Goal: Transaction & Acquisition: Purchase product/service

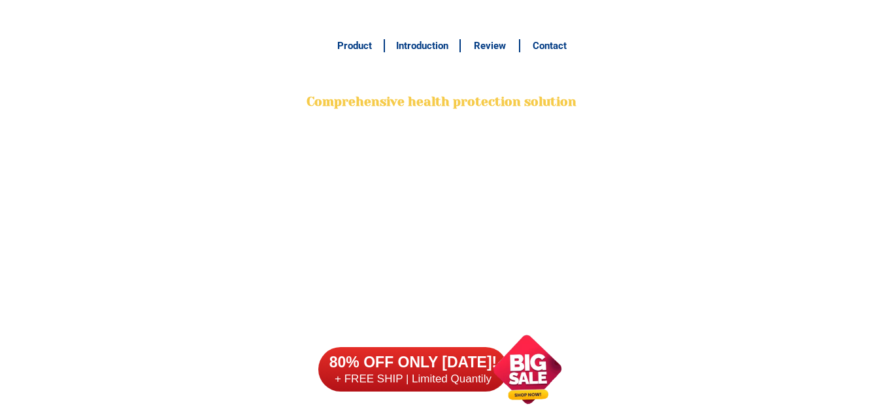
scroll to position [10329, 0]
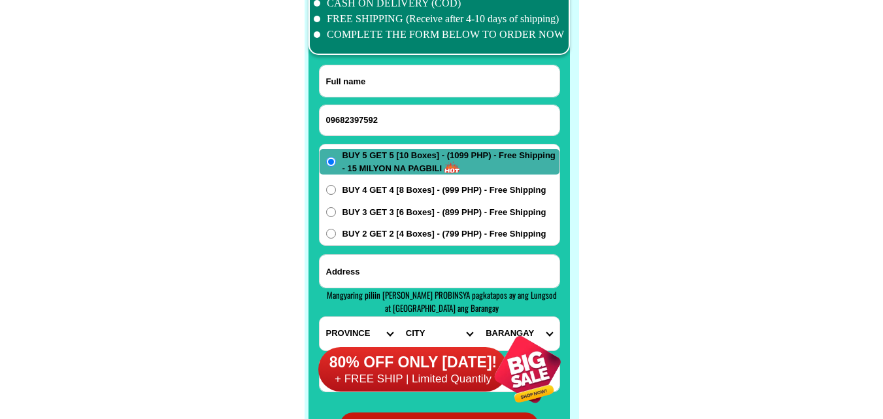
type input "09682397592"
click at [380, 72] on input "Input full_name" at bounding box center [440, 80] width 240 height 31
paste input "Alg Gacasan Sr."
type input "Alg Gacasan Sr."
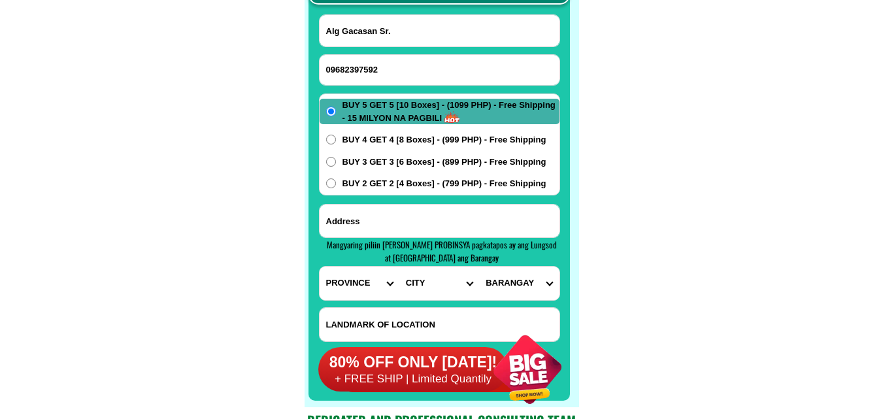
scroll to position [10395, 0]
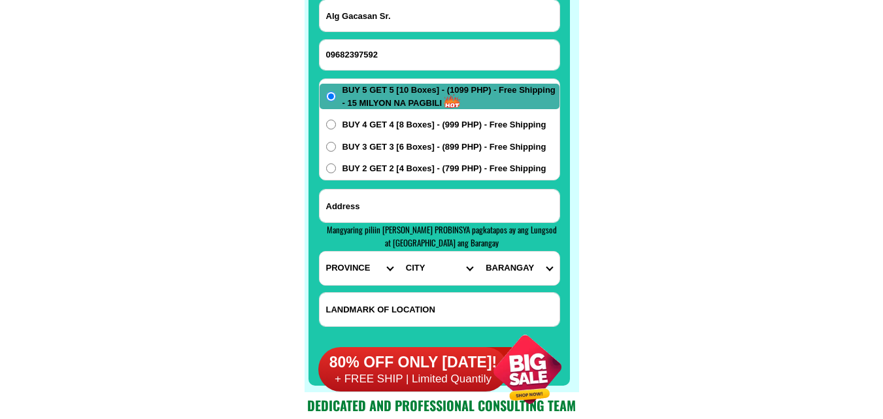
paste input "lot 26 block 1 [GEOGRAPHIC_DATA][DOMAIN_NAME][GEOGRAPHIC_DATA][DOMAIN_NAME][GEO…"
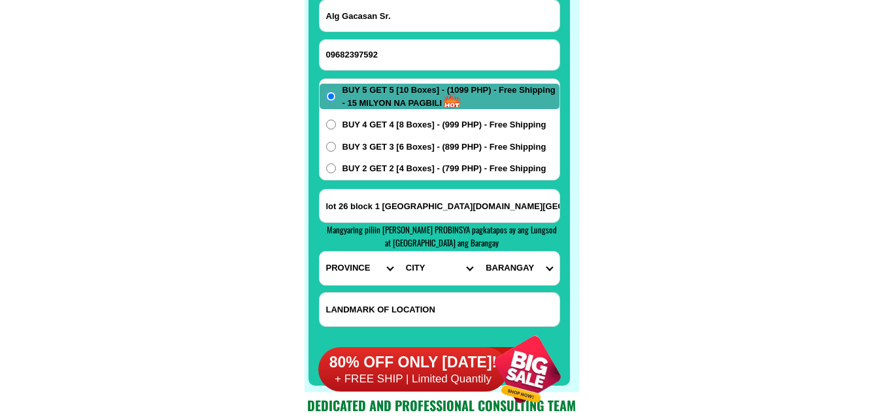
click at [436, 205] on input "lot 26 block 1 [GEOGRAPHIC_DATA][DOMAIN_NAME][GEOGRAPHIC_DATA][DOMAIN_NAME][GEO…" at bounding box center [440, 206] width 240 height 33
type input "lot 26 block 1 [GEOGRAPHIC_DATA][DOMAIN_NAME][GEOGRAPHIC_DATA][DOMAIN_NAME][GEO…"
click at [352, 263] on select "PROVINCE [GEOGRAPHIC_DATA] [GEOGRAPHIC_DATA] [GEOGRAPHIC_DATA] [GEOGRAPHIC_DATA…" at bounding box center [360, 268] width 80 height 33
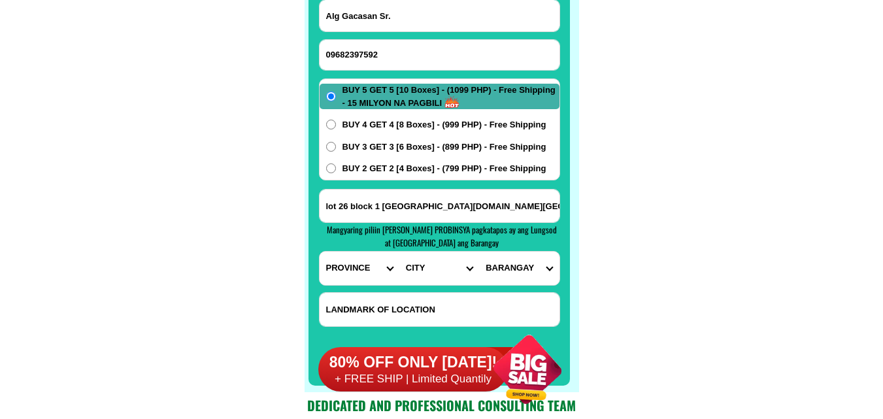
select select "63_773"
click at [320, 252] on select "PROVINCE [GEOGRAPHIC_DATA] [GEOGRAPHIC_DATA] [GEOGRAPHIC_DATA] [GEOGRAPHIC_DATA…" at bounding box center [360, 268] width 80 height 33
click at [518, 204] on input "lot 26 block 1 [GEOGRAPHIC_DATA][DOMAIN_NAME][GEOGRAPHIC_DATA][DOMAIN_NAME][GEO…" at bounding box center [440, 206] width 240 height 33
click at [399, 272] on select "CITY [PERSON_NAME]-e.-[GEOGRAPHIC_DATA]-[PERSON_NAME] [GEOGRAPHIC_DATA]-[GEOGRA…" at bounding box center [439, 268] width 80 height 33
select select "63_7731844"
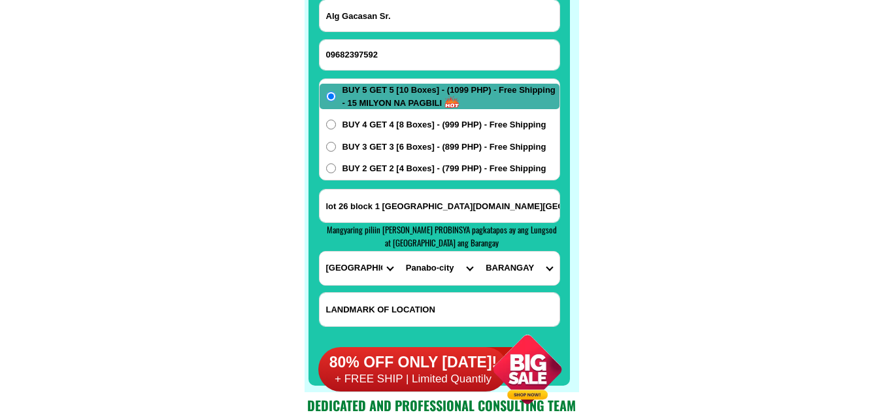
click at [399, 252] on select "CITY [PERSON_NAME]-e.-[GEOGRAPHIC_DATA]-[PERSON_NAME] [GEOGRAPHIC_DATA]-[GEOGRA…" at bounding box center [439, 268] width 80 height 33
click at [531, 259] on select "BARANGAY [PERSON_NAME] Buenavista Cacao Cagangohan Consolacion Dapco [PERSON_NA…" at bounding box center [519, 268] width 80 height 33
click at [518, 271] on select "BARANGAY [PERSON_NAME] Buenavista Cacao Cagangohan Consolacion Dapco [PERSON_NA…" at bounding box center [519, 268] width 80 height 33
select select "63_77318449115"
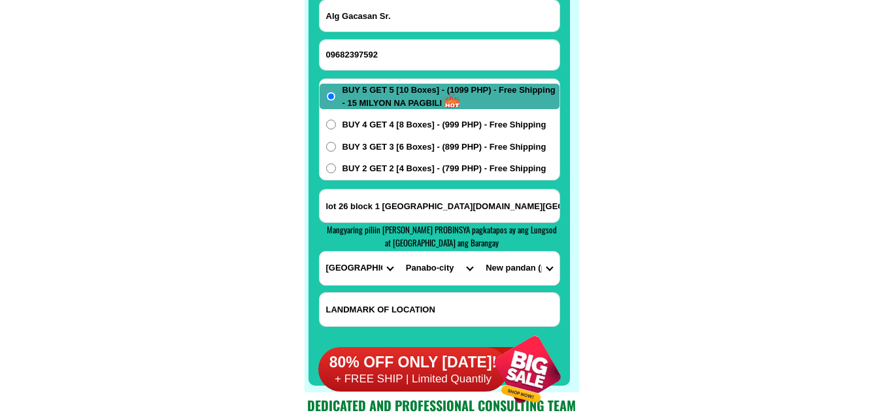
click at [479, 252] on select "BARANGAY [PERSON_NAME] Buenavista Cacao Cagangohan Consolacion Dapco [PERSON_NA…" at bounding box center [519, 268] width 80 height 33
drag, startPoint x: 636, startPoint y: 176, endPoint x: 360, endPoint y: 68, distance: 296.4
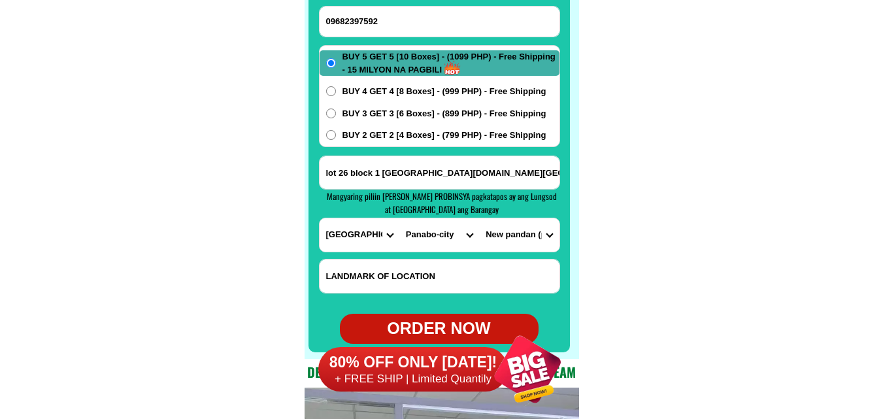
scroll to position [10460, 0]
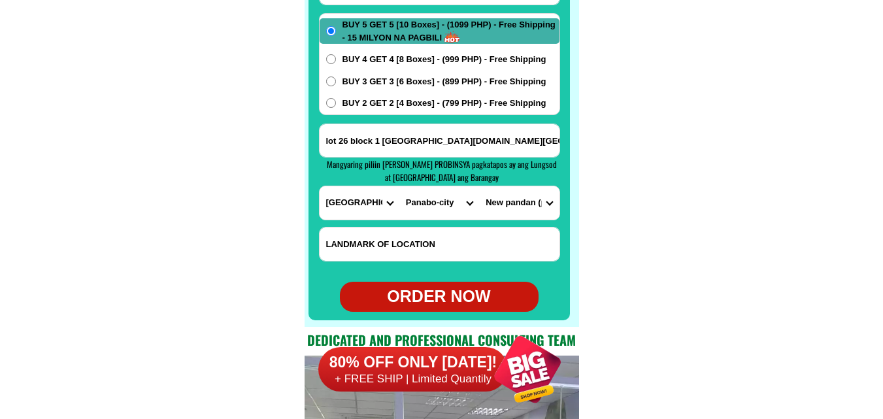
click at [433, 290] on div "ORDER NOW" at bounding box center [439, 296] width 199 height 25
radio input "true"
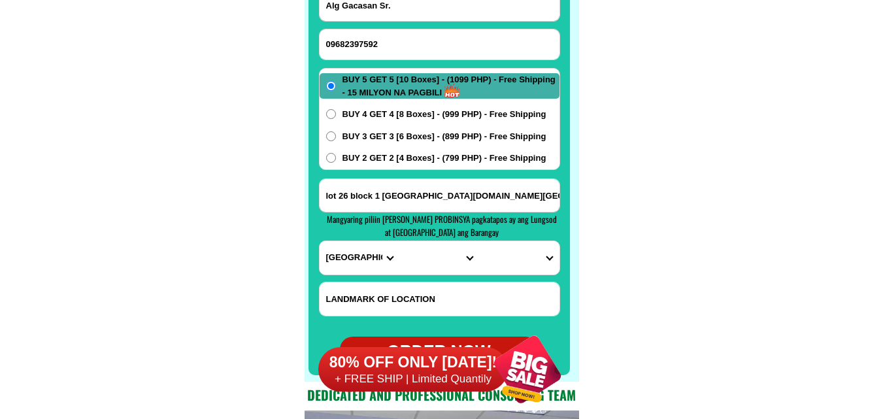
scroll to position [10264, 0]
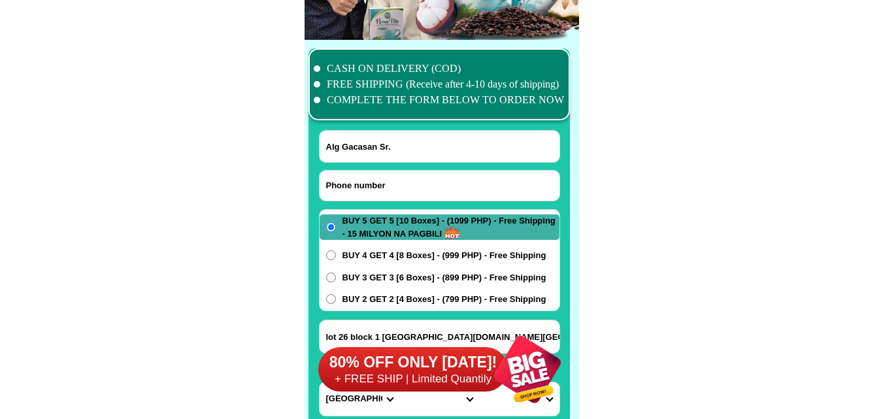
click at [374, 182] on input "Input phone_number" at bounding box center [440, 186] width 240 height 30
paste input "09458171243"
type input "09458171243"
drag, startPoint x: 392, startPoint y: 157, endPoint x: 386, endPoint y: 153, distance: 7.6
click at [392, 157] on input "Alg Gacasan Sr." at bounding box center [440, 146] width 240 height 31
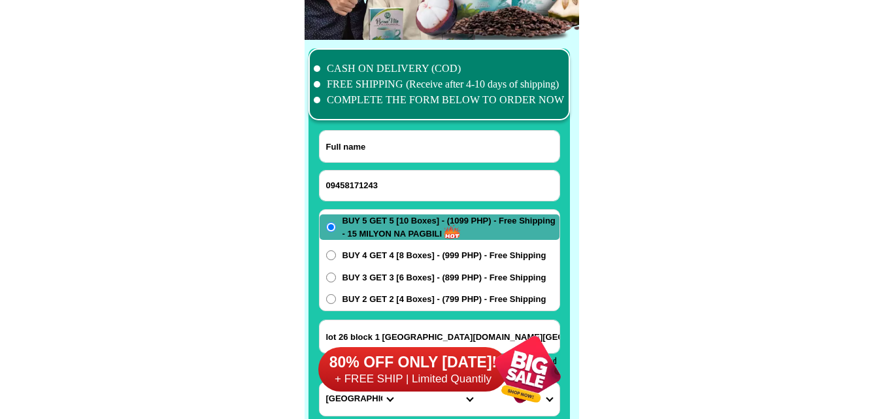
paste input "[PERSON_NAME]"
type input "[PERSON_NAME]"
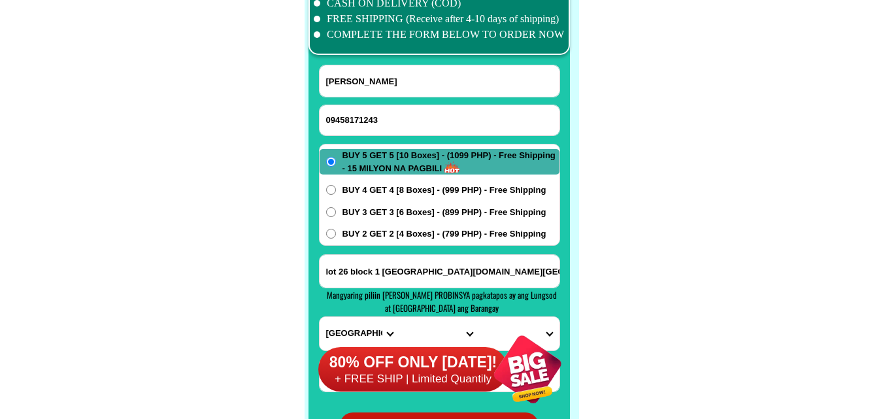
click at [371, 237] on span "BUY 2 GET 2 [4 Boxes] - (799 PHP) - Free Shipping" at bounding box center [444, 233] width 204 height 13
click at [336, 237] on input "BUY 2 GET 2 [4 Boxes] - (799 PHP) - Free Shipping" at bounding box center [331, 234] width 10 height 10
radio input "true"
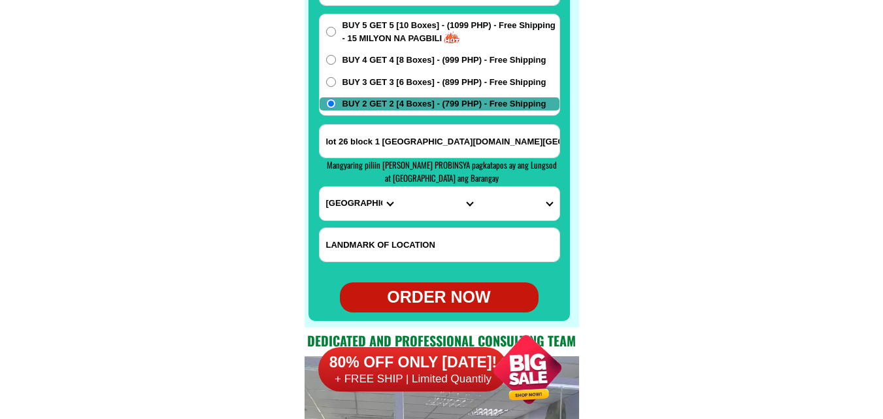
scroll to position [10460, 0]
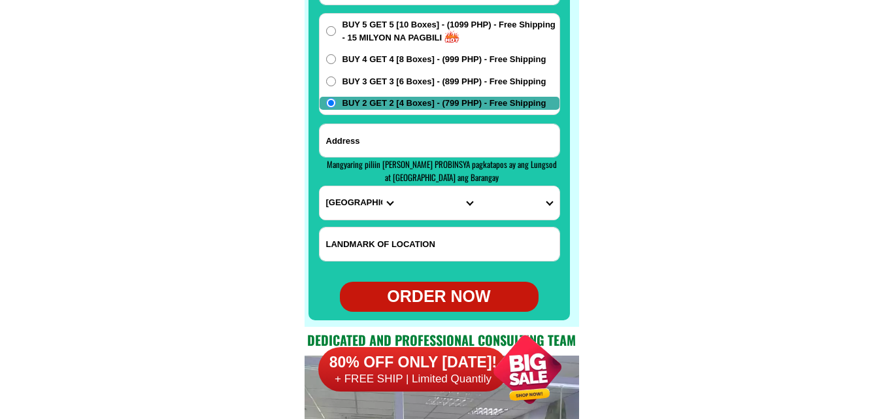
click at [402, 142] on input "Input address" at bounding box center [440, 140] width 240 height 33
paste input "[PERSON_NAME] st. [GEOGRAPHIC_DATA] 09458171243. buy 2 get 2 mercy's fish side …"
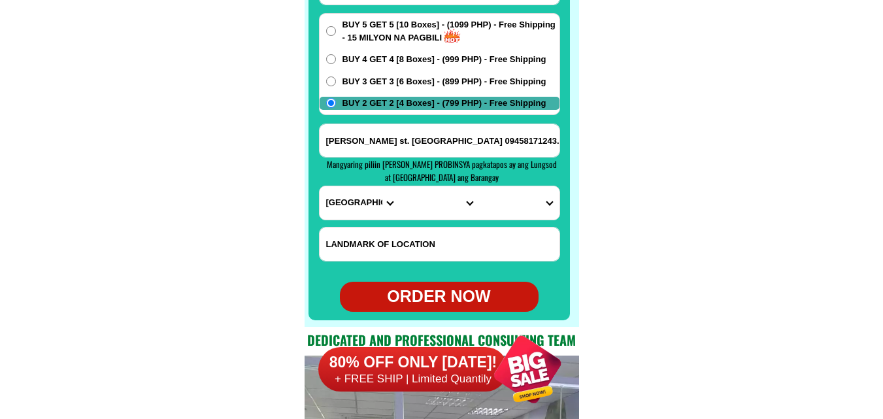
scroll to position [0, 197]
type input "[PERSON_NAME] st. [GEOGRAPHIC_DATA] 09458171243. buy 2 get 2 mercy's fish side …"
click at [352, 210] on select "PROVINCE [GEOGRAPHIC_DATA] [GEOGRAPHIC_DATA] [GEOGRAPHIC_DATA] [GEOGRAPHIC_DATA…" at bounding box center [360, 202] width 80 height 33
select select "63_859"
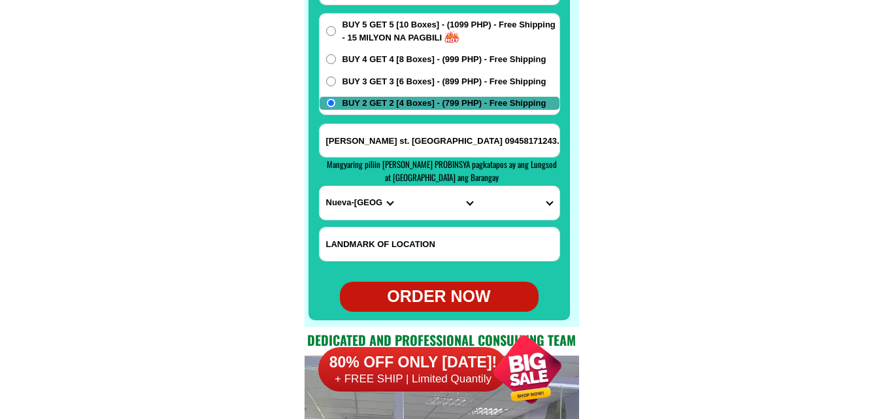
click at [320, 186] on select "PROVINCE [GEOGRAPHIC_DATA] [GEOGRAPHIC_DATA] [GEOGRAPHIC_DATA] [GEOGRAPHIC_DATA…" at bounding box center [360, 202] width 80 height 33
click at [439, 212] on select "CITY [PERSON_NAME] [PERSON_NAME] [GEOGRAPHIC_DATA] [GEOGRAPHIC_DATA] [GEOGRAPHI…" at bounding box center [439, 202] width 80 height 33
select select "63_8598067"
click at [399, 186] on select "CITY [PERSON_NAME] [PERSON_NAME] [GEOGRAPHIC_DATA] [GEOGRAPHIC_DATA] [GEOGRAPHI…" at bounding box center [439, 202] width 80 height 33
click at [516, 199] on select "BARANGAY Abian Abinganan [PERSON_NAME] [GEOGRAPHIC_DATA][PERSON_NAME] [GEOGRAPH…" at bounding box center [519, 202] width 80 height 33
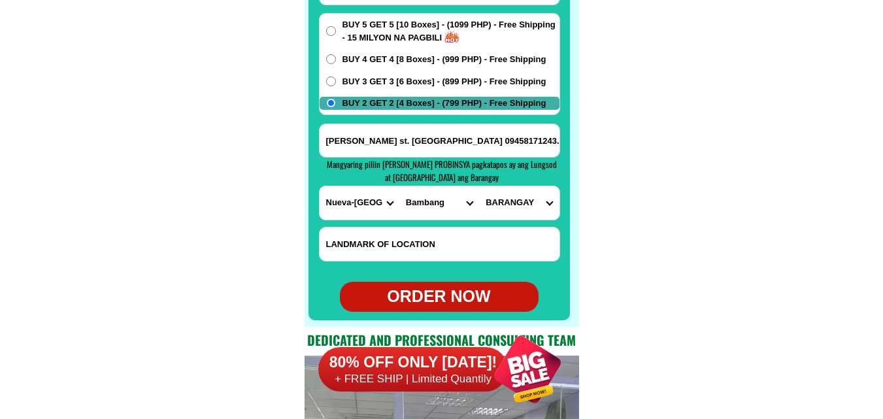
select select "63_85980677196"
click at [479, 186] on select "BARANGAY Abian Abinganan [PERSON_NAME] [GEOGRAPHIC_DATA][PERSON_NAME] [GEOGRAPH…" at bounding box center [519, 202] width 80 height 33
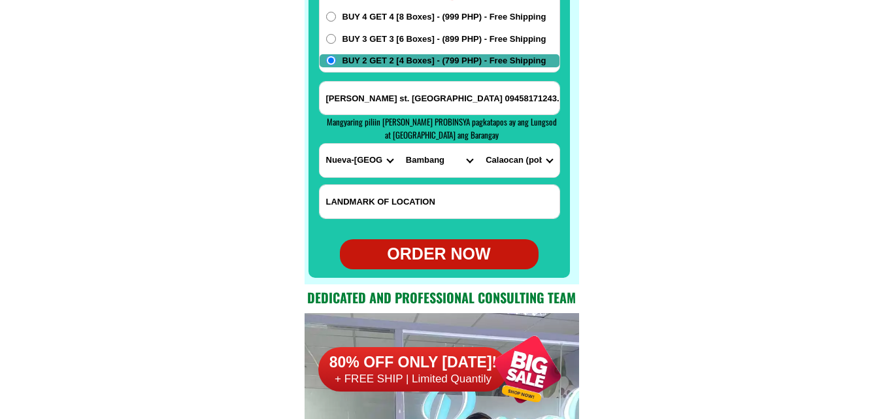
scroll to position [10525, 0]
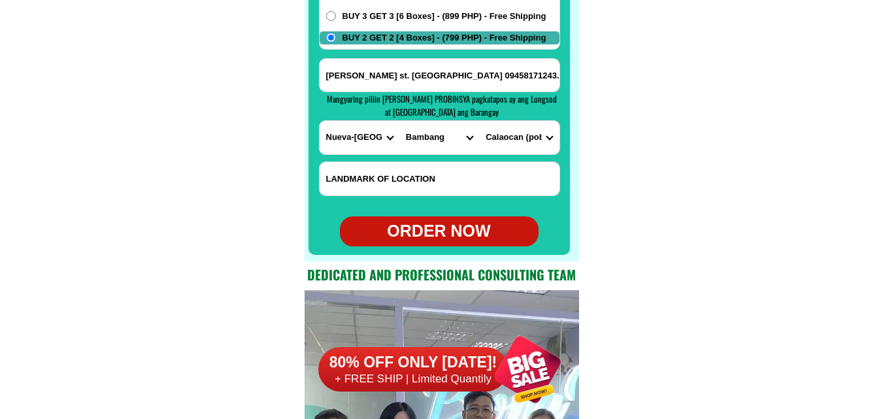
click at [444, 240] on div "ORDER NOW" at bounding box center [439, 231] width 199 height 25
radio input "true"
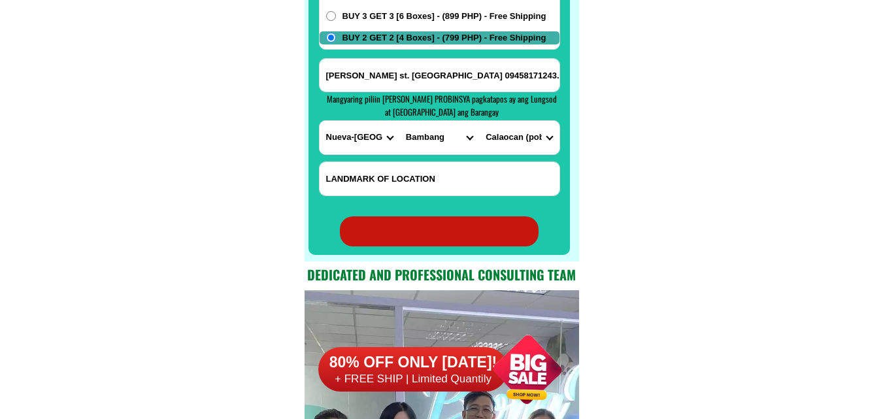
radio input "true"
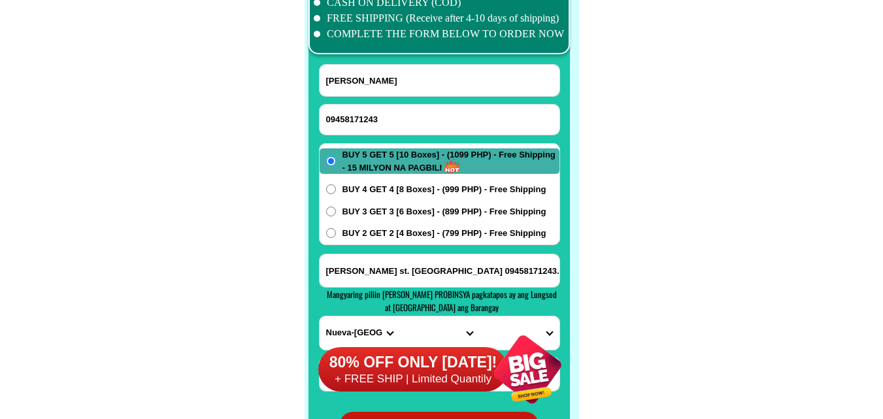
scroll to position [10329, 0]
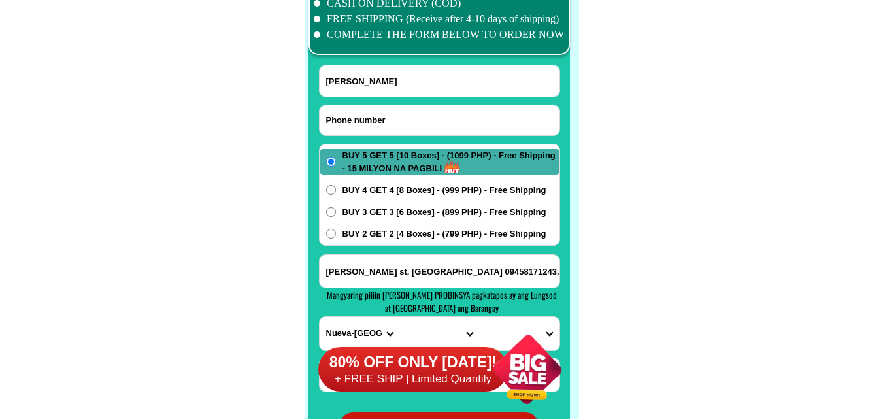
click at [389, 132] on input "Input phone_number" at bounding box center [440, 120] width 240 height 30
paste input "097847143..1733"
click at [379, 121] on input "097847143..1733" at bounding box center [440, 120] width 240 height 30
click at [376, 118] on input "097847143..1733" at bounding box center [440, 120] width 240 height 30
click at [395, 118] on input "0978471431733" at bounding box center [440, 120] width 240 height 30
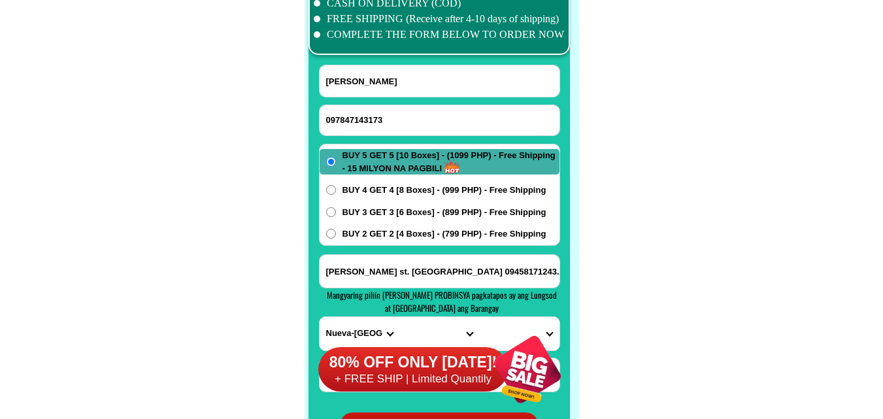
drag, startPoint x: 349, startPoint y: 118, endPoint x: 367, endPoint y: 119, distance: 18.3
click at [367, 119] on input "097847143173" at bounding box center [440, 120] width 240 height 30
click at [422, 114] on input "097847143173" at bounding box center [440, 120] width 240 height 30
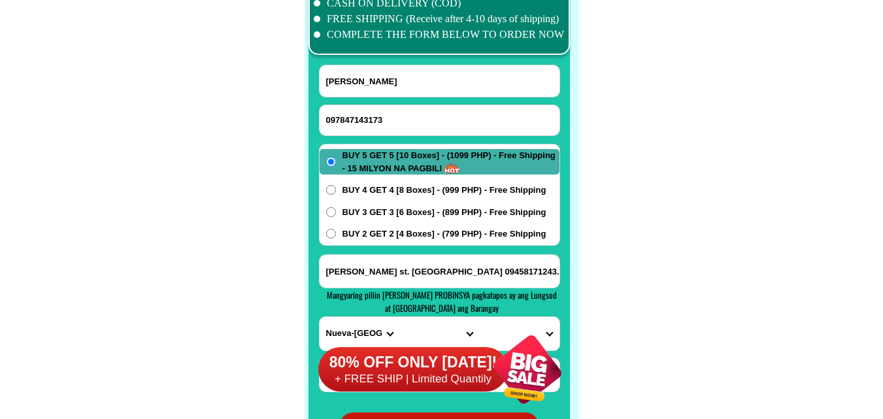
paste input "o99151o764"
click at [359, 118] on input "o99151o7643" at bounding box center [440, 120] width 240 height 30
click at [325, 120] on input "o9915107643" at bounding box center [440, 120] width 240 height 30
type input "09915107643"
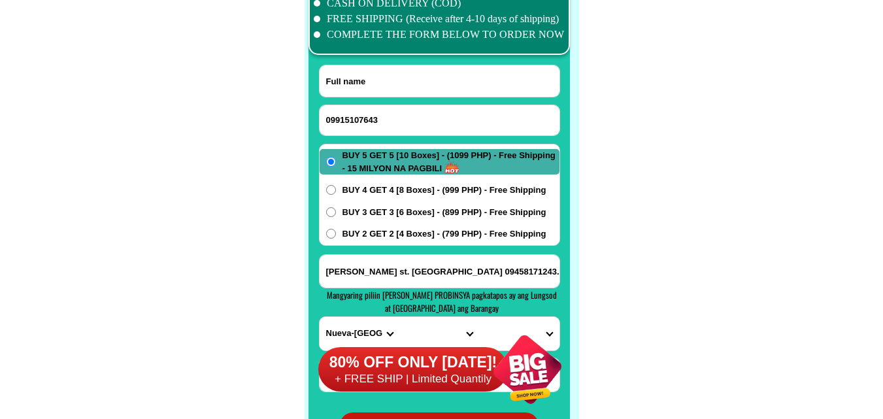
click at [379, 82] on input "Input full_name" at bounding box center [440, 80] width 240 height 31
paste input "[PERSON_NAME]"
type input "[PERSON_NAME]"
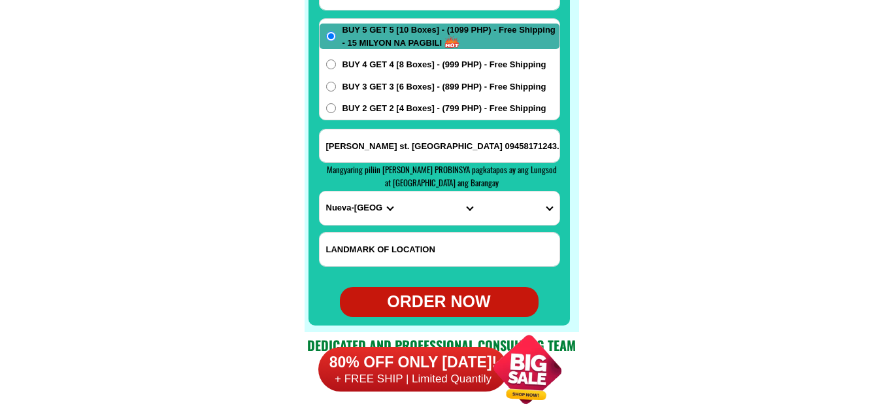
scroll to position [10460, 0]
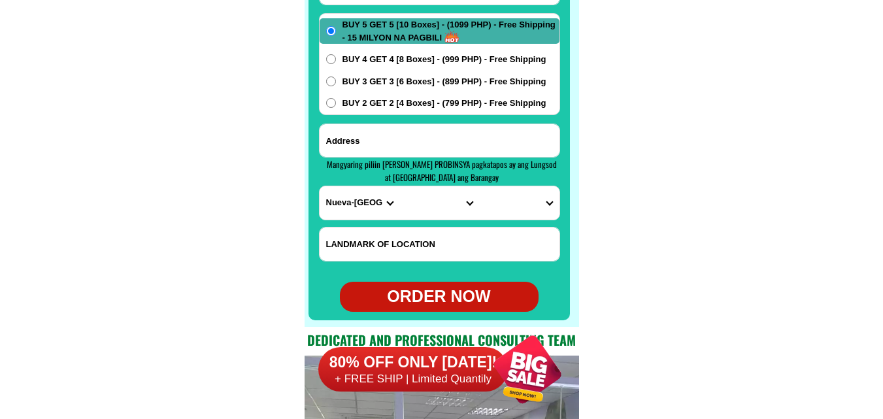
paste input "[GEOGRAPHIC_DATA] pangasinan [GEOGRAPHIC_DATA][PERSON_NAME] [PERSON_NAME] [GEOG…"
click at [439, 141] on input "Input address" at bounding box center [440, 140] width 240 height 33
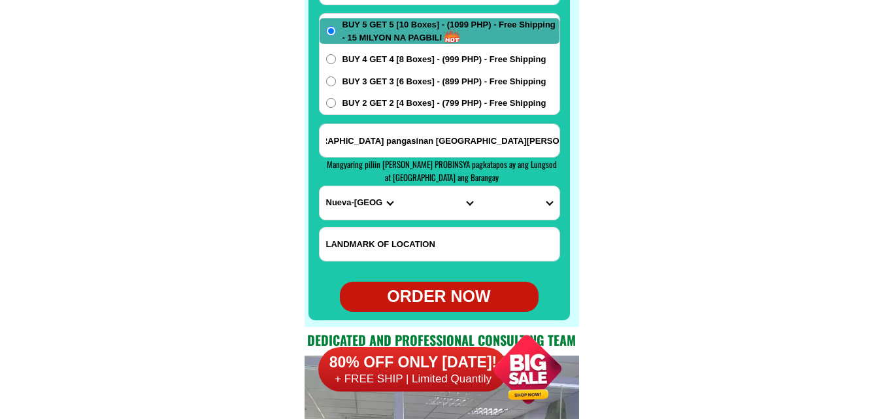
type input "[GEOGRAPHIC_DATA] pangasinan [GEOGRAPHIC_DATA][PERSON_NAME] [PERSON_NAME] [GEOG…"
click at [340, 213] on select "PROVINCE [GEOGRAPHIC_DATA] [GEOGRAPHIC_DATA] [GEOGRAPHIC_DATA] [GEOGRAPHIC_DATA…" at bounding box center [360, 202] width 80 height 33
select select "63_247"
click at [320, 186] on select "PROVINCE [GEOGRAPHIC_DATA] [GEOGRAPHIC_DATA] [GEOGRAPHIC_DATA] [GEOGRAPHIC_DATA…" at bounding box center [360, 202] width 80 height 33
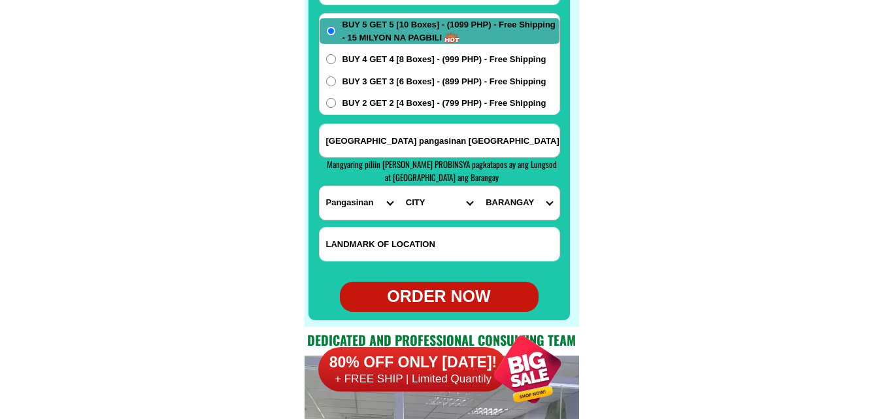
click at [417, 202] on select "CITY [GEOGRAPHIC_DATA] [PERSON_NAME][GEOGRAPHIC_DATA]-city [GEOGRAPHIC_DATA] [G…" at bounding box center [439, 202] width 80 height 33
select select "63_2472208"
click at [399, 186] on select "CITY [GEOGRAPHIC_DATA] [PERSON_NAME][GEOGRAPHIC_DATA]-city [GEOGRAPHIC_DATA] [G…" at bounding box center [439, 202] width 80 height 33
click at [524, 207] on select "BARANGAY Abanon Agdao [GEOGRAPHIC_DATA] Ano Antipangol Aponit Bacnar [GEOGRAPHI…" at bounding box center [519, 202] width 80 height 33
click at [479, 186] on select "BARANGAY Abanon Agdao [GEOGRAPHIC_DATA] Ano Antipangol Aponit Bacnar [GEOGRAPHI…" at bounding box center [519, 202] width 80 height 33
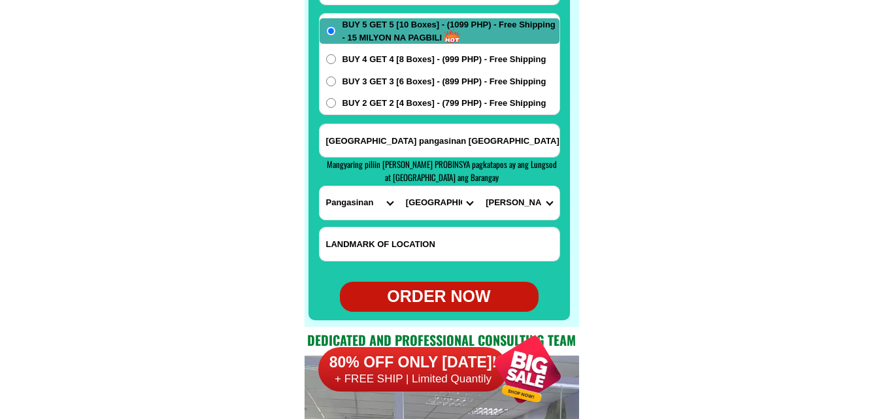
click at [538, 145] on input "[GEOGRAPHIC_DATA] pangasinan [GEOGRAPHIC_DATA][PERSON_NAME] [PERSON_NAME] [GEOG…" at bounding box center [440, 140] width 240 height 33
click at [529, 208] on select "BARANGAY Abanon Agdao [GEOGRAPHIC_DATA] Ano Antipangol Aponit Bacnar [GEOGRAPHI…" at bounding box center [519, 202] width 80 height 33
click at [479, 186] on select "BARANGAY Abanon Agdao [GEOGRAPHIC_DATA] Ano Antipangol Aponit Bacnar [GEOGRAPHI…" at bounding box center [519, 202] width 80 height 33
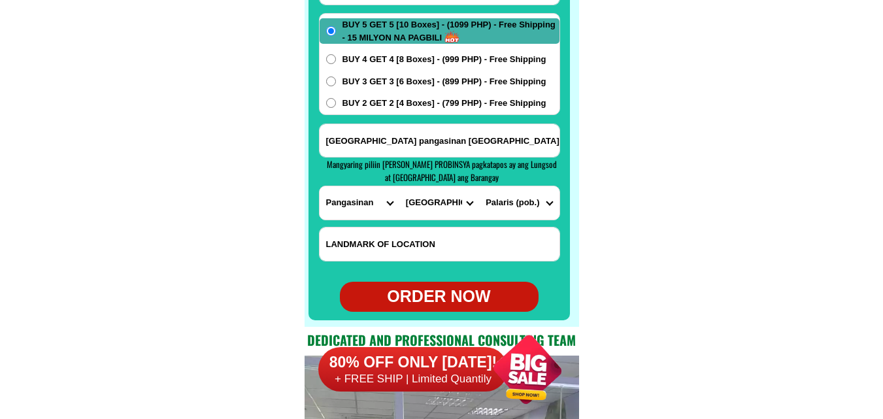
click at [529, 213] on select "BARANGAY Abanon Agdao [GEOGRAPHIC_DATA] Ano Antipangol Aponit Bacnar [GEOGRAPHI…" at bounding box center [519, 202] width 80 height 33
select select "63_24722084193"
click at [479, 186] on select "BARANGAY Abanon Agdao [GEOGRAPHIC_DATA] Ano Antipangol Aponit Bacnar [GEOGRAPHI…" at bounding box center [519, 202] width 80 height 33
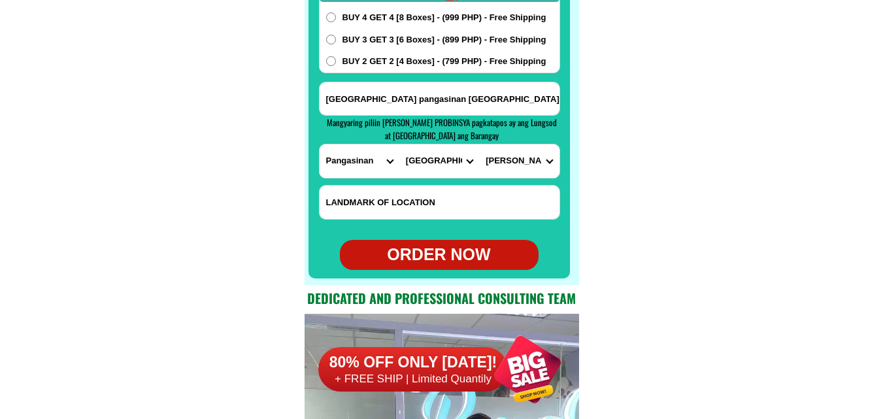
scroll to position [10525, 0]
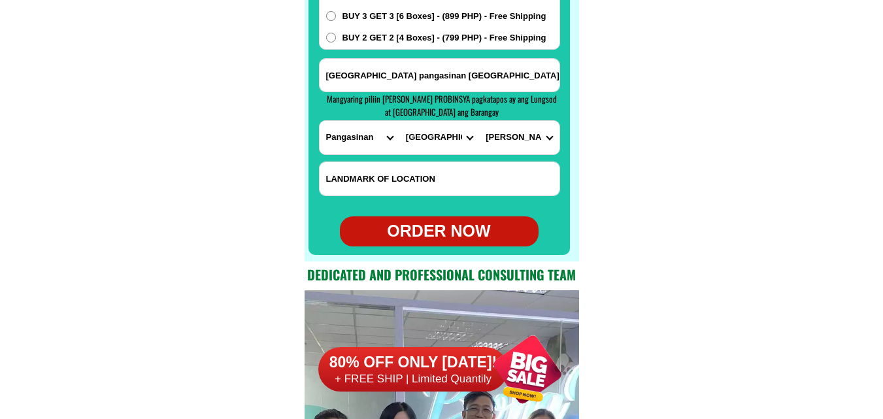
drag, startPoint x: 439, startPoint y: 225, endPoint x: 500, endPoint y: 218, distance: 61.1
click at [443, 225] on div "ORDER NOW" at bounding box center [439, 231] width 199 height 25
type input "[GEOGRAPHIC_DATA] pangasinan [GEOGRAPHIC_DATA][PERSON_NAME] [PERSON_NAME] [GEOG…"
radio input "true"
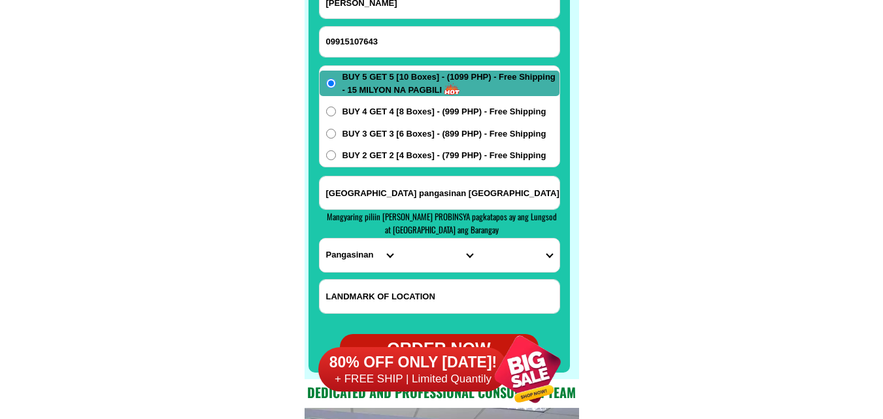
scroll to position [10395, 0]
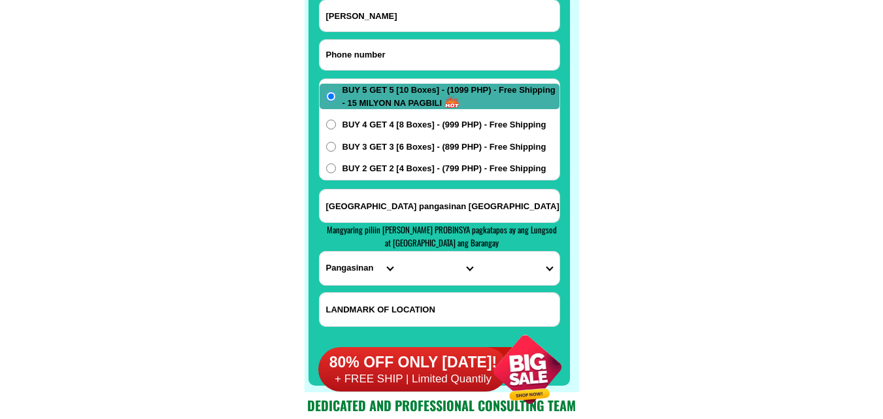
drag, startPoint x: 435, startPoint y: 58, endPoint x: 287, endPoint y: 3, distance: 157.3
click at [435, 58] on input "Input phone_number" at bounding box center [440, 55] width 240 height 30
paste input "09851023797"
type input "09851023797"
drag, startPoint x: 376, startPoint y: 23, endPoint x: 371, endPoint y: 16, distance: 8.8
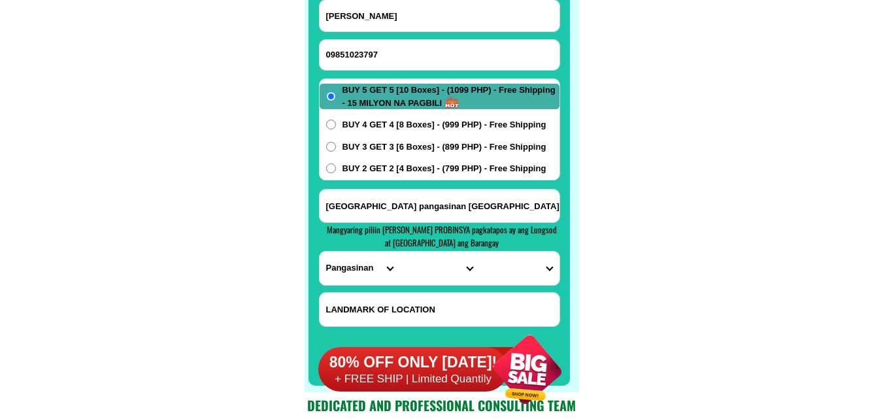
click at [376, 22] on input "[PERSON_NAME]" at bounding box center [440, 15] width 240 height 31
paste input "[PERSON_NAME]"
type input "[PERSON_NAME]"
click at [399, 120] on span "BUY 4 GET 4 [8 Boxes] - (999 PHP) - Free Shipping" at bounding box center [444, 124] width 204 height 13
click at [336, 120] on input "BUY 4 GET 4 [8 Boxes] - (999 PHP) - Free Shipping" at bounding box center [331, 125] width 10 height 10
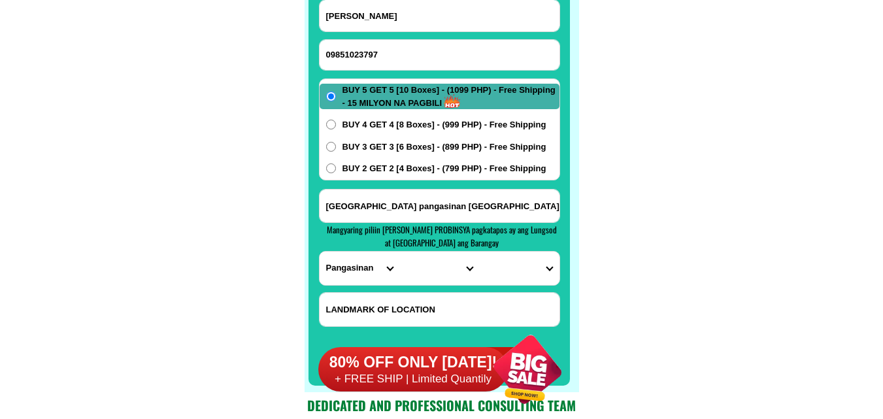
radio input "true"
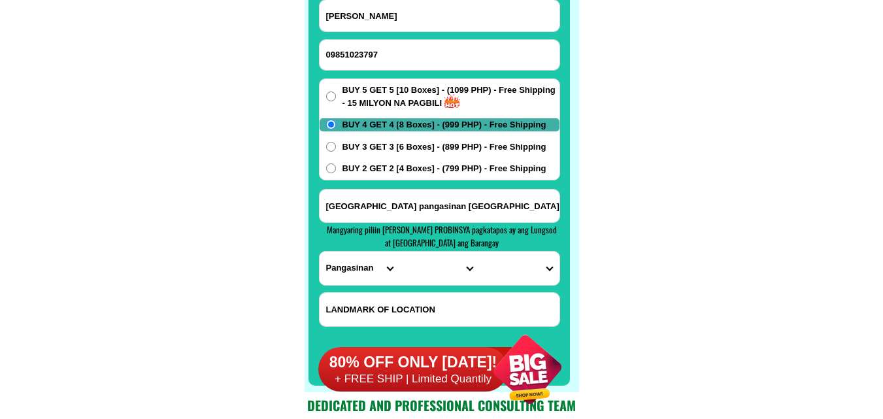
click at [385, 202] on input "[GEOGRAPHIC_DATA] pangasinan [GEOGRAPHIC_DATA][PERSON_NAME] [PERSON_NAME] [GEOG…" at bounding box center [440, 206] width 240 height 33
paste input "[PERSON_NAME]"
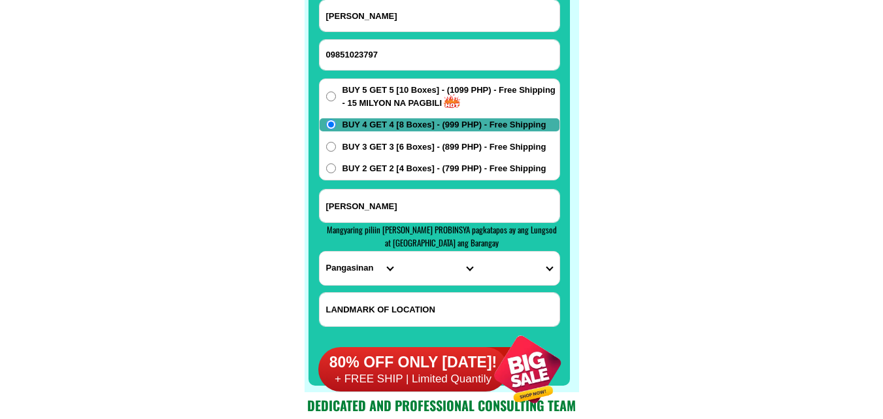
paste input "prk bayanihan Magsaysay. Pol so.cot ne askitball court"
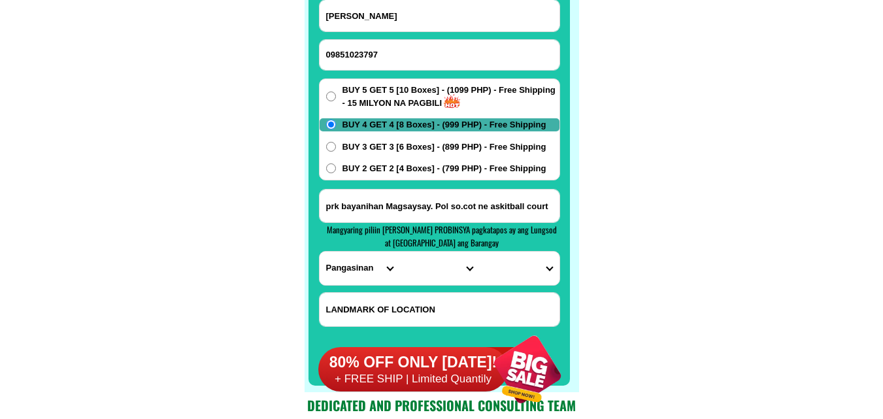
type input "prk bayanihan Magsaysay. Pol so.cot ne askitball court"
drag, startPoint x: 648, startPoint y: 233, endPoint x: 571, endPoint y: 137, distance: 123.7
click at [341, 259] on select "PROVINCE [GEOGRAPHIC_DATA] [GEOGRAPHIC_DATA] [GEOGRAPHIC_DATA] [GEOGRAPHIC_DATA…" at bounding box center [360, 268] width 80 height 33
select select "63_995"
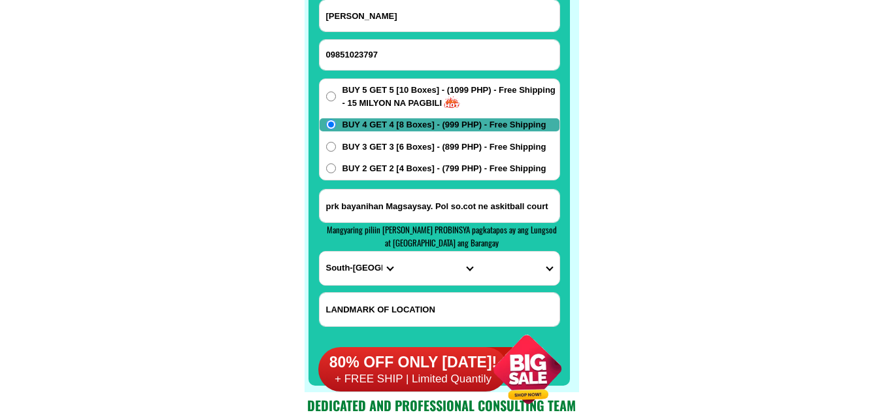
click at [320, 252] on select "PROVINCE [GEOGRAPHIC_DATA] [GEOGRAPHIC_DATA] [GEOGRAPHIC_DATA] [GEOGRAPHIC_DATA…" at bounding box center [360, 268] width 80 height 33
click at [423, 266] on select "CITY General-[GEOGRAPHIC_DATA]-city [GEOGRAPHIC_DATA]-[GEOGRAPHIC_DATA]-[GEOGRA…" at bounding box center [439, 268] width 80 height 33
select select "63_9953239"
click at [399, 252] on select "CITY General-[GEOGRAPHIC_DATA]-city [GEOGRAPHIC_DATA]-[GEOGRAPHIC_DATA]-[GEOGRA…" at bounding box center [439, 268] width 80 height 33
click at [499, 264] on select "BARANGAY [GEOGRAPHIC_DATA] site Crossing palkan Glamang Kinilis Klinan 6 [GEOGR…" at bounding box center [519, 268] width 80 height 33
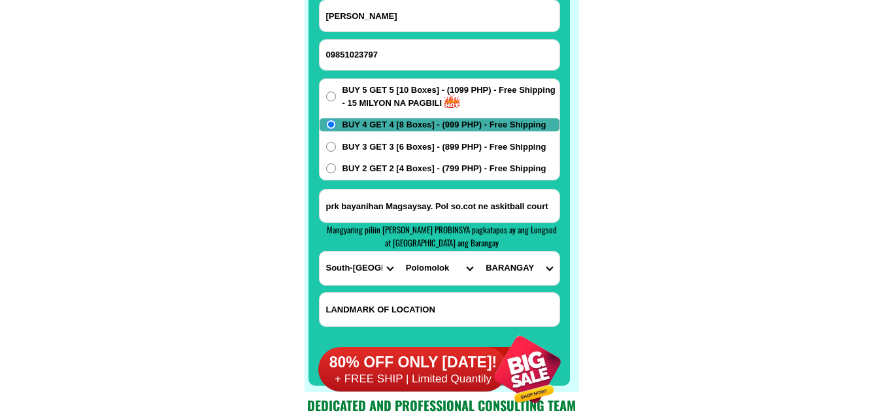
select select "63_99532392170"
click at [479, 252] on select "BARANGAY [GEOGRAPHIC_DATA] site Crossing palkan Glamang Kinilis Klinan 6 [GEOGR…" at bounding box center [519, 268] width 80 height 33
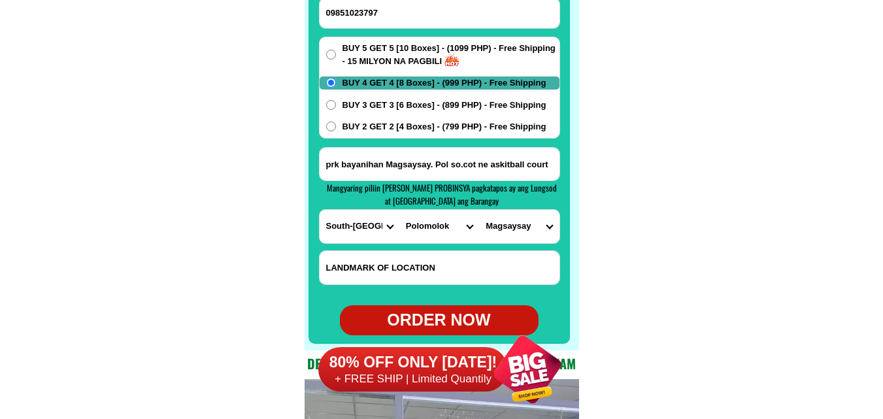
scroll to position [10460, 0]
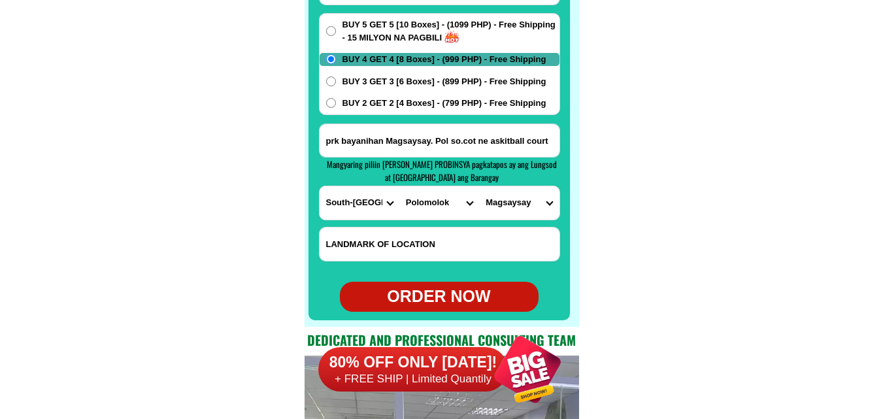
click at [441, 297] on div "ORDER NOW" at bounding box center [439, 296] width 199 height 25
radio input "true"
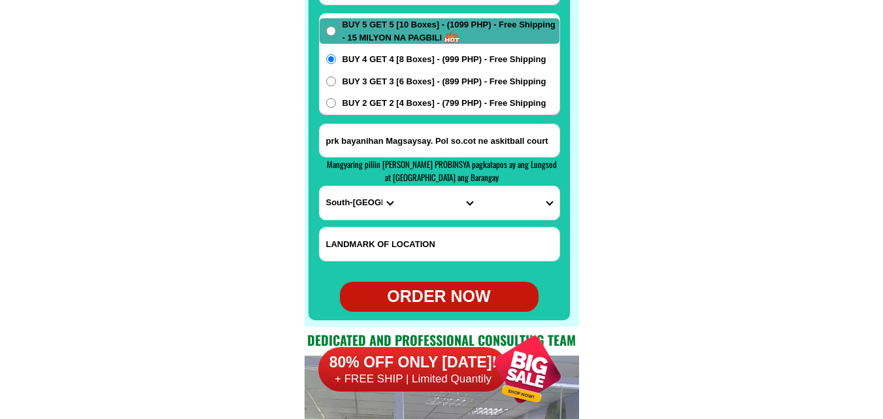
radio input "true"
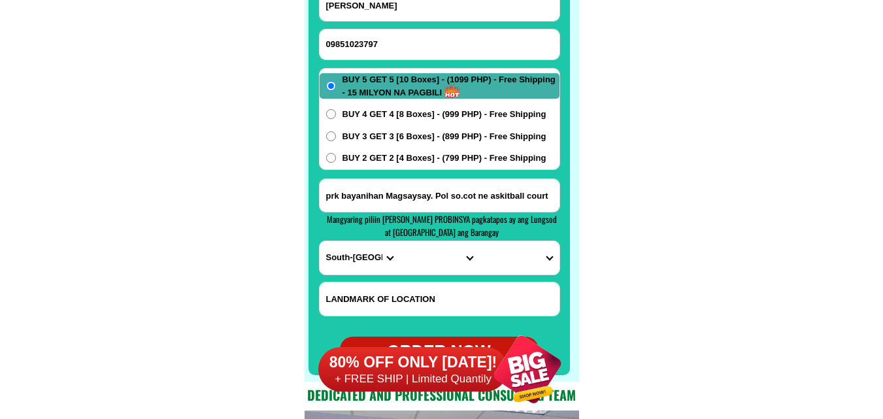
scroll to position [10329, 0]
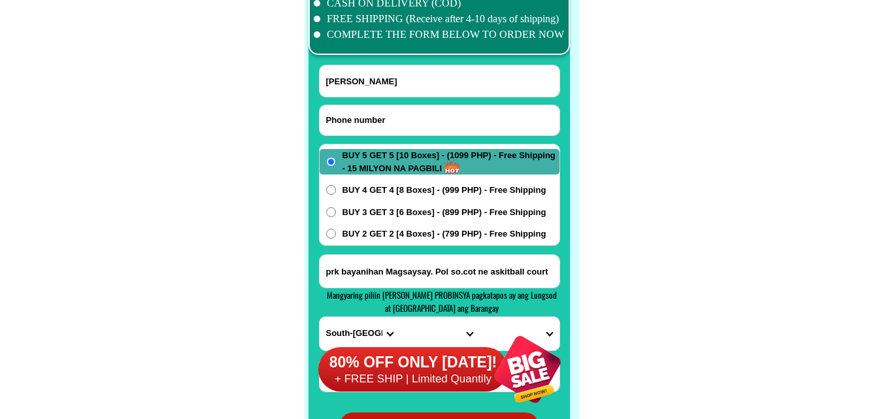
drag, startPoint x: 398, startPoint y: 116, endPoint x: 319, endPoint y: 65, distance: 94.1
click at [396, 114] on input "Input phone_number" at bounding box center [440, 120] width 240 height 30
paste input "09514151598"
type input "09514151598"
click at [382, 67] on input "[PERSON_NAME]" at bounding box center [440, 80] width 240 height 31
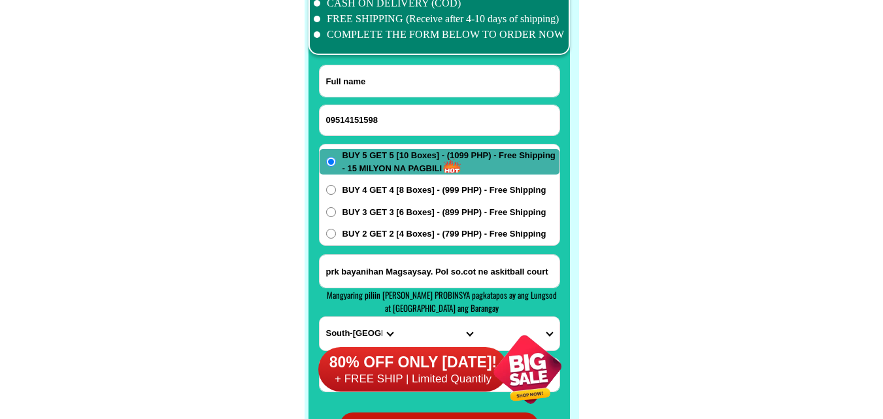
paste input "Deding [PERSON_NAME]"
type input "Deding [PERSON_NAME]"
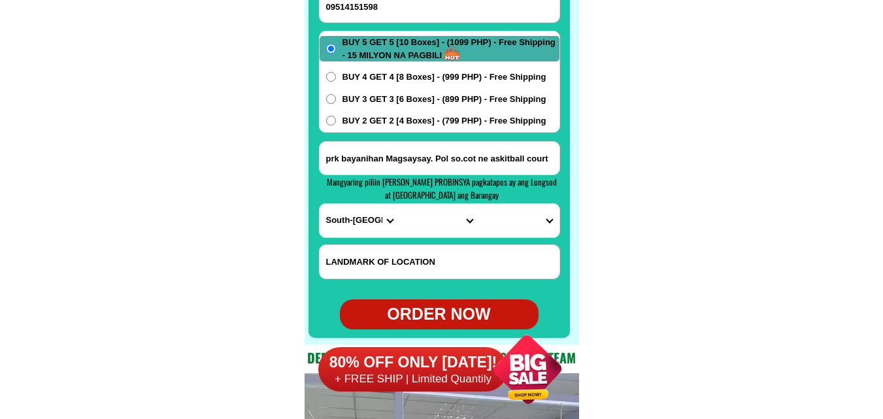
scroll to position [10460, 0]
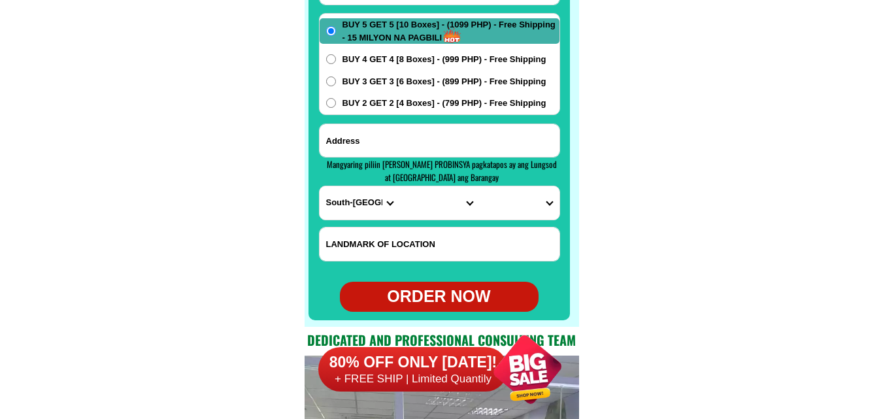
paste input "purok-2 [PERSON_NAME]-ay Prosperidad Agusan del Sur"
drag, startPoint x: 406, startPoint y: 128, endPoint x: 389, endPoint y: 113, distance: 22.7
click at [406, 128] on input "Input address" at bounding box center [440, 140] width 240 height 33
type input "purok-2 [PERSON_NAME]-ay Prosperidad Agusan del Sur"
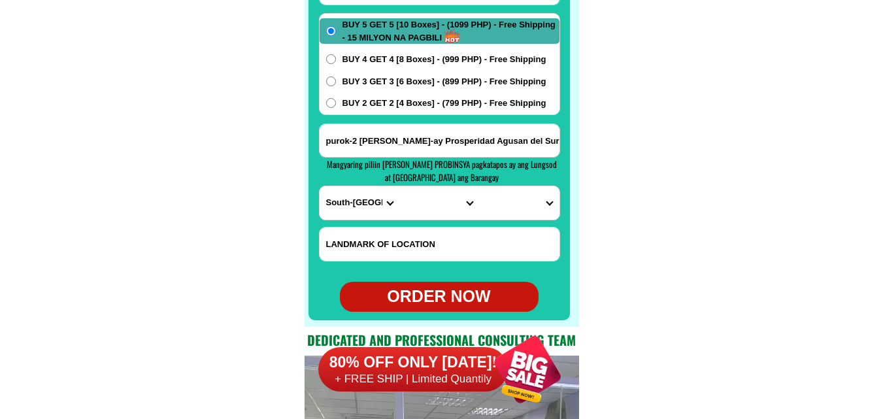
click at [363, 208] on select "PROVINCE [GEOGRAPHIC_DATA] [GEOGRAPHIC_DATA] [GEOGRAPHIC_DATA] [GEOGRAPHIC_DATA…" at bounding box center [360, 202] width 80 height 33
select select "63_701"
click at [320, 186] on select "PROVINCE [GEOGRAPHIC_DATA] [GEOGRAPHIC_DATA] [GEOGRAPHIC_DATA] [GEOGRAPHIC_DATA…" at bounding box center [360, 202] width 80 height 33
click at [421, 211] on select "CITY [GEOGRAPHIC_DATA][PERSON_NAME] [GEOGRAPHIC_DATA][PERSON_NAME] [GEOGRAPHIC_…" at bounding box center [439, 202] width 80 height 33
select select "63_7016645"
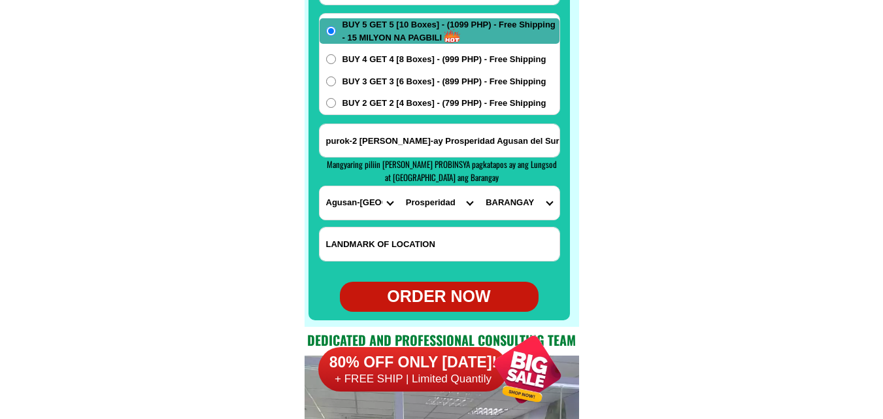
click at [399, 186] on select "CITY [GEOGRAPHIC_DATA][PERSON_NAME] [GEOGRAPHIC_DATA][PERSON_NAME] [GEOGRAPHIC_…" at bounding box center [439, 202] width 80 height 33
click at [524, 205] on select "BARANGAY Aurora Awa Azpetia La [PERSON_NAME] [GEOGRAPHIC_DATA] La suerte La uni…" at bounding box center [519, 202] width 80 height 33
select select "63_70166453385"
click at [479, 186] on select "BARANGAY Aurora Awa Azpetia La [PERSON_NAME] [GEOGRAPHIC_DATA] La suerte La uni…" at bounding box center [519, 202] width 80 height 33
click at [414, 112] on div "BUY 5 GET 5 [10 Boxes] - (1099 PHP) - Free Shipping - 15 MILYON NA PAGBILI BUY …" at bounding box center [439, 64] width 241 height 102
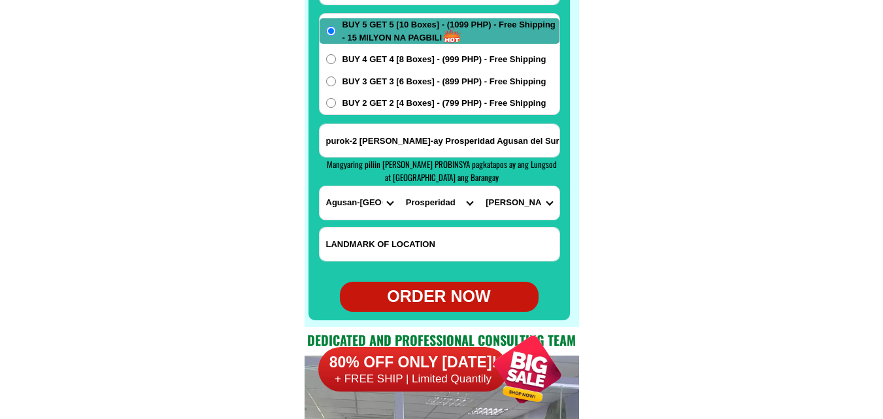
click at [382, 105] on span "BUY 2 GET 2 [4 Boxes] - (799 PHP) - Free Shipping" at bounding box center [444, 103] width 204 height 13
click at [336, 105] on input "BUY 2 GET 2 [4 Boxes] - (799 PHP) - Free Shipping" at bounding box center [331, 103] width 10 height 10
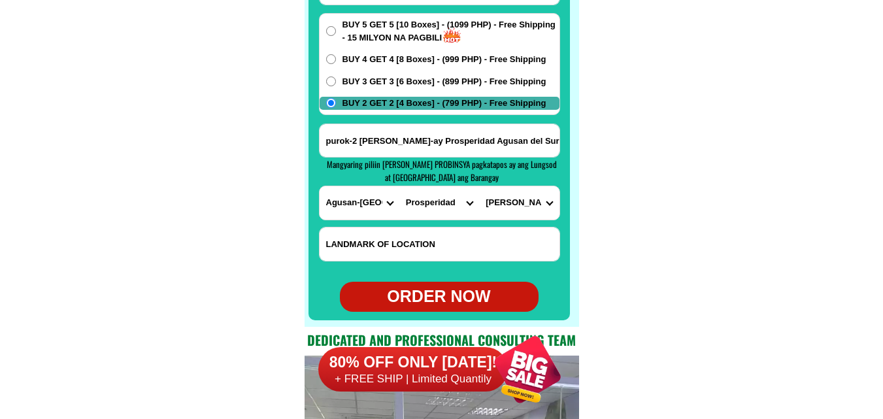
drag, startPoint x: 450, startPoint y: 295, endPoint x: 395, endPoint y: 225, distance: 88.9
click at [450, 293] on div "ORDER NOW" at bounding box center [439, 296] width 199 height 25
radio input "true"
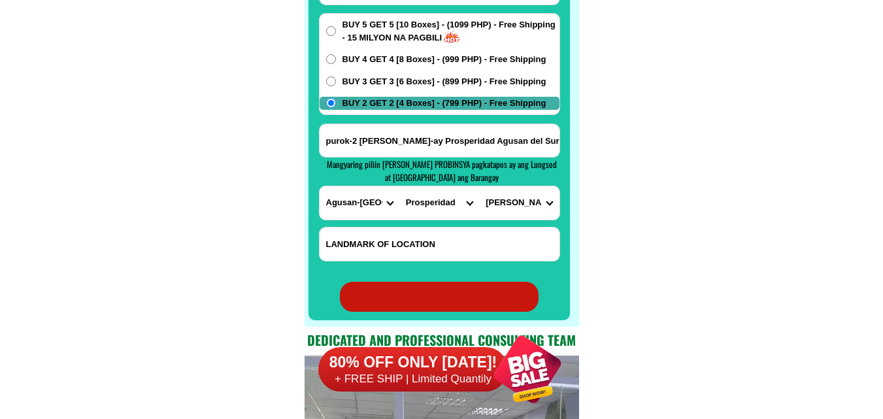
radio input "true"
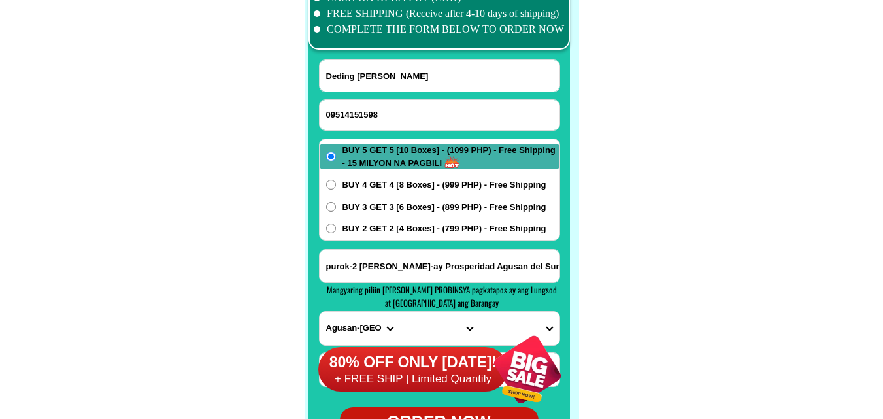
scroll to position [10329, 0]
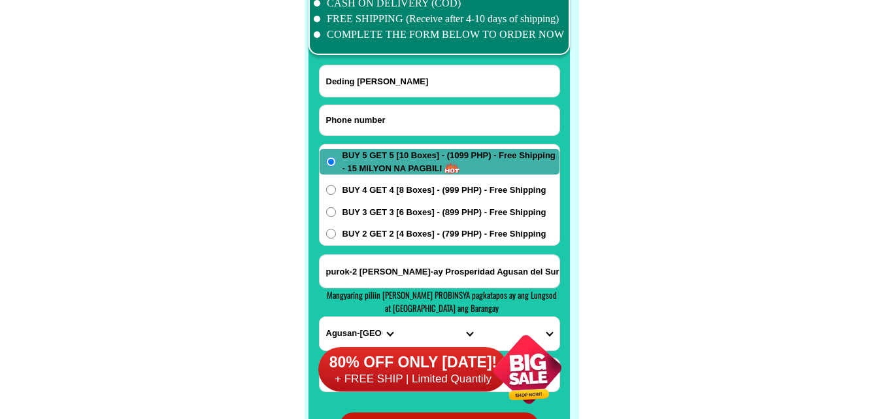
paste input "09050862562"
drag, startPoint x: 375, startPoint y: 117, endPoint x: 273, endPoint y: 54, distance: 119.7
click at [375, 117] on input "09050862562" at bounding box center [440, 120] width 240 height 30
type input "09050862562"
drag, startPoint x: 403, startPoint y: 82, endPoint x: 395, endPoint y: 69, distance: 15.5
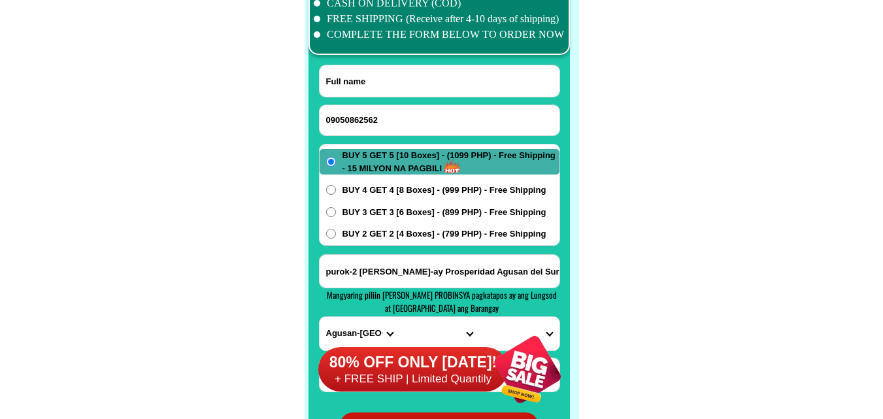
click at [403, 82] on input "Input full_name" at bounding box center [440, 80] width 240 height 31
paste input "[PERSON_NAME] causing Eyucos"
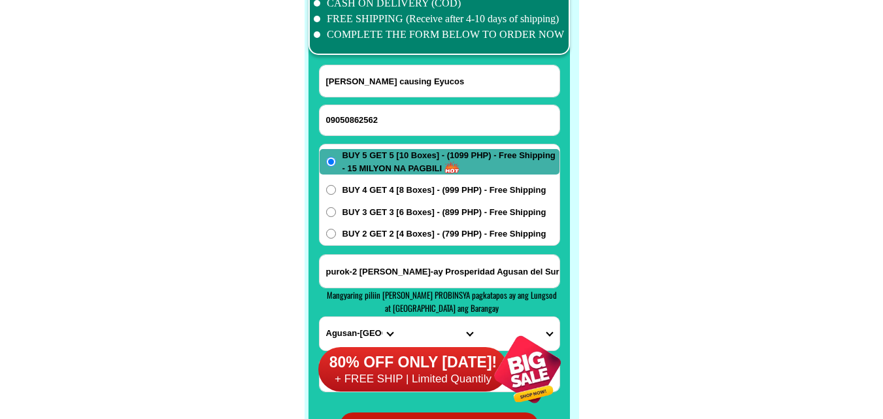
type input "[PERSON_NAME] causing Eyucos"
click at [381, 265] on input "purok-2 [PERSON_NAME]-ay Prosperidad Agusan del Sur" at bounding box center [440, 271] width 240 height 33
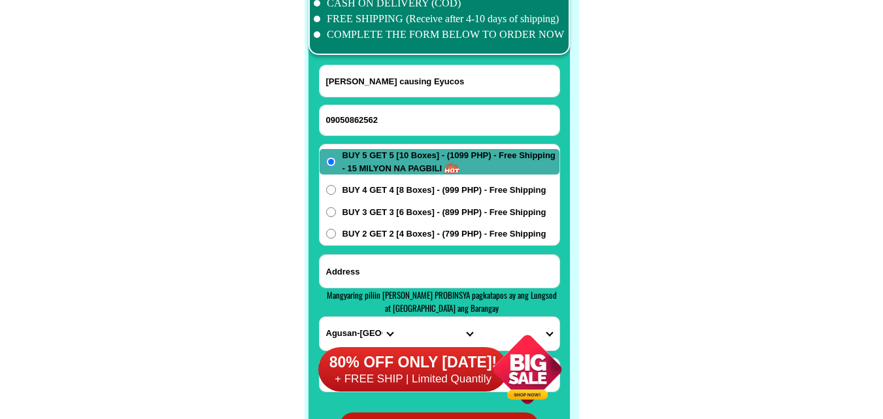
paste input "[GEOGRAPHIC_DATA][PERSON_NAME] megaland subd [GEOGRAPHIC_DATA]"
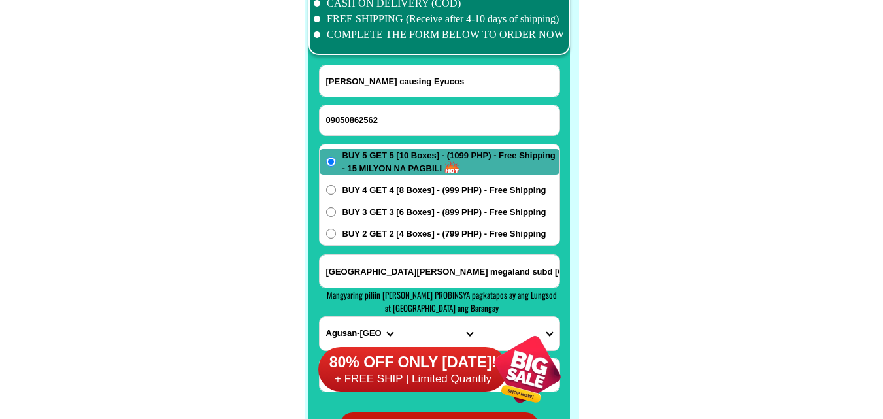
type input "[GEOGRAPHIC_DATA][PERSON_NAME] megaland subd [GEOGRAPHIC_DATA]"
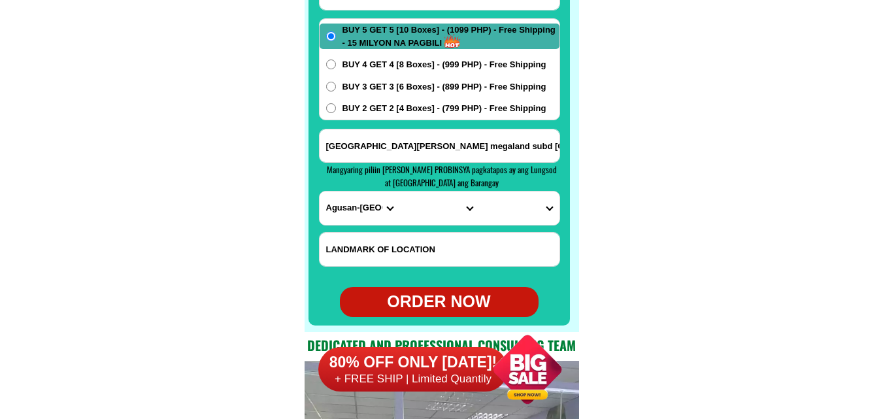
scroll to position [10460, 0]
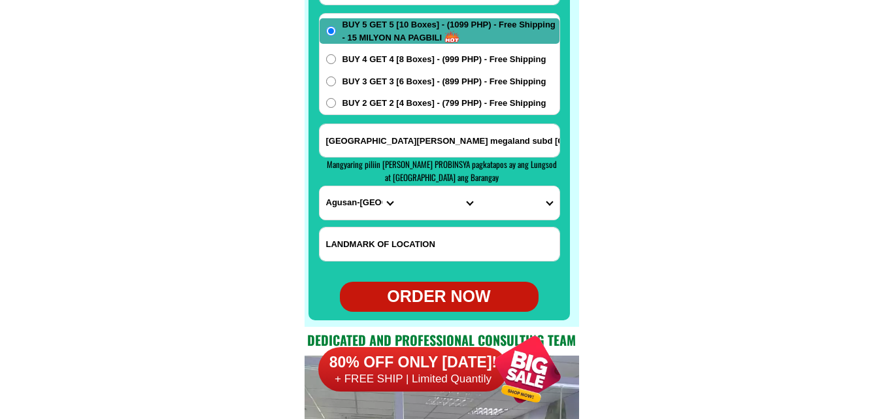
click at [348, 202] on select "PROVINCE [GEOGRAPHIC_DATA] [GEOGRAPHIC_DATA] [GEOGRAPHIC_DATA] [GEOGRAPHIC_DATA…" at bounding box center [360, 202] width 80 height 33
select select "63_995"
click at [320, 186] on select "PROVINCE [GEOGRAPHIC_DATA] [GEOGRAPHIC_DATA] [GEOGRAPHIC_DATA] [GEOGRAPHIC_DATA…" at bounding box center [360, 202] width 80 height 33
click at [414, 203] on select "CITY General-[GEOGRAPHIC_DATA]-city [GEOGRAPHIC_DATA]-[GEOGRAPHIC_DATA]-[GEOGRA…" at bounding box center [439, 202] width 80 height 33
select select "63_9954192"
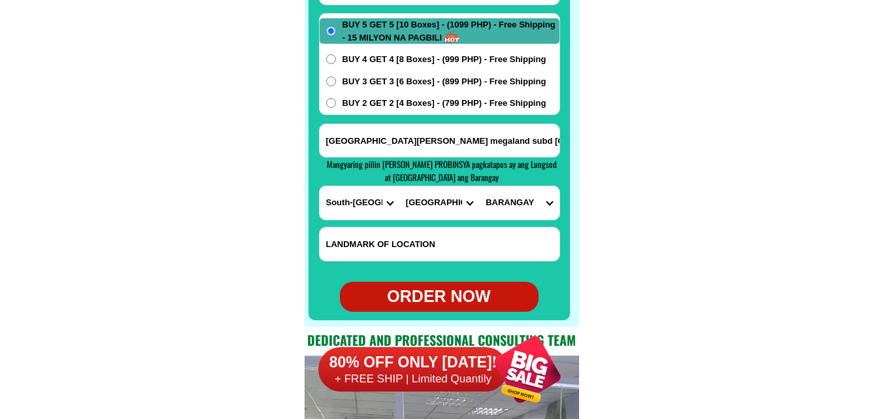
click at [399, 186] on select "CITY General-[GEOGRAPHIC_DATA]-city [GEOGRAPHIC_DATA]-[GEOGRAPHIC_DATA]-[GEOGRA…" at bounding box center [439, 202] width 80 height 33
click at [522, 205] on select "BARANGAY Assumption (bulol) Avancena (bo. 3) Cacub Caloocan [PERSON_NAME] [PERS…" at bounding box center [519, 202] width 80 height 33
select select "63_99541929274"
click at [479, 186] on select "BARANGAY Assumption (bulol) Avancena (bo. 3) Cacub Caloocan [PERSON_NAME] [PERS…" at bounding box center [519, 202] width 80 height 33
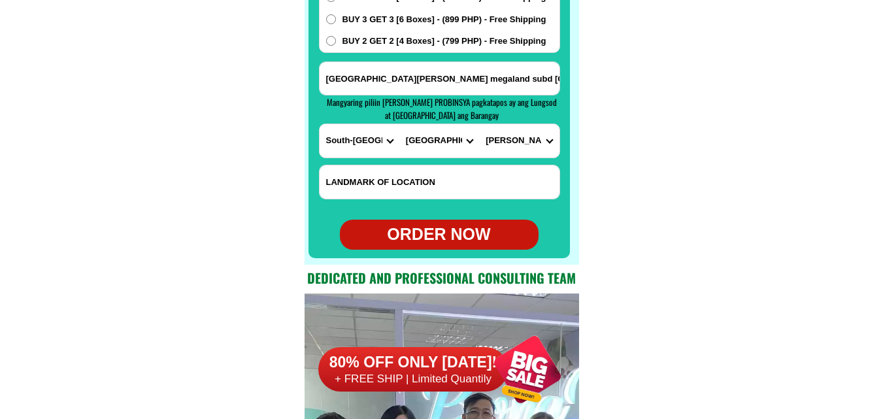
scroll to position [10525, 0]
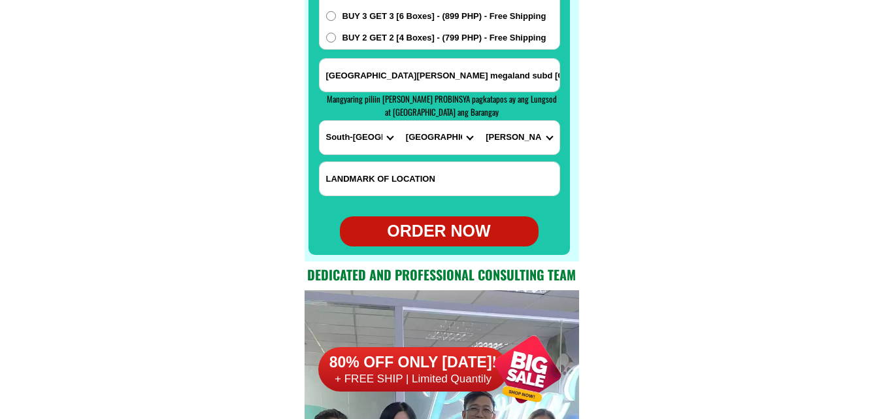
click at [440, 241] on div "ORDER NOW" at bounding box center [439, 231] width 199 height 25
radio input "true"
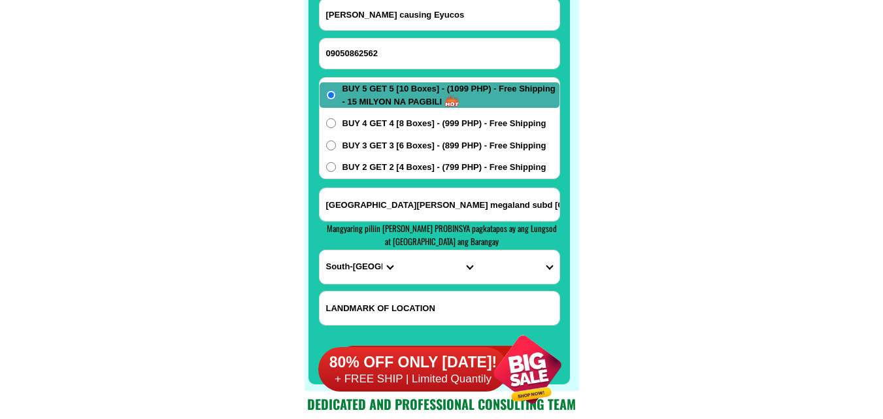
scroll to position [10395, 0]
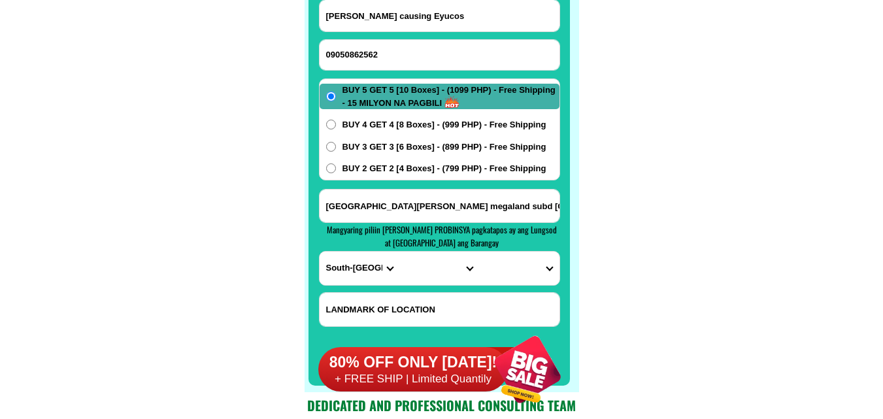
click at [394, 54] on input "09050862562" at bounding box center [440, 55] width 240 height 30
paste input "2.09359639554"
drag, startPoint x: 334, startPoint y: 51, endPoint x: 299, endPoint y: 53, distance: 34.7
type input "09359639554"
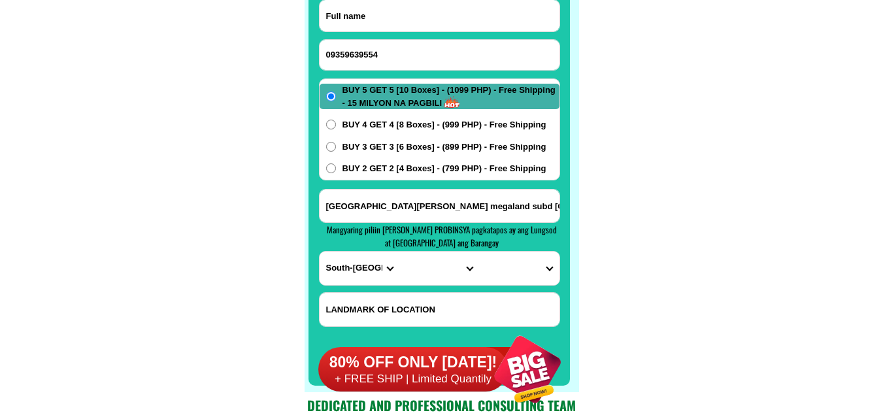
click at [380, 7] on input "Input full_name" at bounding box center [440, 15] width 240 height 31
paste input "[PERSON_NAME] Co [PERSON_NAME]"
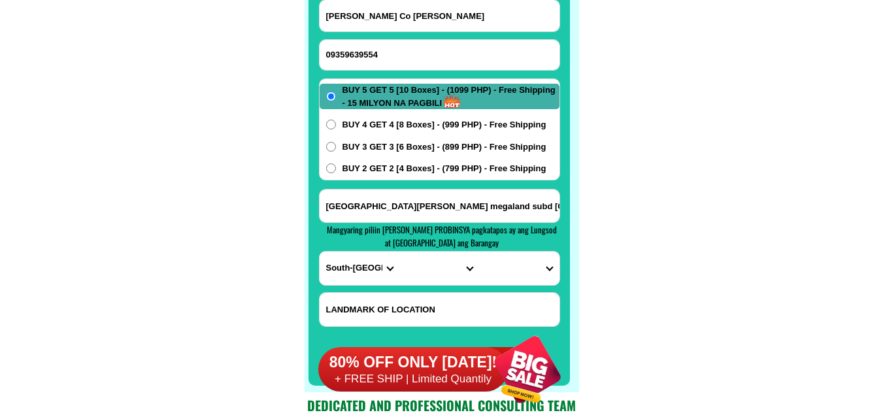
type input "[PERSON_NAME] Co [PERSON_NAME]"
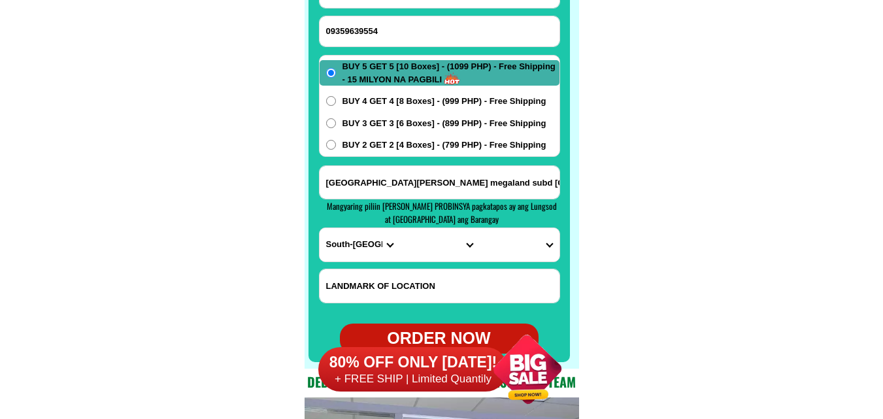
scroll to position [10460, 0]
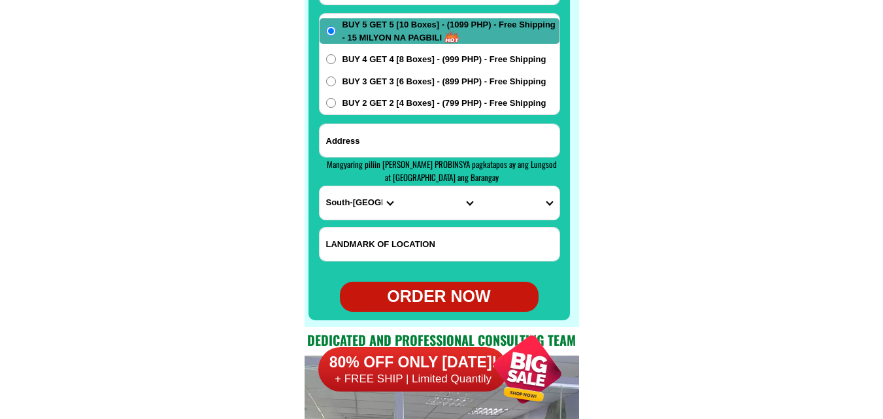
click at [397, 149] on input "Input address" at bounding box center [440, 140] width 240 height 33
paste input "Purok Ilang ilang, [GEOGRAPHIC_DATA][DATE][PERSON_NAME], [PERSON_NAME][GEOGRAPH…"
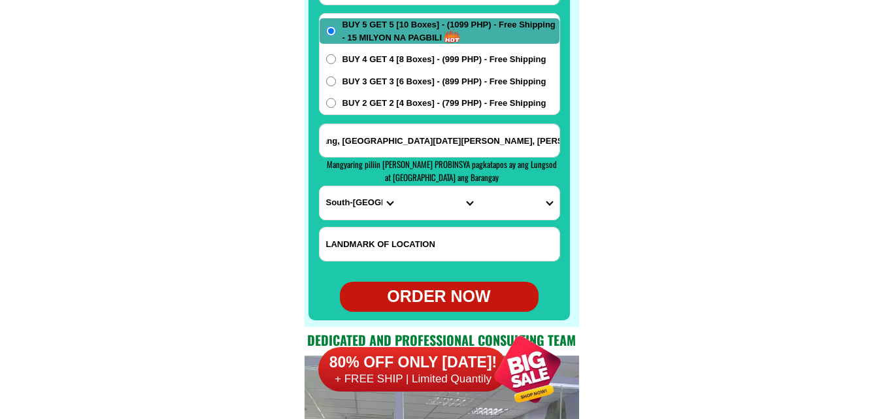
type input "Purok Ilang ilang, [GEOGRAPHIC_DATA][DATE][PERSON_NAME], [PERSON_NAME][GEOGRAPH…"
click at [335, 210] on select "PROVINCE [GEOGRAPHIC_DATA] [GEOGRAPHIC_DATA] [GEOGRAPHIC_DATA] [GEOGRAPHIC_DATA…" at bounding box center [360, 202] width 80 height 33
select select "63_198"
click at [320, 186] on select "PROVINCE [GEOGRAPHIC_DATA] [GEOGRAPHIC_DATA] [GEOGRAPHIC_DATA] [GEOGRAPHIC_DATA…" at bounding box center [360, 202] width 80 height 33
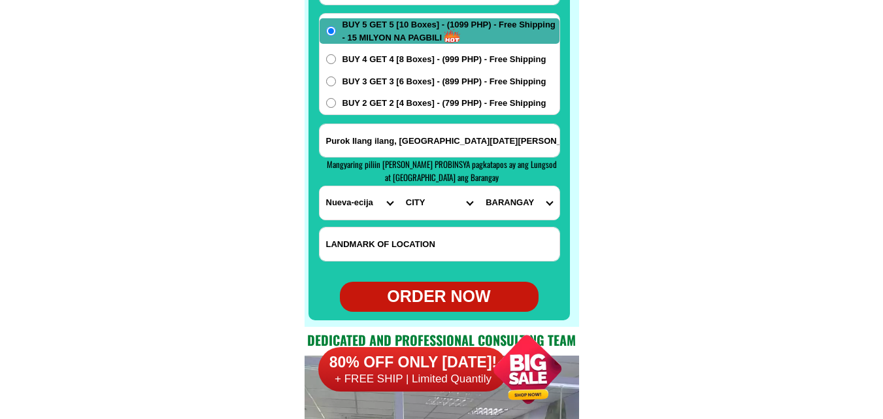
click at [418, 206] on select "CITY [GEOGRAPHIC_DATA] [GEOGRAPHIC_DATA]-city [GEOGRAPHIC_DATA] [GEOGRAPHIC_DAT…" at bounding box center [439, 202] width 80 height 33
select select "63_1981499"
click at [399, 186] on select "CITY [GEOGRAPHIC_DATA] [GEOGRAPHIC_DATA]-city [GEOGRAPHIC_DATA] [GEOGRAPHIC_DAT…" at bounding box center [439, 202] width 80 height 33
click at [529, 201] on select "BARANGAY [PERSON_NAME] (pob.) Bagong sikat Bagong silang Bakal i Bakal ii Bakal…" at bounding box center [519, 202] width 80 height 33
select select "63_19814996006"
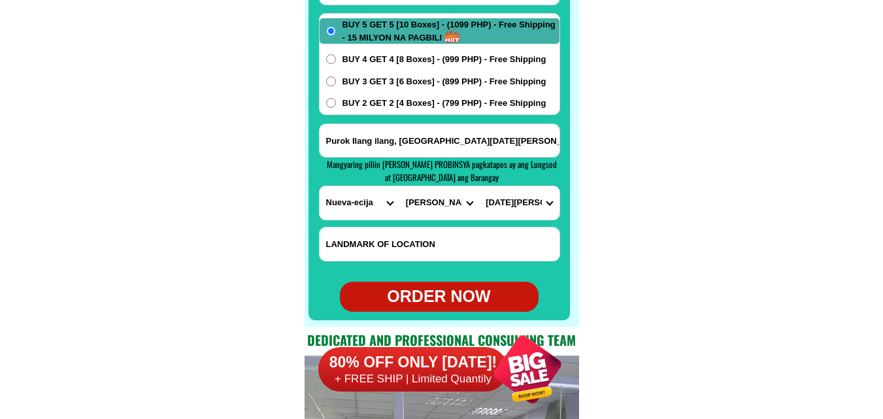
click at [479, 186] on select "BARANGAY [PERSON_NAME] (pob.) Bagong sikat Bagong silang Bakal i Bakal ii Bakal…" at bounding box center [519, 202] width 80 height 33
click at [456, 299] on div "ORDER NOW" at bounding box center [439, 296] width 199 height 25
type input "09359639554"
radio input "true"
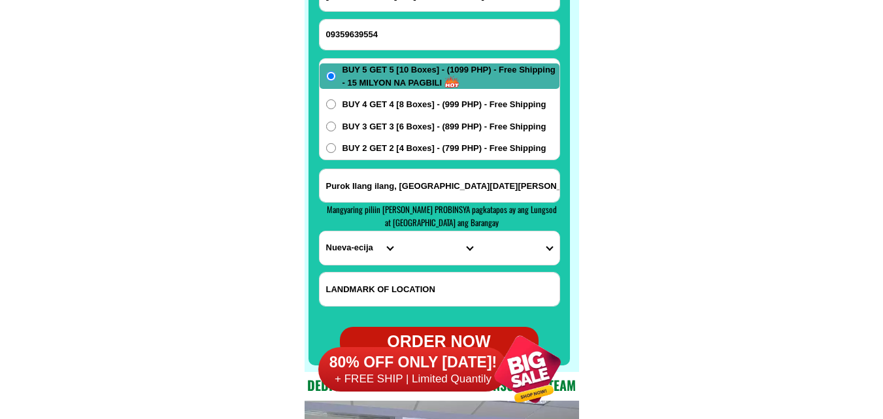
scroll to position [10329, 0]
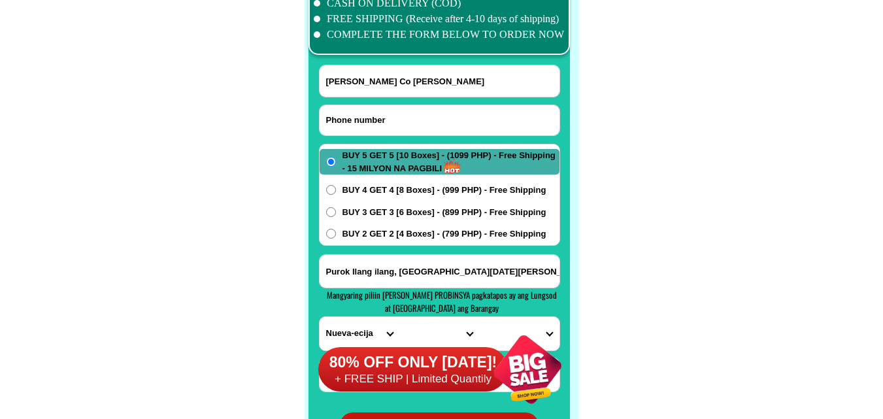
drag, startPoint x: 393, startPoint y: 120, endPoint x: 386, endPoint y: 116, distance: 8.5
click at [392, 120] on input "Input phone_number" at bounding box center [440, 120] width 240 height 30
paste input "09466656864"
type input "09466656864"
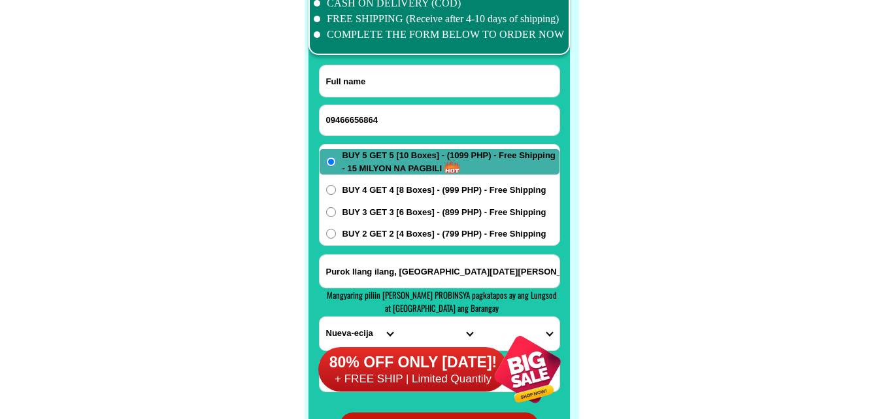
drag, startPoint x: 390, startPoint y: 69, endPoint x: 251, endPoint y: 7, distance: 152.4
click at [390, 69] on input "Input full_name" at bounding box center [440, 80] width 240 height 31
paste input "[PERSON_NAME]"
type input "[PERSON_NAME]"
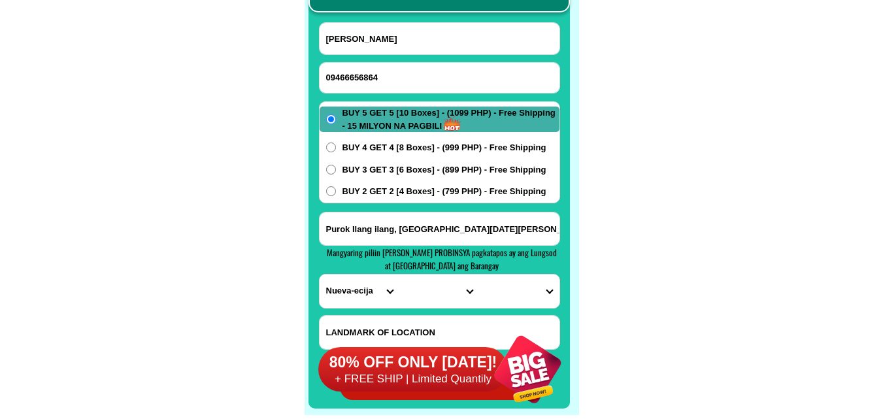
scroll to position [10395, 0]
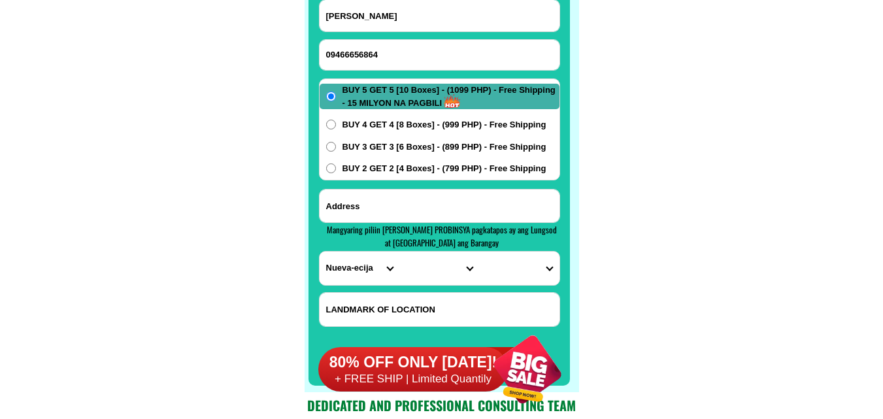
click at [369, 201] on input "Input address" at bounding box center [440, 206] width 240 height 33
paste input "Purok rosal [GEOGRAPHIC_DATA] highway Ilaya [GEOGRAPHIC_DATA] [GEOGRAPHIC_DATA]"
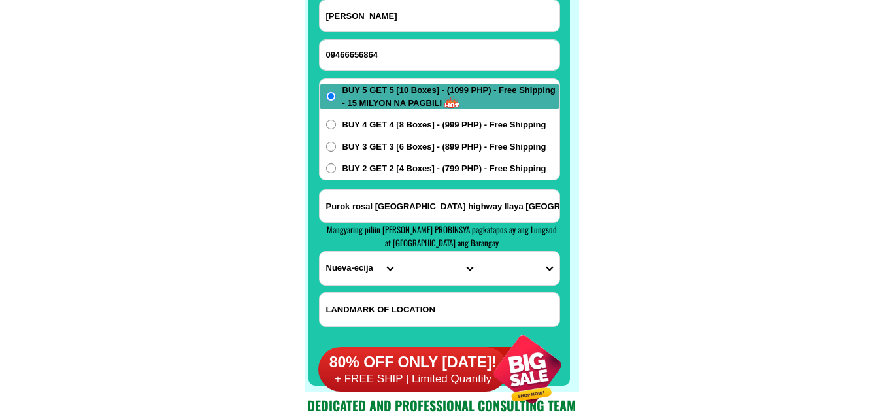
scroll to position [0, 46]
type input "Purok rosal [GEOGRAPHIC_DATA] highway Ilaya [GEOGRAPHIC_DATA] [GEOGRAPHIC_DATA]"
click at [351, 271] on select "PROVINCE [GEOGRAPHIC_DATA] [GEOGRAPHIC_DATA] [GEOGRAPHIC_DATA] [GEOGRAPHIC_DATA…" at bounding box center [360, 268] width 80 height 33
select select "63_800"
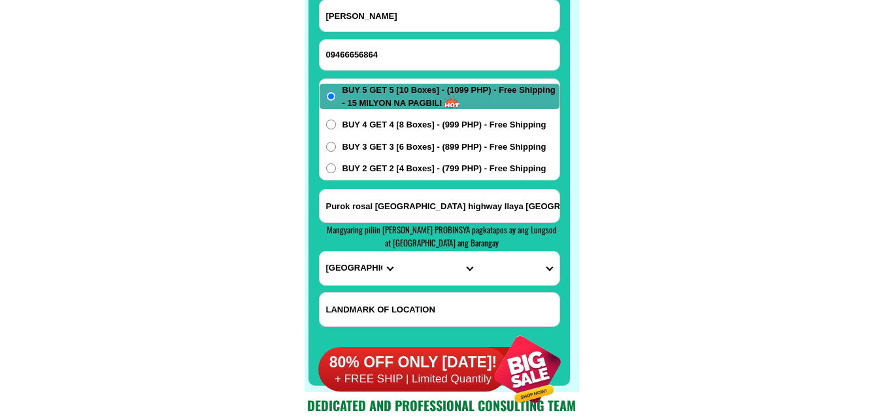
click at [320, 252] on select "PROVINCE [GEOGRAPHIC_DATA] [GEOGRAPHIC_DATA] [GEOGRAPHIC_DATA] [GEOGRAPHIC_DATA…" at bounding box center [360, 268] width 80 height 33
click at [429, 273] on select "CITY Bacungan Baliguian Dapitan-city [GEOGRAPHIC_DATA]-city [GEOGRAPHIC_DATA] G…" at bounding box center [439, 268] width 80 height 33
select select "63_8009937"
click at [399, 252] on select "CITY Bacungan Baliguian Dapitan-city [GEOGRAPHIC_DATA]-city [GEOGRAPHIC_DATA] G…" at bounding box center [439, 268] width 80 height 33
click at [522, 261] on select "BARANGAY Aliguay Antipolo [PERSON_NAME] (pob.) Banbanan Banonong (pob.) Barcelo…" at bounding box center [519, 268] width 80 height 33
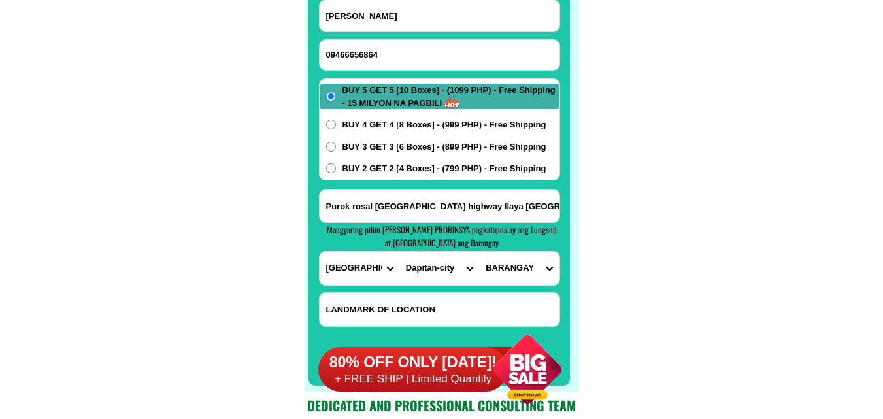
select select "63_80099379814"
click at [479, 252] on select "BARANGAY Aliguay Antipolo [PERSON_NAME] (pob.) Banbanan Banonong (pob.) Barcelo…" at bounding box center [519, 268] width 80 height 33
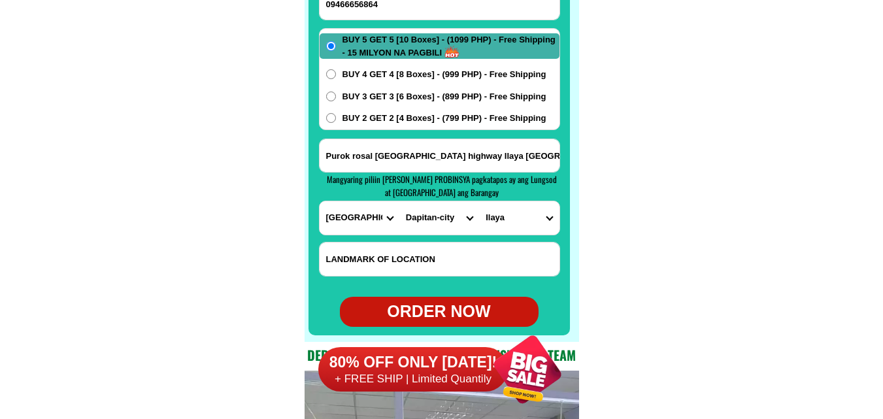
scroll to position [10460, 0]
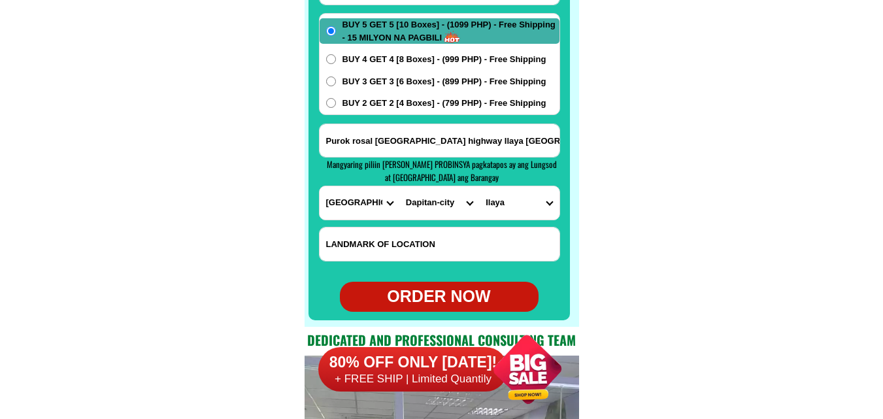
click at [444, 291] on div "ORDER NOW" at bounding box center [439, 296] width 199 height 25
radio input "true"
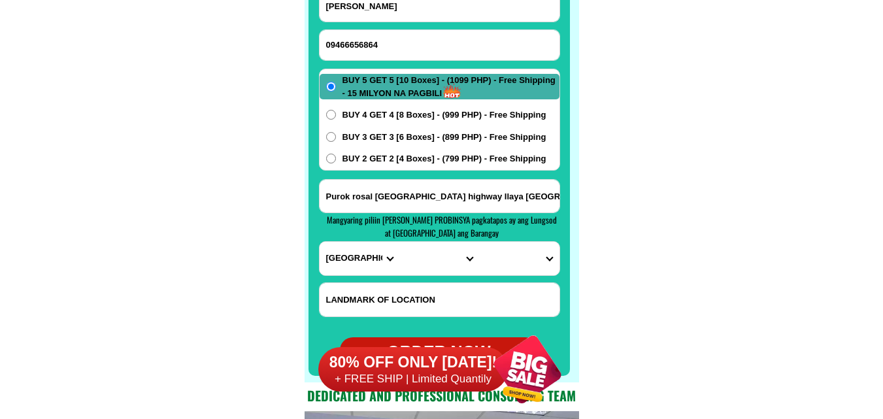
scroll to position [10329, 0]
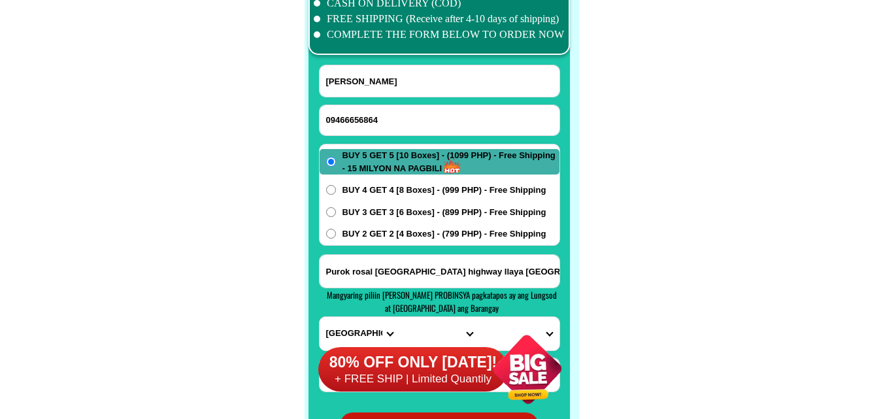
click at [420, 128] on input "09466656864" at bounding box center [440, 120] width 240 height 30
paste input "09637847143"
type input "09637847143"
click at [365, 73] on input "[PERSON_NAME]" at bounding box center [440, 80] width 240 height 31
paste input "[PERSON_NAME]"
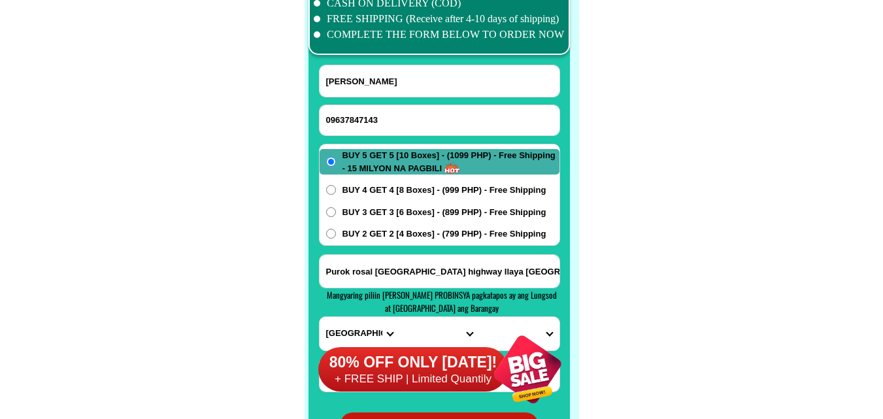
type input "[PERSON_NAME]"
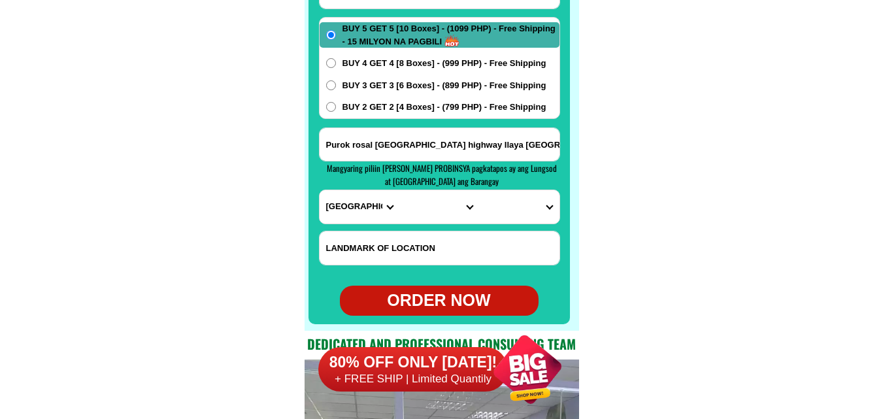
scroll to position [10460, 0]
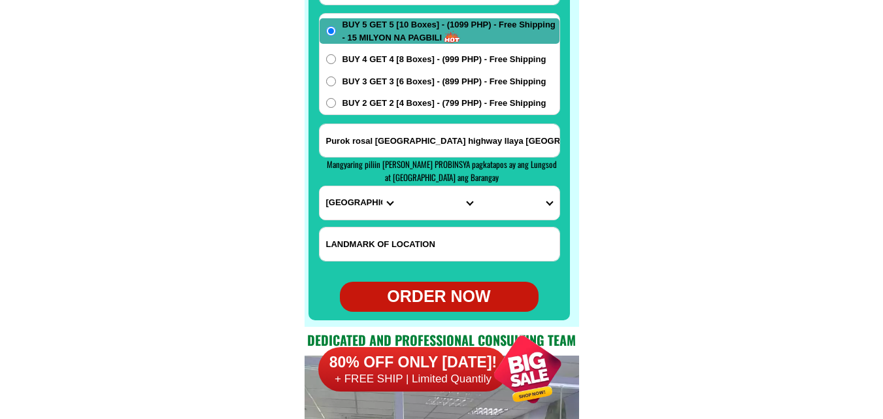
click at [438, 137] on input "Purok rosal [GEOGRAPHIC_DATA] highway Ilaya [GEOGRAPHIC_DATA] [GEOGRAPHIC_DATA]" at bounding box center [440, 140] width 240 height 33
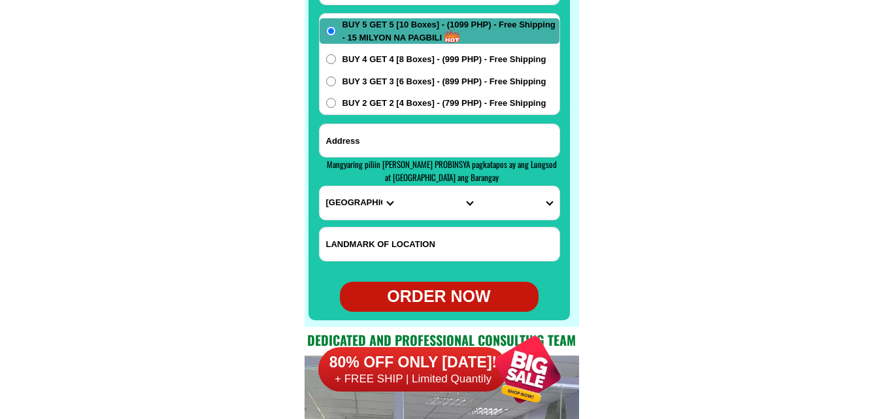
paste input "santol st. [DATE][STREET_ADDRESS][PERSON_NAME].."
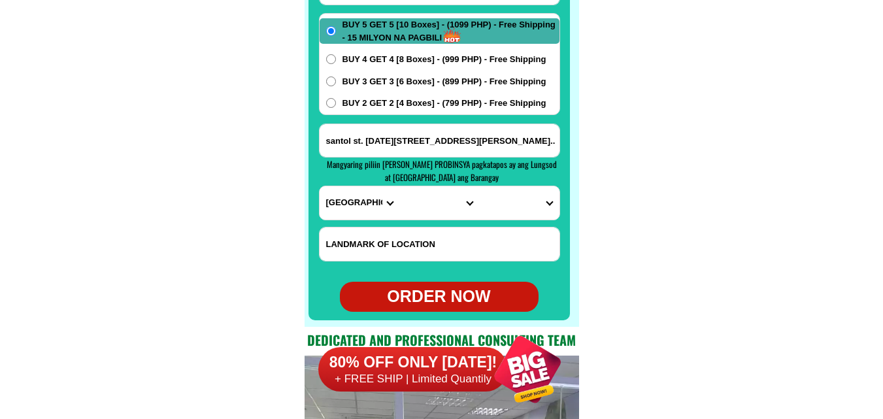
scroll to position [0, 11]
type input "santol st. [DATE][STREET_ADDRESS][PERSON_NAME].."
click at [355, 191] on select "PROVINCE [GEOGRAPHIC_DATA] [GEOGRAPHIC_DATA] [GEOGRAPHIC_DATA] [GEOGRAPHIC_DATA…" at bounding box center [360, 202] width 80 height 33
select select "63_826"
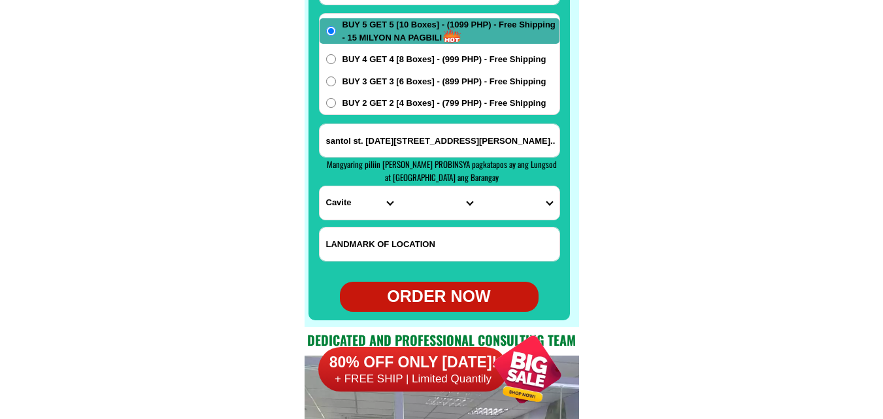
click at [320, 186] on select "PROVINCE [GEOGRAPHIC_DATA] [GEOGRAPHIC_DATA] [GEOGRAPHIC_DATA] [GEOGRAPHIC_DATA…" at bounding box center [360, 202] width 80 height 33
click at [427, 201] on select "CITY [PERSON_NAME] Bacoor [PERSON_NAME] [GEOGRAPHIC_DATA]-city [GEOGRAPHIC_DATA…" at bounding box center [439, 202] width 80 height 33
select select "63_8268103"
click at [399, 186] on select "CITY [PERSON_NAME] Bacoor [PERSON_NAME] [GEOGRAPHIC_DATA]-city [GEOGRAPHIC_DATA…" at bounding box center [439, 202] width 80 height 33
click at [518, 194] on select "BARANGAY [PERSON_NAME] i Aniban ii Aniban iii Aniban iv Aniban v Banalo Bayanan…" at bounding box center [519, 202] width 80 height 33
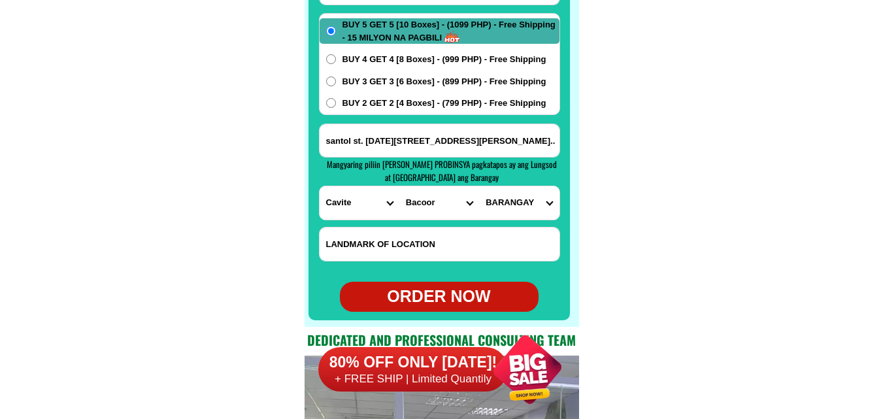
select select "63_82681033633"
click at [479, 186] on select "BARANGAY [PERSON_NAME] i Aniban ii Aniban iii Aniban iv Aniban v Banalo Bayanan…" at bounding box center [519, 202] width 80 height 33
click at [461, 291] on div "ORDER NOW" at bounding box center [439, 296] width 199 height 25
radio input "true"
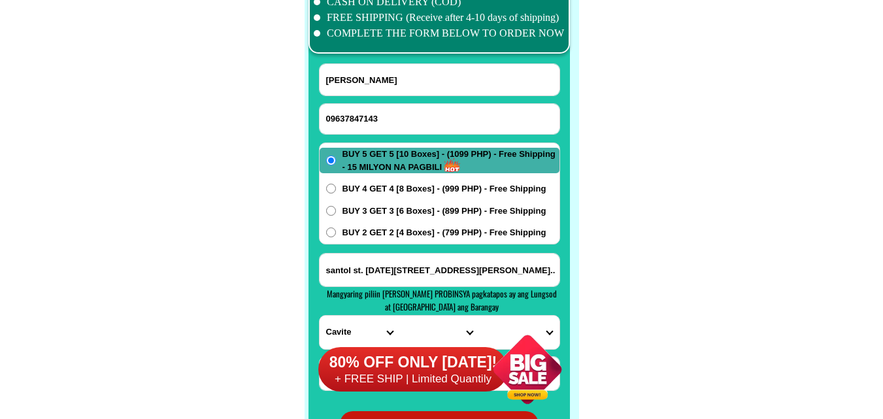
scroll to position [10329, 0]
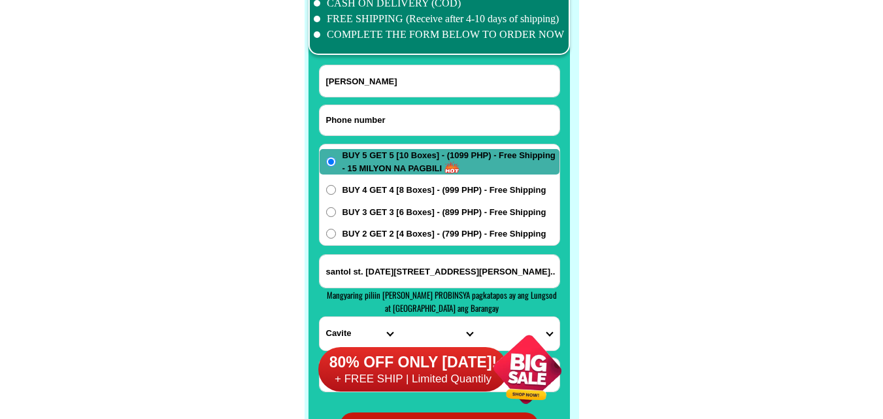
drag, startPoint x: 381, startPoint y: 122, endPoint x: 369, endPoint y: 92, distance: 31.9
click at [381, 119] on input "Input phone_number" at bounding box center [440, 120] width 240 height 30
paste input "09777832398"
type input "09777832398"
drag, startPoint x: 362, startPoint y: 73, endPoint x: 312, endPoint y: 34, distance: 63.3
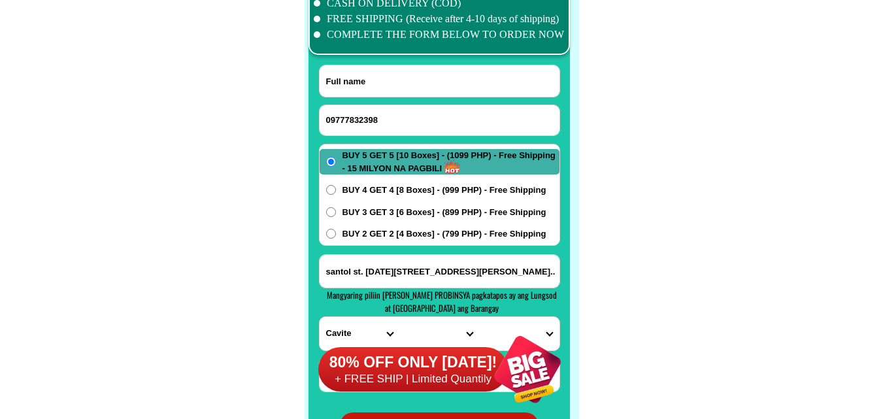
click at [362, 73] on input "Input full_name" at bounding box center [440, 80] width 240 height 31
paste input "[PERSON_NAME]"
type input "[PERSON_NAME]"
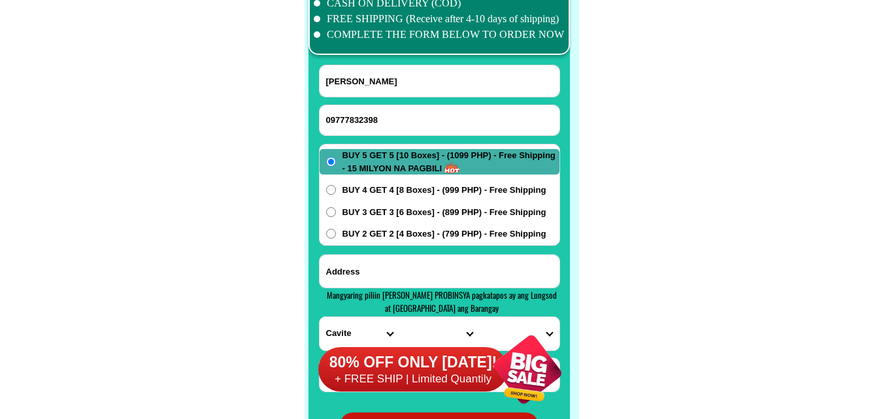
click at [382, 261] on input "Input address" at bounding box center [440, 271] width 240 height 33
paste input "[PERSON_NAME], terol #33 national high way BRgy, macamot binangonan Rizal"
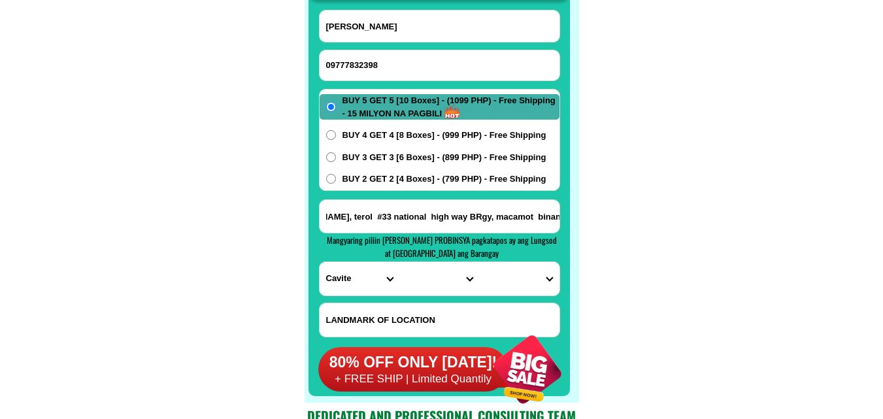
scroll to position [10460, 0]
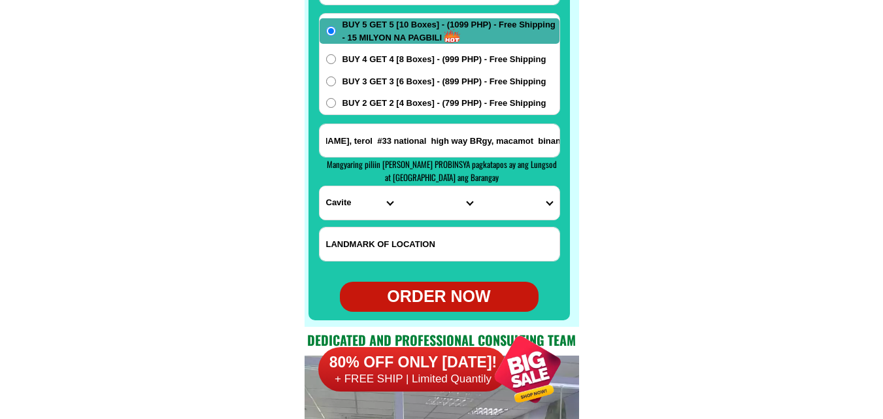
type input "[PERSON_NAME], terol #33 national high way BRgy, macamot binangonan Rizal"
drag, startPoint x: 346, startPoint y: 212, endPoint x: 353, endPoint y: 210, distance: 6.7
click at [346, 212] on select "PROVINCE [GEOGRAPHIC_DATA] [GEOGRAPHIC_DATA] [GEOGRAPHIC_DATA] [GEOGRAPHIC_DATA…" at bounding box center [360, 202] width 80 height 33
select select "63_993"
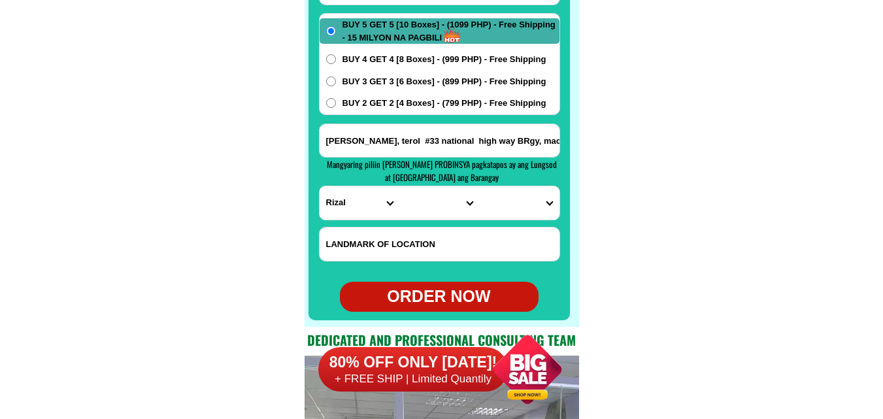
click at [320, 186] on select "PROVINCE [GEOGRAPHIC_DATA] [GEOGRAPHIC_DATA] [GEOGRAPHIC_DATA] [GEOGRAPHIC_DATA…" at bounding box center [360, 202] width 80 height 33
click at [478, 150] on input "[PERSON_NAME], terol #33 national high way BRgy, macamot binangonan Rizal" at bounding box center [440, 140] width 240 height 33
click at [425, 232] on input "Input LANDMARKOFLOCATION" at bounding box center [440, 243] width 240 height 33
type input "B"
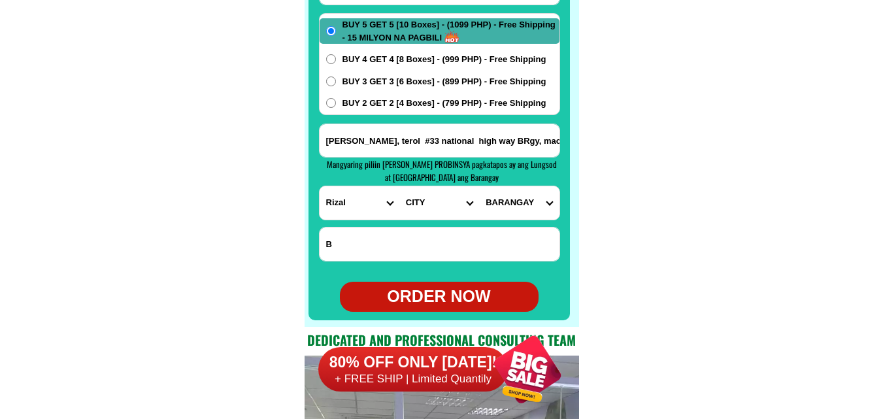
click at [420, 205] on select "CITY Angono Antipolo-city [GEOGRAPHIC_DATA] [GEOGRAPHIC_DATA] [PERSON_NAME] Pil…" at bounding box center [439, 202] width 80 height 33
select select "63_9938511"
click at [399, 186] on select "CITY Angono Antipolo-city [GEOGRAPHIC_DATA] [GEOGRAPHIC_DATA] [PERSON_NAME] Pil…" at bounding box center [439, 202] width 80 height 33
click at [519, 205] on select "BARANGAY [PERSON_NAME] Bilibiran Binitagan Bombong Buhangin Calumpang Ginoong s…" at bounding box center [519, 202] width 80 height 33
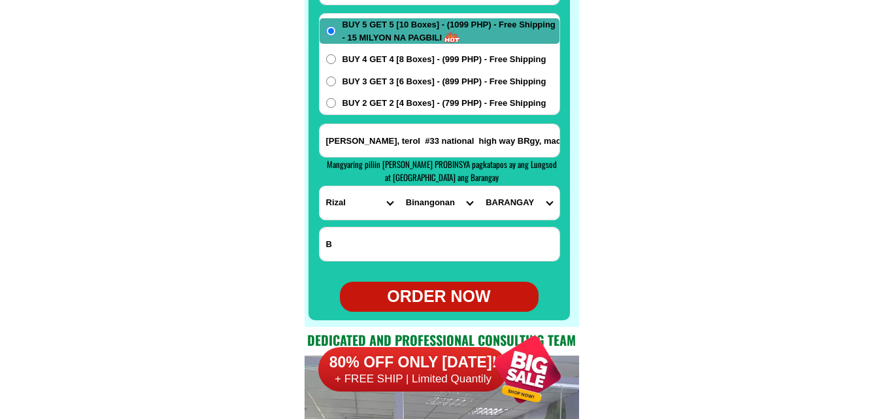
click at [519, 205] on select "BARANGAY [PERSON_NAME] Bilibiran Binitagan Bombong Buhangin Calumpang Ginoong s…" at bounding box center [519, 202] width 80 height 33
select select "63_99385113582"
click at [479, 186] on select "BARANGAY [PERSON_NAME] Bilibiran Binitagan Bombong Buhangin Calumpang Ginoong s…" at bounding box center [519, 202] width 80 height 33
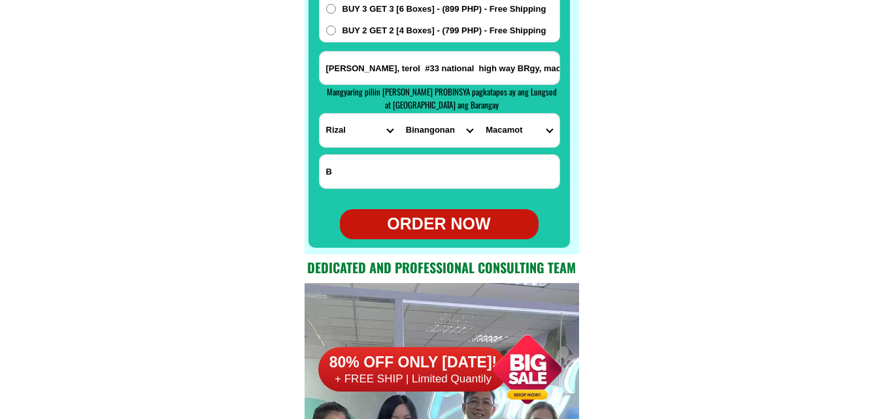
scroll to position [10591, 0]
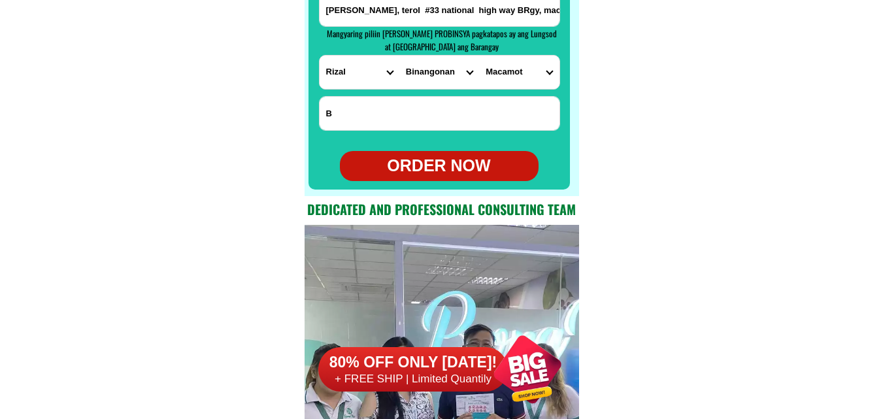
click at [455, 163] on div "ORDER NOW" at bounding box center [439, 166] width 199 height 25
radio input "true"
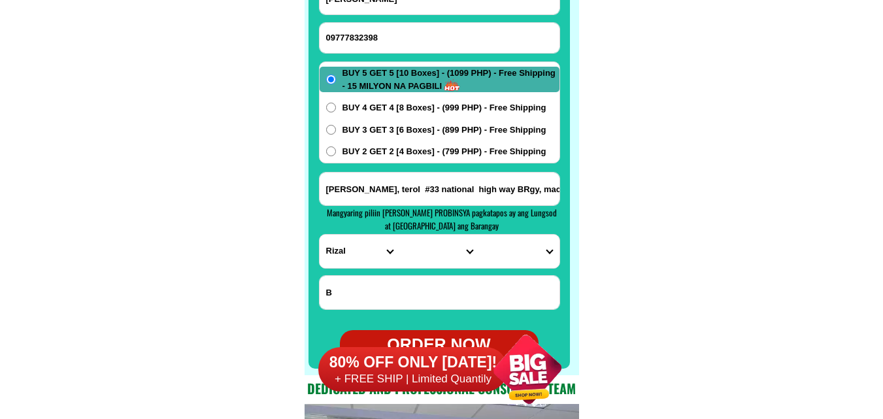
scroll to position [10329, 0]
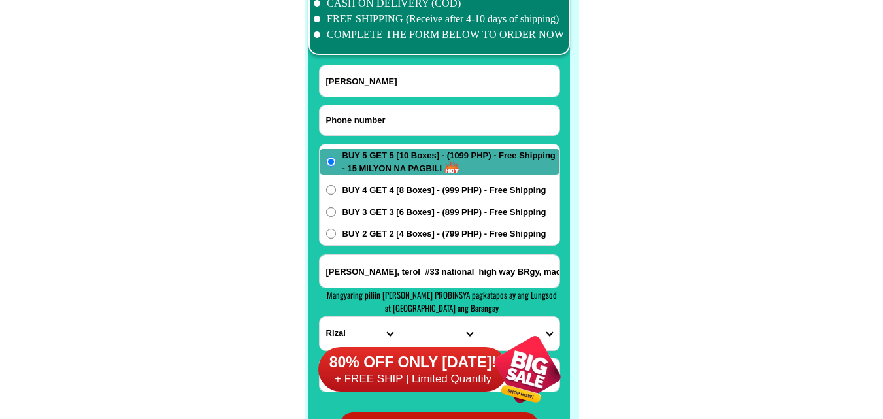
drag, startPoint x: 367, startPoint y: 120, endPoint x: 231, endPoint y: 10, distance: 173.8
click at [367, 119] on input "Input phone_number" at bounding box center [440, 120] width 240 height 30
paste input "09302175526"
type input "09302175526"
drag, startPoint x: 406, startPoint y: 86, endPoint x: 347, endPoint y: 44, distance: 72.6
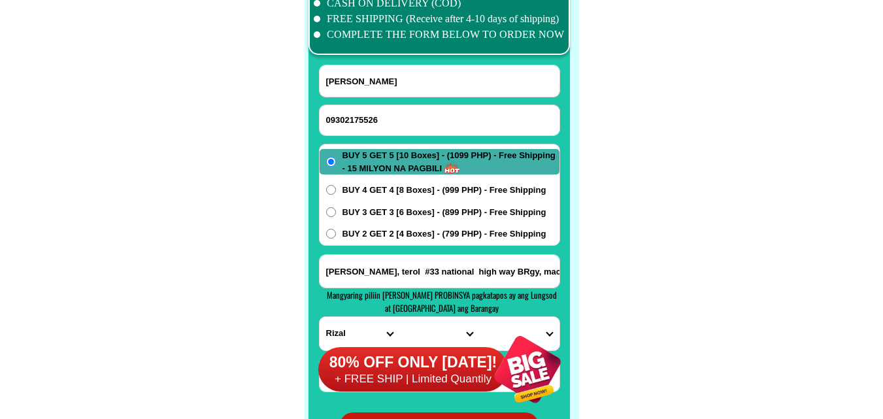
click at [406, 86] on input "[PERSON_NAME]" at bounding box center [440, 80] width 240 height 31
paste input "[PERSON_NAME]"
type input "[PERSON_NAME]"
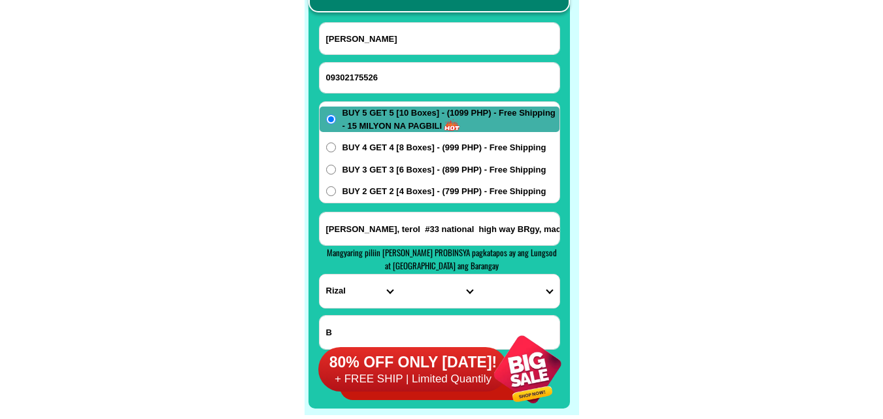
scroll to position [10395, 0]
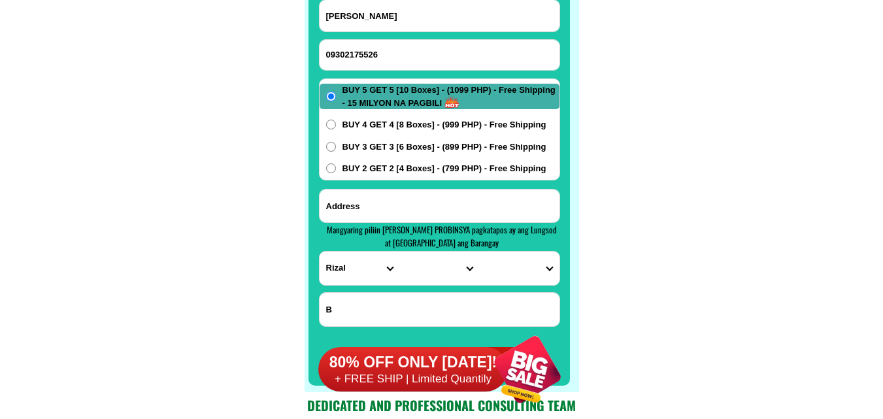
click at [380, 211] on input "Input address" at bounding box center [440, 206] width 240 height 33
paste input "[GEOGRAPHIC_DATA] A6 General [PERSON_NAME] St Polacion Malasiqui [GEOGRAPHIC_DA…"
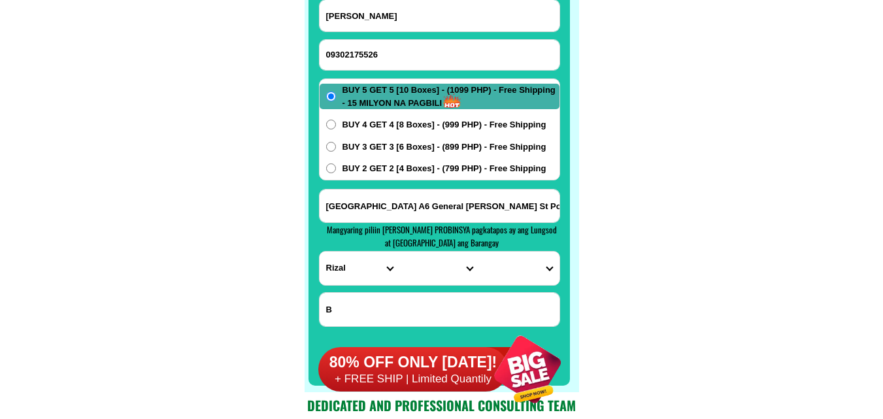
scroll to position [0, 109]
type input "[GEOGRAPHIC_DATA] A6 General [PERSON_NAME] St Polacion Malasiqui [GEOGRAPHIC_DA…"
click at [340, 265] on select "PROVINCE [GEOGRAPHIC_DATA] [GEOGRAPHIC_DATA] [GEOGRAPHIC_DATA] [GEOGRAPHIC_DATA…" at bounding box center [360, 268] width 80 height 33
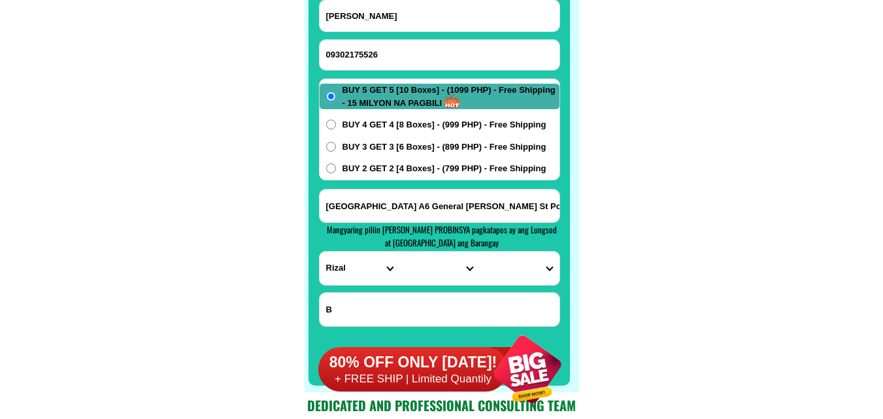
select select "63_247"
click at [320, 252] on select "PROVINCE [GEOGRAPHIC_DATA] [GEOGRAPHIC_DATA] [GEOGRAPHIC_DATA] [GEOGRAPHIC_DATA…" at bounding box center [360, 268] width 80 height 33
click at [533, 216] on input "[GEOGRAPHIC_DATA] A6 General [PERSON_NAME] St Polacion Malasiqui [GEOGRAPHIC_DA…" at bounding box center [440, 206] width 240 height 33
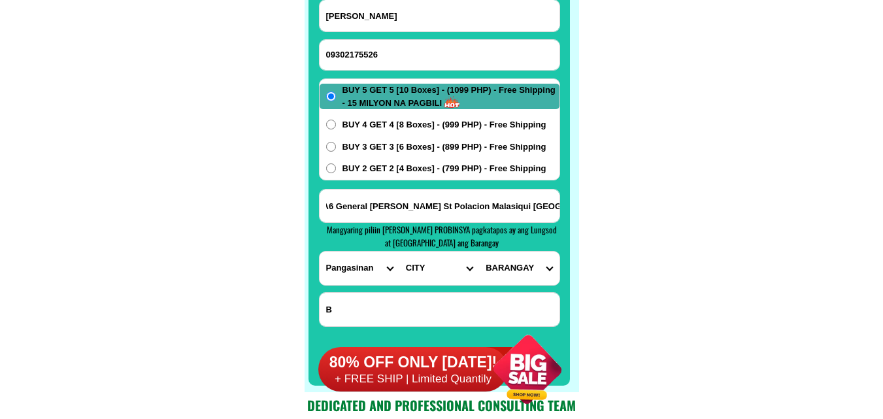
scroll to position [0, 109]
click at [450, 259] on select "CITY [GEOGRAPHIC_DATA] [PERSON_NAME][GEOGRAPHIC_DATA]-city [GEOGRAPHIC_DATA] [G…" at bounding box center [439, 268] width 80 height 33
select select "63_2477172"
click at [399, 252] on select "CITY [GEOGRAPHIC_DATA] [PERSON_NAME][GEOGRAPHIC_DATA]-city [GEOGRAPHIC_DATA] [G…" at bounding box center [439, 268] width 80 height 33
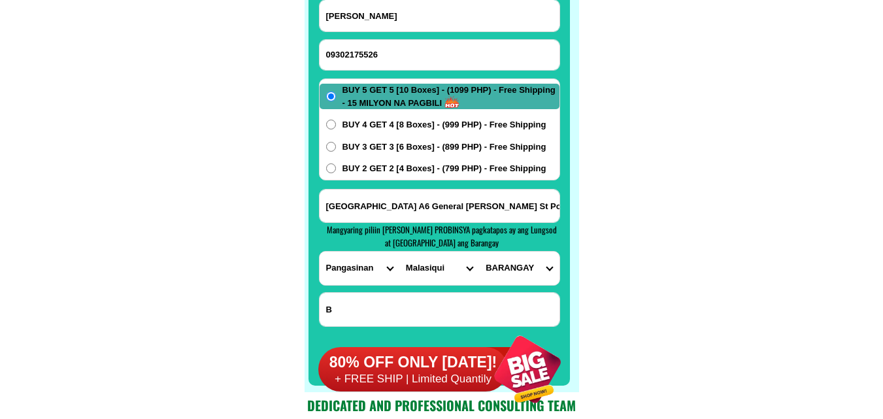
click at [532, 266] on select "BARANGAY Abonagan [GEOGRAPHIC_DATA] [GEOGRAPHIC_DATA][PERSON_NAME] [GEOGRAPHIC_…" at bounding box center [519, 268] width 80 height 33
select select "63_24771728249"
click at [479, 252] on select "BARANGAY Abonagan [GEOGRAPHIC_DATA] [GEOGRAPHIC_DATA][PERSON_NAME] [GEOGRAPHIC_…" at bounding box center [519, 268] width 80 height 33
click at [353, 169] on span "BUY 2 GET 2 [4 Boxes] - (799 PHP) - Free Shipping" at bounding box center [444, 168] width 204 height 13
click at [336, 169] on input "BUY 2 GET 2 [4 Boxes] - (799 PHP) - Free Shipping" at bounding box center [331, 168] width 10 height 10
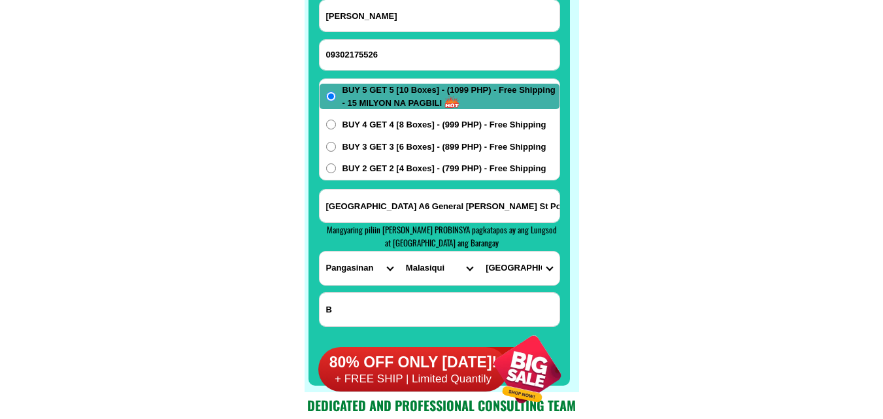
radio input "true"
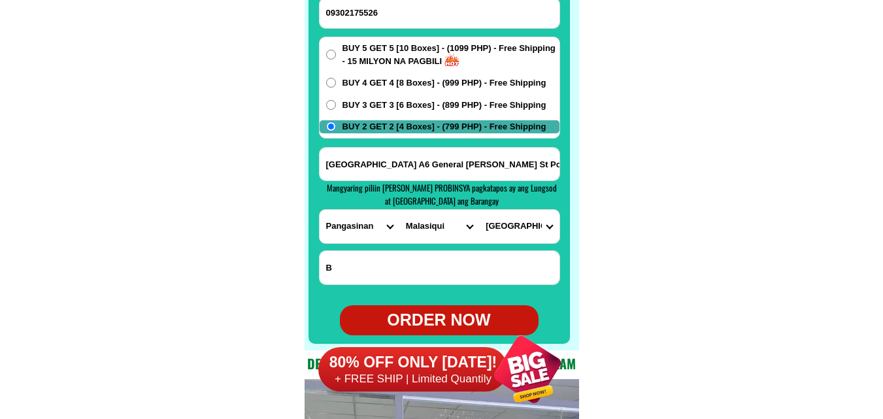
scroll to position [10460, 0]
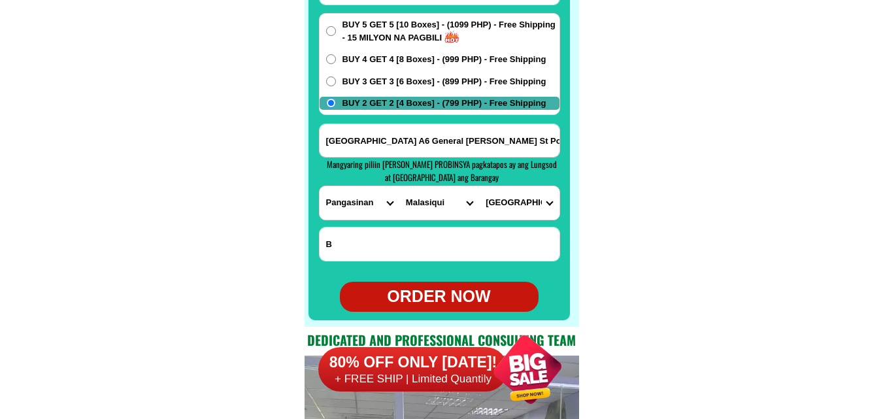
click at [444, 293] on div "ORDER NOW" at bounding box center [439, 296] width 199 height 25
radio input "true"
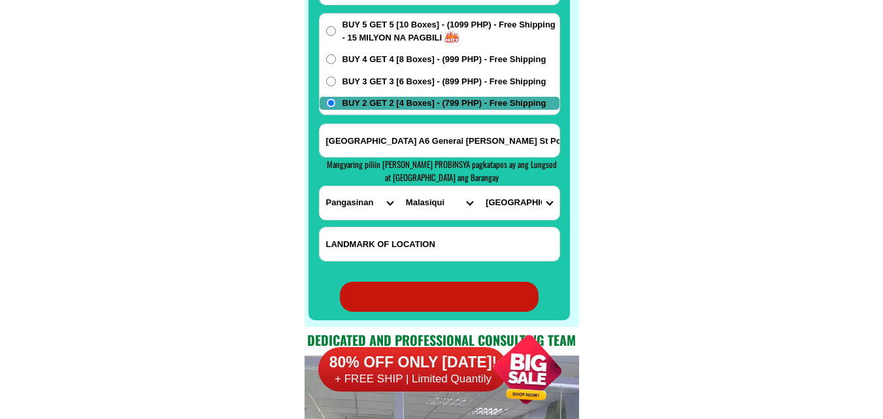
radio input "true"
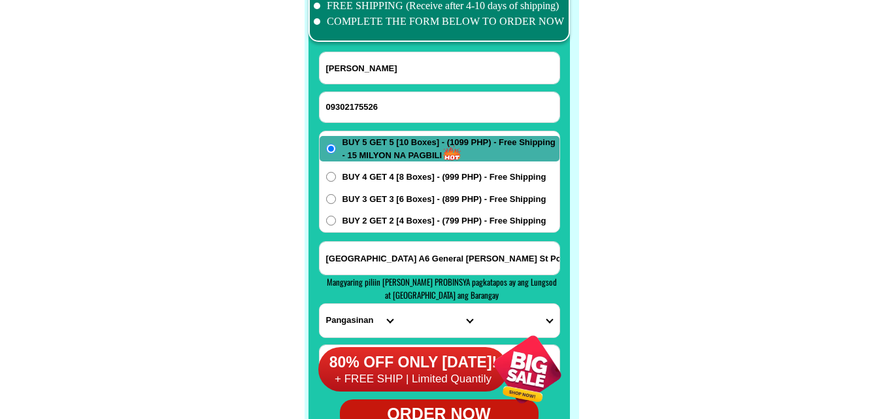
scroll to position [10329, 0]
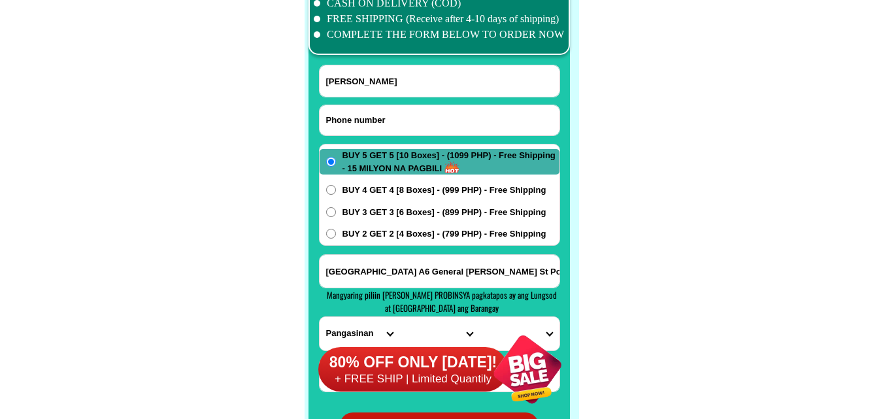
drag, startPoint x: 386, startPoint y: 123, endPoint x: 326, endPoint y: 75, distance: 76.8
click at [386, 123] on input "Input phone_number" at bounding box center [440, 120] width 240 height 30
paste input "09182349326"
type input "09182349326"
click at [401, 82] on input "Input full_name" at bounding box center [440, 80] width 240 height 31
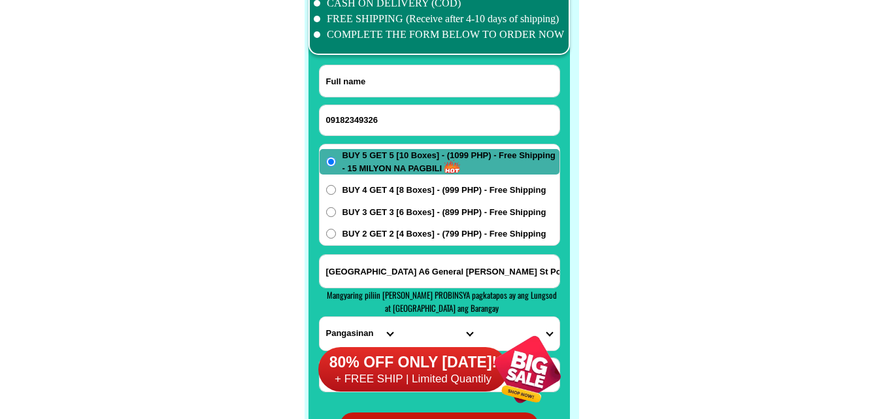
paste input "[PERSON_NAME]"
type input "[PERSON_NAME]"
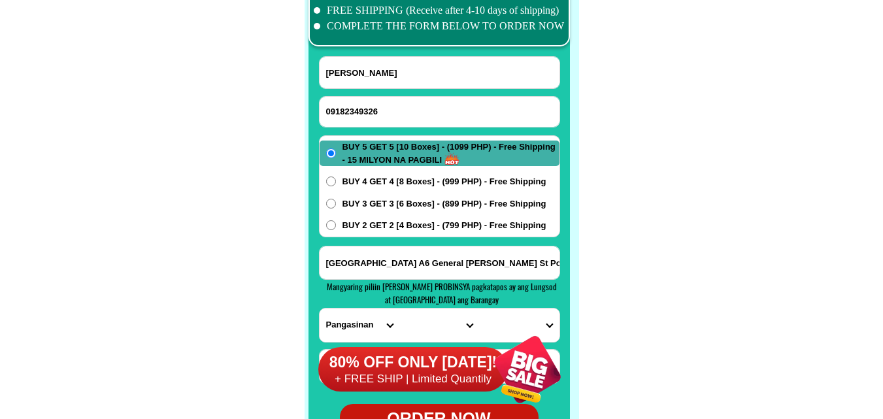
scroll to position [10395, 0]
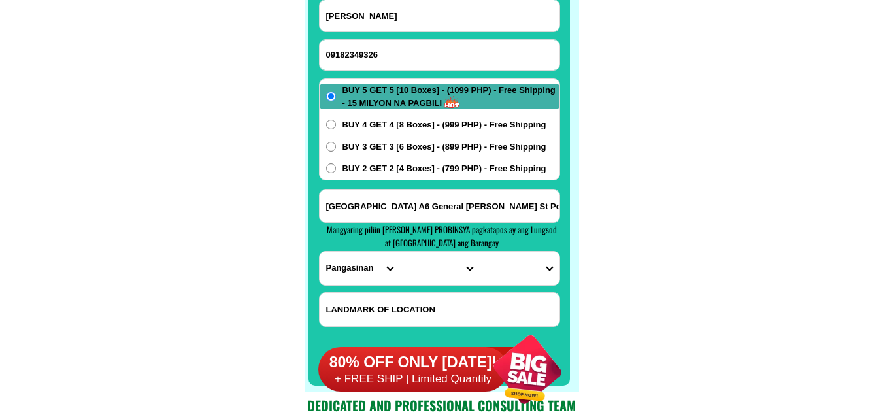
click at [401, 169] on span "BUY 2 GET 2 [4 Boxes] - (799 PHP) - Free Shipping" at bounding box center [444, 168] width 204 height 13
click at [336, 169] on input "BUY 2 GET 2 [4 Boxes] - (799 PHP) - Free Shipping" at bounding box center [331, 168] width 10 height 10
radio input "true"
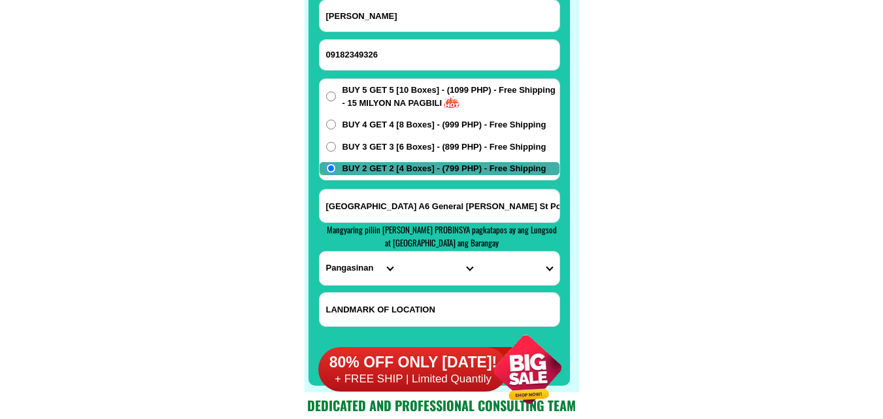
click at [371, 201] on input "[GEOGRAPHIC_DATA] A6 General [PERSON_NAME] St Polacion Malasiqui [GEOGRAPHIC_DA…" at bounding box center [440, 206] width 240 height 33
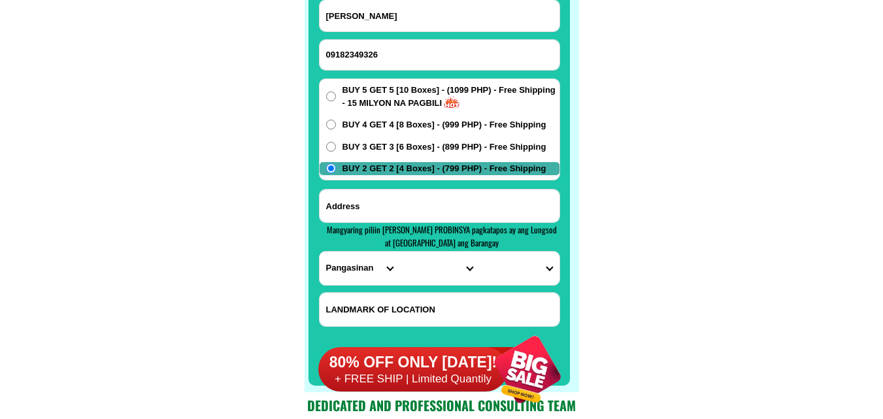
paste input "Brgy.Dolongan [PERSON_NAME] [GEOGRAPHIC_DATA]."
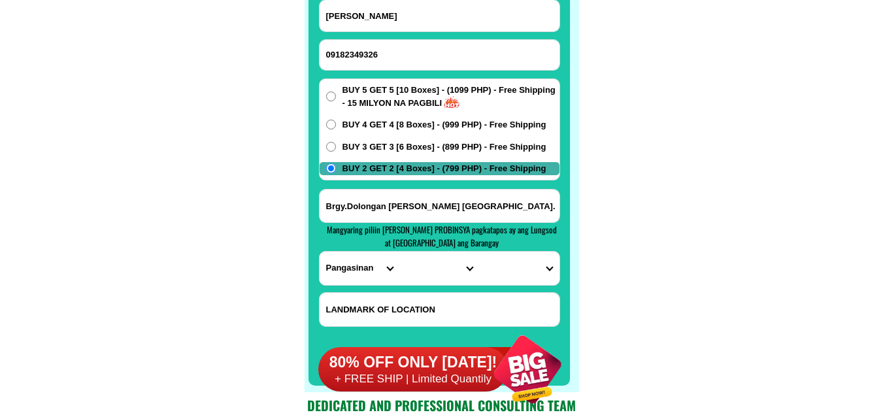
type input "Brgy.Dolongan [PERSON_NAME] [GEOGRAPHIC_DATA]."
click at [337, 263] on select "PROVINCE [GEOGRAPHIC_DATA] [GEOGRAPHIC_DATA] [GEOGRAPHIC_DATA] [GEOGRAPHIC_DATA…" at bounding box center [360, 268] width 80 height 33
select select "63_600"
click at [320, 252] on select "PROVINCE [GEOGRAPHIC_DATA] [GEOGRAPHIC_DATA] [GEOGRAPHIC_DATA] [GEOGRAPHIC_DATA…" at bounding box center [360, 268] width 80 height 33
click at [408, 263] on select "CITY [GEOGRAPHIC_DATA][PERSON_NAME] [GEOGRAPHIC_DATA]-city [GEOGRAPHIC_DATA] [G…" at bounding box center [439, 268] width 80 height 33
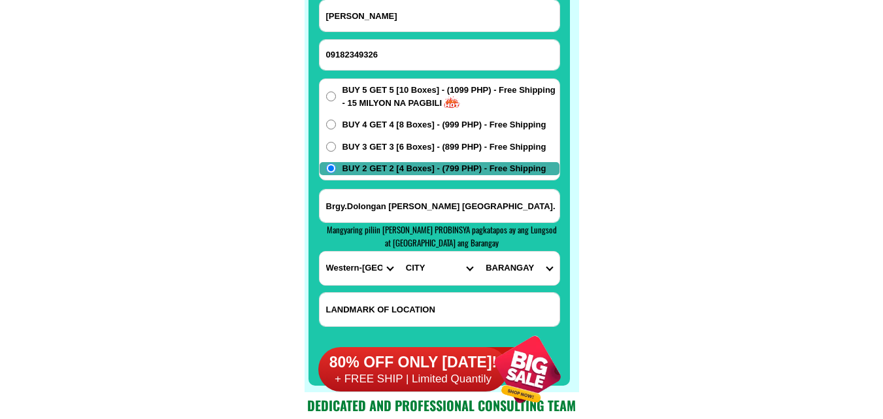
select select "63_6001595"
click at [399, 252] on select "CITY [GEOGRAPHIC_DATA][PERSON_NAME] [GEOGRAPHIC_DATA]-city [GEOGRAPHIC_DATA] [G…" at bounding box center [439, 268] width 80 height 33
click at [525, 266] on select "BARANGAY Amandayehan Anglit Bacubac Balante Baloog [PERSON_NAME] (pob.) [GEOGRA…" at bounding box center [519, 268] width 80 height 33
select select "63_60015954631"
click at [479, 252] on select "BARANGAY Amandayehan Anglit Bacubac Balante Baloog [PERSON_NAME] (pob.) [GEOGRA…" at bounding box center [519, 268] width 80 height 33
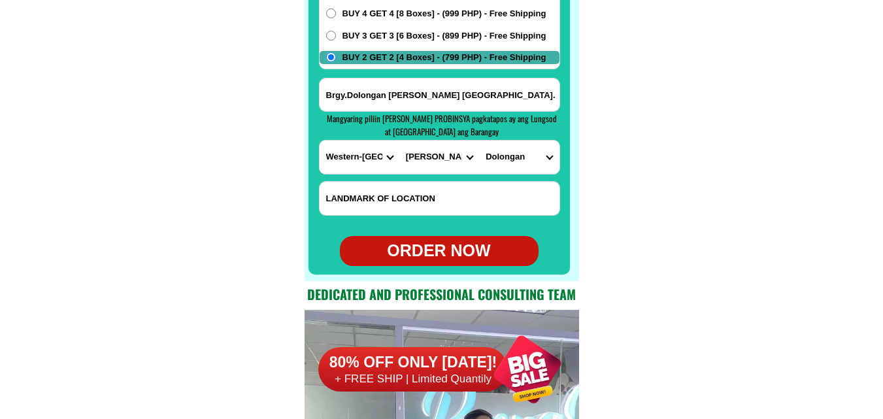
scroll to position [10525, 0]
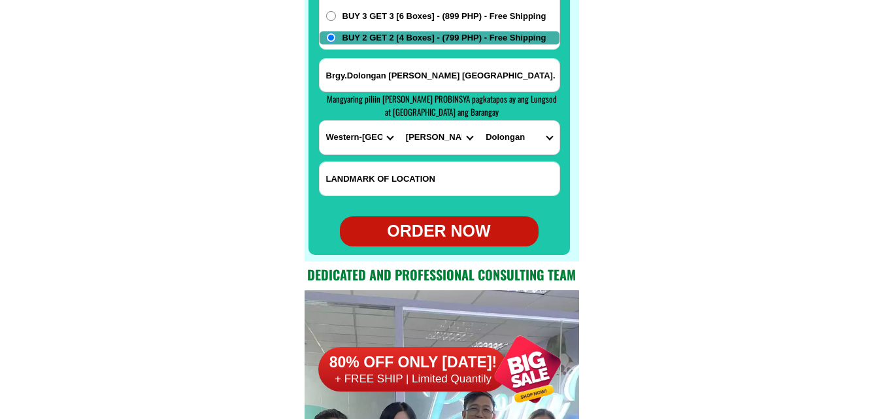
click at [448, 237] on div "ORDER NOW" at bounding box center [439, 231] width 199 height 25
type input "Brgy.Dolongan [PERSON_NAME] [GEOGRAPHIC_DATA]."
radio input "true"
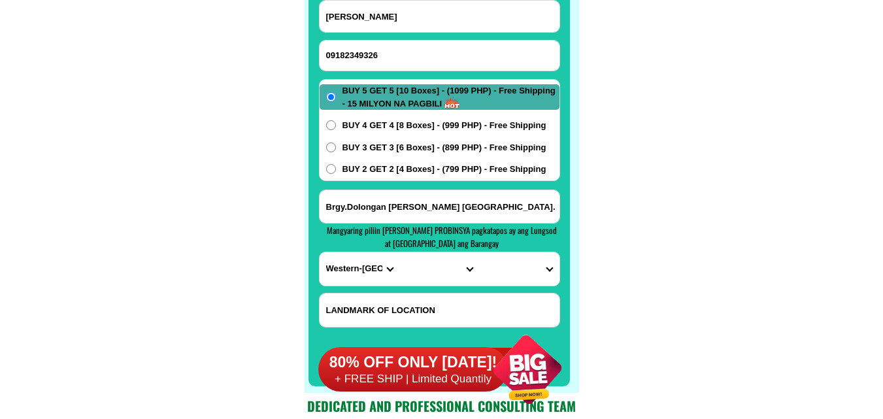
scroll to position [10329, 0]
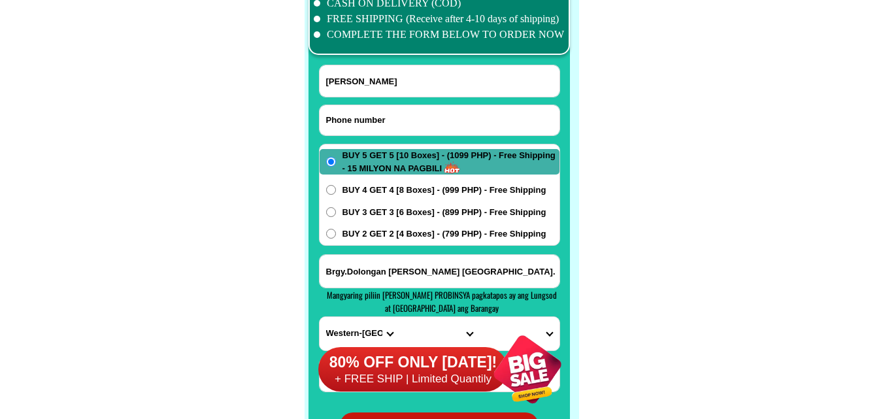
drag, startPoint x: 403, startPoint y: 124, endPoint x: 390, endPoint y: 107, distance: 20.5
click at [403, 124] on input "Input phone_number" at bounding box center [440, 120] width 240 height 30
paste input "09352315944"
type input "09352315944"
click at [359, 77] on input "Input full_name" at bounding box center [440, 80] width 240 height 31
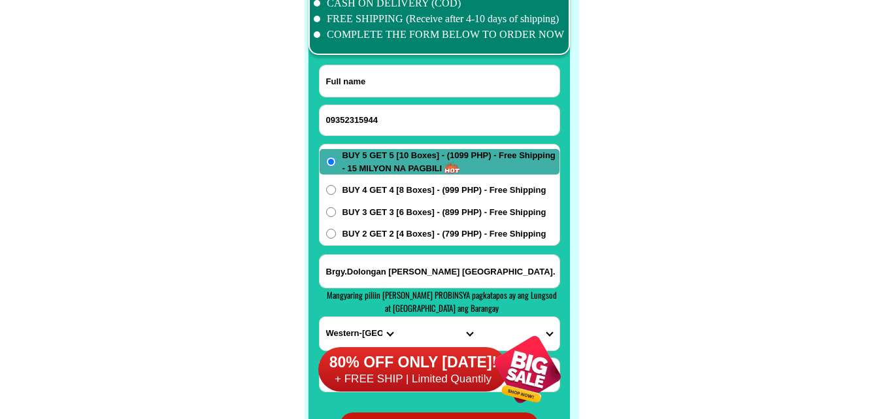
paste input "[PERSON_NAME] [PERSON_NAME]"
type input "[PERSON_NAME] [PERSON_NAME]"
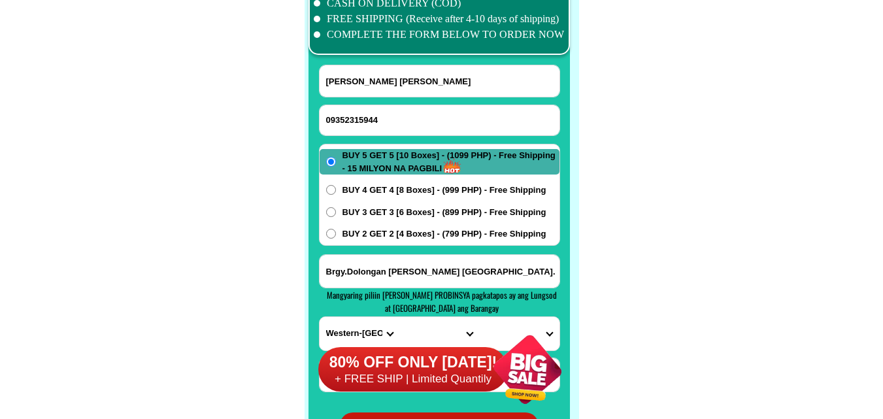
scroll to position [10395, 0]
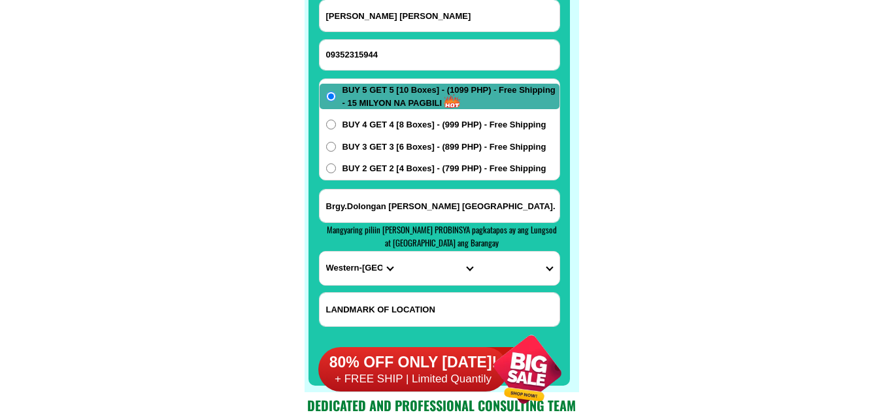
paste input "Zone 2 sta [PERSON_NAME][GEOGRAPHIC_DATA][PERSON_NAME]"
click at [382, 195] on input "Zone 2 sta [PERSON_NAME][GEOGRAPHIC_DATA][PERSON_NAME]" at bounding box center [440, 206] width 240 height 33
type input "Zone 2 sta [PERSON_NAME][GEOGRAPHIC_DATA][PERSON_NAME]"
click at [348, 266] on select "PROVINCE [GEOGRAPHIC_DATA] [GEOGRAPHIC_DATA] [GEOGRAPHIC_DATA] [GEOGRAPHIC_DATA…" at bounding box center [360, 268] width 80 height 33
select select "63_761"
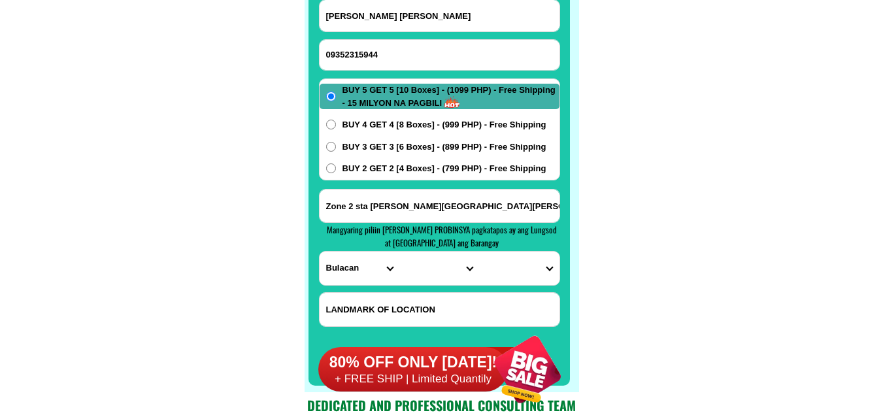
click at [320, 252] on select "PROVINCE [GEOGRAPHIC_DATA] [GEOGRAPHIC_DATA] [GEOGRAPHIC_DATA] [GEOGRAPHIC_DATA…" at bounding box center [360, 268] width 80 height 33
click at [422, 271] on select "CITY Angat Balagtas Baliuag [GEOGRAPHIC_DATA] [GEOGRAPHIC_DATA]-[GEOGRAPHIC_DAT…" at bounding box center [439, 268] width 80 height 33
click at [440, 261] on select "CITY Angat Balagtas Baliuag [GEOGRAPHIC_DATA] [GEOGRAPHIC_DATA]-[GEOGRAPHIC_DAT…" at bounding box center [439, 268] width 80 height 33
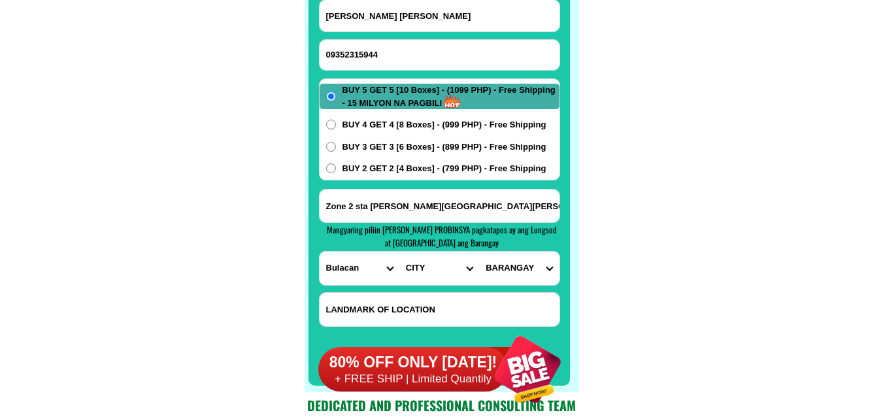
select select "63_761423"
click at [399, 252] on select "CITY Angat Balagtas Baliuag [GEOGRAPHIC_DATA] [GEOGRAPHIC_DATA]-[GEOGRAPHIC_DAT…" at bounding box center [439, 268] width 80 height 33
click at [529, 274] on select "[GEOGRAPHIC_DATA] [GEOGRAPHIC_DATA][PERSON_NAME] [GEOGRAPHIC_DATA] barrio [GEOG…" at bounding box center [519, 268] width 80 height 33
select select "63_7614232911"
click at [479, 252] on select "[GEOGRAPHIC_DATA] [GEOGRAPHIC_DATA][PERSON_NAME] [GEOGRAPHIC_DATA] barrio [GEOG…" at bounding box center [519, 268] width 80 height 33
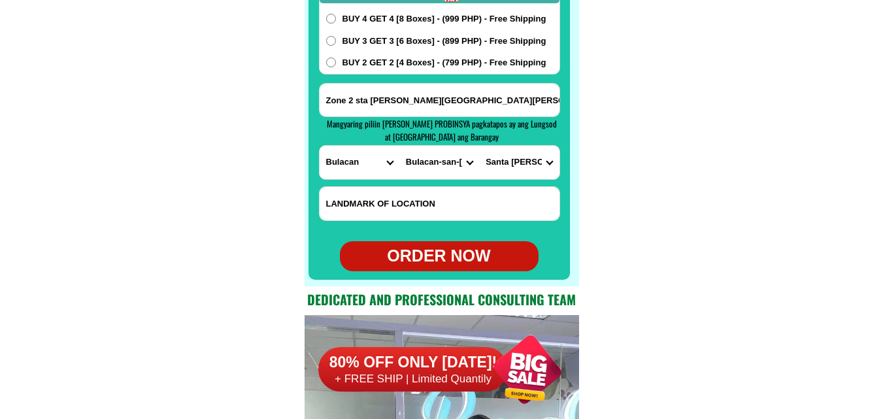
scroll to position [10525, 0]
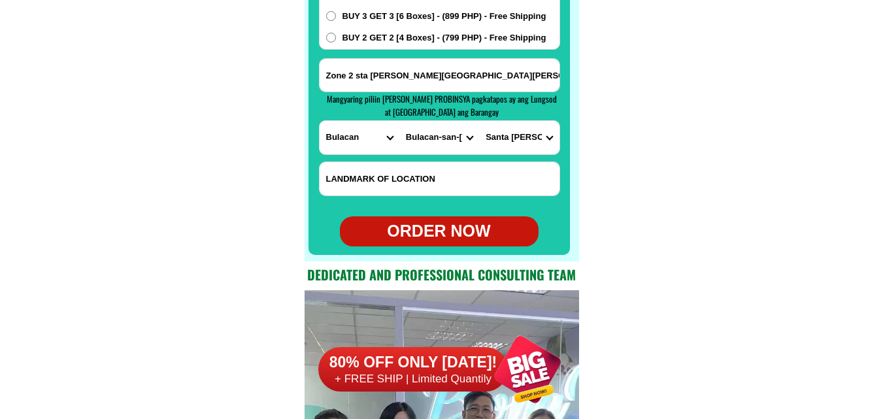
drag, startPoint x: 397, startPoint y: 35, endPoint x: 406, endPoint y: 64, distance: 30.2
click at [398, 35] on span "BUY 2 GET 2 [4 Boxes] - (799 PHP) - Free Shipping" at bounding box center [444, 37] width 204 height 13
click at [352, 38] on span "BUY 2 GET 2 [4 Boxes] - (799 PHP) - Free Shipping" at bounding box center [444, 37] width 204 height 13
click at [336, 38] on input "BUY 2 GET 2 [4 Boxes] - (799 PHP) - Free Shipping" at bounding box center [331, 38] width 10 height 10
radio input "true"
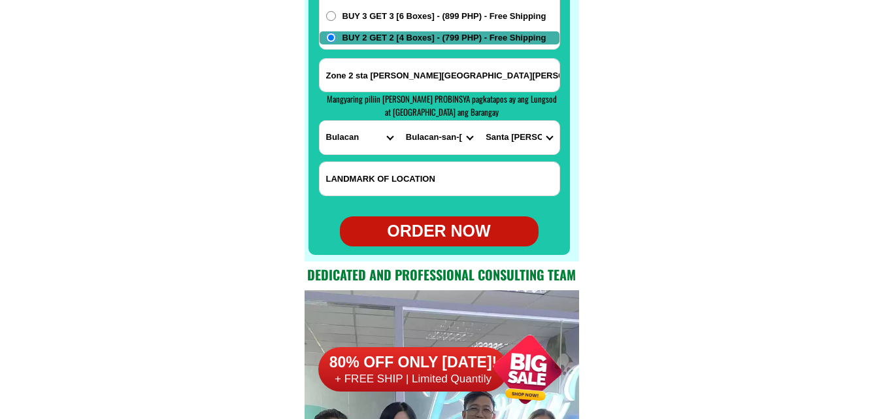
click at [451, 231] on div "ORDER NOW" at bounding box center [439, 231] width 199 height 25
type input "[PERSON_NAME] [PERSON_NAME]"
type input "Zone 2 sta [PERSON_NAME][GEOGRAPHIC_DATA][PERSON_NAME]"
radio input "true"
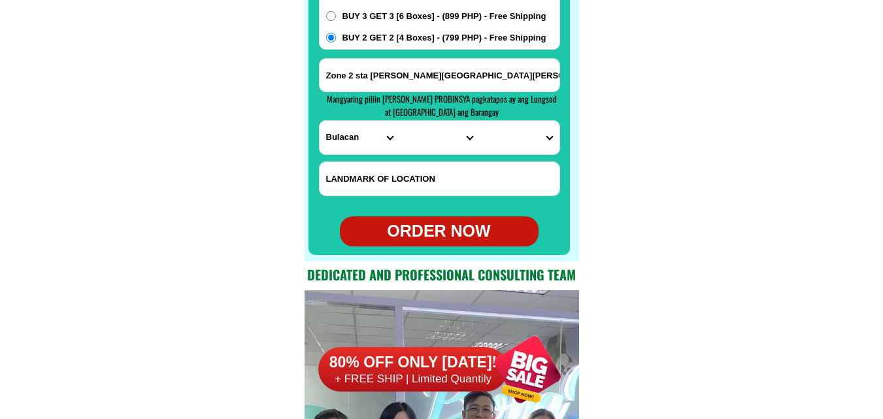
radio input "true"
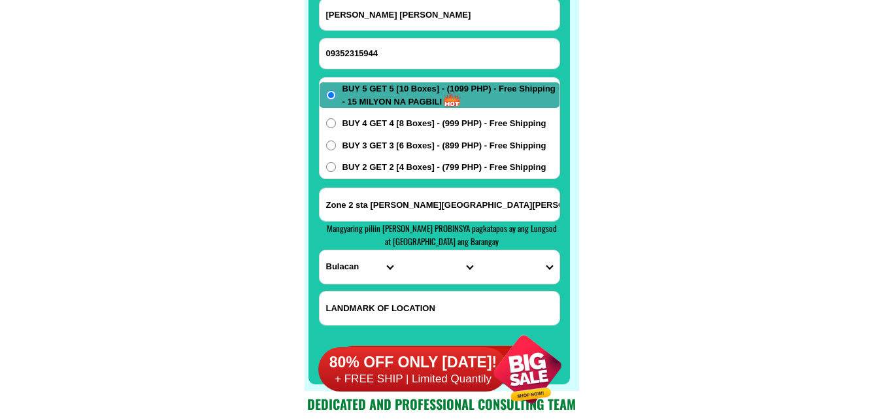
scroll to position [10395, 0]
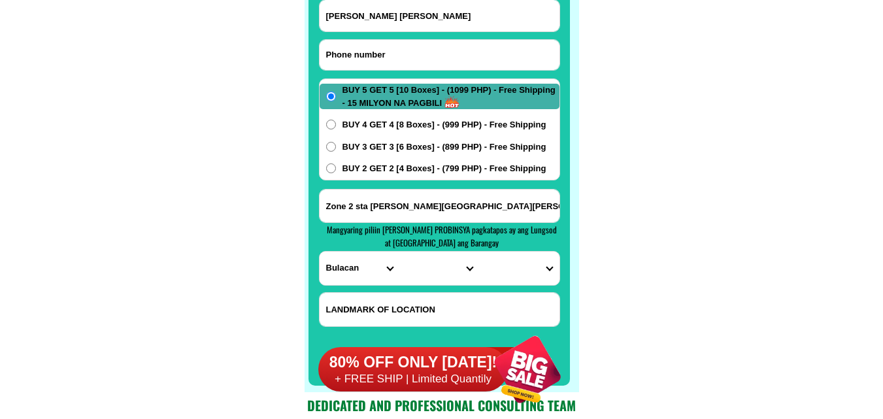
click at [423, 46] on input "Input phone_number" at bounding box center [440, 55] width 240 height 30
paste input "09267160130"
type input "09267160130"
click at [404, 7] on input "Input full_name" at bounding box center [440, 15] width 240 height 31
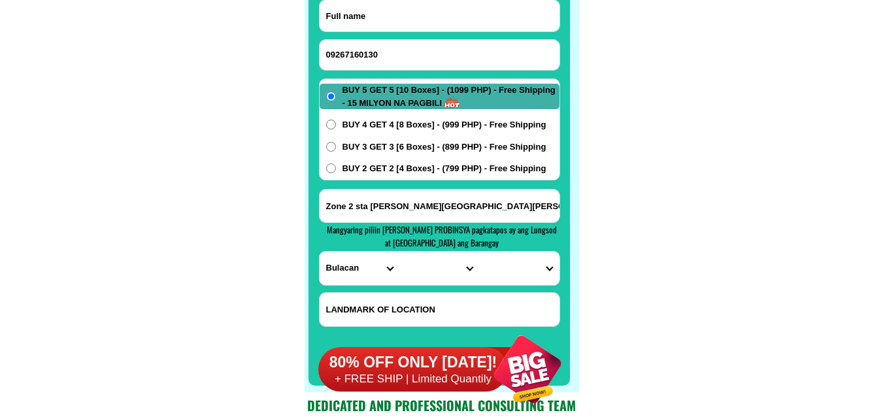
paste input "[PERSON_NAME]"
type input "[PERSON_NAME]"
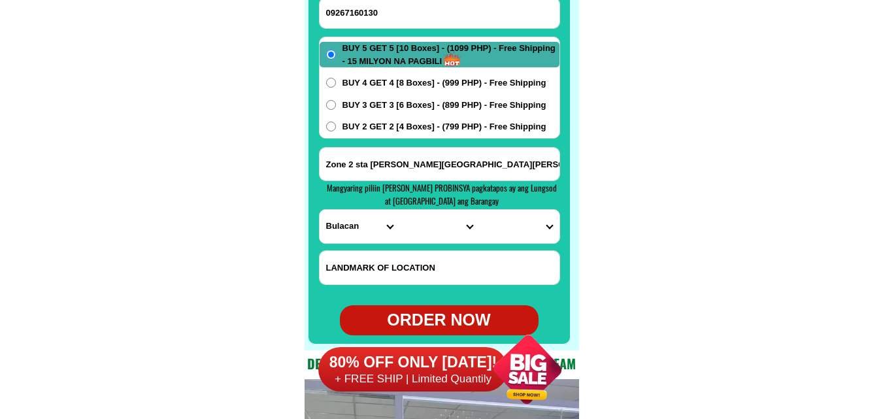
scroll to position [10460, 0]
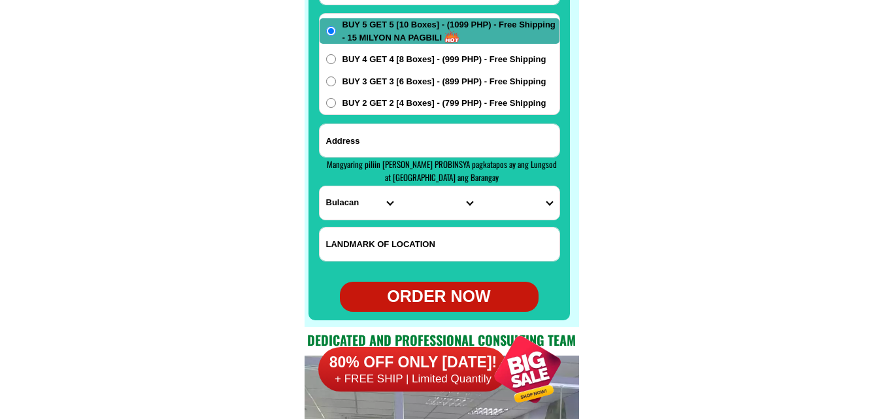
click at [394, 144] on input "Input address" at bounding box center [440, 140] width 240 height 33
paste input "V [PERSON_NAME] St Polacion Dist 2 Lapaz Leyte"
type input "V [PERSON_NAME] St Polacion Dist 2 Lapaz Leyte"
click at [338, 202] on select "PROVINCE [GEOGRAPHIC_DATA] [GEOGRAPHIC_DATA] [GEOGRAPHIC_DATA] [GEOGRAPHIC_DATA…" at bounding box center [360, 202] width 80 height 33
select select "63_199"
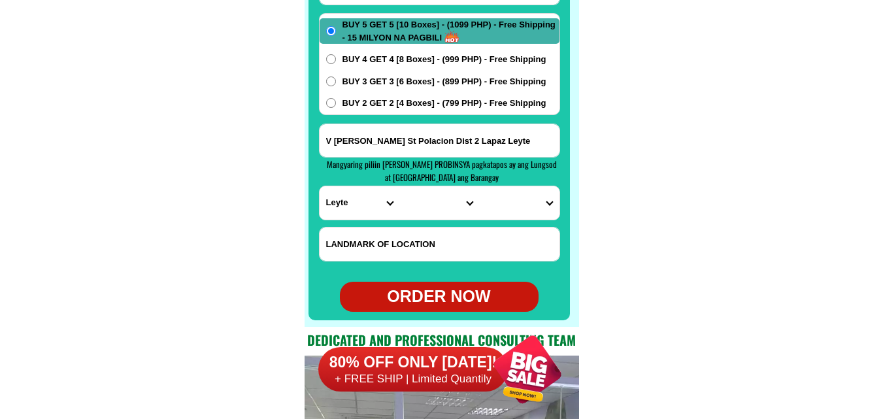
click at [320, 186] on select "PROVINCE [GEOGRAPHIC_DATA] [GEOGRAPHIC_DATA] [GEOGRAPHIC_DATA] [GEOGRAPHIC_DATA…" at bounding box center [360, 202] width 80 height 33
click at [412, 204] on select "CITY [GEOGRAPHIC_DATA] [GEOGRAPHIC_DATA] [GEOGRAPHIC_DATA] [GEOGRAPHIC_DATA] [G…" at bounding box center [439, 202] width 80 height 33
select select "63_1995095"
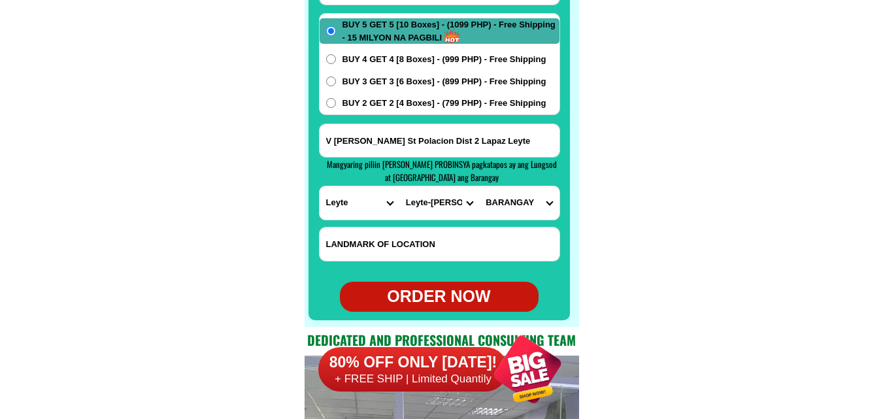
click at [399, 186] on select "CITY [GEOGRAPHIC_DATA] [GEOGRAPHIC_DATA] [GEOGRAPHIC_DATA] [GEOGRAPHIC_DATA] [G…" at bounding box center [439, 202] width 80 height 33
click at [503, 206] on select "[GEOGRAPHIC_DATA] [GEOGRAPHIC_DATA] [GEOGRAPHIC_DATA] [GEOGRAPHIC_DATA] [GEOGRA…" at bounding box center [519, 202] width 80 height 33
select select "63_19950956085"
click at [479, 186] on select "[GEOGRAPHIC_DATA] [GEOGRAPHIC_DATA] [GEOGRAPHIC_DATA] [GEOGRAPHIC_DATA] [GEOGRA…" at bounding box center [519, 202] width 80 height 33
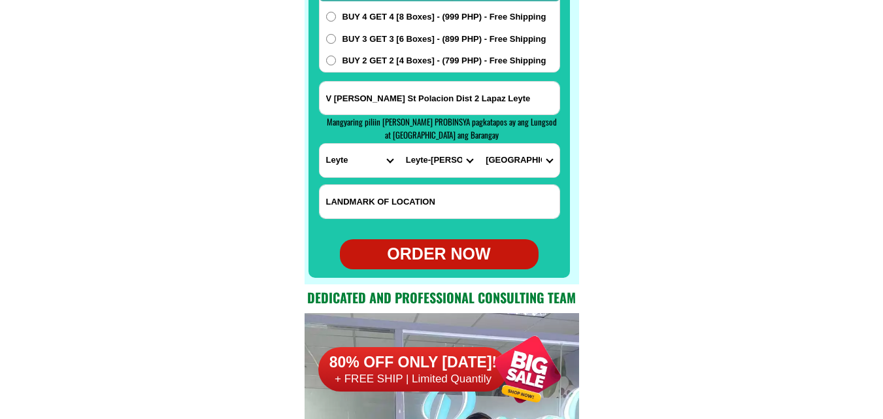
scroll to position [10525, 0]
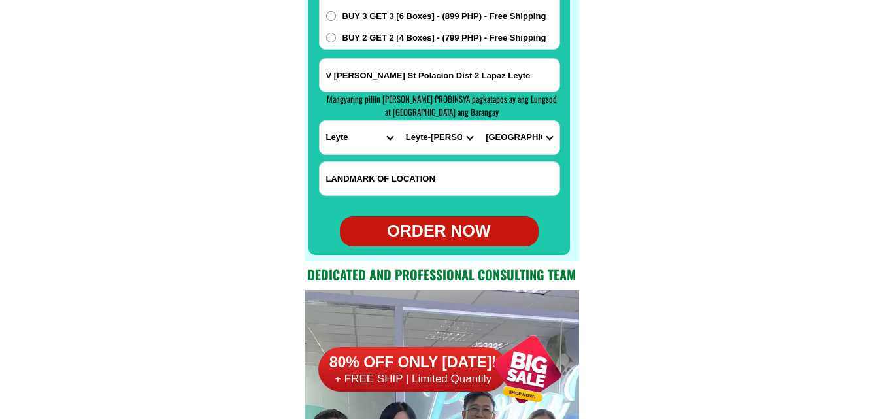
click at [446, 221] on div "ORDER NOW" at bounding box center [439, 231] width 199 height 30
radio input "true"
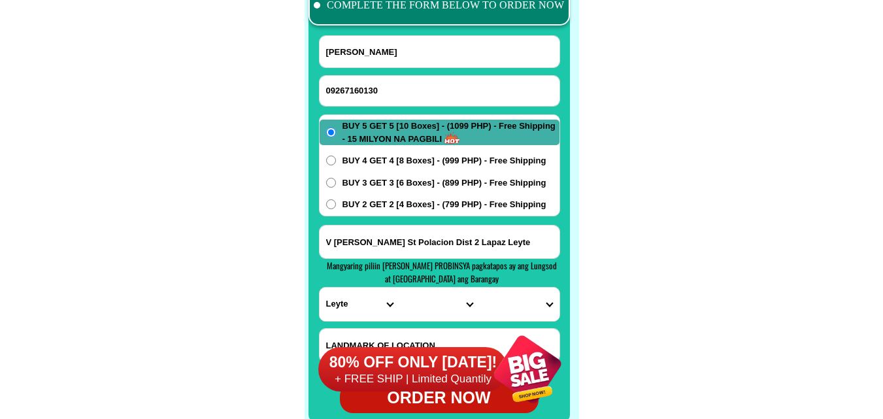
scroll to position [10329, 0]
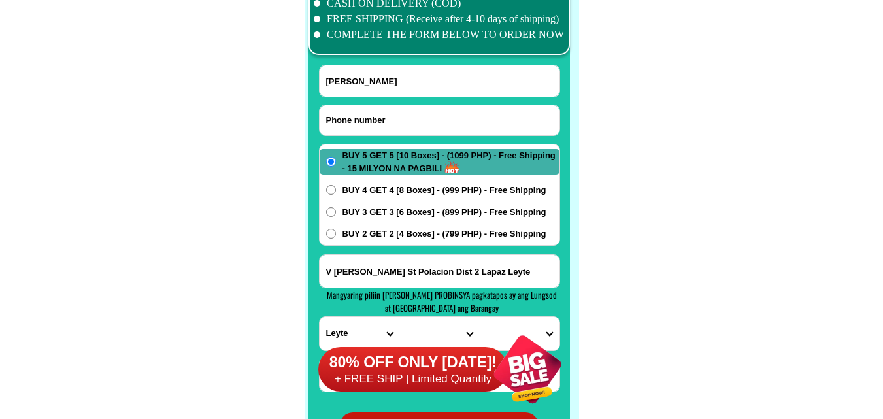
paste input "0965 499 6227"
click at [367, 131] on input "0965 499 6227" at bounding box center [440, 120] width 240 height 30
click at [365, 117] on input "0965 499 6227" at bounding box center [440, 120] width 240 height 30
click at [348, 119] on input "0965 4996227" at bounding box center [440, 120] width 240 height 30
type input "09654996227"
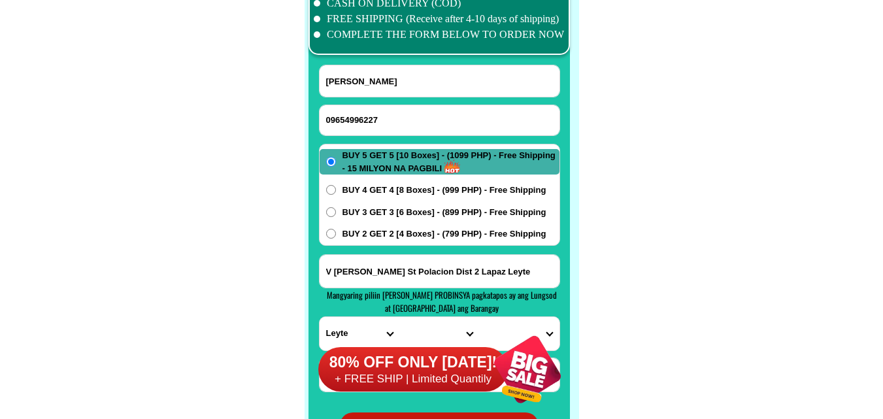
drag, startPoint x: 185, startPoint y: 147, endPoint x: 128, endPoint y: 7, distance: 151.6
drag, startPoint x: 405, startPoint y: 90, endPoint x: 257, endPoint y: 8, distance: 167.9
click at [405, 90] on input "Input full_name" at bounding box center [440, 80] width 240 height 31
paste input "[PERSON_NAME]"
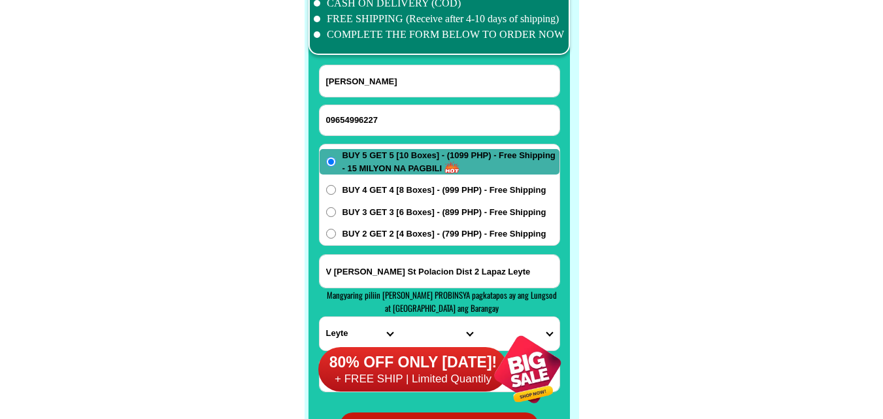
type input "[PERSON_NAME]"
click at [374, 180] on div "BUY 5 GET 5 [10 Boxes] - (1099 PHP) - Free Shipping - 15 MILYON NA PAGBILI BUY …" at bounding box center [439, 195] width 241 height 102
click at [374, 186] on span "BUY 4 GET 4 [8 Boxes] - (999 PHP) - Free Shipping" at bounding box center [444, 190] width 204 height 13
click at [336, 186] on input "BUY 4 GET 4 [8 Boxes] - (999 PHP) - Free Shipping" at bounding box center [331, 190] width 10 height 10
radio input "true"
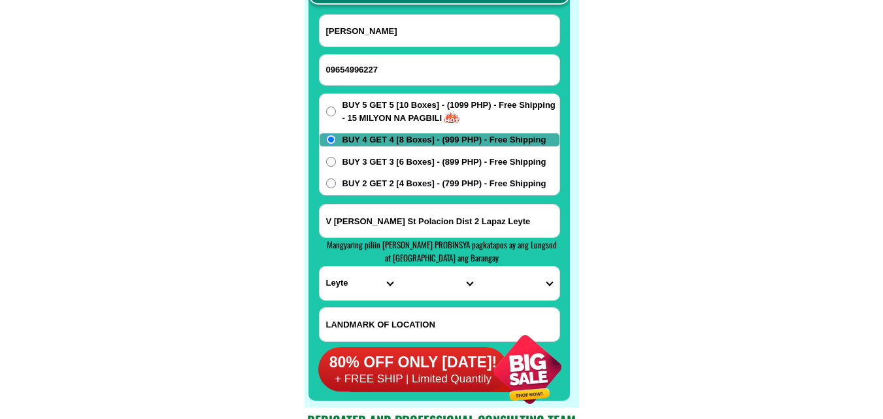
scroll to position [10460, 0]
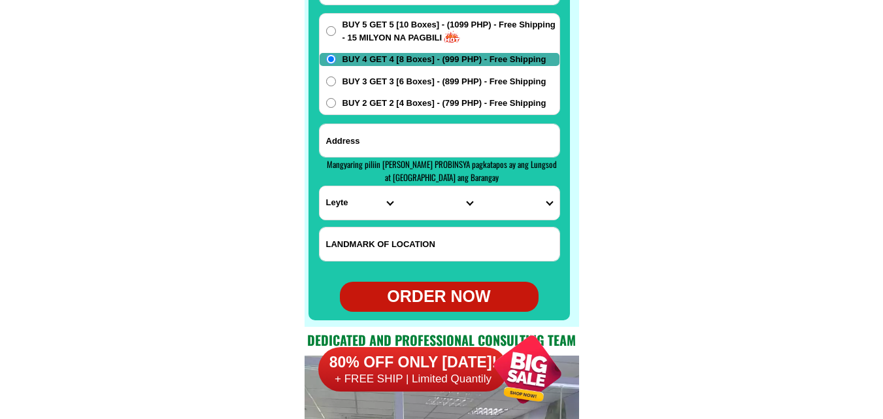
click at [439, 133] on input "Input address" at bounding box center [440, 140] width 240 height 33
paste input "Blk [STREET_ADDRESS][PERSON_NAME][PERSON_NAME] Rizal"
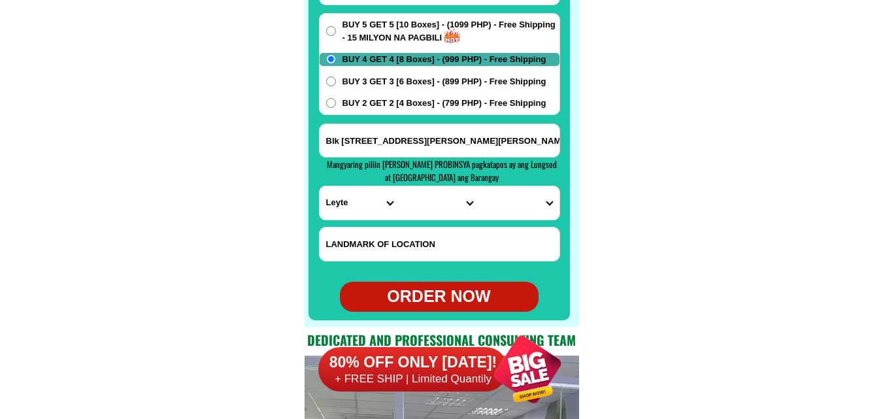
scroll to position [0, 76]
type input "Blk [STREET_ADDRESS][PERSON_NAME][PERSON_NAME] Rizal"
click at [356, 190] on select "PROVINCE [GEOGRAPHIC_DATA] [GEOGRAPHIC_DATA] [GEOGRAPHIC_DATA] [GEOGRAPHIC_DATA…" at bounding box center [360, 202] width 80 height 33
select select "63_993"
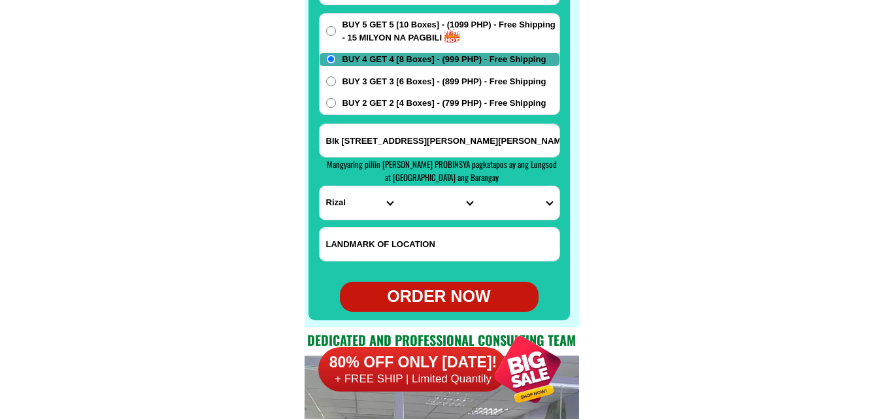
click at [320, 186] on select "PROVINCE [GEOGRAPHIC_DATA] [GEOGRAPHIC_DATA] [GEOGRAPHIC_DATA] [GEOGRAPHIC_DATA…" at bounding box center [360, 202] width 80 height 33
click at [434, 207] on select "CITY Angono Antipolo-city [GEOGRAPHIC_DATA] [GEOGRAPHIC_DATA] [PERSON_NAME] Pil…" at bounding box center [439, 202] width 80 height 33
select select "63_9936987"
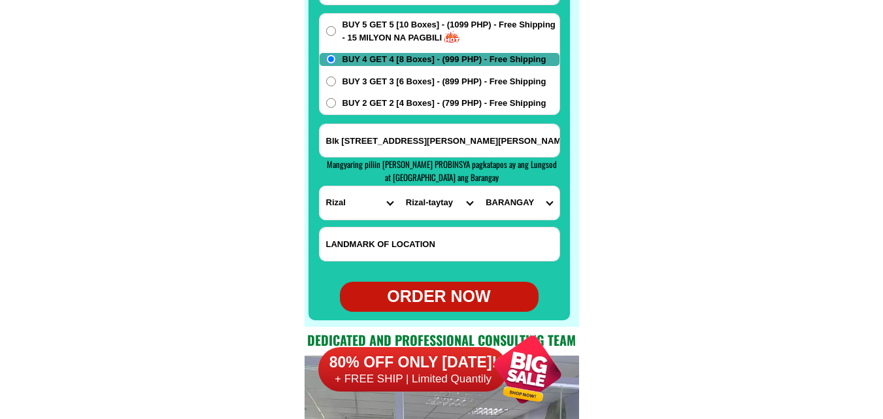
click at [399, 186] on select "CITY Angono Antipolo-city [GEOGRAPHIC_DATA] [GEOGRAPHIC_DATA] [PERSON_NAME] Pil…" at bounding box center [439, 202] width 80 height 33
click at [535, 130] on input "Blk [STREET_ADDRESS][PERSON_NAME][PERSON_NAME] Rizal" at bounding box center [440, 140] width 240 height 33
click at [529, 208] on select "[GEOGRAPHIC_DATA][PERSON_NAME] (pob.) Muzon [GEOGRAPHIC_DATA][PERSON_NAME] [GEO…" at bounding box center [519, 202] width 80 height 33
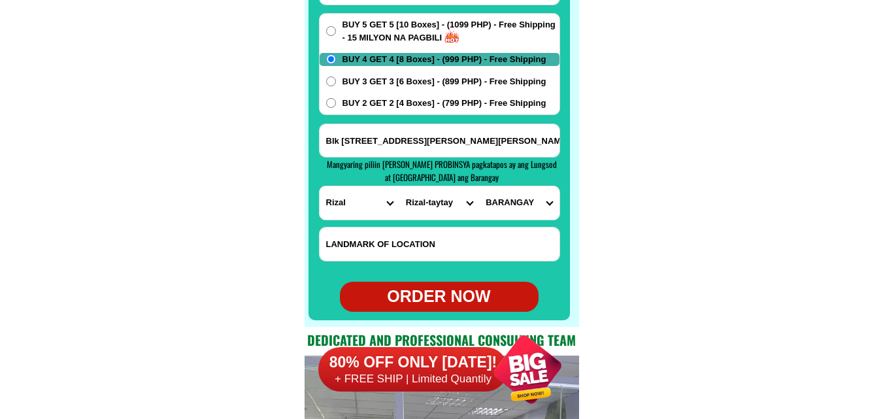
select select "63_99369874558"
click at [479, 186] on select "[GEOGRAPHIC_DATA][PERSON_NAME] (pob.) Muzon [GEOGRAPHIC_DATA][PERSON_NAME] [GEO…" at bounding box center [519, 202] width 80 height 33
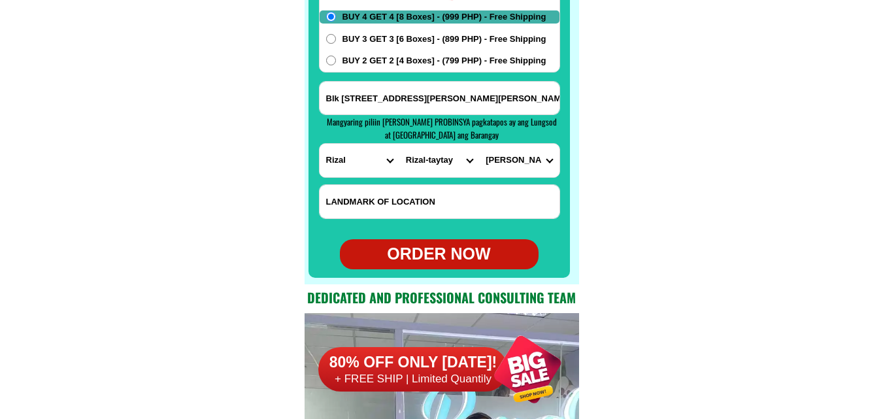
scroll to position [10525, 0]
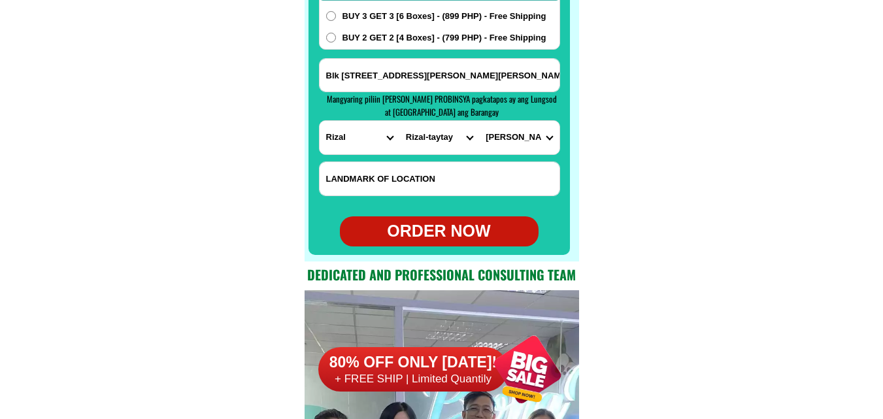
click at [435, 219] on div "ORDER NOW" at bounding box center [439, 231] width 199 height 30
radio input "true"
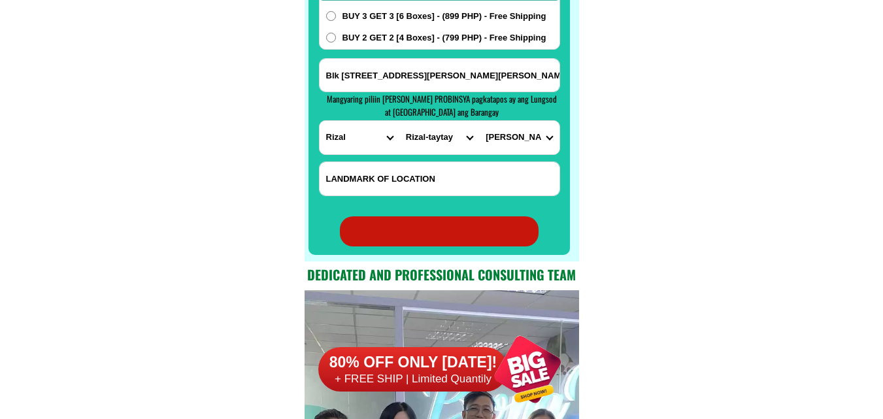
radio input "true"
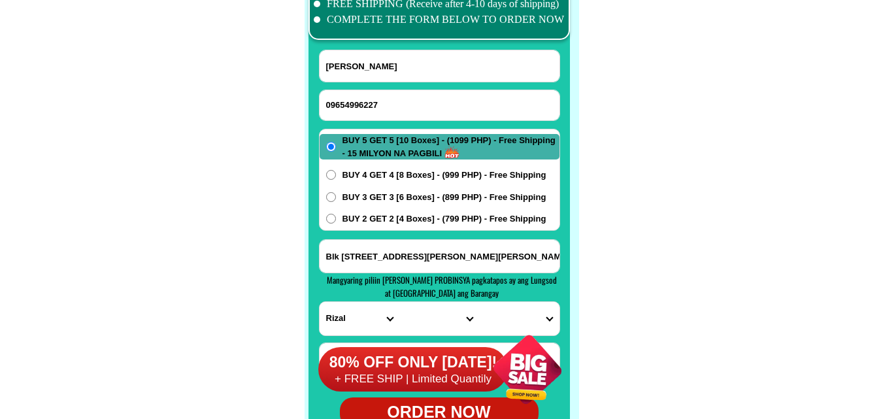
scroll to position [10329, 0]
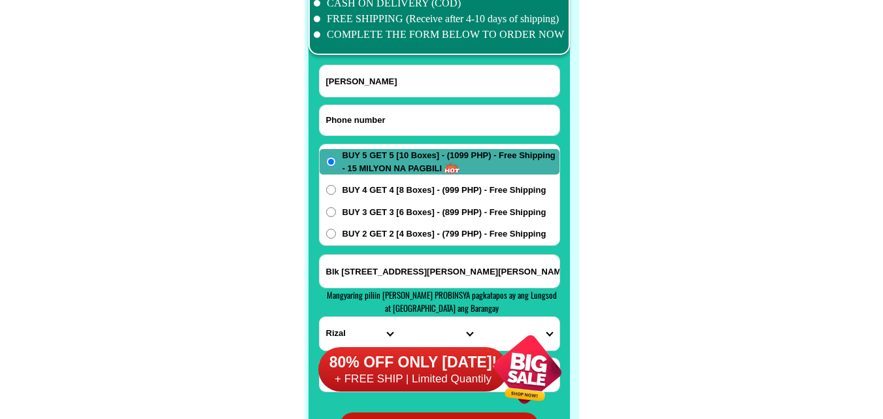
click at [414, 113] on input "Input phone_number" at bounding box center [440, 120] width 240 height 30
paste input "09757861981"
type input "09757861981"
drag, startPoint x: 366, startPoint y: 80, endPoint x: 264, endPoint y: 16, distance: 120.4
click at [366, 80] on input "[PERSON_NAME]" at bounding box center [440, 80] width 240 height 31
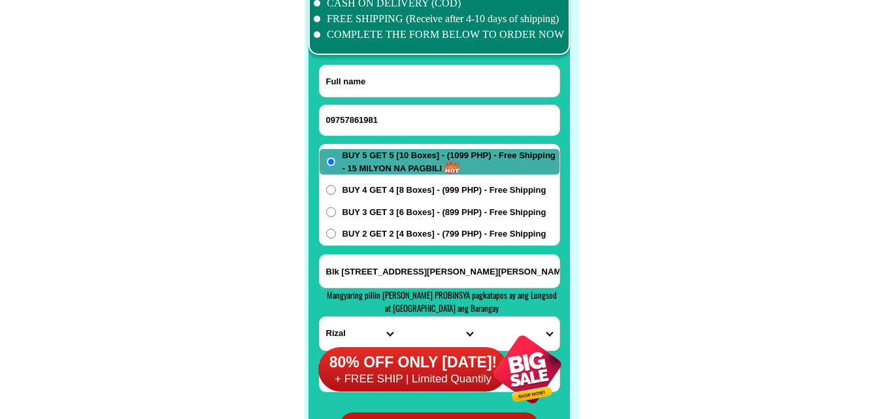
paste input "[PERSON_NAME]"
type input "[PERSON_NAME]"
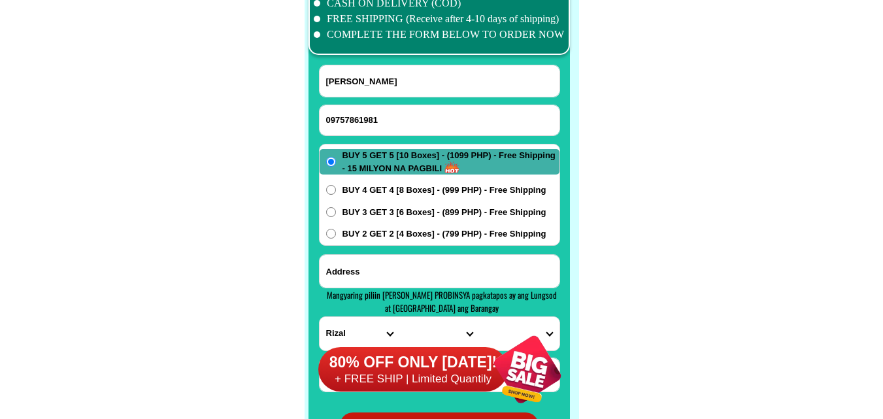
click at [422, 276] on input "Input address" at bounding box center [440, 271] width 240 height 33
paste input ".no.[STREET_ADDRESS]Antipolo [GEOGRAPHIC_DATA],near [GEOGRAPHIC_DATA] rural deb…"
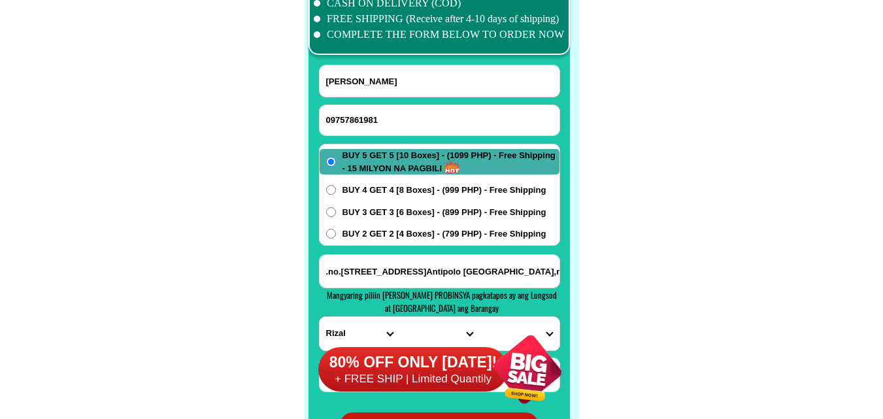
scroll to position [0, 154]
type input ".no.[STREET_ADDRESS]Antipolo [GEOGRAPHIC_DATA],near [GEOGRAPHIC_DATA] rural deb…"
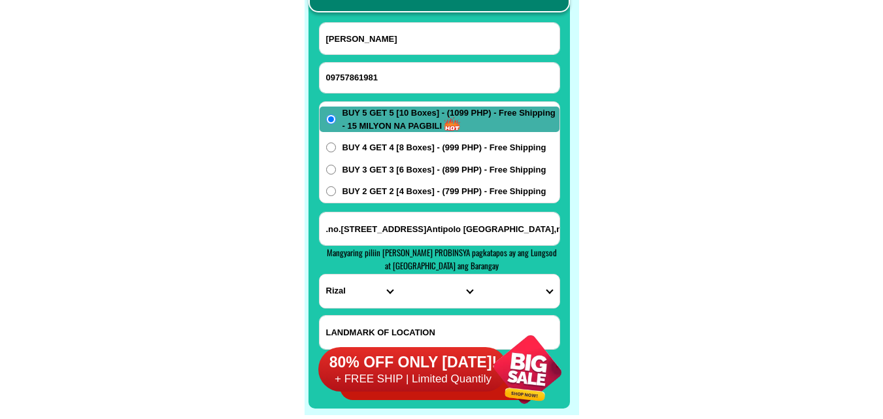
scroll to position [10395, 0]
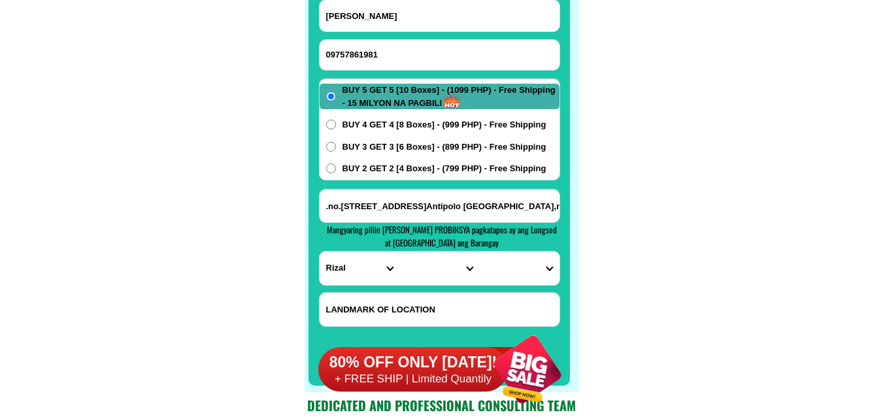
click at [341, 278] on select "PROVINCE [GEOGRAPHIC_DATA] [GEOGRAPHIC_DATA] [GEOGRAPHIC_DATA] [GEOGRAPHIC_DATA…" at bounding box center [360, 268] width 80 height 33
select select "63_870"
click at [320, 252] on select "PROVINCE [GEOGRAPHIC_DATA] [GEOGRAPHIC_DATA] [GEOGRAPHIC_DATA] [GEOGRAPHIC_DATA…" at bounding box center [360, 268] width 80 height 33
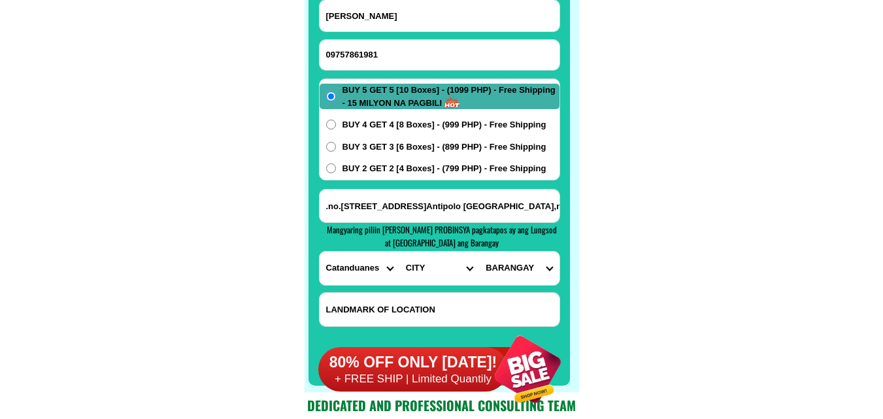
click at [409, 271] on select "CITY BAGAMANOC Caramoran Catanduanes-baras Catanduanes-bato [GEOGRAPHIC_DATA]-s…" at bounding box center [439, 268] width 80 height 33
select select "63_870217"
click at [399, 252] on select "CITY BAGAMANOC Caramoran Catanduanes-baras Catanduanes-bato [GEOGRAPHIC_DATA]-s…" at bounding box center [439, 268] width 80 height 33
click at [531, 287] on form "[PERSON_NAME] 09757861981 ORDER NOW .no.[STREET_ADDRESS]Antipolo [GEOGRAPHIC_DA…" at bounding box center [439, 188] width 241 height 378
click at [531, 277] on select "BARANGAY Antipolo Bacak Bagatabao Bugao [PERSON_NAME] [GEOGRAPHIC_DATA] [GEOGRA…" at bounding box center [519, 268] width 80 height 33
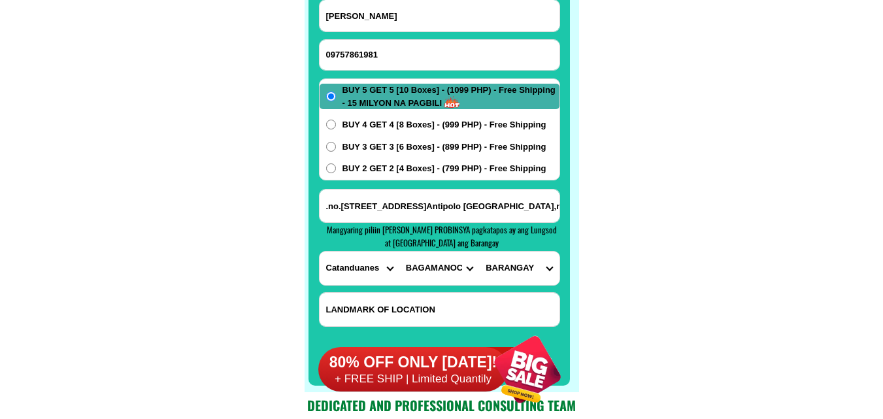
select select "63_87021717200"
click at [479, 252] on select "BARANGAY Antipolo Bacak Bagatabao Bugao [PERSON_NAME] [GEOGRAPHIC_DATA] [GEOGRA…" at bounding box center [519, 268] width 80 height 33
drag, startPoint x: 433, startPoint y: 116, endPoint x: 427, endPoint y: 126, distance: 11.8
click at [433, 117] on div "BUY 5 GET 5 [10 Boxes] - (1099 PHP) - Free Shipping - 15 MILYON NA PAGBILI BUY …" at bounding box center [439, 129] width 241 height 102
click at [427, 126] on span "BUY 4 GET 4 [8 Boxes] - (999 PHP) - Free Shipping" at bounding box center [444, 124] width 204 height 13
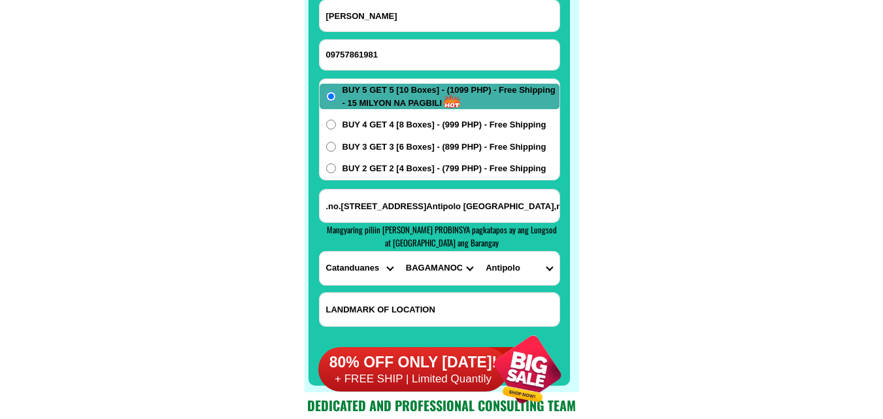
click at [336, 126] on input "BUY 4 GET 4 [8 Boxes] - (999 PHP) - Free Shipping" at bounding box center [331, 125] width 10 height 10
radio input "true"
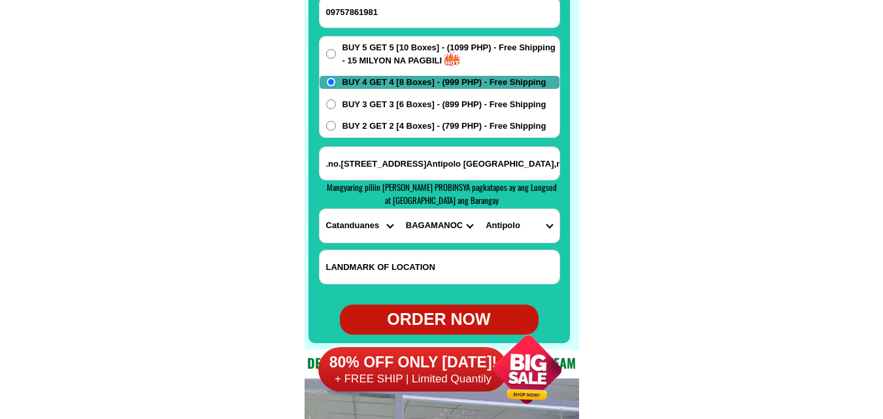
scroll to position [10460, 0]
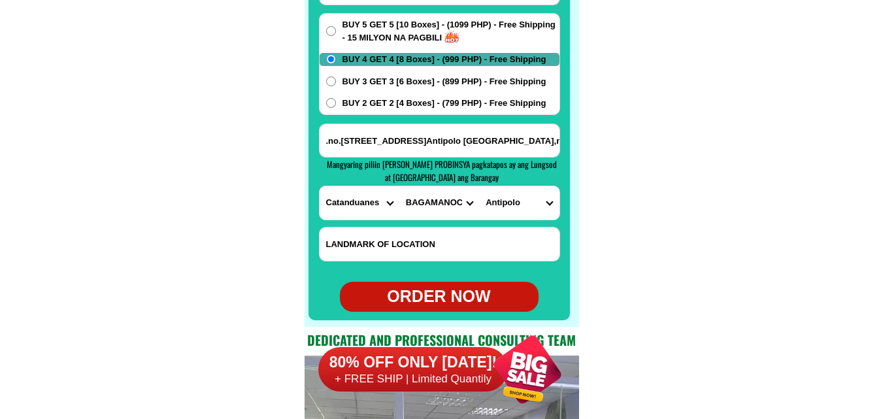
click at [431, 292] on div "ORDER NOW" at bounding box center [439, 296] width 199 height 25
type input "[PERSON_NAME]"
radio input "true"
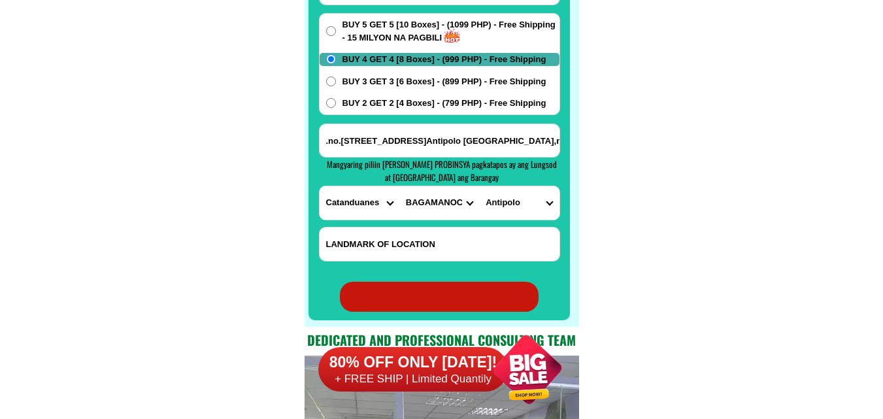
radio input "true"
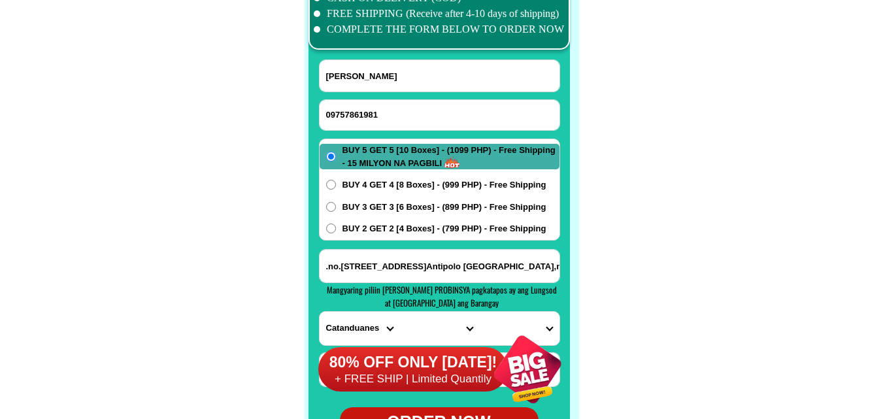
scroll to position [10329, 0]
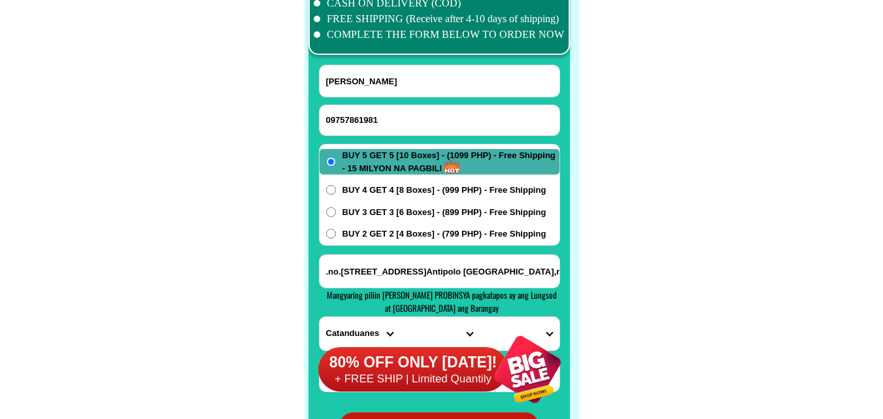
drag, startPoint x: 378, startPoint y: 99, endPoint x: 380, endPoint y: 108, distance: 9.5
click at [380, 104] on form "[PERSON_NAME] 09757861981 ORDER NOW .no.[STREET_ADDRESS]Antipolo [GEOGRAPHIC_DA…" at bounding box center [439, 254] width 241 height 378
click at [380, 108] on input "09757861981" at bounding box center [440, 120] width 240 height 30
paste input "0981 062 8196"
click at [367, 116] on input "0981 062 8196" at bounding box center [440, 120] width 240 height 30
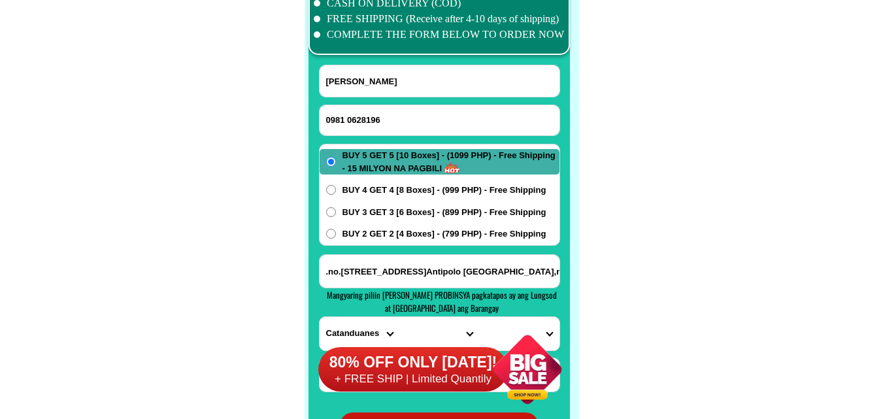
click at [350, 116] on input "0981 0628196" at bounding box center [440, 120] width 240 height 30
type input "09810628196"
drag, startPoint x: 99, startPoint y: 157, endPoint x: 63, endPoint y: 20, distance: 141.7
click at [369, 97] on form "[PERSON_NAME] 09810628196 ORDER NOW .no.[STREET_ADDRESS]Antipolo [GEOGRAPHIC_DA…" at bounding box center [439, 254] width 241 height 378
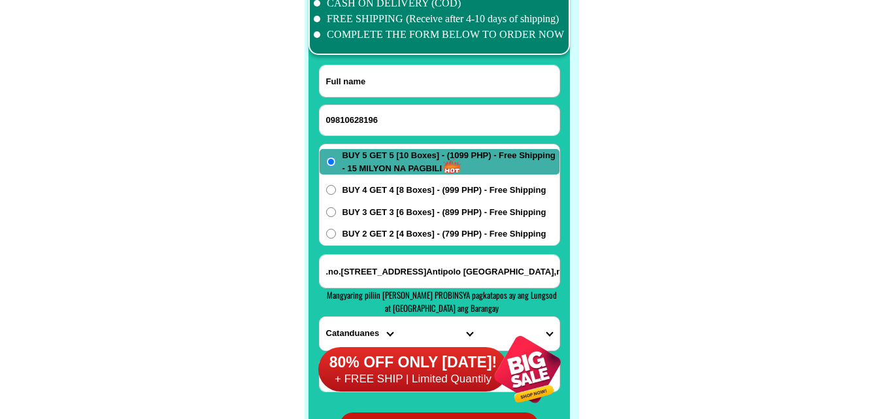
click at [368, 92] on input "Input full_name" at bounding box center [440, 80] width 240 height 31
paste input "[PERSON_NAME]"
type input "[PERSON_NAME]"
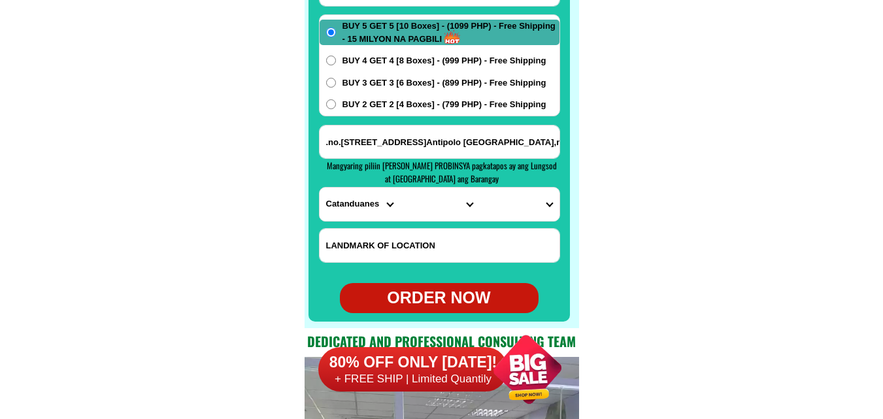
scroll to position [10460, 0]
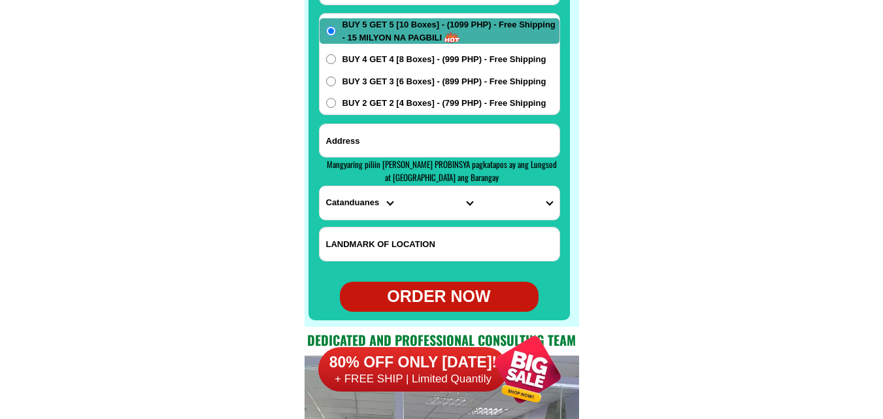
click at [434, 139] on input "Input address" at bounding box center [440, 140] width 240 height 33
paste input "P 8 [PERSON_NAME] Agusan Del Sur"
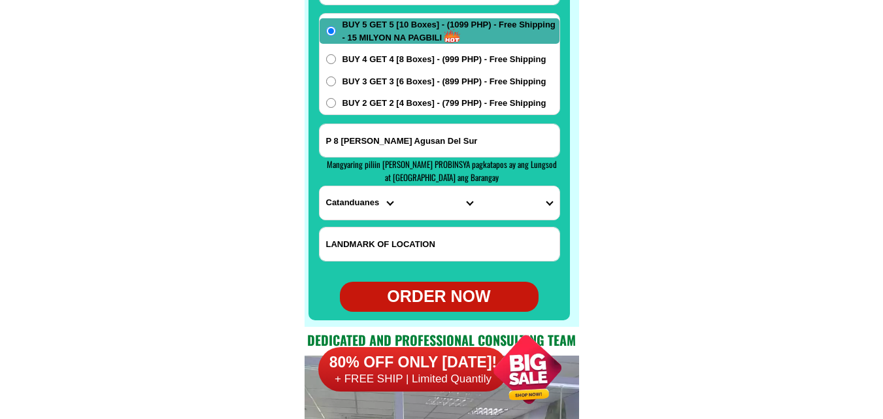
type input "P 8 [PERSON_NAME] Agusan Del Sur"
click at [337, 200] on select "PROVINCE [GEOGRAPHIC_DATA] [GEOGRAPHIC_DATA] [GEOGRAPHIC_DATA] [GEOGRAPHIC_DATA…" at bounding box center [360, 202] width 80 height 33
select select "63_701"
click at [320, 186] on select "PROVINCE [GEOGRAPHIC_DATA] [GEOGRAPHIC_DATA] [GEOGRAPHIC_DATA] [GEOGRAPHIC_DATA…" at bounding box center [360, 202] width 80 height 33
click at [416, 202] on select "CITY [GEOGRAPHIC_DATA][PERSON_NAME] [GEOGRAPHIC_DATA][PERSON_NAME] [GEOGRAPHIC_…" at bounding box center [439, 202] width 80 height 33
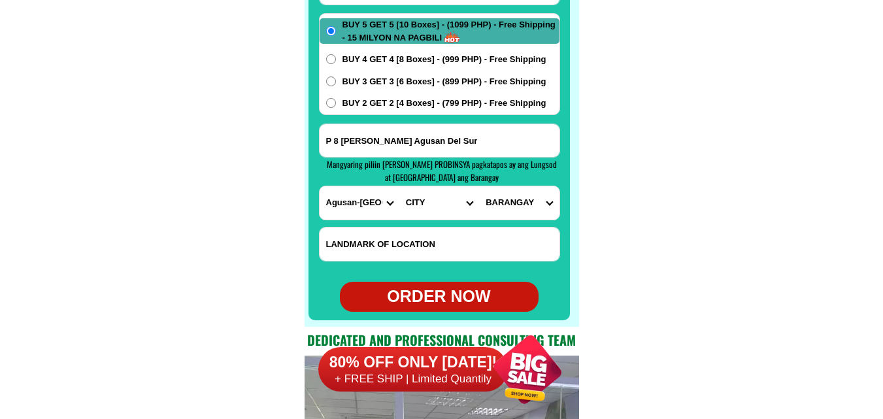
select select "63_7013882"
click at [399, 186] on select "CITY [GEOGRAPHIC_DATA][PERSON_NAME] [GEOGRAPHIC_DATA][PERSON_NAME] [GEOGRAPHIC_…" at bounding box center [439, 202] width 80 height 33
click at [510, 206] on select "[GEOGRAPHIC_DATA] [GEOGRAPHIC_DATA] [GEOGRAPHIC_DATA] Halapitan Kasapa ii [GEOG…" at bounding box center [519, 202] width 80 height 33
select select "63_70138824382"
click at [479, 186] on select "[GEOGRAPHIC_DATA] [GEOGRAPHIC_DATA] [GEOGRAPHIC_DATA] Halapitan Kasapa ii [GEOG…" at bounding box center [519, 202] width 80 height 33
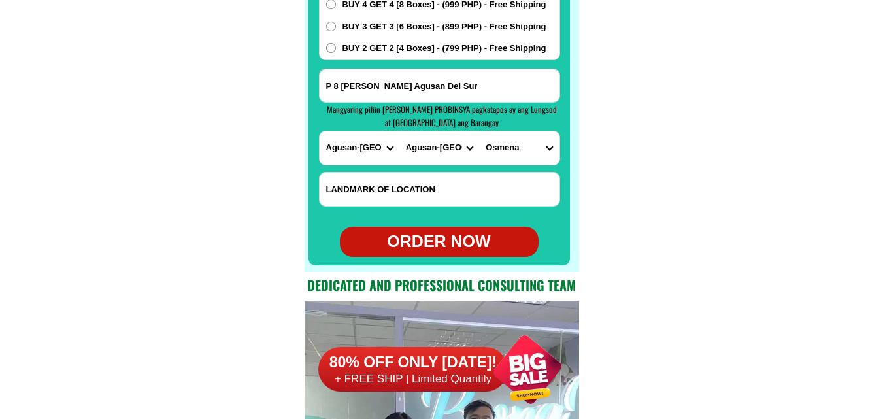
scroll to position [10591, 0]
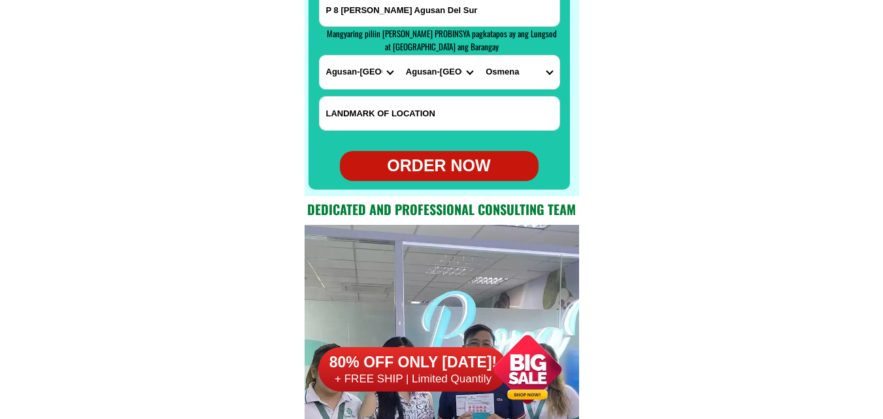
click at [448, 167] on div "ORDER NOW" at bounding box center [439, 166] width 199 height 25
type input "09810628196"
type input "P 8 [PERSON_NAME] Agusan Del Sur"
radio input "true"
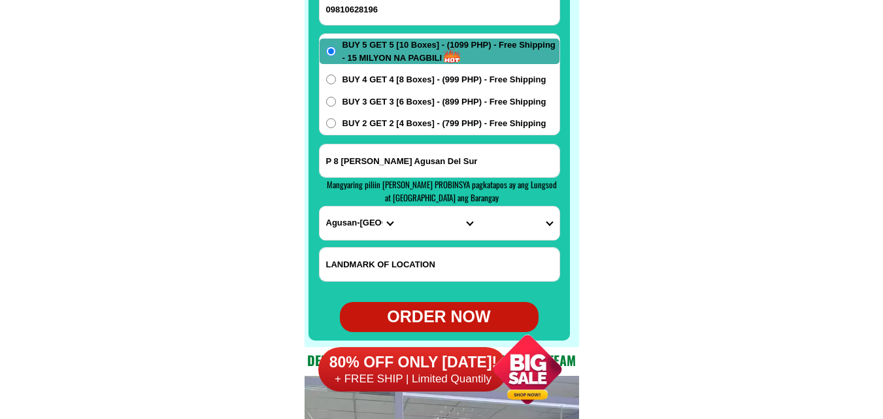
scroll to position [10395, 0]
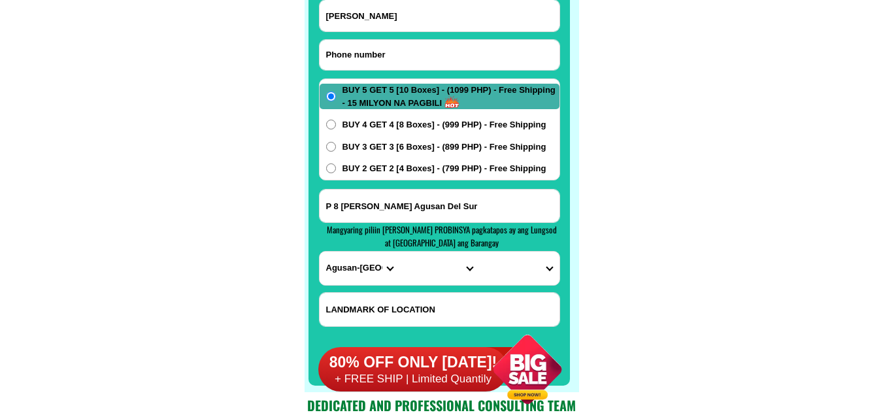
click at [382, 67] on input "Input phone_number" at bounding box center [440, 55] width 240 height 30
paste input "0921 2251943"
click at [347, 54] on input "0921 2251943" at bounding box center [440, 55] width 240 height 30
type input "09212251943"
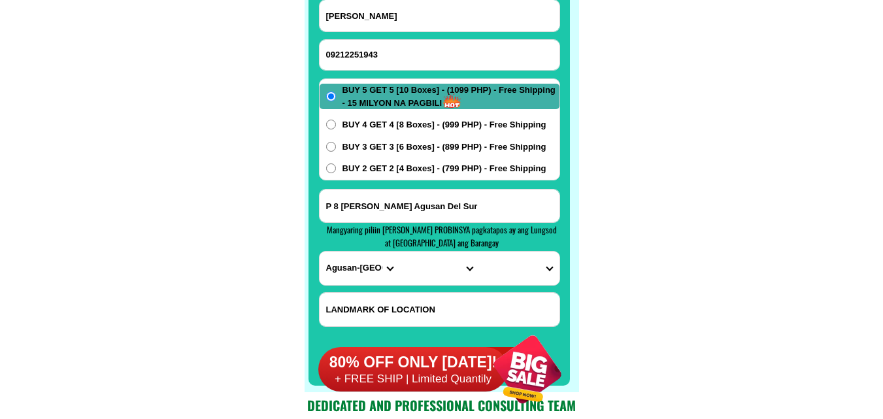
click at [412, 29] on input "[PERSON_NAME]" at bounding box center [440, 15] width 240 height 31
paste input "[PERSON_NAME]"
type input "[PERSON_NAME]"
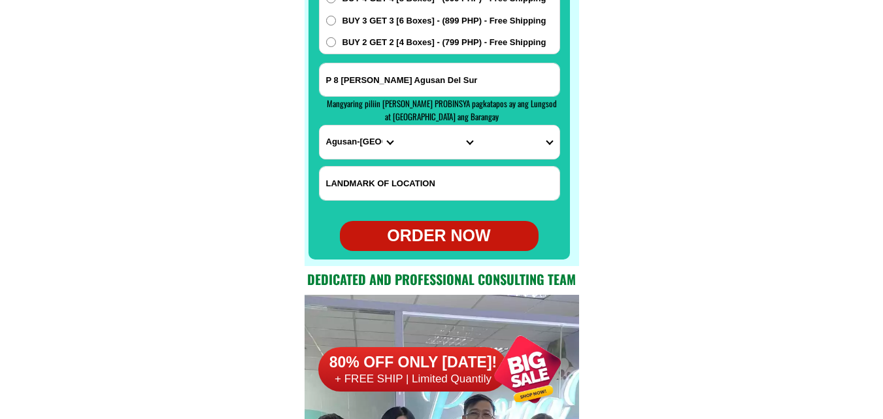
scroll to position [10525, 0]
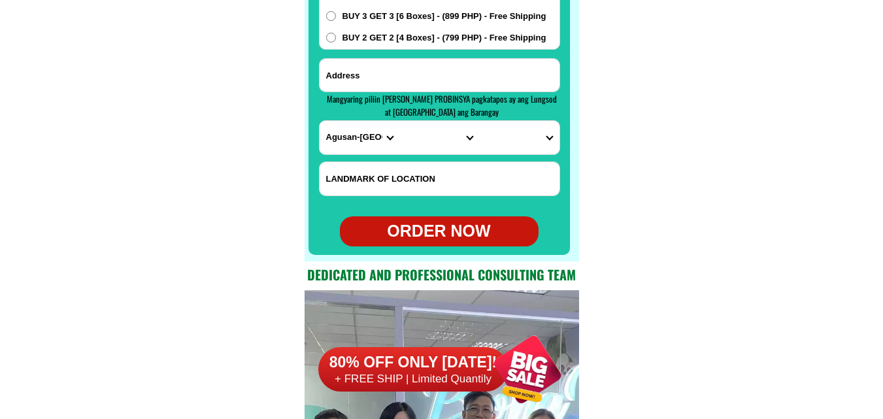
click at [450, 73] on input "Input address" at bounding box center [440, 75] width 240 height 33
paste input "B4 LOT 16 PHASE 3 ROMANS [GEOGRAPHIC_DATA] [GEOGRAPHIC_DATA]"
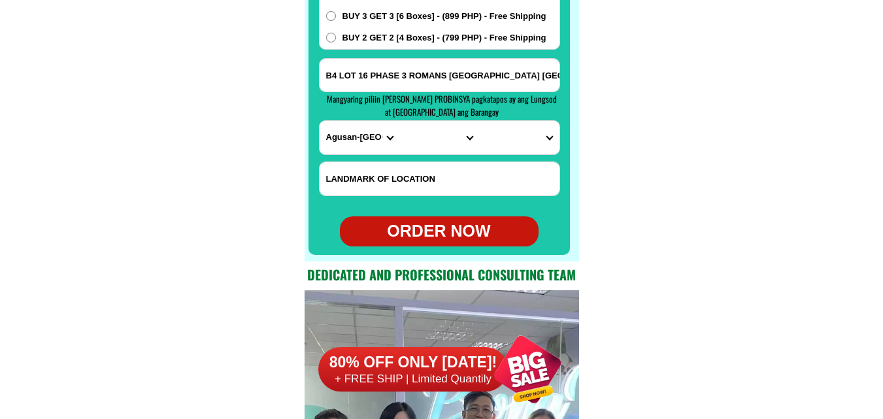
scroll to position [0, 113]
type input "B4 LOT 16 PHASE 3 ROMANS [GEOGRAPHIC_DATA] [GEOGRAPHIC_DATA]"
click at [352, 144] on select "PROVINCE [GEOGRAPHIC_DATA] [GEOGRAPHIC_DATA] [GEOGRAPHIC_DATA] [GEOGRAPHIC_DATA…" at bounding box center [360, 137] width 80 height 33
select select "63_219"
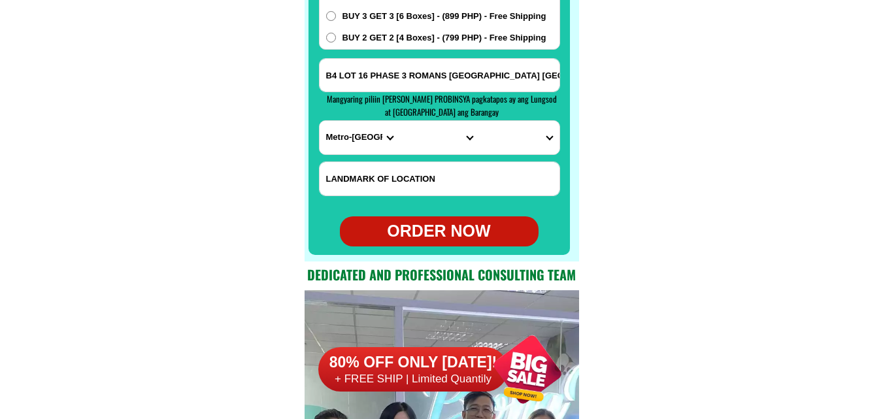
click at [320, 121] on select "PROVINCE [GEOGRAPHIC_DATA] [GEOGRAPHIC_DATA] [GEOGRAPHIC_DATA] [GEOGRAPHIC_DATA…" at bounding box center [360, 137] width 80 height 33
click at [416, 135] on select "CITY [GEOGRAPHIC_DATA] [GEOGRAPHIC_DATA] [GEOGRAPHIC_DATA] [GEOGRAPHIC_DATA]-ci…" at bounding box center [439, 137] width 80 height 33
select select "63_2194070"
click at [399, 121] on select "CITY [GEOGRAPHIC_DATA] [GEOGRAPHIC_DATA] [GEOGRAPHIC_DATA] [GEOGRAPHIC_DATA]-ci…" at bounding box center [439, 137] width 80 height 33
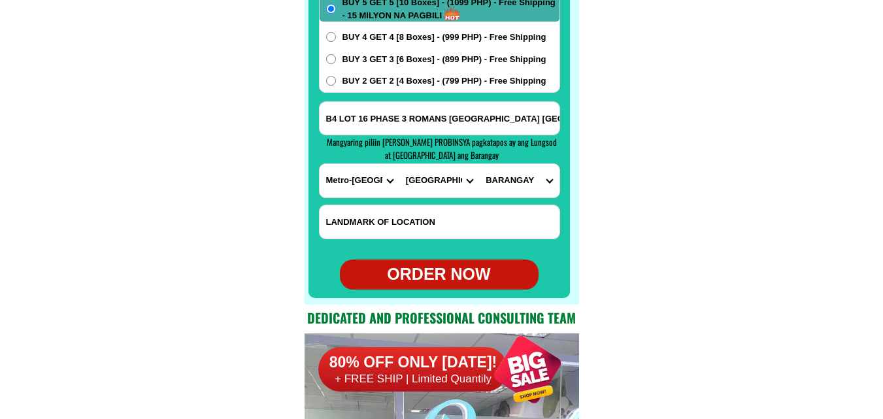
scroll to position [10460, 0]
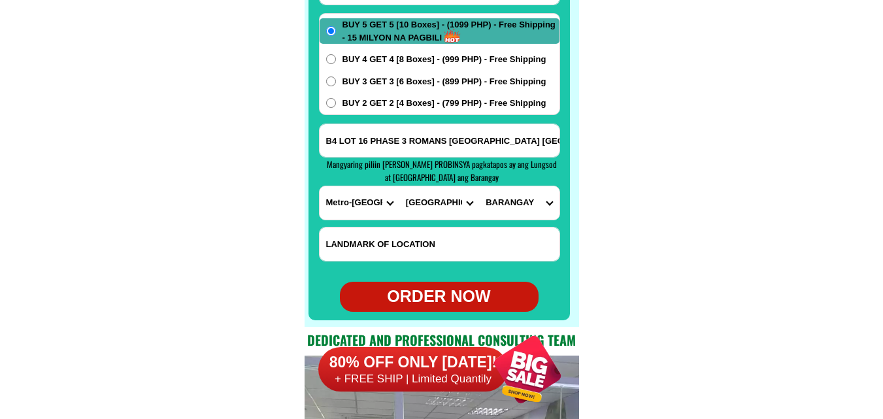
click at [531, 146] on input "B4 LOT 16 PHASE 3 ROMANS [GEOGRAPHIC_DATA] [GEOGRAPHIC_DATA]" at bounding box center [440, 140] width 240 height 33
click at [525, 216] on select "BARANGAY [PERSON_NAME] [PERSON_NAME] [PERSON_NAME] Bagbag Bago bantay Bagong li…" at bounding box center [519, 202] width 80 height 33
select select "63_219407034189"
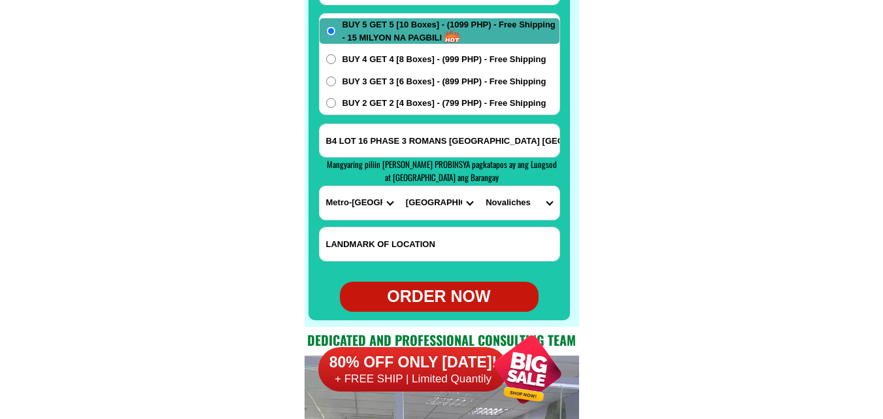
click at [479, 186] on select "BARANGAY [PERSON_NAME] [PERSON_NAME] [PERSON_NAME] Bagbag Bago bantay Bagong li…" at bounding box center [519, 202] width 80 height 33
click at [393, 110] on div "BUY 5 GET 5 [10 Boxes] - (1099 PHP) - Free Shipping - 15 MILYON NA PAGBILI BUY …" at bounding box center [439, 64] width 241 height 102
click at [359, 97] on span "BUY 2 GET 2 [4 Boxes] - (799 PHP) - Free Shipping" at bounding box center [444, 103] width 204 height 13
click at [336, 98] on input "BUY 2 GET 2 [4 Boxes] - (799 PHP) - Free Shipping" at bounding box center [331, 103] width 10 height 10
radio input "true"
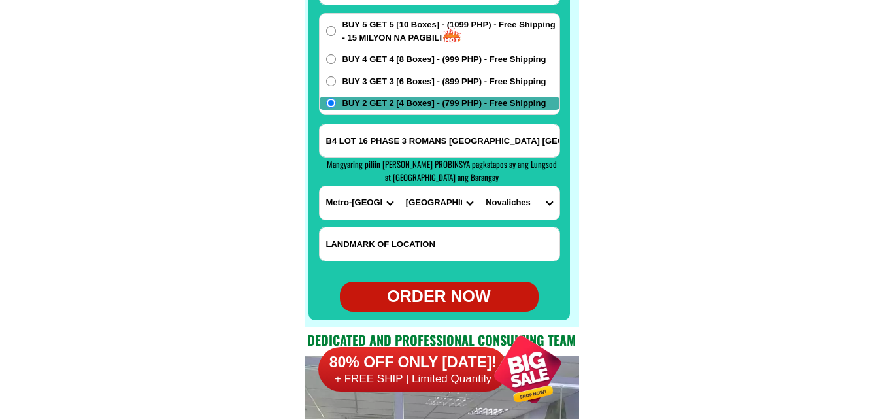
click at [432, 299] on div "ORDER NOW" at bounding box center [439, 296] width 199 height 25
type input "[PERSON_NAME]"
type input "B4 LOT 16 PHASE 3 ROMANS [GEOGRAPHIC_DATA] [GEOGRAPHIC_DATA]"
radio input "true"
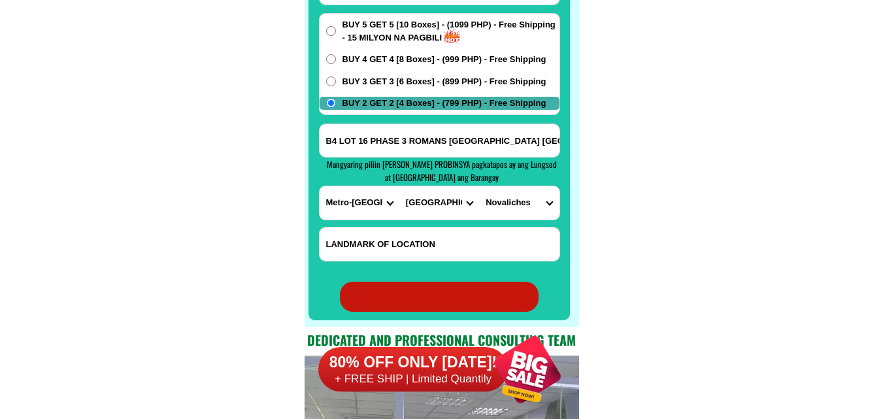
radio input "true"
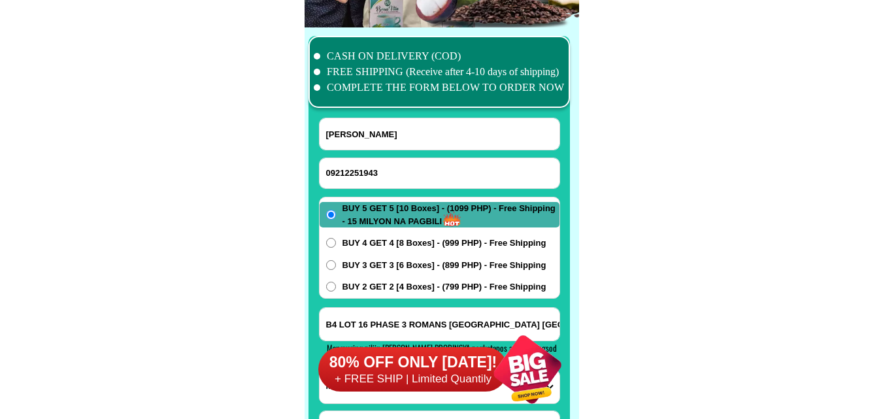
scroll to position [10264, 0]
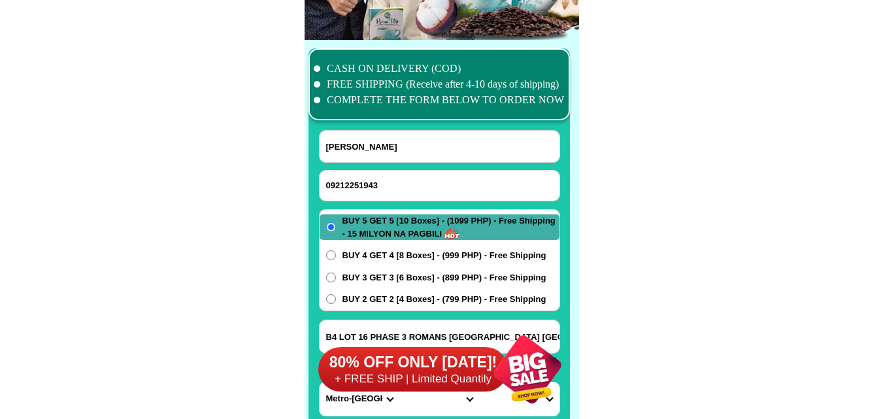
click at [371, 202] on form "[PERSON_NAME] 09212251943 ORDER NOW B4 LOT 16 PHASE 3 ROMANS [GEOGRAPHIC_DATA] …" at bounding box center [439, 319] width 241 height 378
drag, startPoint x: 397, startPoint y: 188, endPoint x: 391, endPoint y: 178, distance: 12.0
click at [397, 187] on input "09212251943" at bounding box center [440, 186] width 240 height 30
paste input "09533488726"
type input "09533488726"
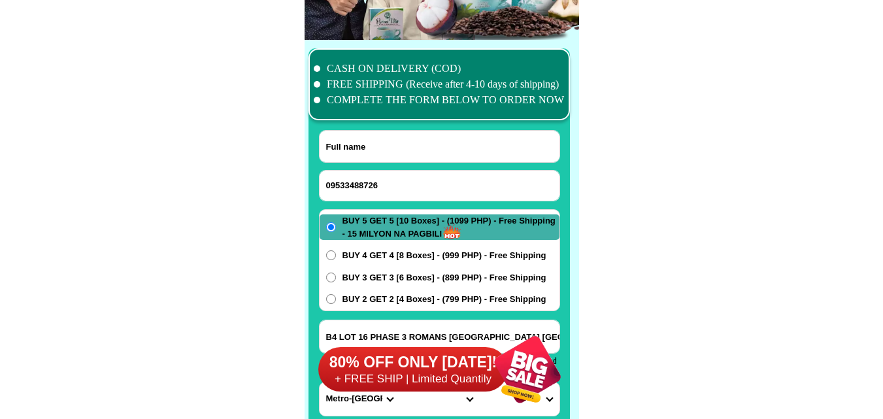
drag, startPoint x: 376, startPoint y: 144, endPoint x: 343, endPoint y: 120, distance: 41.6
click at [373, 146] on input "Input full_name" at bounding box center [440, 146] width 240 height 31
paste input "Mashria [PERSON_NAME]"
type input "Mashria [PERSON_NAME]"
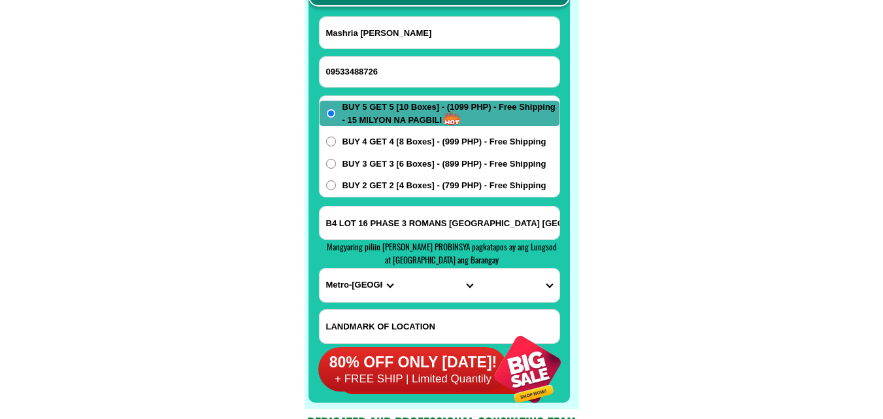
scroll to position [10395, 0]
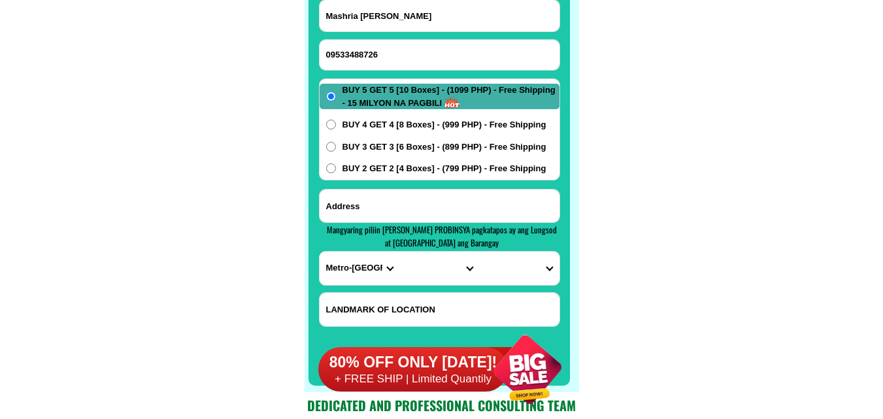
click at [385, 205] on input "Input address" at bounding box center [440, 206] width 240 height 33
paste input "Hairol ummah tambler [GEOGRAPHIC_DATA]"
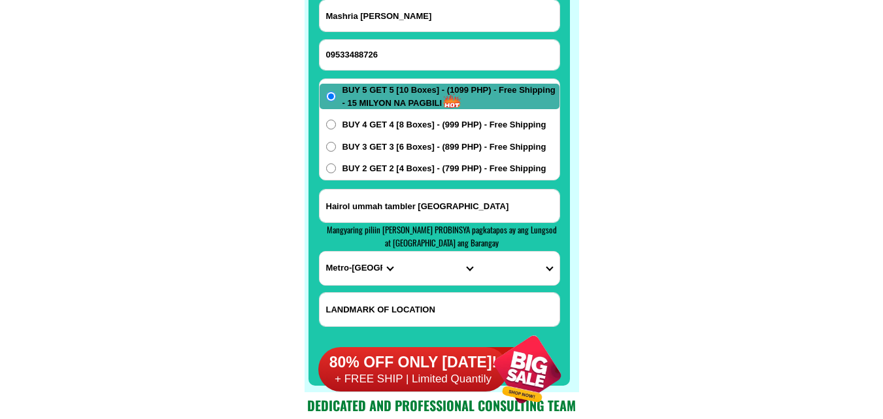
type input "Hairol ummah tambler [GEOGRAPHIC_DATA]"
click at [390, 120] on span "BUY 4 GET 4 [8 Boxes] - (999 PHP) - Free Shipping" at bounding box center [444, 124] width 204 height 13
click at [336, 120] on input "BUY 4 GET 4 [8 Boxes] - (999 PHP) - Free Shipping" at bounding box center [331, 125] width 10 height 10
radio input "true"
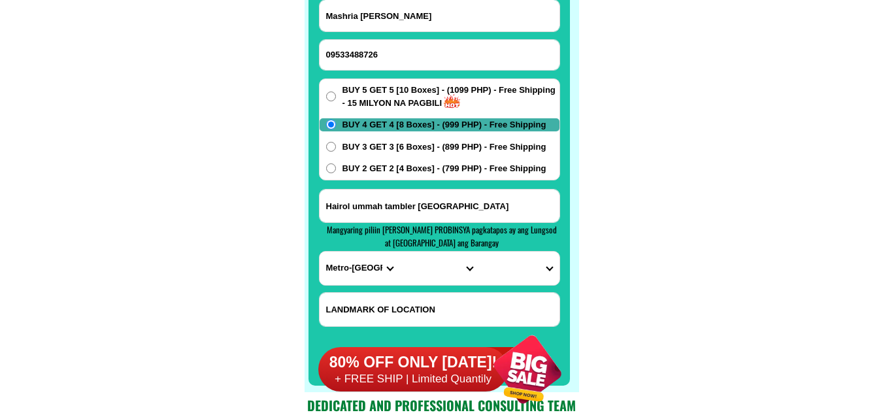
click at [343, 271] on select "PROVINCE [GEOGRAPHIC_DATA] [GEOGRAPHIC_DATA] [GEOGRAPHIC_DATA] [GEOGRAPHIC_DATA…" at bounding box center [360, 268] width 80 height 33
drag, startPoint x: 343, startPoint y: 271, endPoint x: 361, endPoint y: 239, distance: 37.1
click at [343, 271] on select "PROVINCE [GEOGRAPHIC_DATA] [GEOGRAPHIC_DATA] [GEOGRAPHIC_DATA] [GEOGRAPHIC_DATA…" at bounding box center [360, 268] width 80 height 33
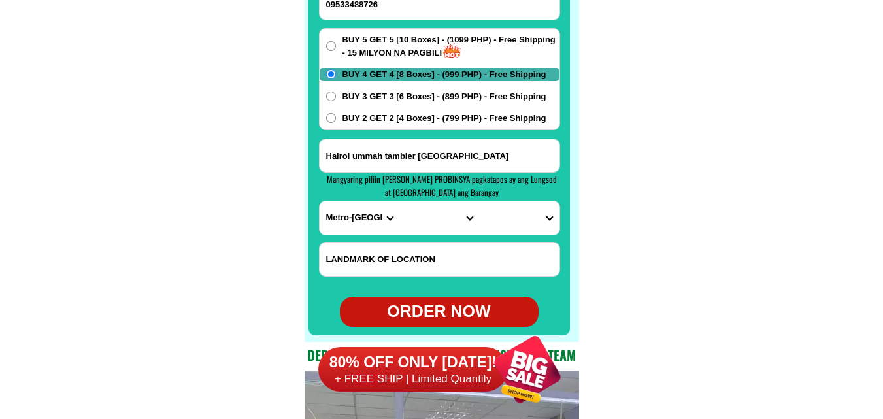
scroll to position [10460, 0]
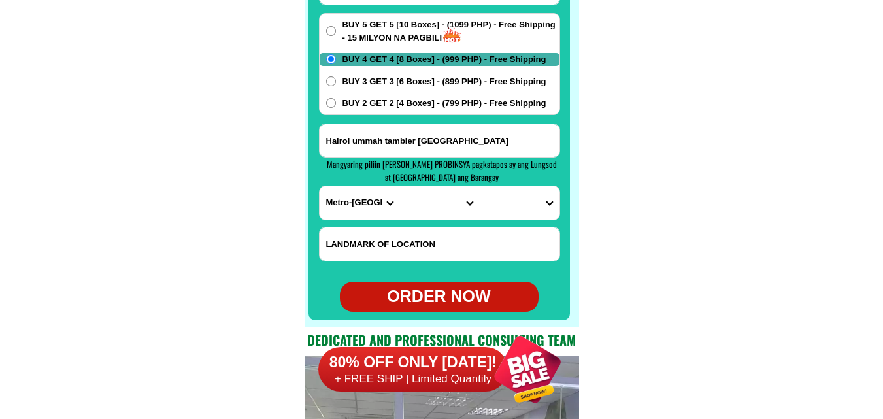
click at [350, 201] on select "PROVINCE [GEOGRAPHIC_DATA] [GEOGRAPHIC_DATA] [GEOGRAPHIC_DATA] [GEOGRAPHIC_DATA…" at bounding box center [360, 202] width 80 height 33
select select "63_995"
click at [320, 186] on select "PROVINCE [GEOGRAPHIC_DATA] [GEOGRAPHIC_DATA] [GEOGRAPHIC_DATA] [GEOGRAPHIC_DATA…" at bounding box center [360, 202] width 80 height 33
click at [422, 196] on select "CITY General-[GEOGRAPHIC_DATA]-city [GEOGRAPHIC_DATA]-[GEOGRAPHIC_DATA]-[GEOGRA…" at bounding box center [439, 202] width 80 height 33
select select "63_9951169"
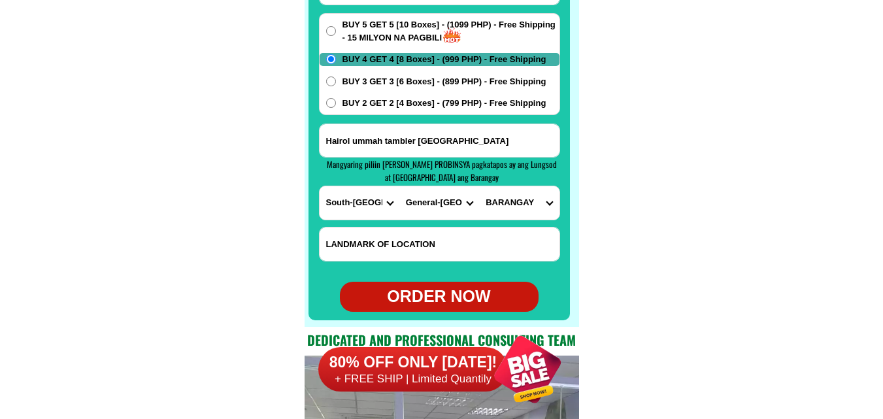
click at [399, 186] on select "CITY General-[GEOGRAPHIC_DATA]-city [GEOGRAPHIC_DATA]-[GEOGRAPHIC_DATA]-[GEOGRA…" at bounding box center [439, 202] width 80 height 33
click at [520, 205] on select "BARANGAY Apopong Baluan Batomelong [GEOGRAPHIC_DATA] [GEOGRAPHIC_DATA] (pob.) D…" at bounding box center [519, 202] width 80 height 33
select select "63_99511693874"
click at [479, 186] on select "BARANGAY Apopong Baluan Batomelong [GEOGRAPHIC_DATA] [GEOGRAPHIC_DATA] (pob.) D…" at bounding box center [519, 202] width 80 height 33
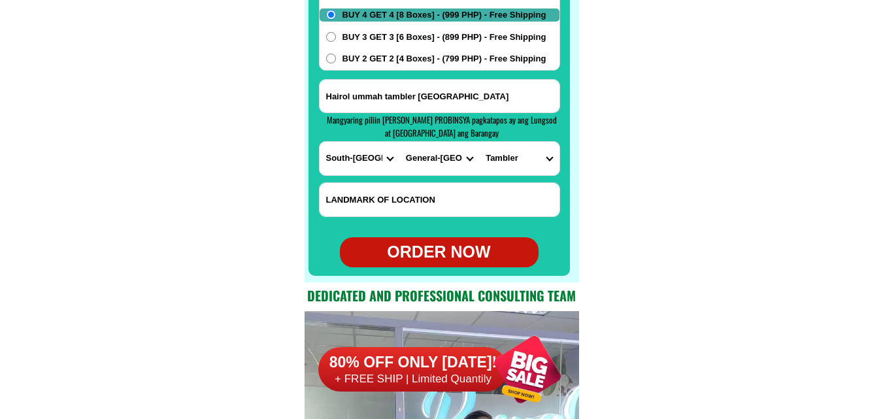
scroll to position [10525, 0]
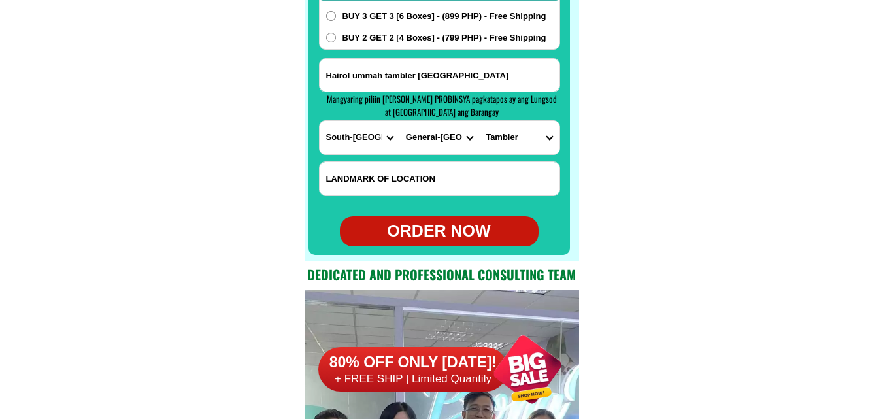
click at [425, 226] on div "ORDER NOW" at bounding box center [439, 231] width 199 height 25
type input "Mashria [PERSON_NAME]"
radio input "true"
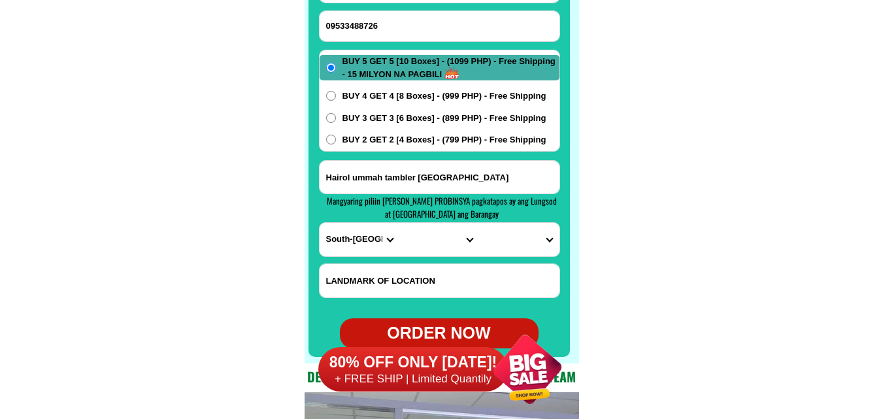
scroll to position [10395, 0]
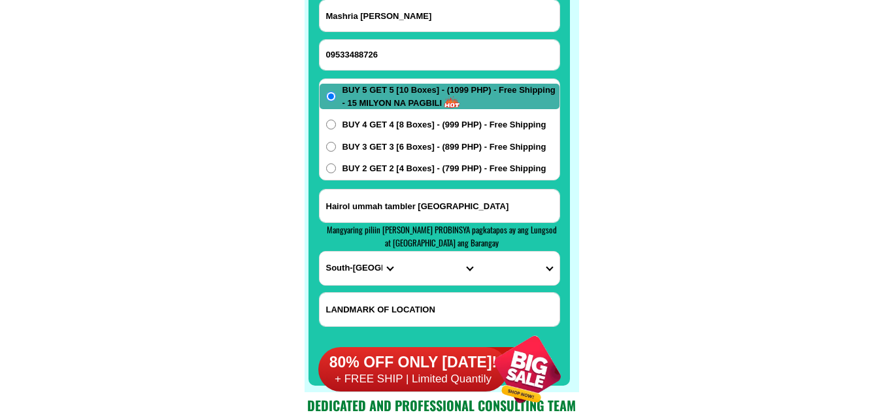
click at [441, 33] on form "[GEOGRAPHIC_DATA][PERSON_NAME] 09533488726 ORDER NOW Hairol ummah [GEOGRAPHIC_D…" at bounding box center [439, 188] width 241 height 378
drag, startPoint x: 427, startPoint y: 53, endPoint x: 304, endPoint y: 51, distance: 123.5
click at [427, 53] on input "Input phone_number" at bounding box center [440, 55] width 240 height 30
paste input "09094481457"
type input "09094481457"
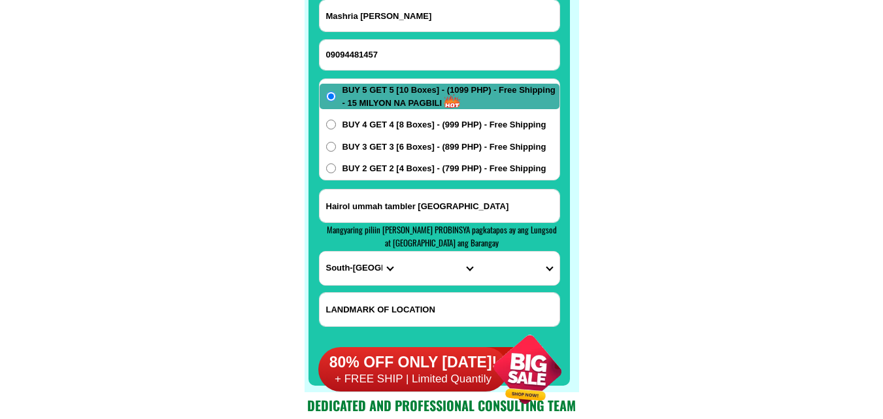
click at [431, 33] on form "Mashria [PERSON_NAME] 09094481457 ORDER NOW Hairol ummah [GEOGRAPHIC_DATA] [GEO…" at bounding box center [439, 188] width 241 height 378
drag, startPoint x: 424, startPoint y: 23, endPoint x: 371, endPoint y: 15, distance: 53.5
click at [424, 23] on input "Mashria [PERSON_NAME]" at bounding box center [440, 15] width 240 height 31
paste input "[PERSON_NAME]"
type input "[PERSON_NAME]"
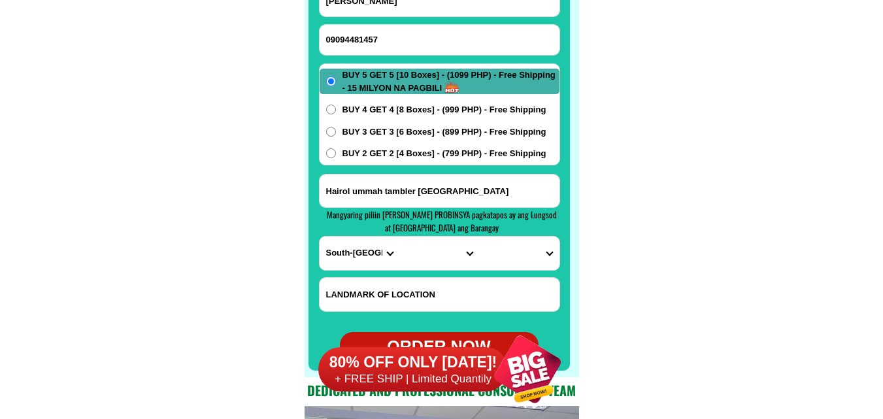
scroll to position [10460, 0]
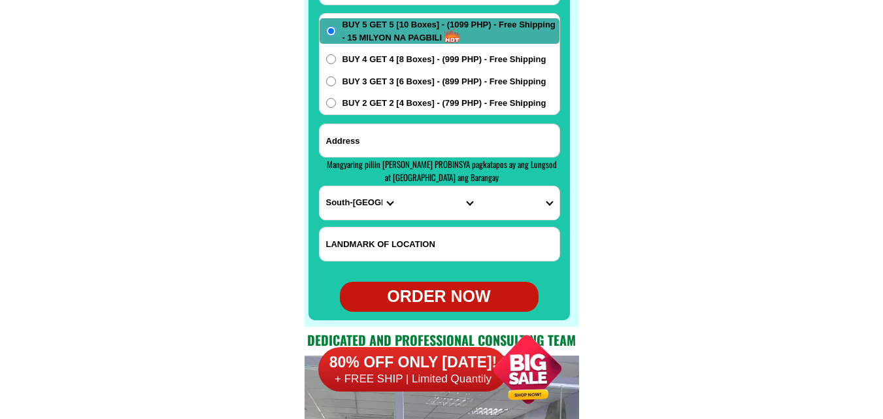
click at [414, 139] on input "Input address" at bounding box center [440, 140] width 240 height 33
paste input "addres ko po nahud danao bohol =6344"
type input "addres ko po nahud danao bohol =6344"
click at [340, 200] on select "PROVINCE [GEOGRAPHIC_DATA] [GEOGRAPHIC_DATA] [GEOGRAPHIC_DATA] [GEOGRAPHIC_DATA…" at bounding box center [360, 202] width 80 height 33
select select "63_137"
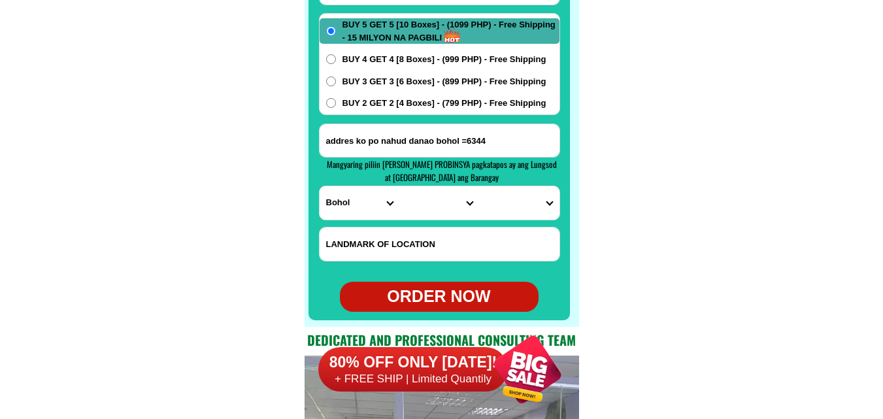
click at [320, 186] on select "PROVINCE [GEOGRAPHIC_DATA] [GEOGRAPHIC_DATA] [GEOGRAPHIC_DATA] [GEOGRAPHIC_DATA…" at bounding box center [360, 202] width 80 height 33
click at [414, 196] on select "CITY Alburquerque Antequera Baclayon Balilihan Bien-unido Bilar Bohol-[PERSON_N…" at bounding box center [439, 202] width 80 height 33
select select "63_1375051"
click at [399, 186] on select "CITY Alburquerque Antequera Baclayon Balilihan Bien-unido Bilar Bohol-[PERSON_N…" at bounding box center [439, 202] width 80 height 33
click at [514, 205] on select "BARANGAY Cabatuan Cantubod Carbon [PERSON_NAME][GEOGRAPHIC_DATA] Hibale [GEOGRA…" at bounding box center [519, 202] width 80 height 33
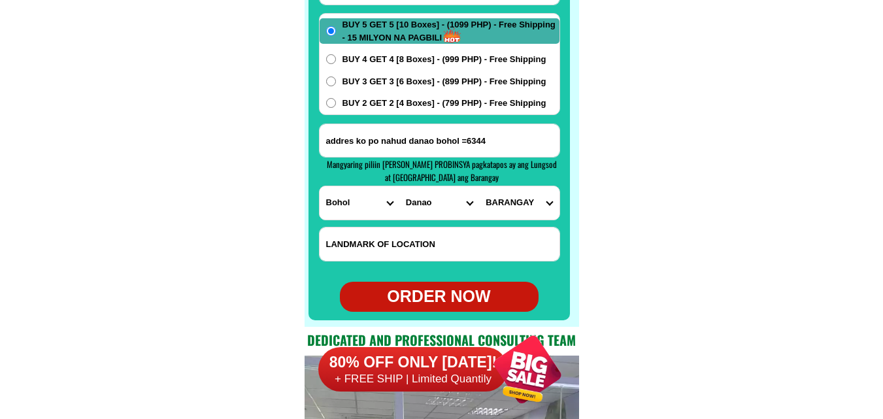
select select "63_13750516425"
click at [479, 186] on select "BARANGAY Cabatuan Cantubod Carbon [PERSON_NAME][GEOGRAPHIC_DATA] Hibale [GEOGRA…" at bounding box center [519, 202] width 80 height 33
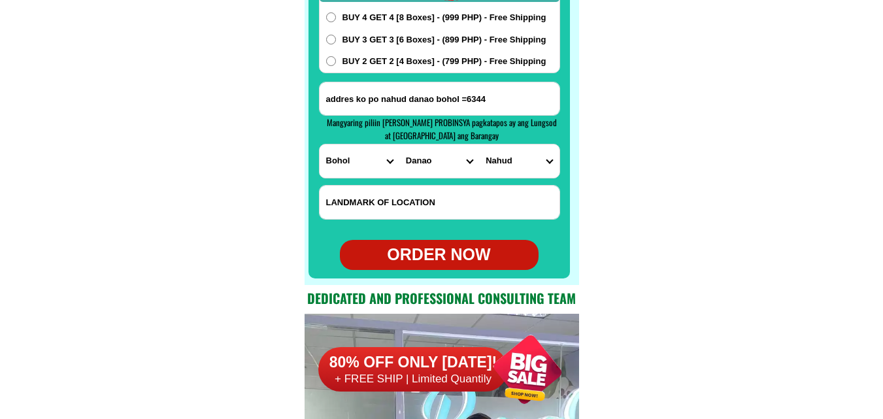
scroll to position [10525, 0]
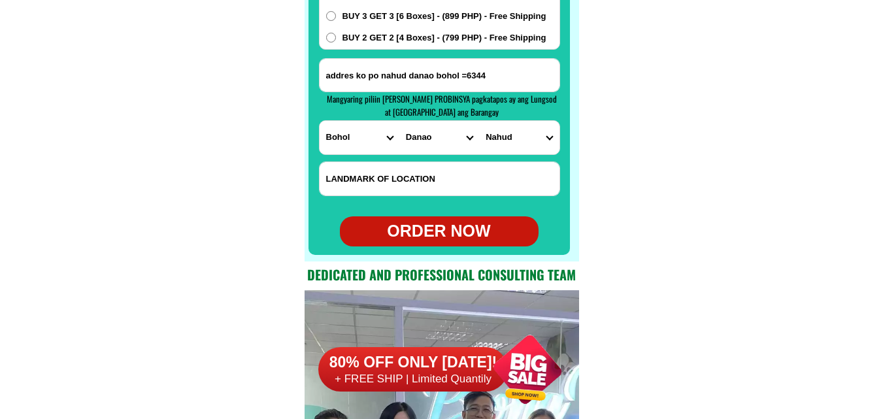
drag, startPoint x: 434, startPoint y: 236, endPoint x: 409, endPoint y: 216, distance: 32.0
click at [435, 236] on div "ORDER NOW" at bounding box center [439, 231] width 199 height 25
radio input "true"
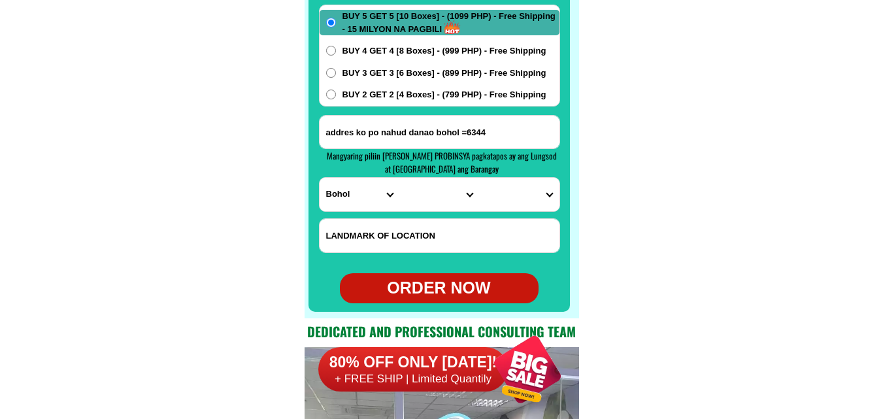
scroll to position [10395, 0]
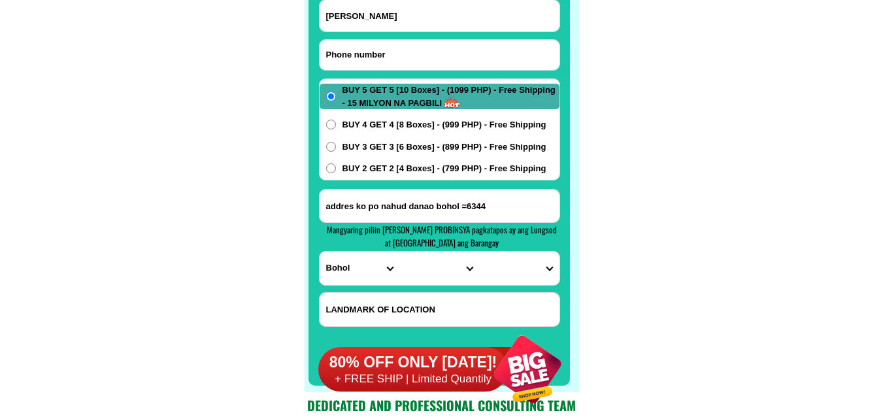
drag, startPoint x: 407, startPoint y: 63, endPoint x: 374, endPoint y: 58, distance: 33.7
click at [407, 63] on input "Input phone_number" at bounding box center [440, 55] width 240 height 30
paste input "09291730355"
type input "09291730355"
click at [401, 12] on input "Input full_name" at bounding box center [440, 15] width 240 height 31
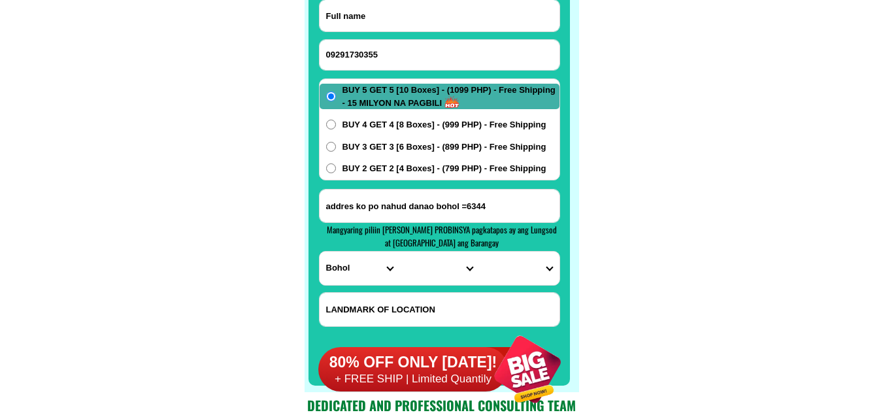
paste input "Ma.[PERSON_NAME]"
type input "Ma.[PERSON_NAME]"
click at [372, 201] on input "Input address" at bounding box center [440, 206] width 240 height 33
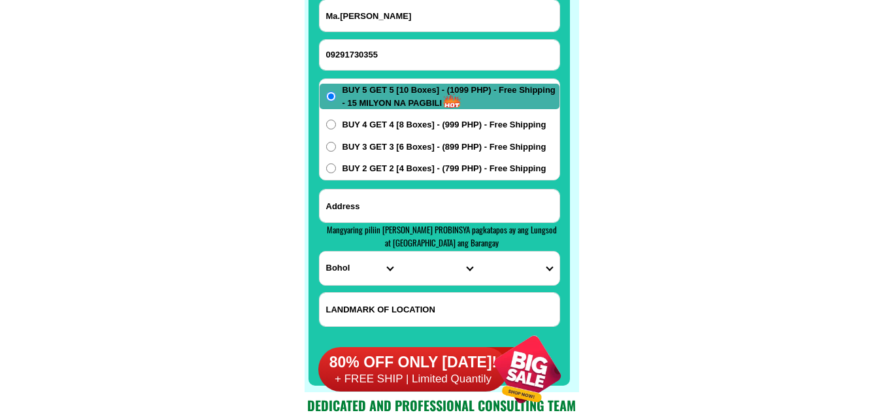
paste input "Zone 1, Brgy.[PERSON_NAME],Jaro, [GEOGRAPHIC_DATA] C/o: Brgy. hall. hi CJ gc"
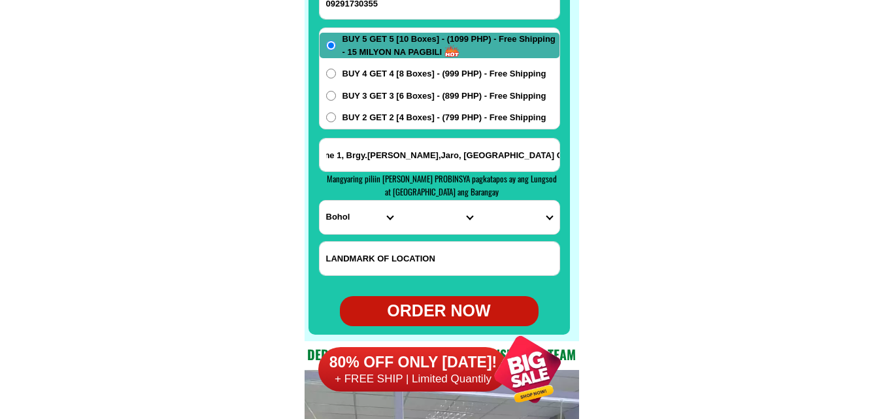
scroll to position [10460, 0]
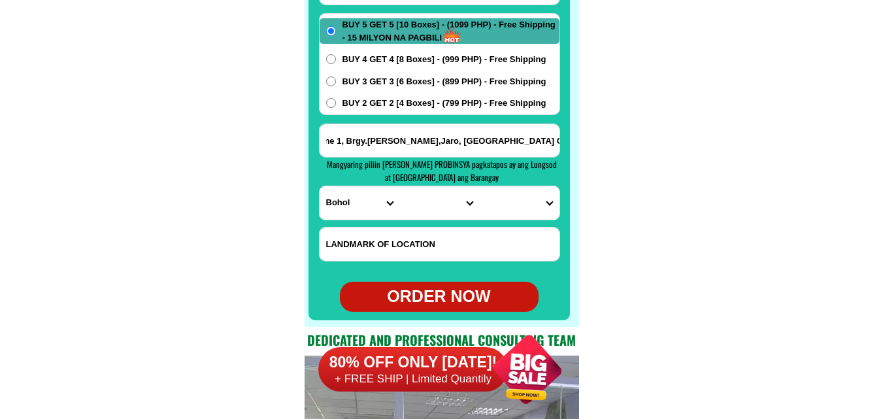
type input "Zone 1, Brgy.[PERSON_NAME],Jaro, [GEOGRAPHIC_DATA] C/o: Brgy. hall. hi CJ gc"
click at [345, 196] on select "PROVINCE [GEOGRAPHIC_DATA] [GEOGRAPHIC_DATA] [GEOGRAPHIC_DATA] [GEOGRAPHIC_DATA…" at bounding box center [360, 202] width 80 height 33
select select "63_151"
click at [320, 186] on select "PROVINCE [GEOGRAPHIC_DATA] [GEOGRAPHIC_DATA] [GEOGRAPHIC_DATA] [GEOGRAPHIC_DATA…" at bounding box center [360, 202] width 80 height 33
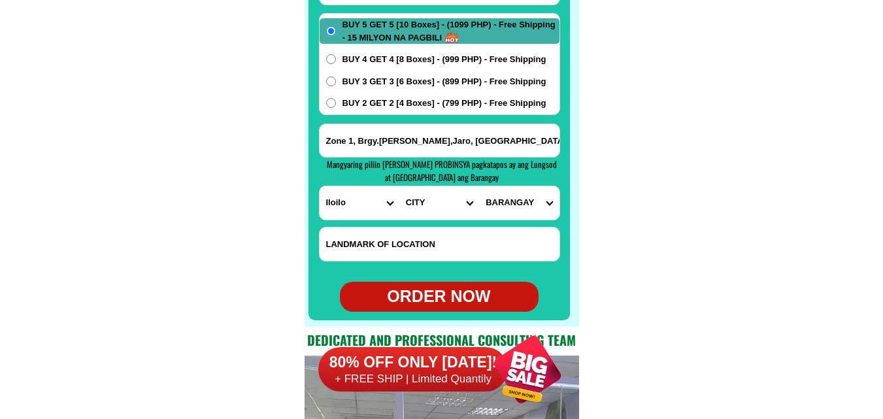
click at [428, 195] on select "CITY [PERSON_NAME] [GEOGRAPHIC_DATA] [GEOGRAPHIC_DATA]-[GEOGRAPHIC_DATA]-viejo …" at bounding box center [439, 202] width 80 height 33
select select "63_1519432"
click at [399, 186] on select "CITY [PERSON_NAME] [GEOGRAPHIC_DATA] [GEOGRAPHIC_DATA]-[GEOGRAPHIC_DATA]-viejo …" at bounding box center [439, 202] width 80 height 33
click at [517, 201] on select "BARANGAY Abeto [PERSON_NAME] south ([PERSON_NAME]) [PERSON_NAME][GEOGRAPHIC_DAT…" at bounding box center [519, 202] width 80 height 33
select select "63_151943235484"
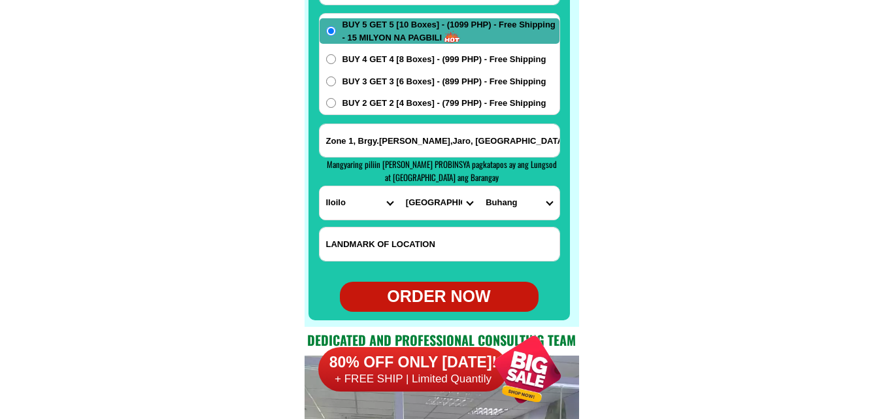
click at [479, 186] on select "BARANGAY Abeto [PERSON_NAME] south ([PERSON_NAME]) [PERSON_NAME][GEOGRAPHIC_DAT…" at bounding box center [519, 202] width 80 height 33
click at [515, 204] on select "BARANGAY Abeto [PERSON_NAME] south ([PERSON_NAME]) [PERSON_NAME][GEOGRAPHIC_DAT…" at bounding box center [519, 202] width 80 height 33
click at [479, 186] on select "BARANGAY Abeto [PERSON_NAME] south ([PERSON_NAME]) [PERSON_NAME][GEOGRAPHIC_DAT…" at bounding box center [519, 202] width 80 height 33
click at [377, 97] on div "BUY 5 GET 5 [10 Boxes] - (1099 PHP) - Free Shipping - 15 MILYON NA PAGBILI BUY …" at bounding box center [439, 64] width 241 height 102
click at [380, 103] on span "BUY 2 GET 2 [4 Boxes] - (799 PHP) - Free Shipping" at bounding box center [444, 103] width 204 height 13
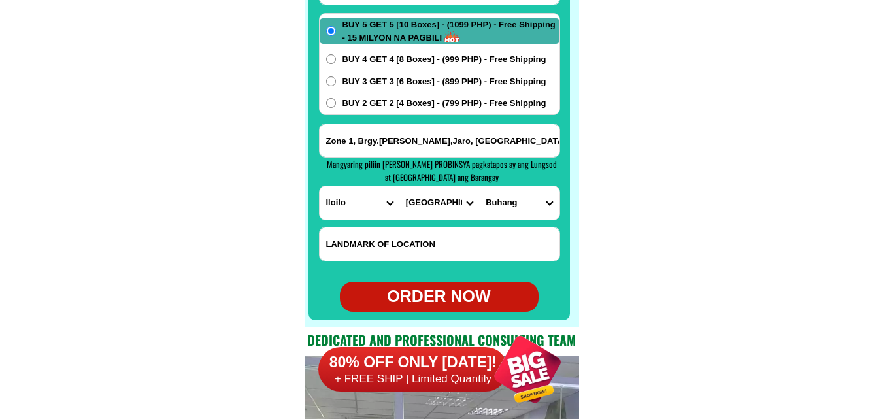
click at [336, 103] on input "BUY 2 GET 2 [4 Boxes] - (799 PHP) - Free Shipping" at bounding box center [331, 103] width 10 height 10
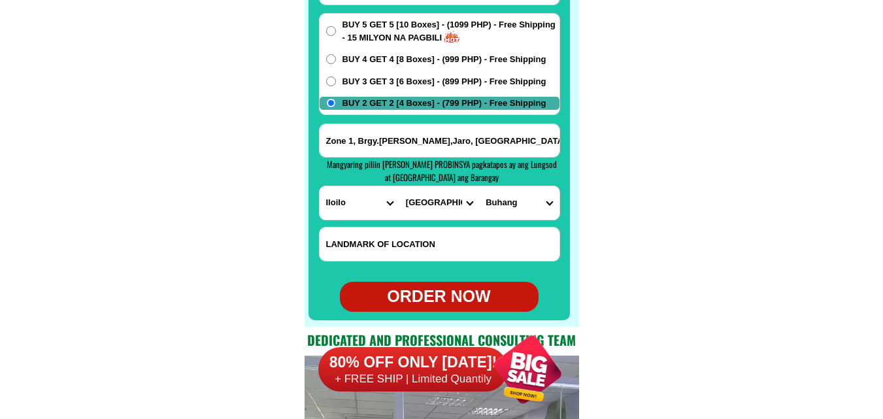
click at [438, 291] on div "ORDER NOW" at bounding box center [439, 296] width 199 height 25
radio input "true"
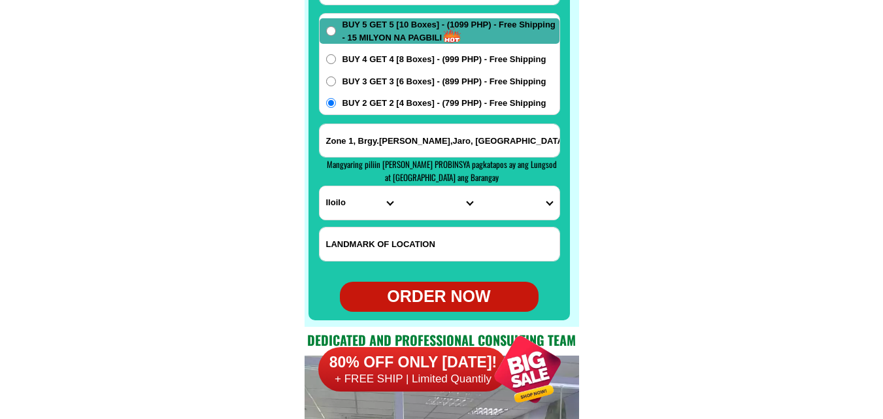
radio input "true"
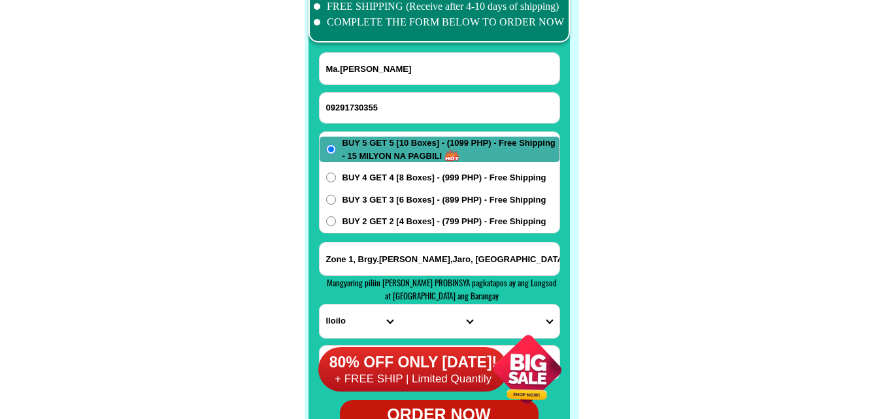
scroll to position [10329, 0]
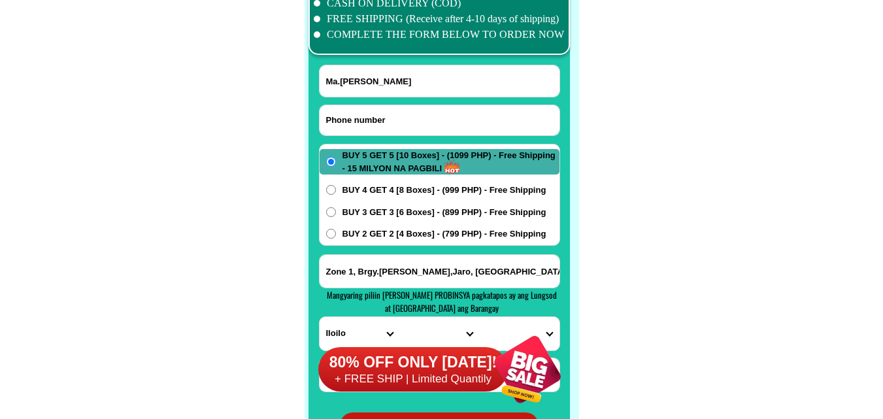
click at [386, 107] on input "Input phone_number" at bounding box center [440, 120] width 240 height 30
paste input "09707983628"
type input "09707983628"
click at [367, 77] on input "Input full_name" at bounding box center [440, 80] width 240 height 31
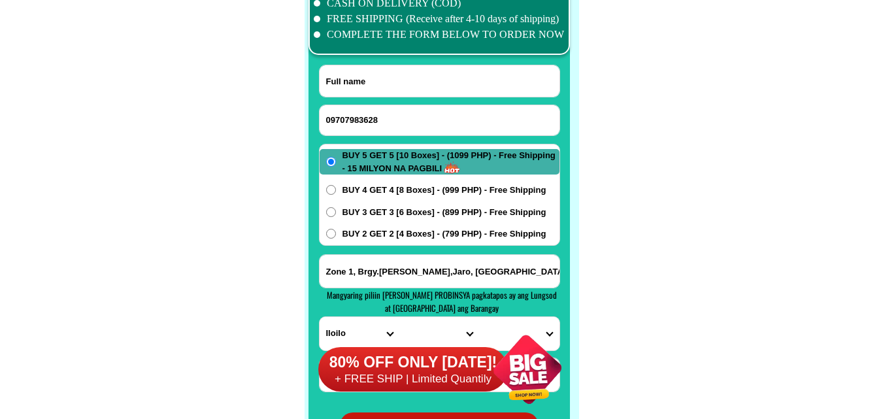
paste input "[PERSON_NAME]"
type input "[PERSON_NAME]"
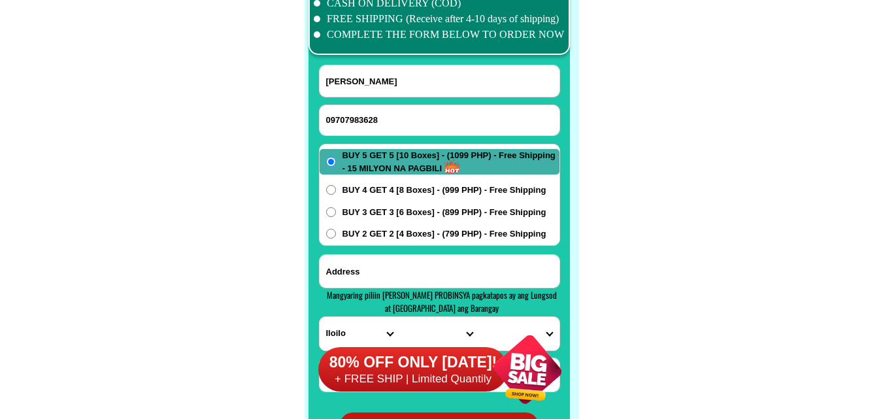
click at [376, 272] on input "Input address" at bounding box center [440, 271] width 240 height 33
paste input "[GEOGRAPHIC_DATA][PERSON_NAME][PERSON_NAME]"
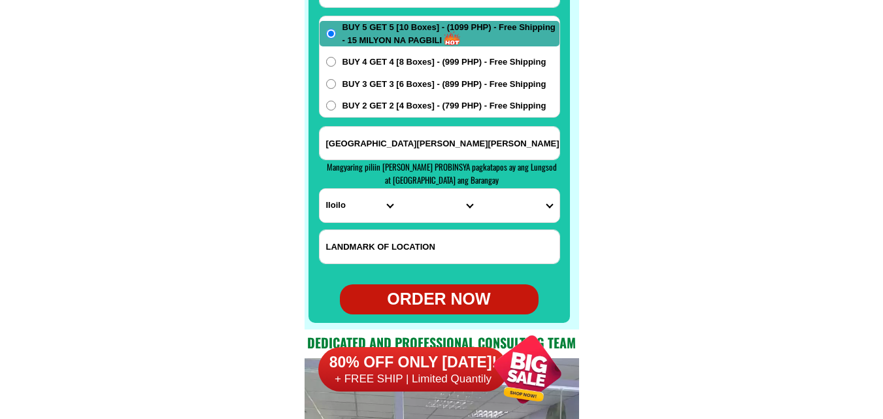
scroll to position [10460, 0]
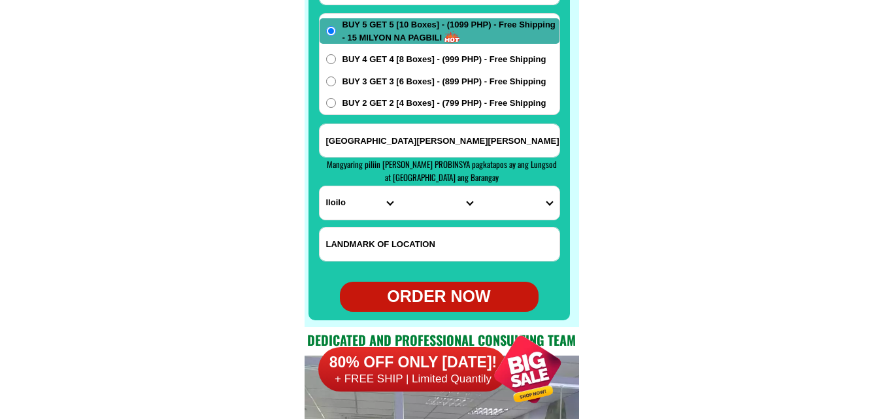
type input "[GEOGRAPHIC_DATA][PERSON_NAME][PERSON_NAME]"
click at [354, 195] on select "PROVINCE [GEOGRAPHIC_DATA] [GEOGRAPHIC_DATA] [GEOGRAPHIC_DATA] [GEOGRAPHIC_DATA…" at bounding box center [360, 202] width 80 height 33
select select "63_278"
click at [320, 186] on select "PROVINCE [GEOGRAPHIC_DATA] [GEOGRAPHIC_DATA] [GEOGRAPHIC_DATA] [GEOGRAPHIC_DATA…" at bounding box center [360, 202] width 80 height 33
click at [417, 209] on select "CITY Anini-y Antique-libertad Antique-san-[PERSON_NAME] Antique-san-[PERSON_NAM…" at bounding box center [439, 202] width 80 height 33
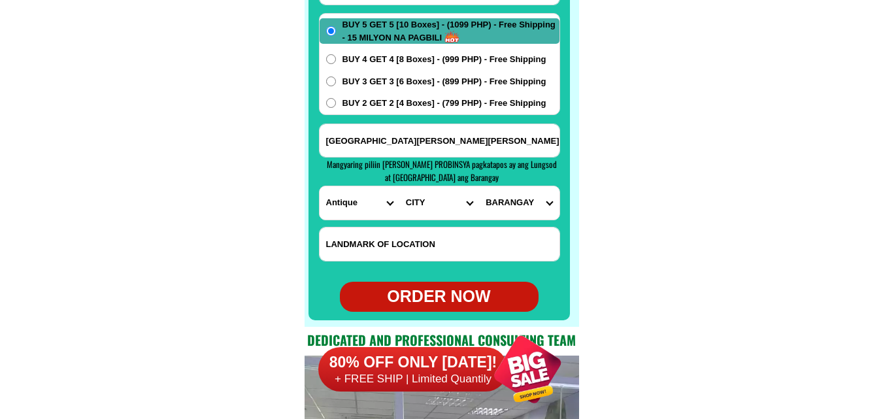
select select "63_2786487"
click at [399, 186] on select "CITY Anini-y Antique-libertad Antique-san-[PERSON_NAME] Antique-san-[PERSON_NAM…" at bounding box center [439, 202] width 80 height 33
click at [524, 202] on select "[GEOGRAPHIC_DATA] Barangay 1 (pob.) Barangay 2 (pob.) Barangay 3 (pob.) Baranga…" at bounding box center [519, 202] width 80 height 33
select select "63_2786487981"
click at [479, 186] on select "[GEOGRAPHIC_DATA] Barangay 1 (pob.) Barangay 2 (pob.) Barangay 3 (pob.) Baranga…" at bounding box center [519, 202] width 80 height 33
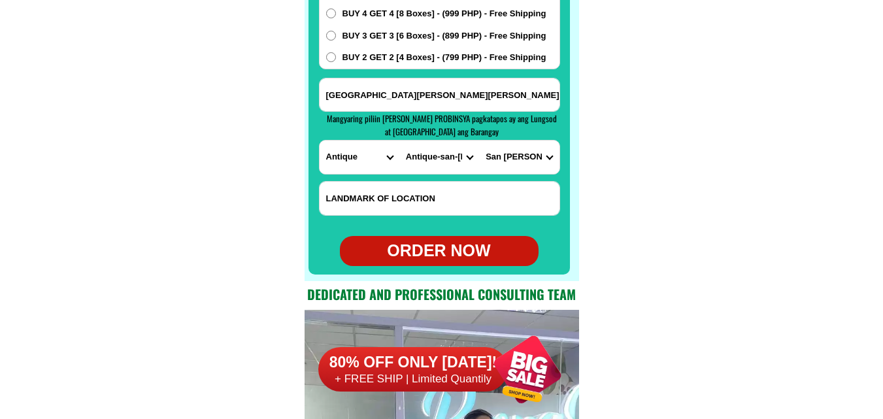
scroll to position [10525, 0]
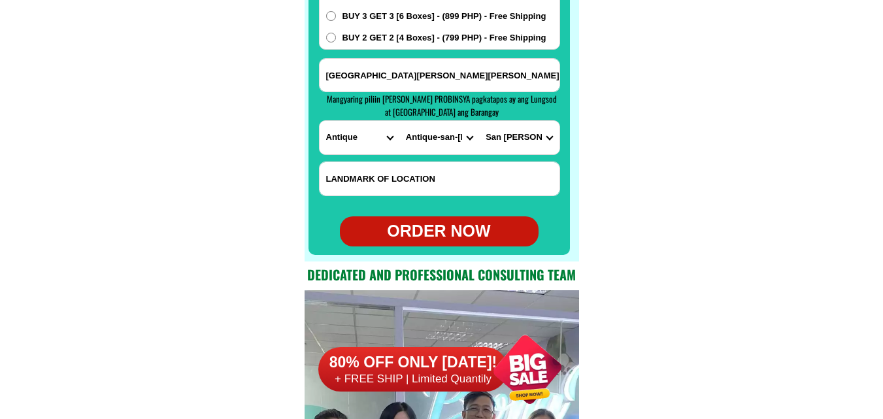
click at [469, 231] on div "ORDER NOW" at bounding box center [439, 231] width 199 height 25
radio input "true"
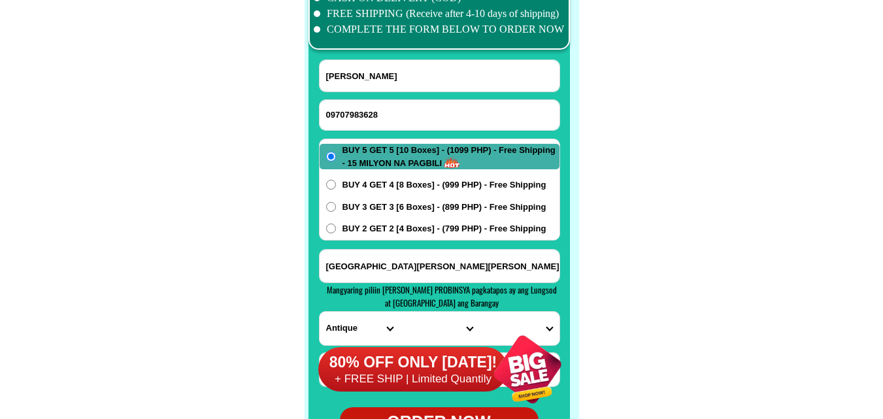
scroll to position [10329, 0]
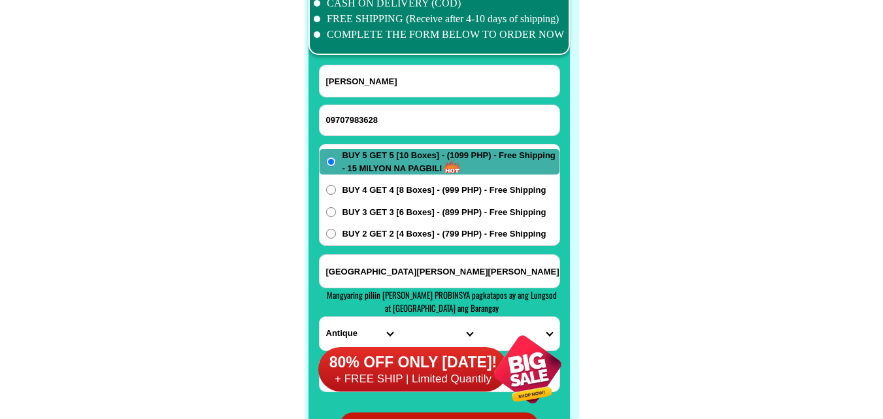
click at [381, 114] on input "09707983628" at bounding box center [440, 120] width 240 height 30
paste input "09978523246"
type input "09978523246"
click at [361, 90] on input "Input full_name" at bounding box center [440, 80] width 240 height 31
paste input "[PERSON_NAME]"
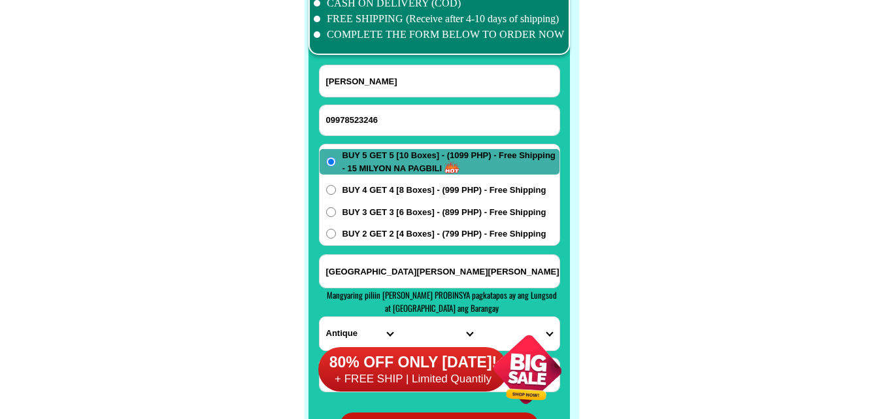
type input "[PERSON_NAME]"
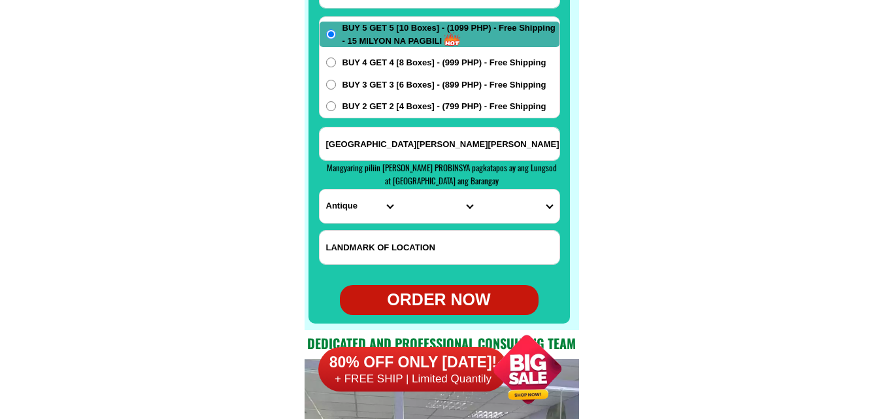
scroll to position [10460, 0]
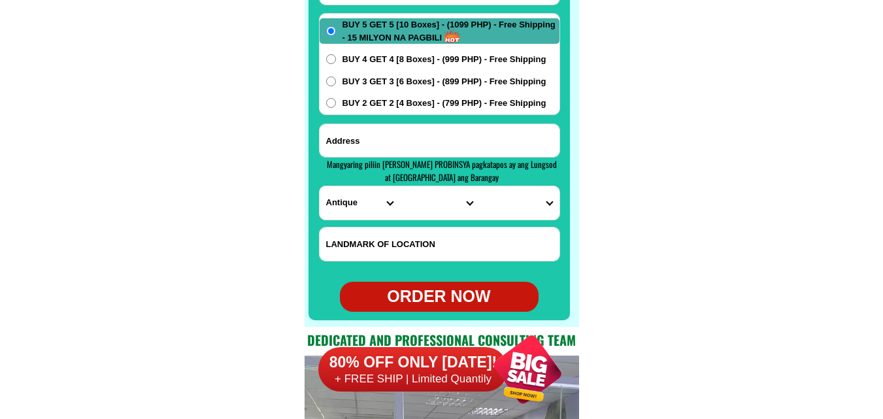
click at [431, 144] on input "Input address" at bounding box center [440, 140] width 240 height 33
paste input ", [PERSON_NAME] St. P2. [GEOGRAPHIC_DATA], [GEOGRAPHIC_DATA] near [GEOGRAPHIC_D…"
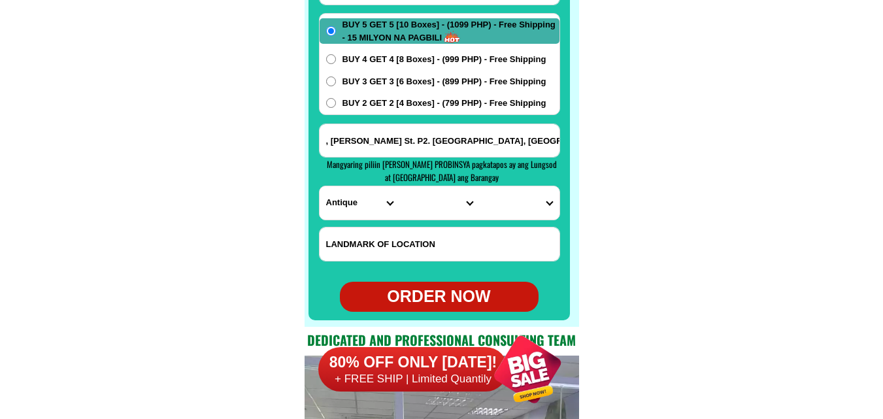
scroll to position [0, 90]
type input ", [PERSON_NAME] St. P2. [GEOGRAPHIC_DATA], [GEOGRAPHIC_DATA] near [GEOGRAPHIC_D…"
click at [342, 207] on select "PROVINCE [GEOGRAPHIC_DATA] [GEOGRAPHIC_DATA] [GEOGRAPHIC_DATA] [GEOGRAPHIC_DATA…" at bounding box center [360, 202] width 80 height 33
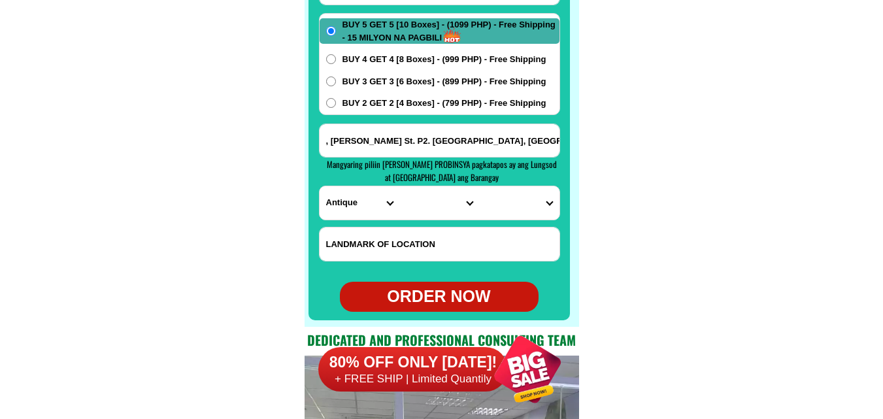
select select "63_719"
click at [320, 186] on select "PROVINCE [GEOGRAPHIC_DATA] [GEOGRAPHIC_DATA] [GEOGRAPHIC_DATA] [GEOGRAPHIC_DATA…" at bounding box center [360, 202] width 80 height 33
click at [402, 198] on select "CITY Balbalan Kalinga-[GEOGRAPHIC_DATA] [GEOGRAPHIC_DATA] [GEOGRAPHIC_DATA] [GE…" at bounding box center [439, 202] width 80 height 33
select select "63_7194656"
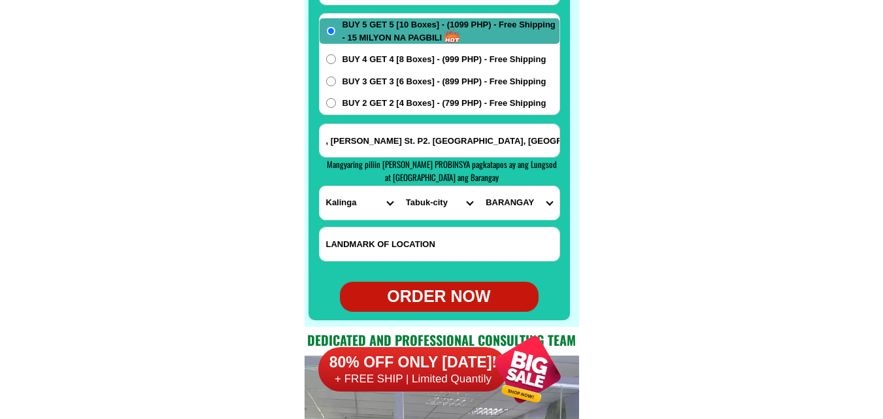
click at [399, 186] on select "CITY Balbalan Kalinga-[GEOGRAPHIC_DATA] [GEOGRAPHIC_DATA] [GEOGRAPHIC_DATA] [GE…" at bounding box center [439, 202] width 80 height 33
click at [490, 188] on select "[GEOGRAPHIC_DATA] Amlao [PERSON_NAME] dangwa Bagumbayan Balawag Balong Bantay […" at bounding box center [519, 202] width 80 height 33
select select "63_7194656752"
click at [479, 186] on select "[GEOGRAPHIC_DATA] Amlao [PERSON_NAME] dangwa Bagumbayan Balawag Balong Bantay […" at bounding box center [519, 202] width 80 height 33
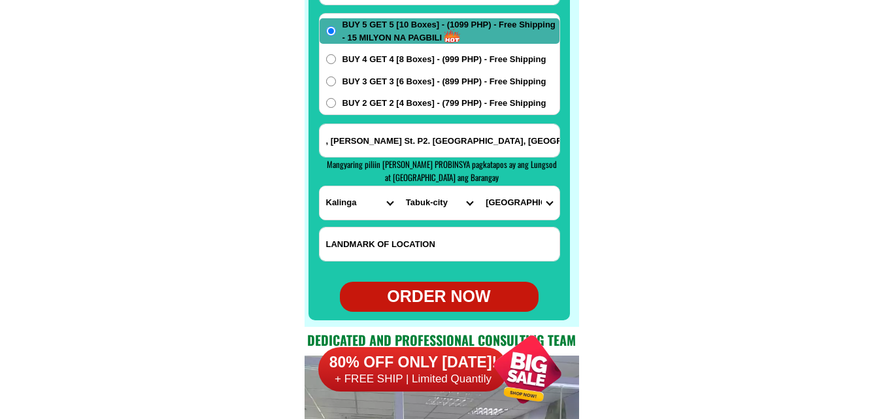
drag, startPoint x: 467, startPoint y: 298, endPoint x: 320, endPoint y: 59, distance: 280.4
click at [467, 299] on div "ORDER NOW" at bounding box center [439, 296] width 199 height 25
radio input "true"
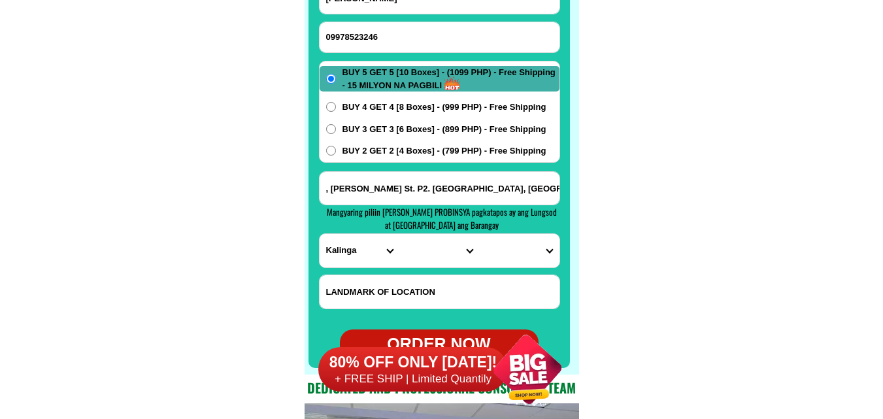
scroll to position [10329, 0]
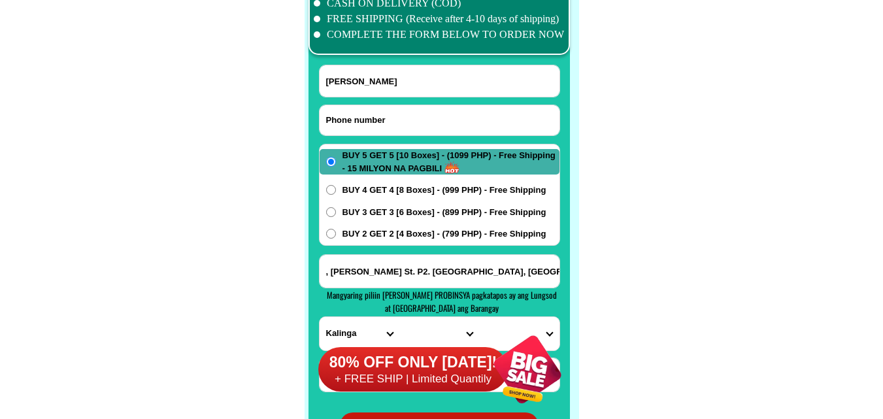
drag, startPoint x: 388, startPoint y: 116, endPoint x: 344, endPoint y: 98, distance: 48.1
click at [388, 116] on input "Input phone_number" at bounding box center [440, 120] width 240 height 30
paste input "09930842938"
type input "09930842938"
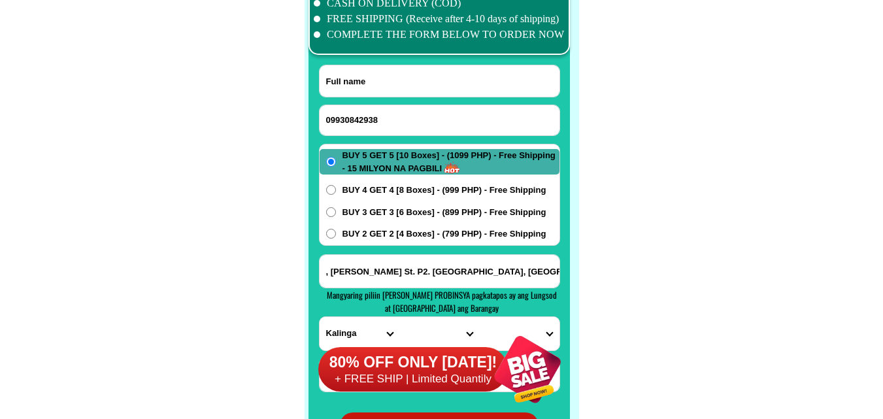
drag, startPoint x: 373, startPoint y: 81, endPoint x: 324, endPoint y: 57, distance: 54.7
click at [374, 82] on input "Input full_name" at bounding box center [440, 80] width 240 height 31
paste input "[PERSON_NAME]"
type input "[PERSON_NAME]"
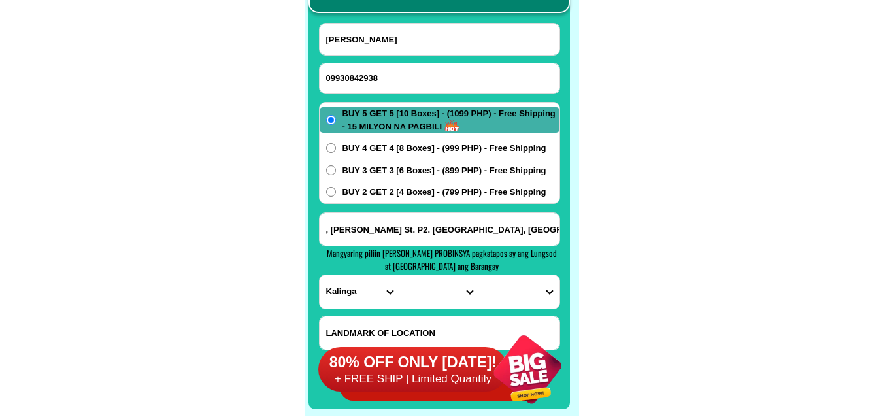
scroll to position [10395, 0]
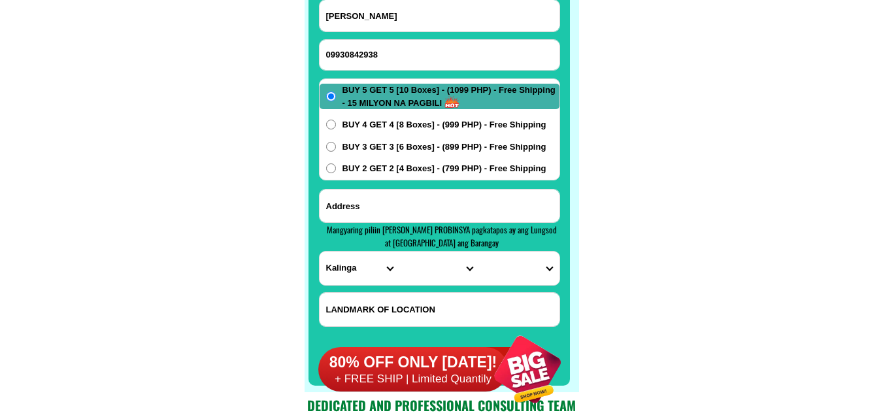
click at [386, 204] on input "Input address" at bounding box center [440, 206] width 240 height 33
paste input "addres ko brgy sta melagrosa purok dos p n r sate calaug quezon"
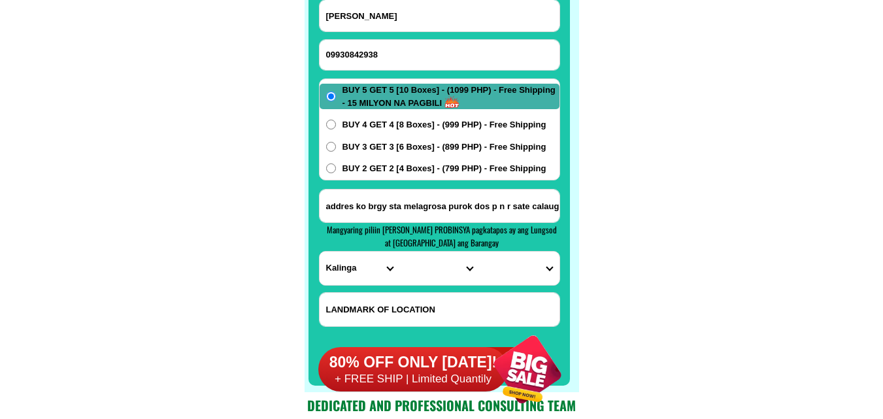
scroll to position [0, 35]
type input "addres ko brgy sta melagrosa purok dos p n r sate calaug quezon"
click at [343, 265] on select "PROVINCE [GEOGRAPHIC_DATA] [GEOGRAPHIC_DATA] [GEOGRAPHIC_DATA] [GEOGRAPHIC_DATA…" at bounding box center [360, 268] width 80 height 33
select select "63_397"
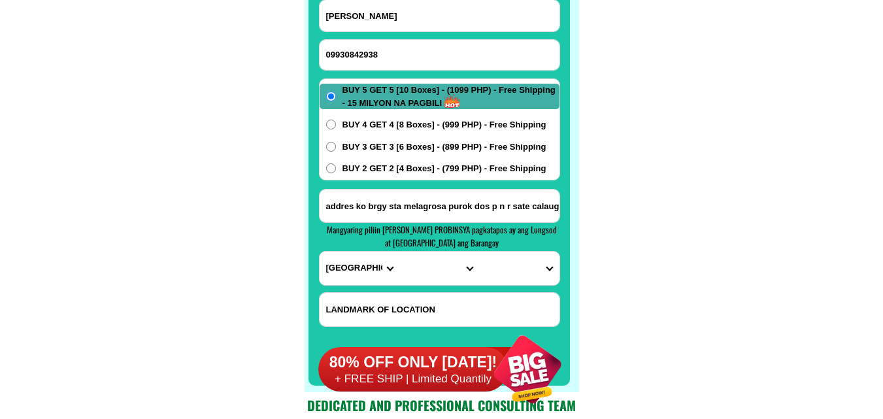
click at [320, 252] on select "PROVINCE [GEOGRAPHIC_DATA] [GEOGRAPHIC_DATA] [GEOGRAPHIC_DATA] [GEOGRAPHIC_DATA…" at bounding box center [360, 268] width 80 height 33
click at [547, 210] on input "addres ko brgy sta melagrosa purok dos p n r sate calaug quezon" at bounding box center [440, 206] width 240 height 33
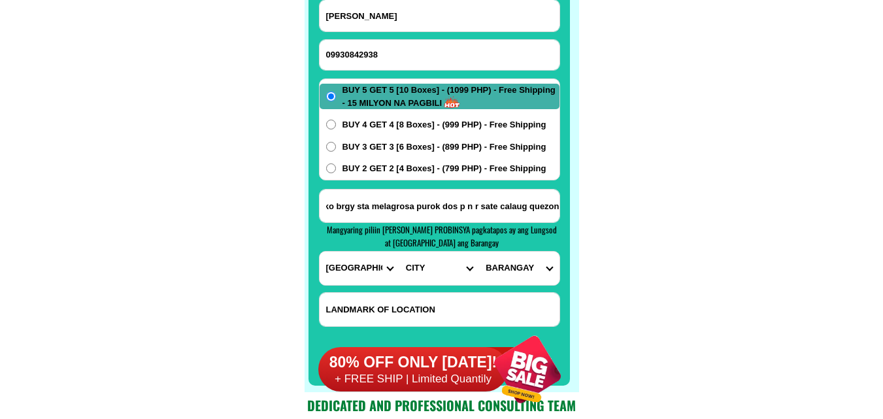
scroll to position [0, 35]
click at [445, 263] on select "CITY [GEOGRAPHIC_DATA] [GEOGRAPHIC_DATA] [GEOGRAPHIC_DATA] [GEOGRAPHIC_DATA] [G…" at bounding box center [439, 268] width 80 height 33
select select "63_3977509"
click at [399, 252] on select "CITY [GEOGRAPHIC_DATA] [GEOGRAPHIC_DATA] [GEOGRAPHIC_DATA] [GEOGRAPHIC_DATA] [G…" at bounding box center [439, 268] width 80 height 33
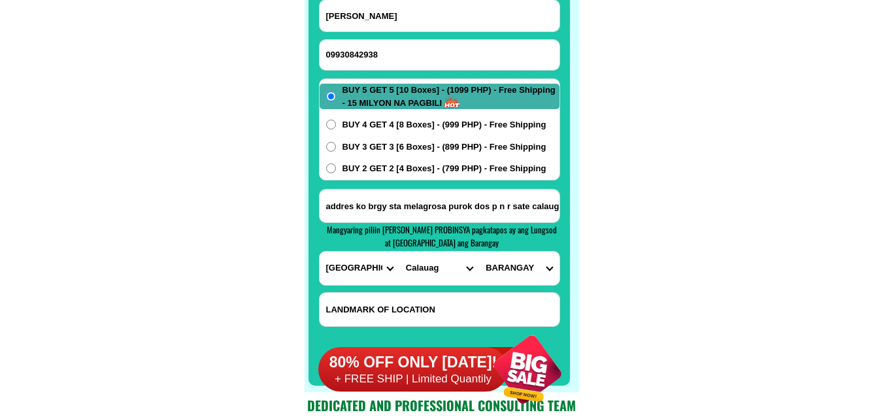
click at [525, 267] on select "BARANGAY Agoho Anahawan Anas Apad lutao Apad quezon Apad taisan Atulayan Baclar…" at bounding box center [519, 268] width 80 height 33
select select "63_39775095475"
click at [479, 252] on select "BARANGAY Agoho Anahawan Anas Apad lutao Apad quezon Apad taisan Atulayan Baclar…" at bounding box center [519, 268] width 80 height 33
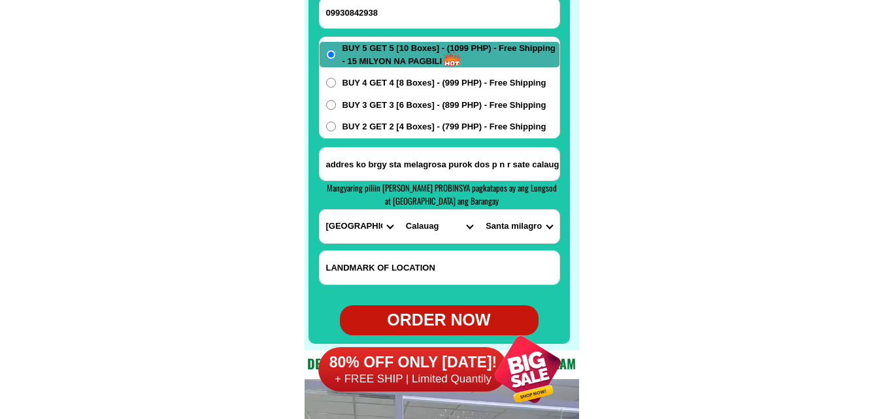
scroll to position [10460, 0]
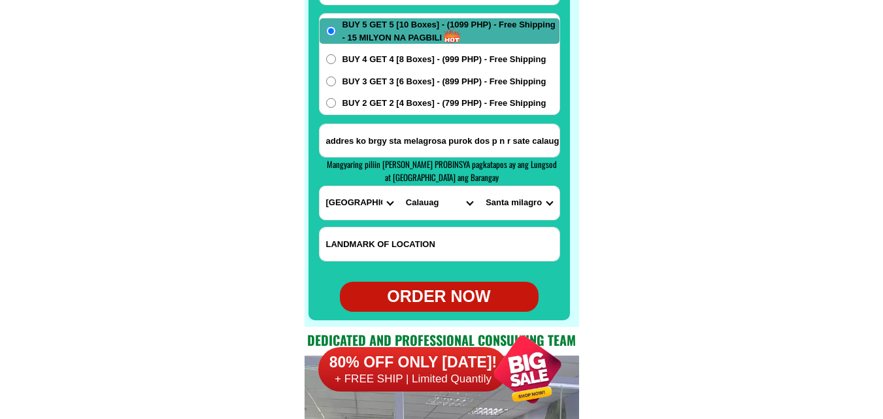
click at [480, 301] on div "ORDER NOW" at bounding box center [439, 296] width 199 height 25
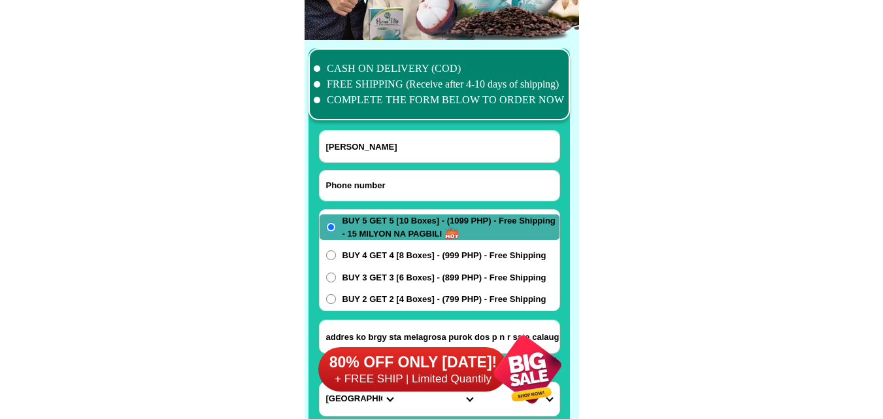
drag, startPoint x: 389, startPoint y: 171, endPoint x: 408, endPoint y: 181, distance: 21.6
click at [432, 190] on input "Input phone_number" at bounding box center [440, 186] width 240 height 30
paste input "09959119990"
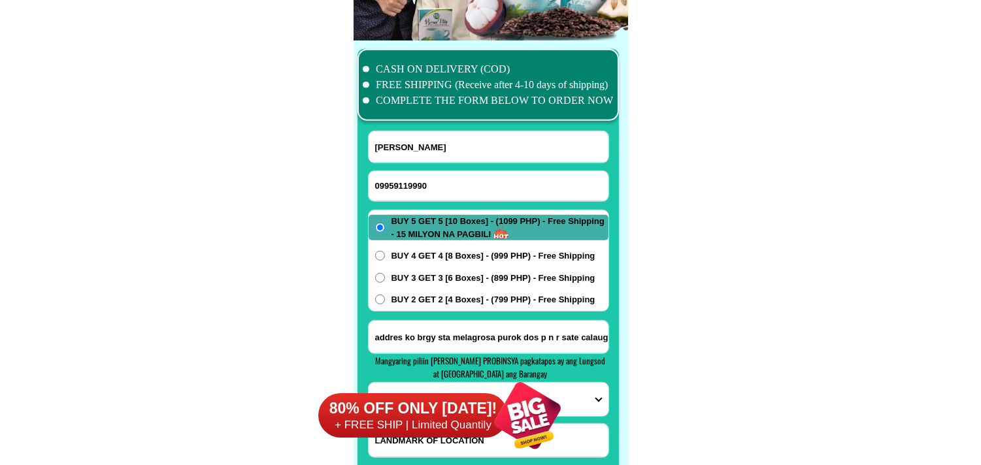
click at [422, 171] on div "09959119990" at bounding box center [488, 186] width 241 height 31
click at [435, 153] on input "Input full_name" at bounding box center [489, 146] width 240 height 31
paste input "Limtajar [PERSON_NAME]"
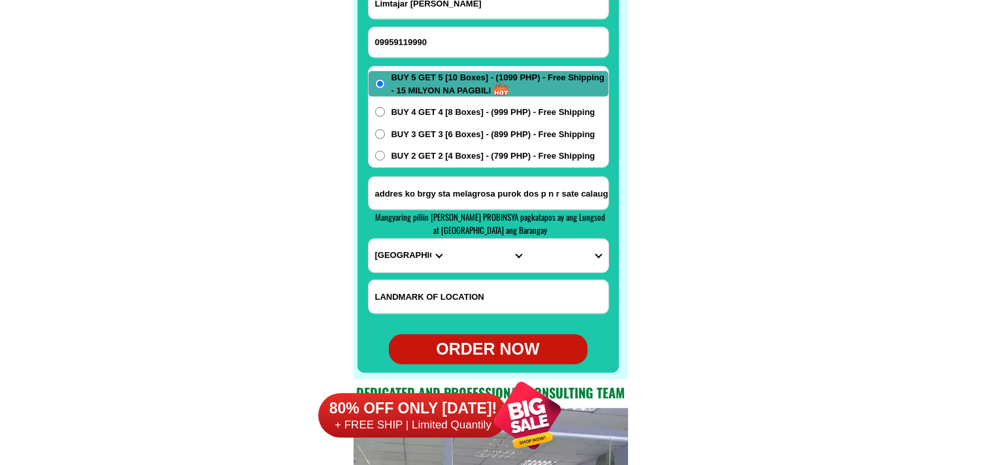
scroll to position [10409, 0]
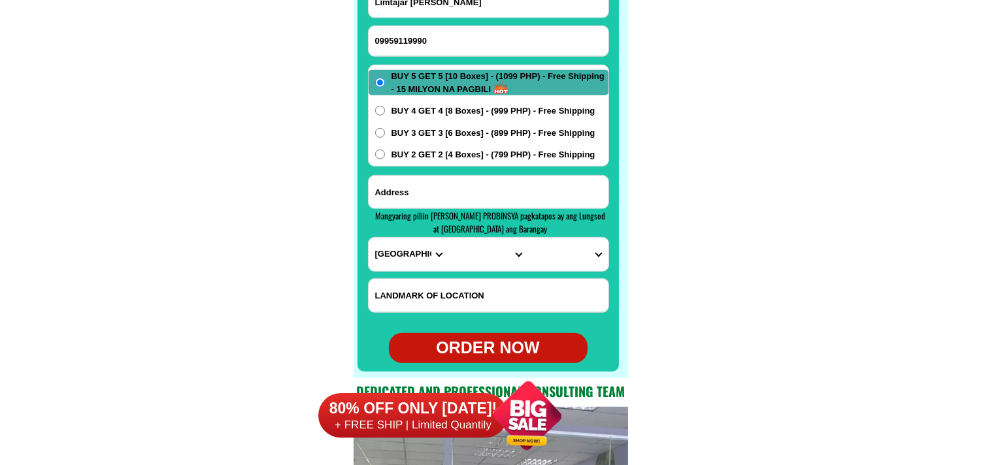
drag, startPoint x: 491, startPoint y: 187, endPoint x: 484, endPoint y: 190, distance: 7.9
click at [491, 186] on input "Input address" at bounding box center [489, 192] width 240 height 33
paste input "Dustone drive zambonga city"
click at [393, 252] on select "PROVINCE [GEOGRAPHIC_DATA] [GEOGRAPHIC_DATA] [GEOGRAPHIC_DATA] [GEOGRAPHIC_DATA…" at bounding box center [409, 254] width 80 height 33
click at [369, 238] on select "PROVINCE [GEOGRAPHIC_DATA] [GEOGRAPHIC_DATA] [GEOGRAPHIC_DATA] [GEOGRAPHIC_DATA…" at bounding box center [409, 254] width 80 height 33
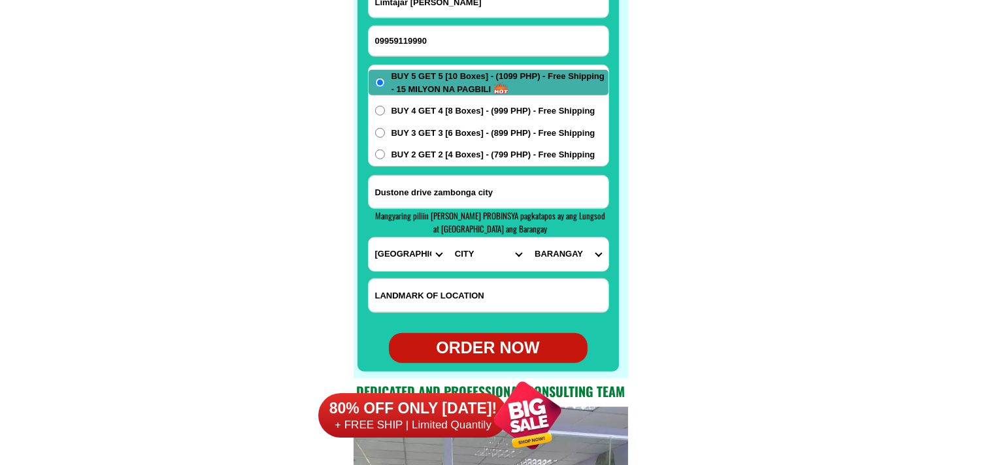
click at [475, 259] on select "CITY Bayog [GEOGRAPHIC_DATA] Dinas Dumalinao [GEOGRAPHIC_DATA] [GEOGRAPHIC_DATA…" at bounding box center [488, 254] width 80 height 33
click at [448, 238] on select "CITY Bayog [GEOGRAPHIC_DATA] Dinas Dumalinao [GEOGRAPHIC_DATA] [GEOGRAPHIC_DATA…" at bounding box center [488, 254] width 80 height 33
click at [557, 265] on select "[GEOGRAPHIC_DATA][PERSON_NAME][GEOGRAPHIC_DATA] i (pob.) [GEOGRAPHIC_DATA] (pob…" at bounding box center [568, 254] width 80 height 33
drag, startPoint x: 727, startPoint y: 158, endPoint x: 590, endPoint y: 210, distance: 146.6
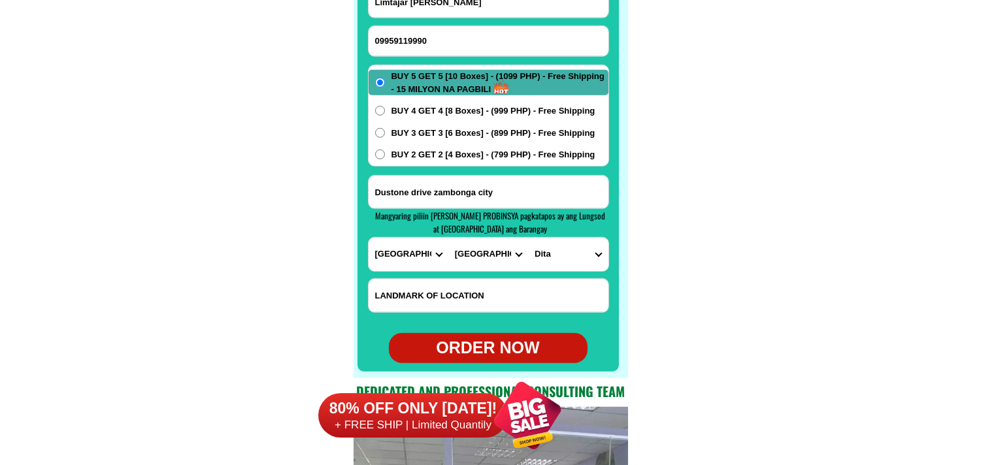
drag, startPoint x: 525, startPoint y: 201, endPoint x: 290, endPoint y: 193, distance: 236.1
click at [578, 257] on select "[GEOGRAPHIC_DATA][PERSON_NAME][GEOGRAPHIC_DATA] i (pob.) [GEOGRAPHIC_DATA] (pob…" at bounding box center [568, 254] width 80 height 33
click at [528, 238] on select "[GEOGRAPHIC_DATA][PERSON_NAME][GEOGRAPHIC_DATA] i (pob.) [GEOGRAPHIC_DATA] (pob…" at bounding box center [568, 254] width 80 height 33
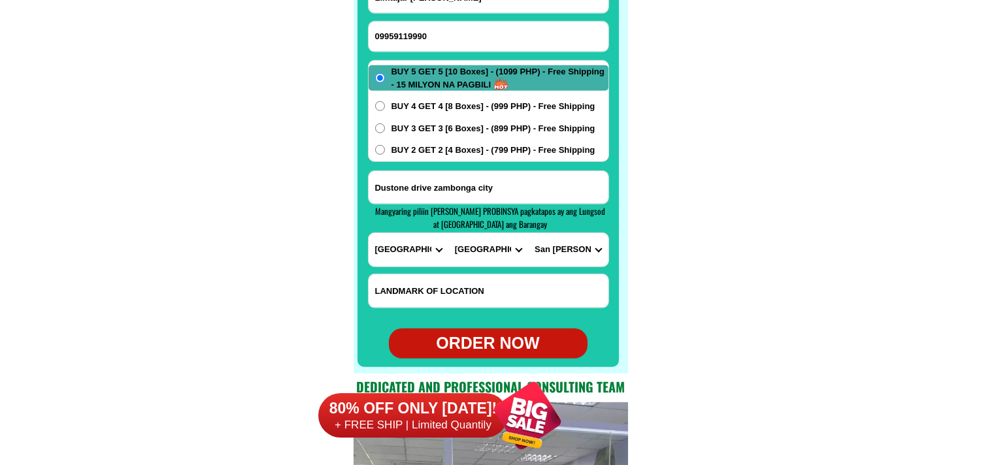
scroll to position [10481, 0]
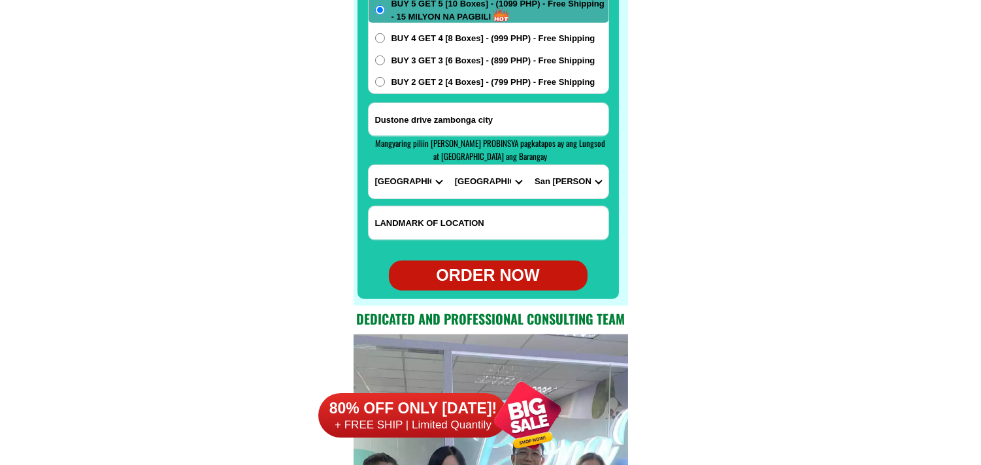
drag, startPoint x: 495, startPoint y: 271, endPoint x: 506, endPoint y: 274, distance: 12.4
click at [495, 271] on div "ORDER NOW" at bounding box center [488, 275] width 199 height 25
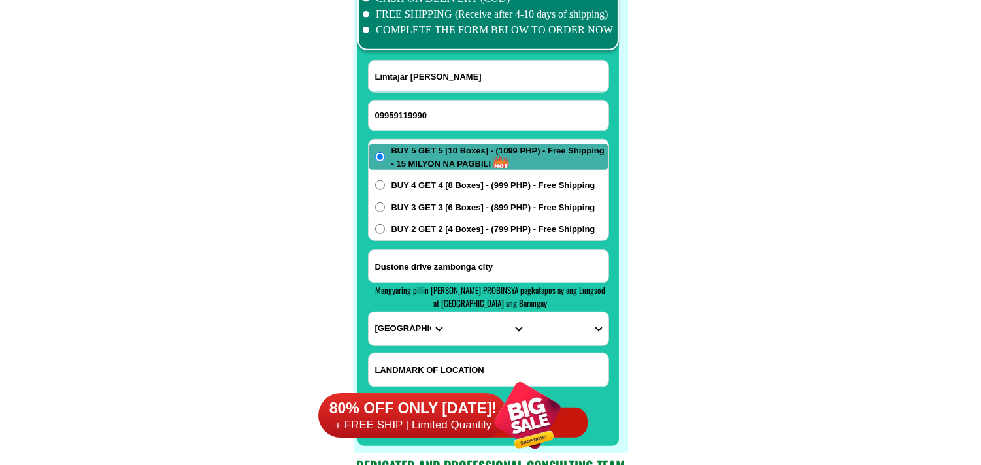
scroll to position [10336, 0]
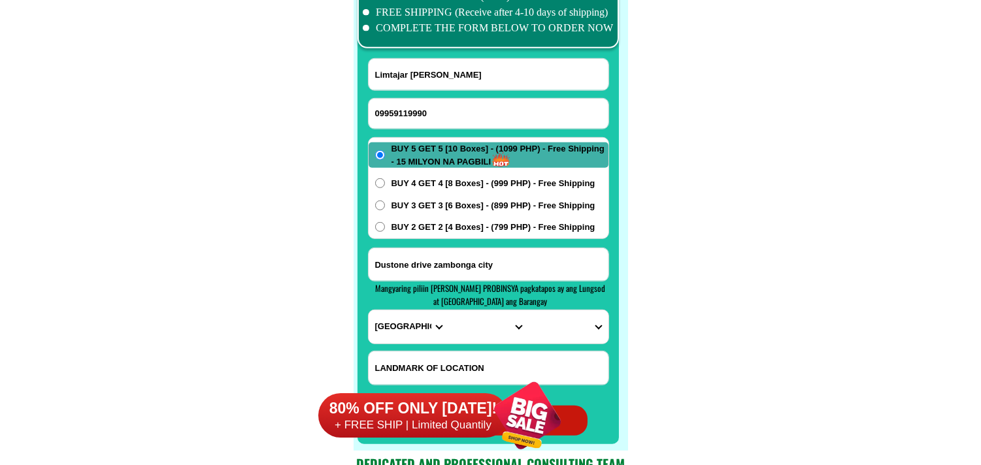
click at [453, 108] on input "09959119990" at bounding box center [489, 114] width 240 height 30
paste input "09155903012"
click at [434, 81] on input "Input full_name" at bounding box center [489, 74] width 240 height 31
paste input "[PERSON_NAME]"
click at [438, 225] on span "BUY 2 GET 2 [4 Boxes] - (799 PHP) - Free Shipping" at bounding box center [493, 227] width 204 height 13
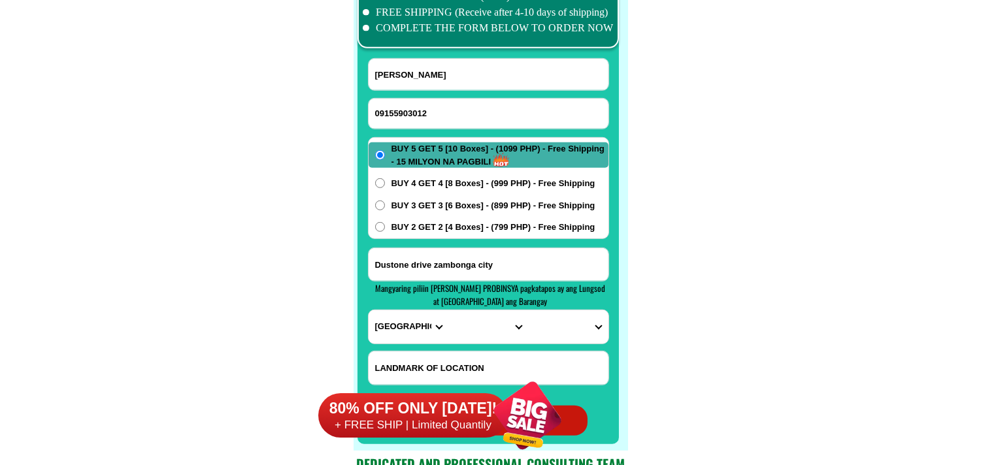
click at [385, 225] on input "BUY 2 GET 2 [4 Boxes] - (799 PHP) - Free Shipping" at bounding box center [380, 227] width 10 height 10
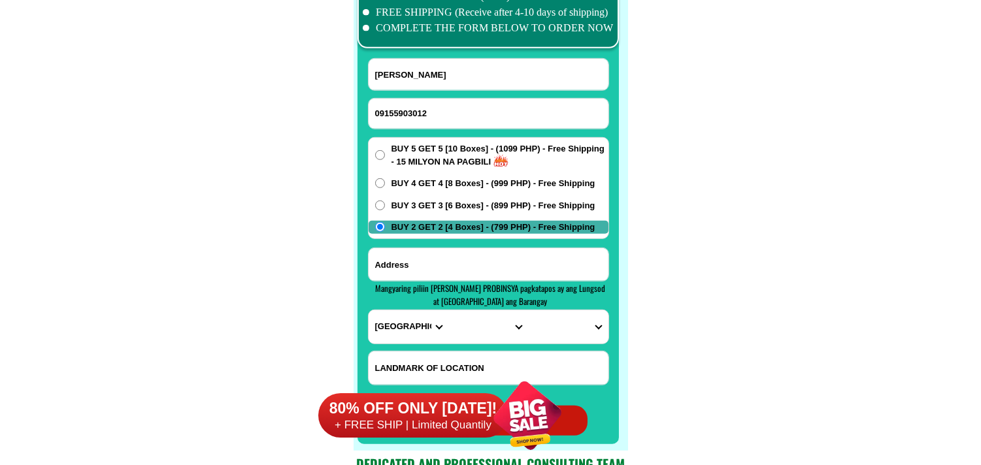
click at [433, 269] on input "Input address" at bounding box center [489, 264] width 240 height 33
paste input "Brgy. [STREET_ADDRESS][PERSON_NAME] Eastern Samar, [PERSON_NAME] 4. Buy 2 Get 2…"
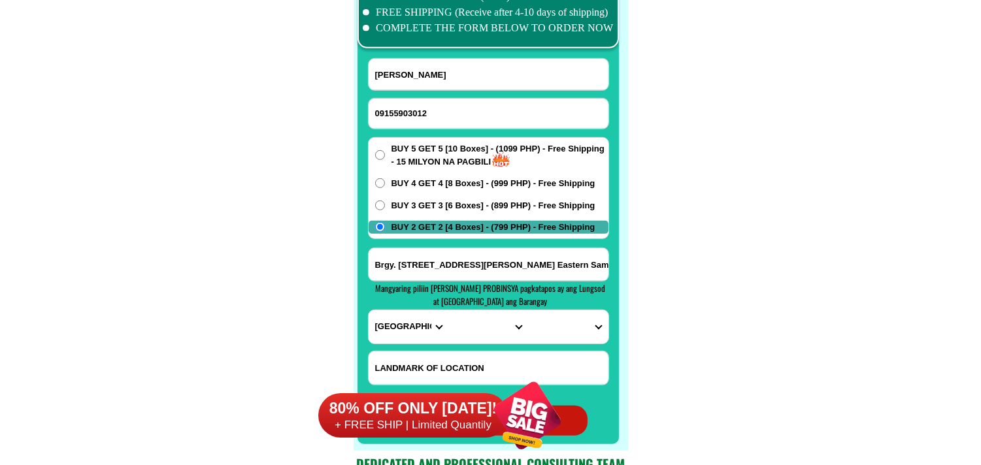
scroll to position [0, 97]
click at [416, 322] on select "PROVINCE [GEOGRAPHIC_DATA] [GEOGRAPHIC_DATA] [GEOGRAPHIC_DATA] [GEOGRAPHIC_DATA…" at bounding box center [409, 326] width 80 height 33
click at [369, 310] on select "PROVINCE [GEOGRAPHIC_DATA] [GEOGRAPHIC_DATA] [GEOGRAPHIC_DATA] [GEOGRAPHIC_DATA…" at bounding box center [409, 326] width 80 height 33
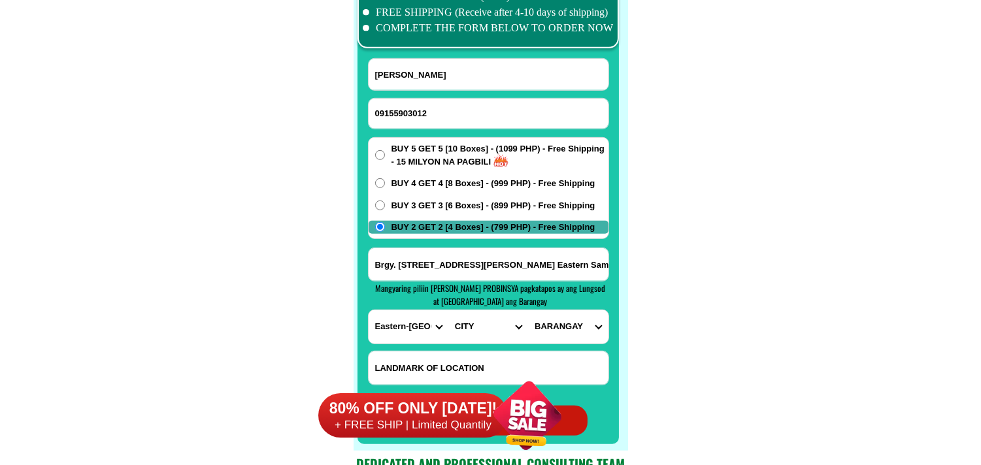
click at [462, 315] on select "CITY Arteche Balangiga Balangkayan Borongan-city Can-[GEOGRAPHIC_DATA] Eastern-…" at bounding box center [488, 326] width 80 height 33
click at [448, 310] on select "CITY Arteche Balangiga Balangkayan Borongan-city Can-[GEOGRAPHIC_DATA] Eastern-…" at bounding box center [488, 326] width 80 height 33
click at [565, 327] on select "BARANGAY [PERSON_NAME][GEOGRAPHIC_DATA]-alang [GEOGRAPHIC_DATA] [GEOGRAPHIC_DAT…" at bounding box center [568, 326] width 80 height 33
click at [572, 329] on select "BARANGAY [PERSON_NAME][GEOGRAPHIC_DATA]-alang [GEOGRAPHIC_DATA] [GEOGRAPHIC_DAT…" at bounding box center [568, 326] width 80 height 33
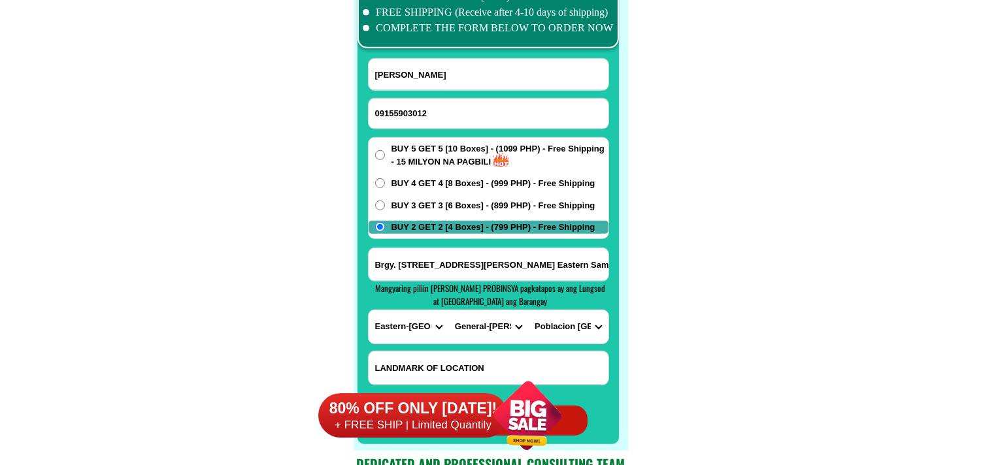
click at [528, 310] on select "BARANGAY [PERSON_NAME][GEOGRAPHIC_DATA]-alang [GEOGRAPHIC_DATA] [GEOGRAPHIC_DAT…" at bounding box center [568, 326] width 80 height 33
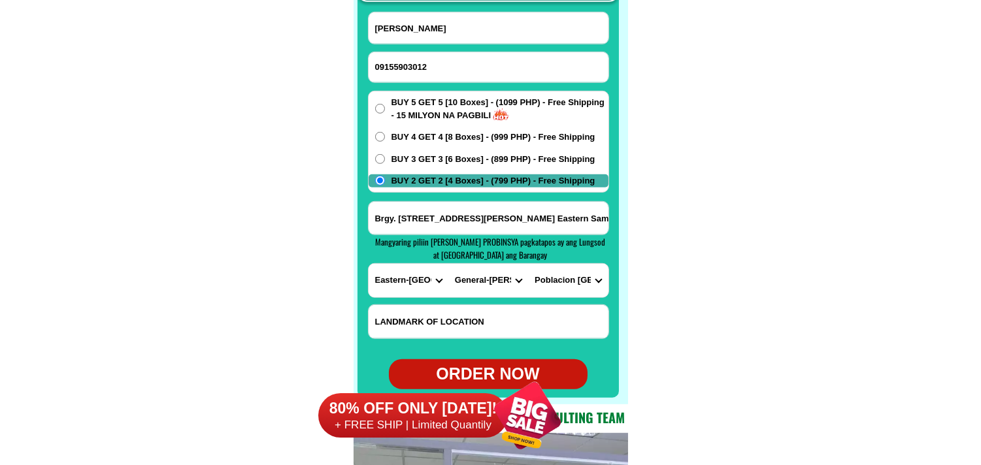
scroll to position [10409, 0]
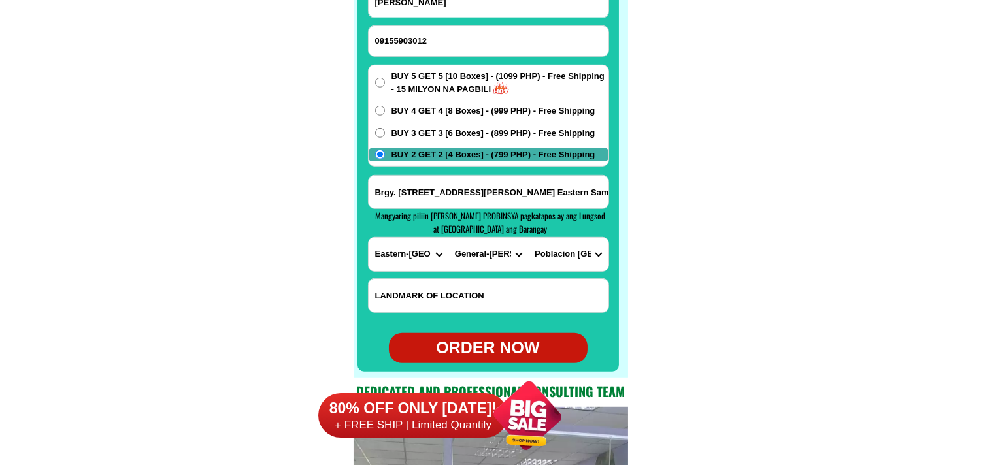
click at [484, 349] on div "ORDER NOW" at bounding box center [488, 348] width 199 height 25
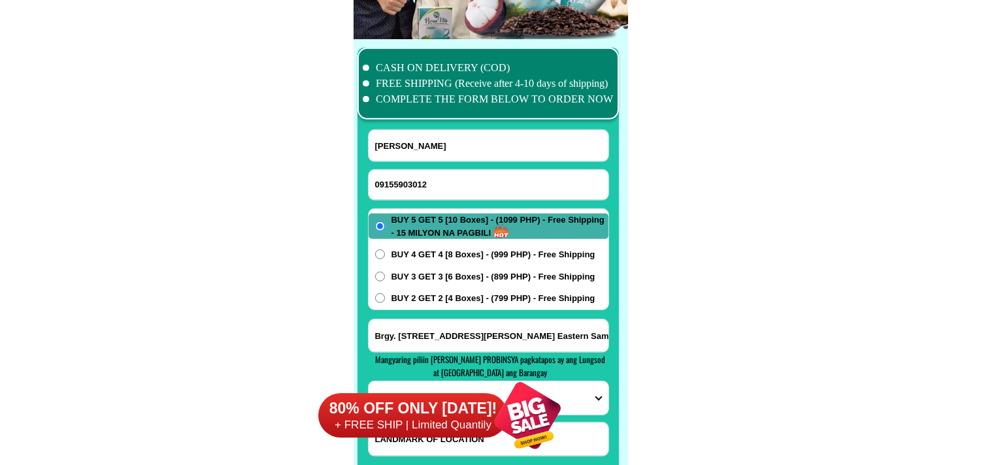
scroll to position [10263, 0]
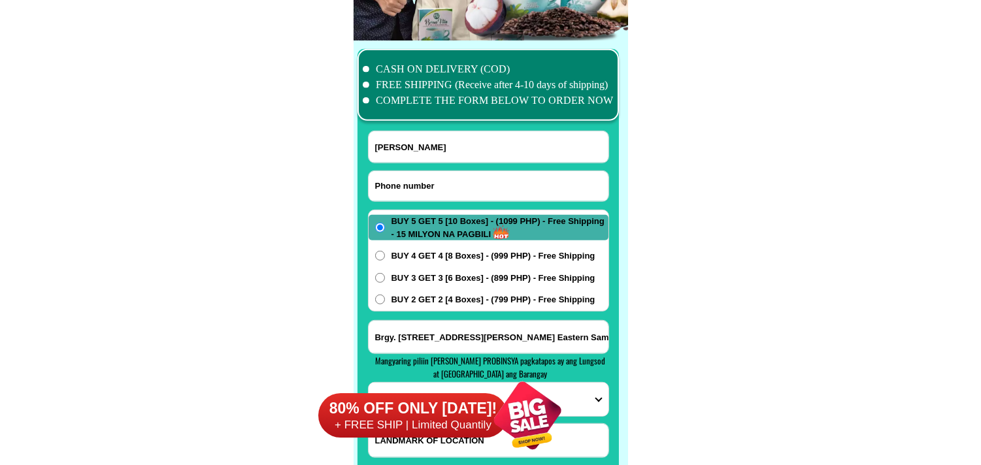
click at [423, 190] on input "Input phone_number" at bounding box center [489, 186] width 240 height 30
paste input "09392053932"
click at [435, 148] on input "Input full_name" at bounding box center [489, 146] width 240 height 31
paste input "[PERSON_NAME]"
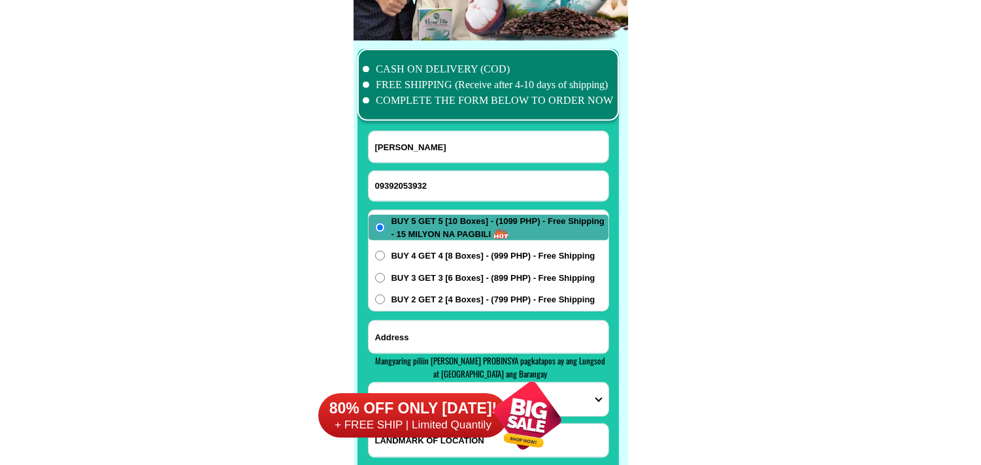
drag, startPoint x: 420, startPoint y: 329, endPoint x: 420, endPoint y: 319, distance: 10.5
click at [420, 330] on input "Input address" at bounding box center [489, 337] width 240 height 33
paste input "piúroc 3 jma st bígaa virac càtandúañeß0 093⁹2053932 ñear bigaa elem school"
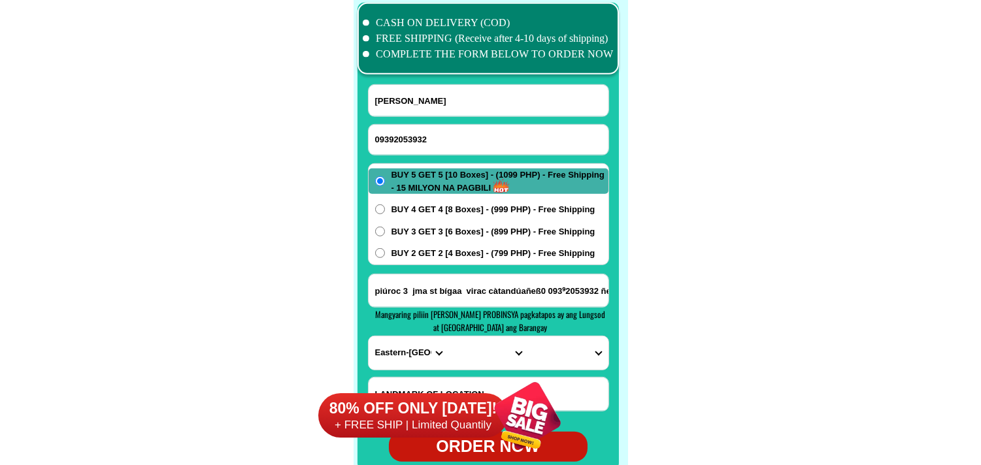
scroll to position [10336, 0]
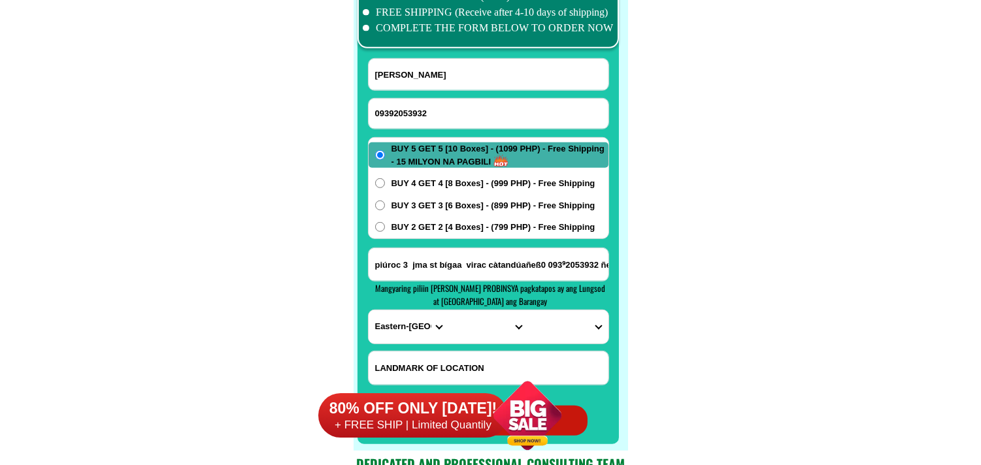
click at [394, 335] on select "PROVINCE [GEOGRAPHIC_DATA] [GEOGRAPHIC_DATA] [GEOGRAPHIC_DATA] [GEOGRAPHIC_DATA…" at bounding box center [409, 326] width 80 height 33
click at [369, 310] on select "PROVINCE [GEOGRAPHIC_DATA] [GEOGRAPHIC_DATA] [GEOGRAPHIC_DATA] [GEOGRAPHIC_DATA…" at bounding box center [409, 326] width 80 height 33
click at [466, 328] on select "CITY BAGAMANOC Caramoran Catanduanes-baras Catanduanes-bato [GEOGRAPHIC_DATA]-s…" at bounding box center [488, 326] width 80 height 33
click at [448, 310] on select "CITY BAGAMANOC Caramoran Catanduanes-baras Catanduanes-bato [GEOGRAPHIC_DATA]-s…" at bounding box center [488, 326] width 80 height 33
click at [472, 327] on select "CITY BAGAMANOC Caramoran Catanduanes-baras Catanduanes-bato [GEOGRAPHIC_DATA]-s…" at bounding box center [488, 326] width 80 height 33
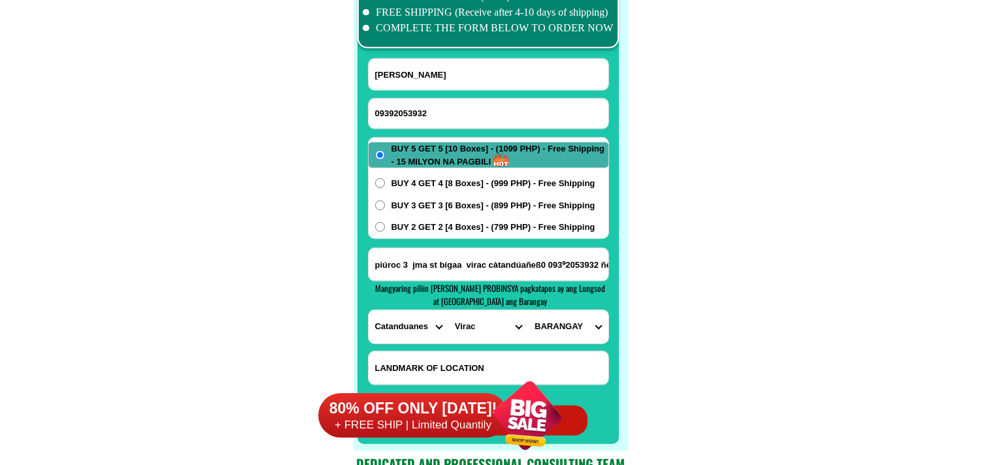
click at [448, 310] on select "CITY BAGAMANOC Caramoran Catanduanes-baras Catanduanes-bato [GEOGRAPHIC_DATA]-s…" at bounding box center [488, 326] width 80 height 33
click at [554, 331] on select "BARANGAY Antipolo del norte Antipolo del sur [GEOGRAPHIC_DATA] Batag [GEOGRAPHI…" at bounding box center [568, 326] width 80 height 33
click at [528, 310] on select "BARANGAY Antipolo del norte Antipolo del sur [GEOGRAPHIC_DATA] Batag [GEOGRAPHI…" at bounding box center [568, 326] width 80 height 33
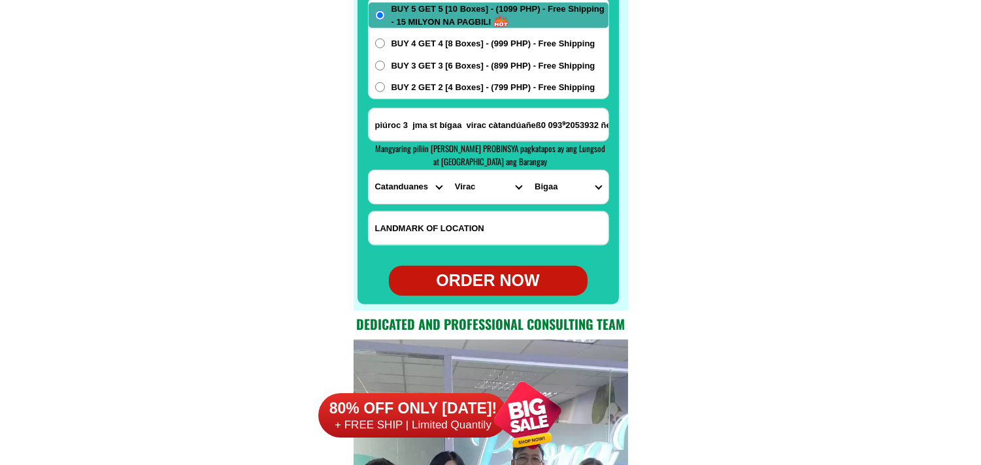
scroll to position [10481, 0]
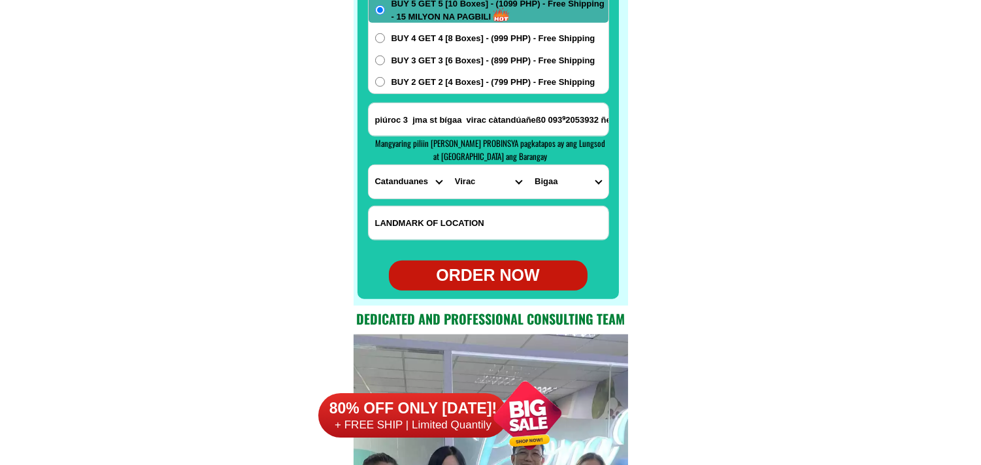
click at [534, 284] on div "ORDER NOW" at bounding box center [488, 275] width 199 height 25
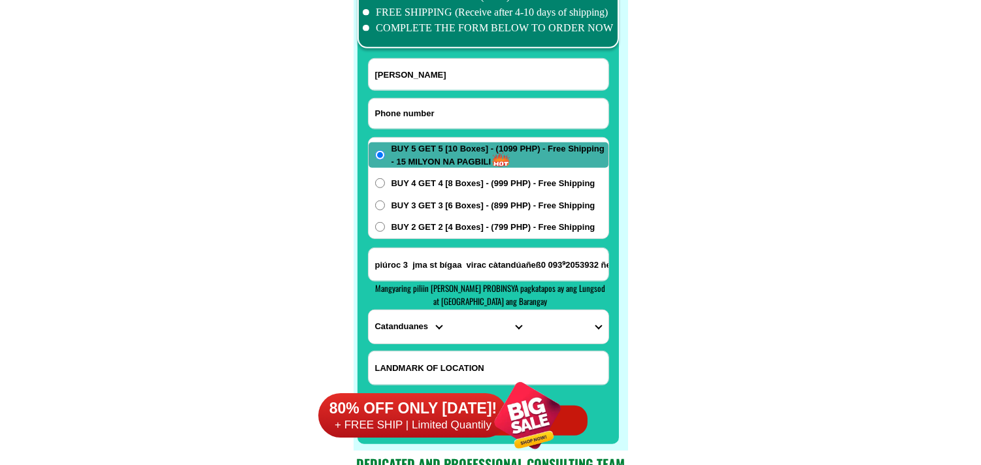
drag, startPoint x: 459, startPoint y: 107, endPoint x: 269, endPoint y: 31, distance: 204.7
click at [459, 107] on input "Input phone_number" at bounding box center [489, 114] width 240 height 30
paste input "09686916080"
drag, startPoint x: 434, startPoint y: 73, endPoint x: 342, endPoint y: 18, distance: 107.0
click at [435, 72] on input "[PERSON_NAME]" at bounding box center [489, 74] width 240 height 31
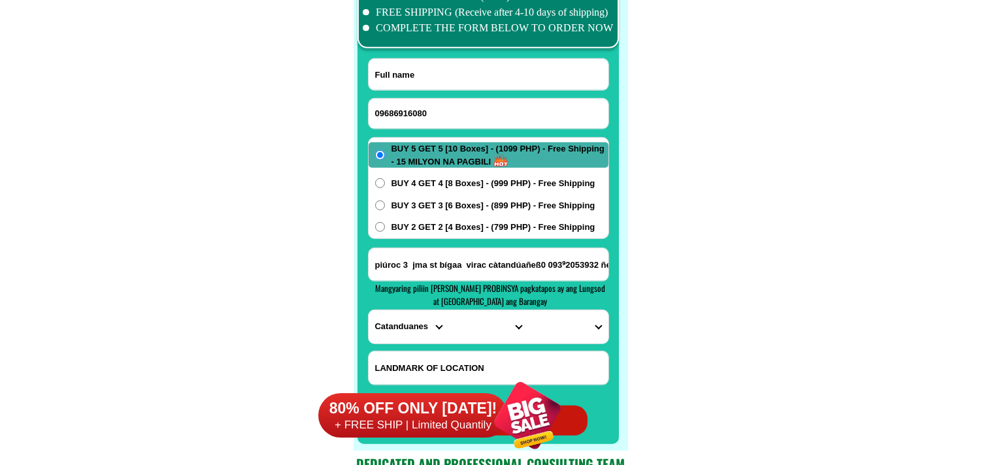
paste input "[PERSON_NAME]"
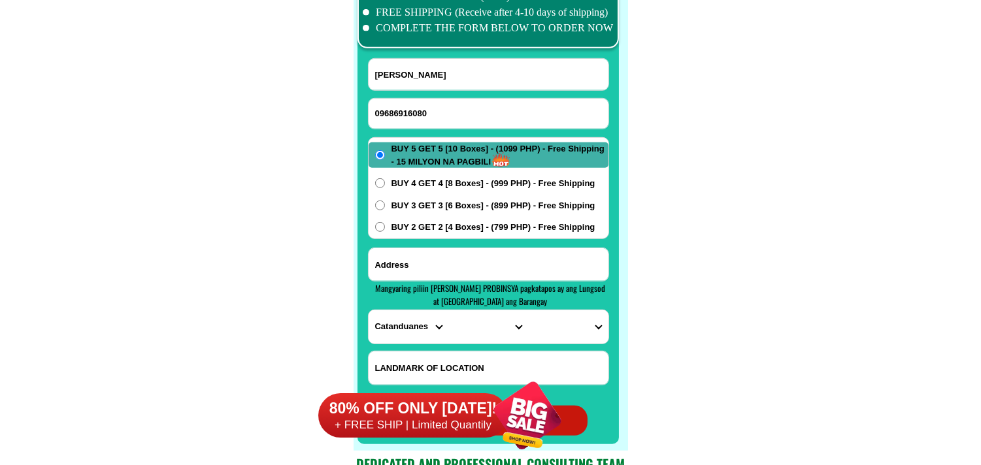
click at [414, 259] on input "Input address" at bounding box center [489, 264] width 240 height 33
paste input "Black 28 Exodus river side floodway cainta Rizal baranggay [GEOGRAPHIC_DATA][PE…"
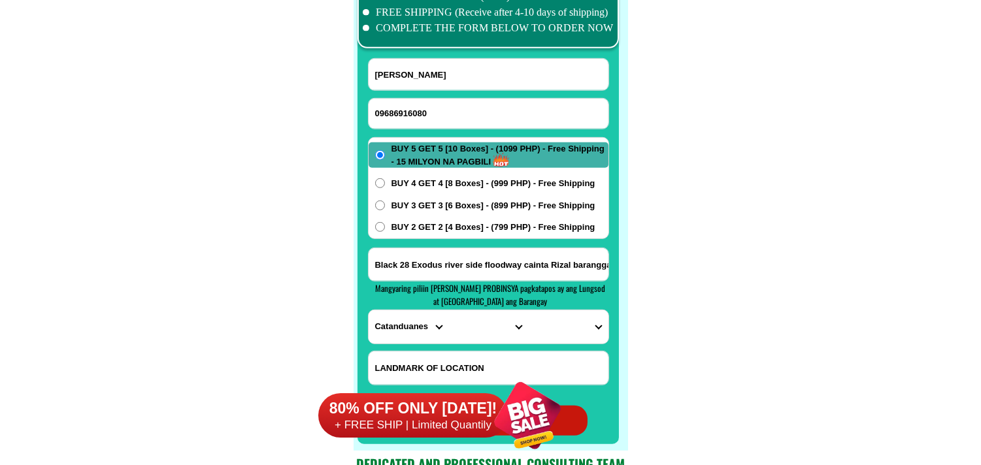
scroll to position [0, 47]
click at [382, 310] on select "PROVINCE [GEOGRAPHIC_DATA] [GEOGRAPHIC_DATA] [GEOGRAPHIC_DATA] [GEOGRAPHIC_DATA…" at bounding box center [409, 326] width 80 height 33
click at [369, 310] on select "PROVINCE [GEOGRAPHIC_DATA] [GEOGRAPHIC_DATA] [GEOGRAPHIC_DATA] [GEOGRAPHIC_DATA…" at bounding box center [409, 326] width 80 height 33
click at [499, 329] on select "CITY Angono Antipolo-city [GEOGRAPHIC_DATA] [GEOGRAPHIC_DATA] [PERSON_NAME] Pil…" at bounding box center [488, 326] width 80 height 33
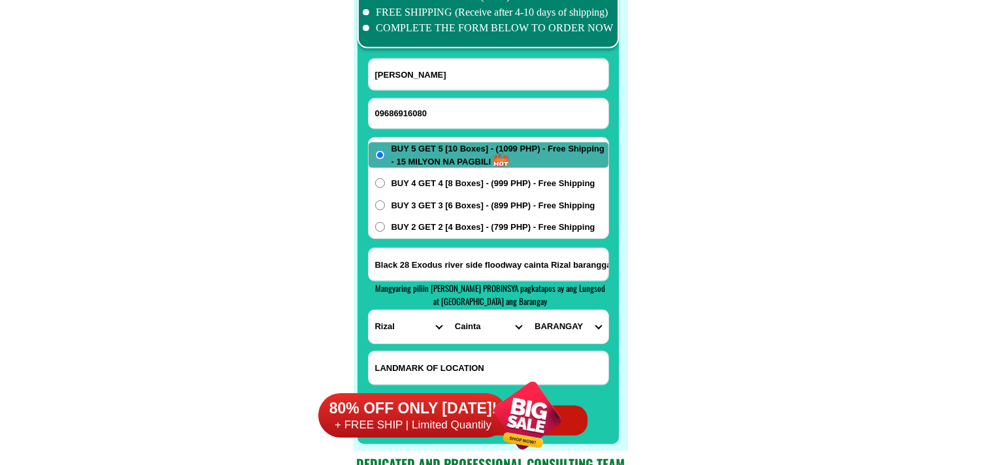
click at [448, 310] on select "CITY Angono Antipolo-city [GEOGRAPHIC_DATA] [GEOGRAPHIC_DATA] [PERSON_NAME] Pil…" at bounding box center [488, 326] width 80 height 33
click at [583, 273] on input "Black 28 Exodus river side floodway cainta Rizal baranggay [GEOGRAPHIC_DATA][PE…" at bounding box center [489, 264] width 240 height 33
click at [563, 327] on select "[GEOGRAPHIC_DATA][PERSON_NAME] (pob.) [GEOGRAPHIC_DATA][PERSON_NAME] [GEOGRAPHI…" at bounding box center [568, 326] width 80 height 33
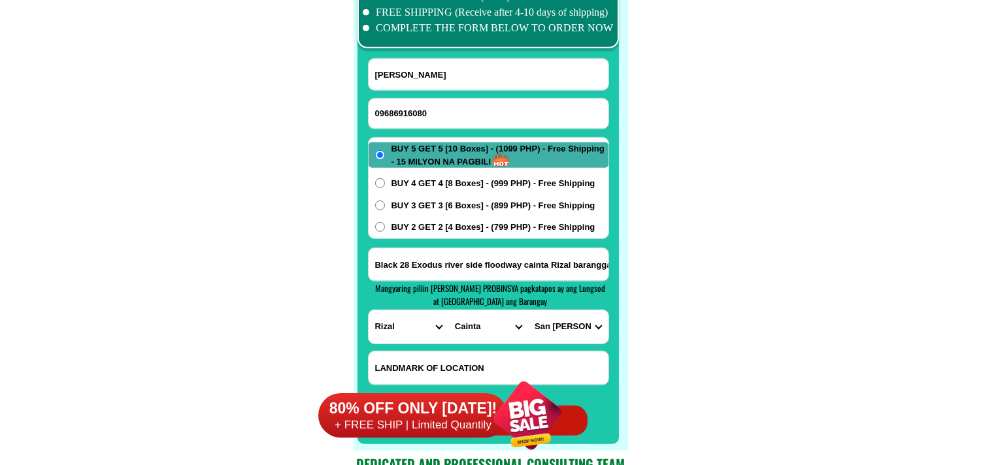
click at [528, 310] on select "[GEOGRAPHIC_DATA][PERSON_NAME] (pob.) [GEOGRAPHIC_DATA][PERSON_NAME] [GEOGRAPHI…" at bounding box center [568, 326] width 80 height 33
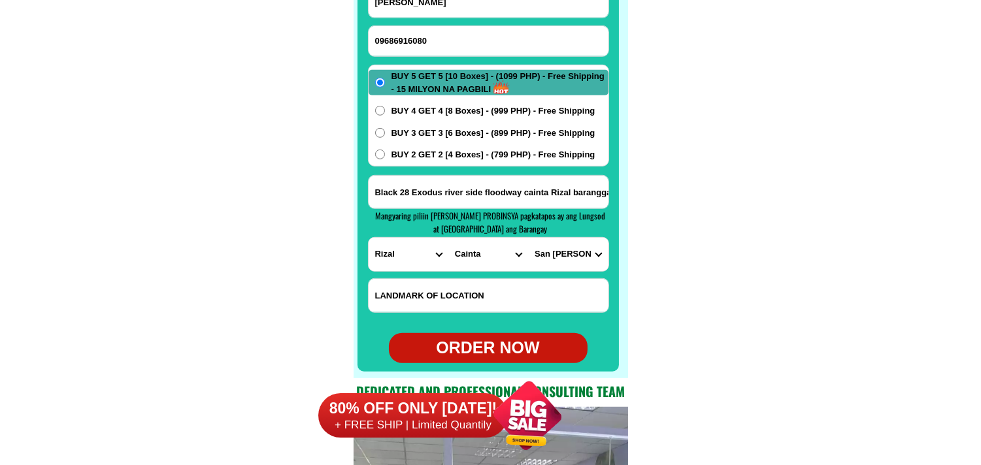
click at [468, 348] on div "ORDER NOW" at bounding box center [488, 348] width 199 height 25
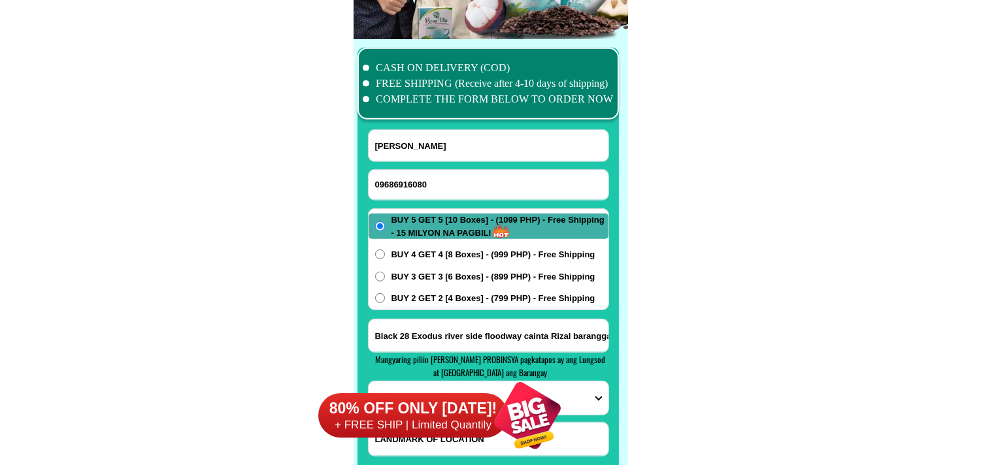
scroll to position [10263, 0]
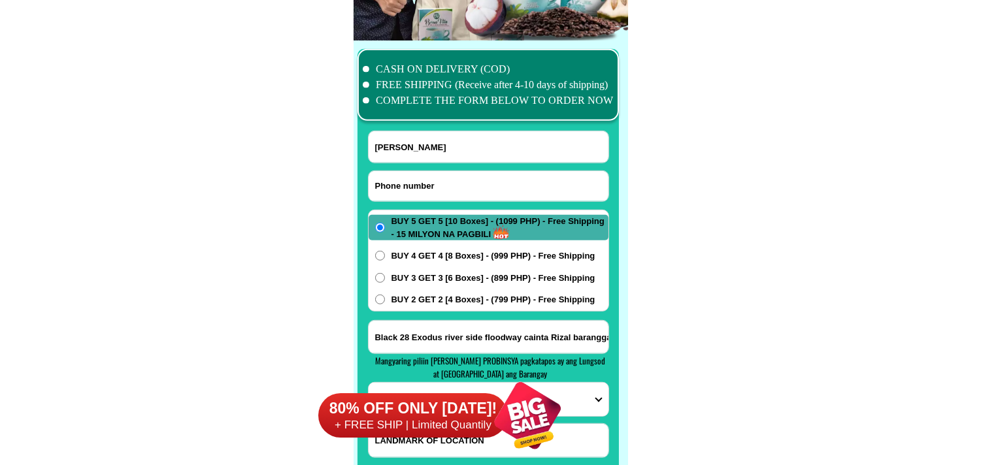
click at [433, 183] on input "Input phone_number" at bounding box center [489, 186] width 240 height 30
paste input "0998156686"
click at [435, 147] on input "Input full_name" at bounding box center [489, 146] width 240 height 31
paste input "[PERSON_NAME]"
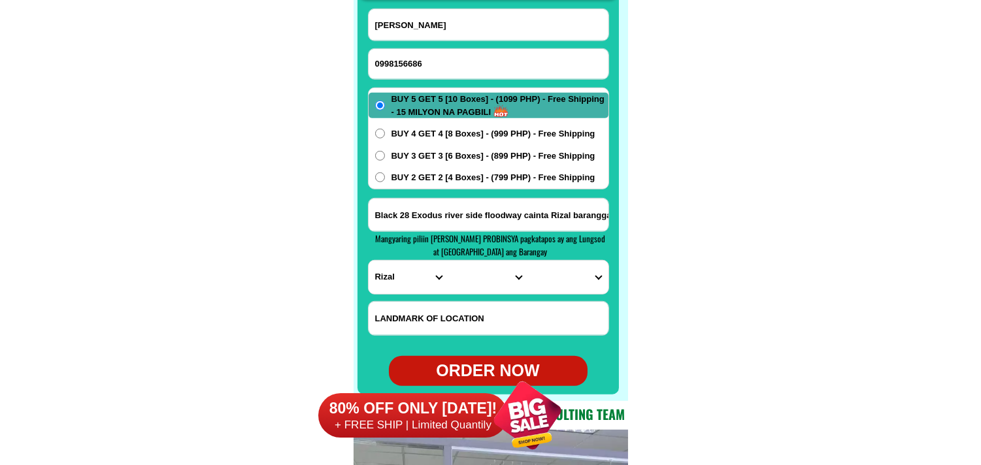
scroll to position [10409, 0]
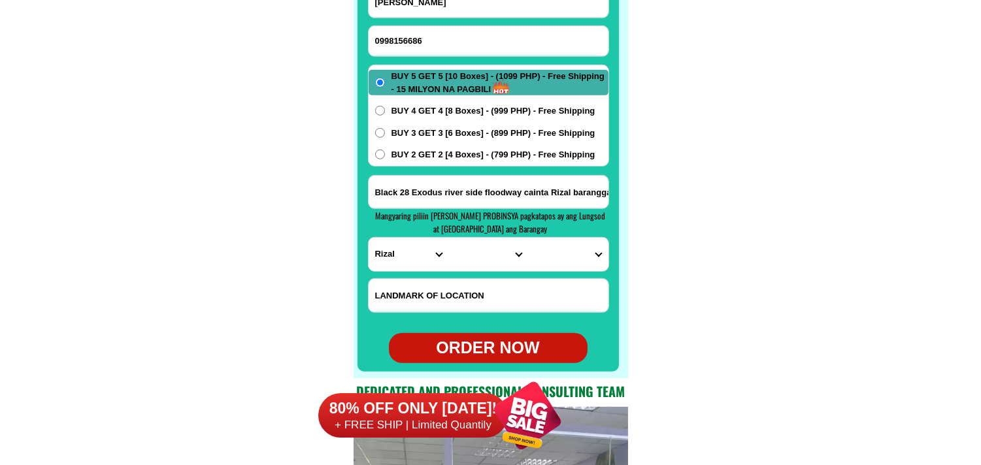
drag, startPoint x: 475, startPoint y: 188, endPoint x: 472, endPoint y: 194, distance: 6.7
click at [477, 188] on input "Black 28 Exodus river side floodway cainta Rizal baranggay [GEOGRAPHIC_DATA][PE…" at bounding box center [489, 192] width 240 height 33
paste input "#100 Brgy Las ud Tagudin Ilocos Sur"
click at [397, 252] on select "PROVINCE [GEOGRAPHIC_DATA] [GEOGRAPHIC_DATA] [GEOGRAPHIC_DATA] [GEOGRAPHIC_DATA…" at bounding box center [409, 254] width 80 height 33
click at [369, 238] on select "PROVINCE [GEOGRAPHIC_DATA] [GEOGRAPHIC_DATA] [GEOGRAPHIC_DATA] [GEOGRAPHIC_DATA…" at bounding box center [409, 254] width 80 height 33
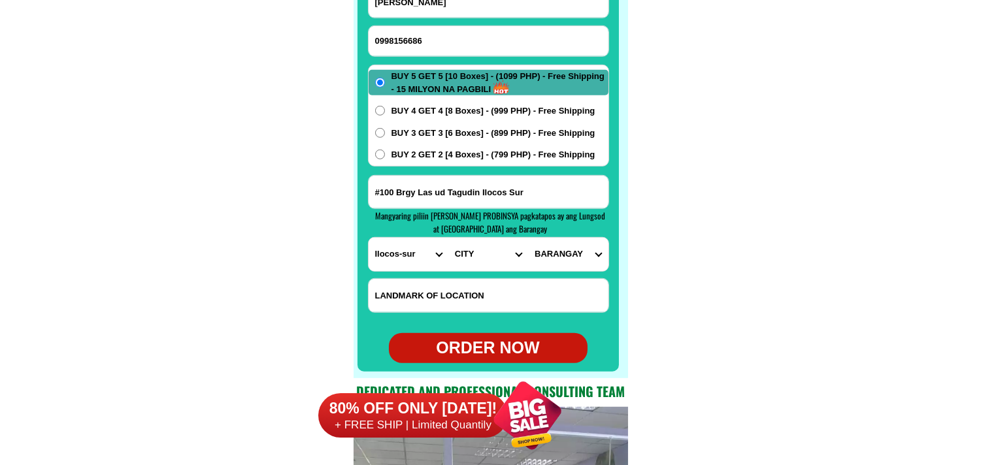
click at [469, 256] on select "CITY [GEOGRAPHIC_DATA][PERSON_NAME][GEOGRAPHIC_DATA][GEOGRAPHIC_DATA]-city [GEO…" at bounding box center [488, 254] width 80 height 33
click at [448, 238] on select "CITY [GEOGRAPHIC_DATA][PERSON_NAME][GEOGRAPHIC_DATA][GEOGRAPHIC_DATA]-city [GEO…" at bounding box center [488, 254] width 80 height 33
click at [575, 264] on select "BARANGAY Ag-aguman Ambalayat [GEOGRAPHIC_DATA] [GEOGRAPHIC_DATA]-an Baritao Bec…" at bounding box center [568, 254] width 80 height 33
click at [528, 238] on select "BARANGAY Ag-aguman Ambalayat [GEOGRAPHIC_DATA] [GEOGRAPHIC_DATA]-an Baritao Bec…" at bounding box center [568, 254] width 80 height 33
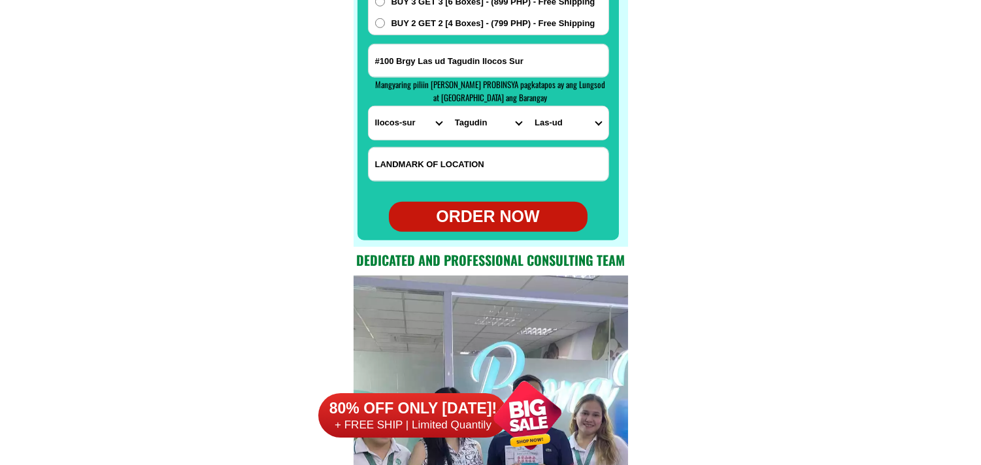
scroll to position [10554, 0]
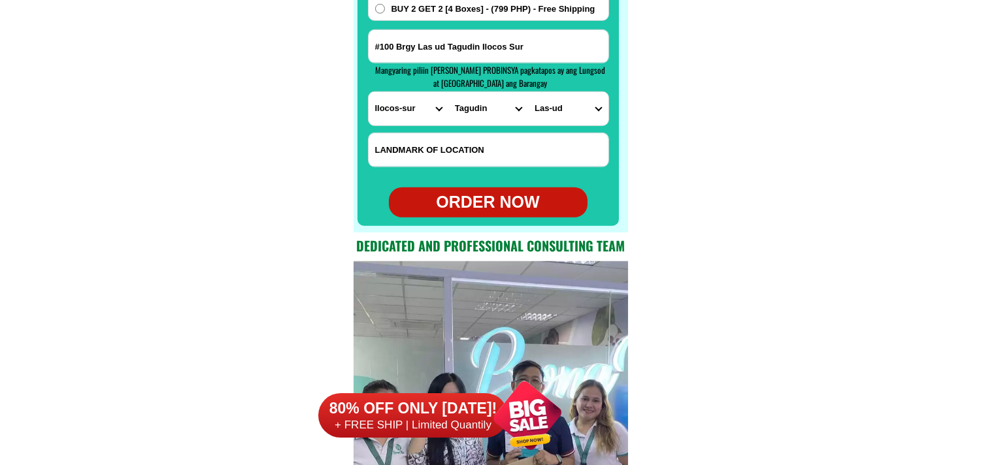
click at [492, 187] on form "[PERSON_NAME] 0998156686 ORDER NOW #100 Brgy Las ud Tagudin [GEOGRAPHIC_DATA] […" at bounding box center [488, 29] width 241 height 378
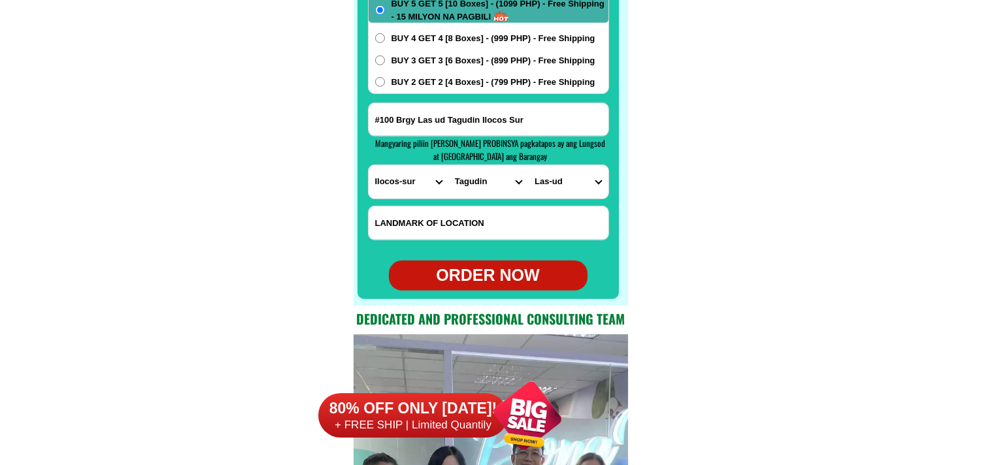
click at [484, 268] on div "ORDER NOW" at bounding box center [488, 275] width 199 height 25
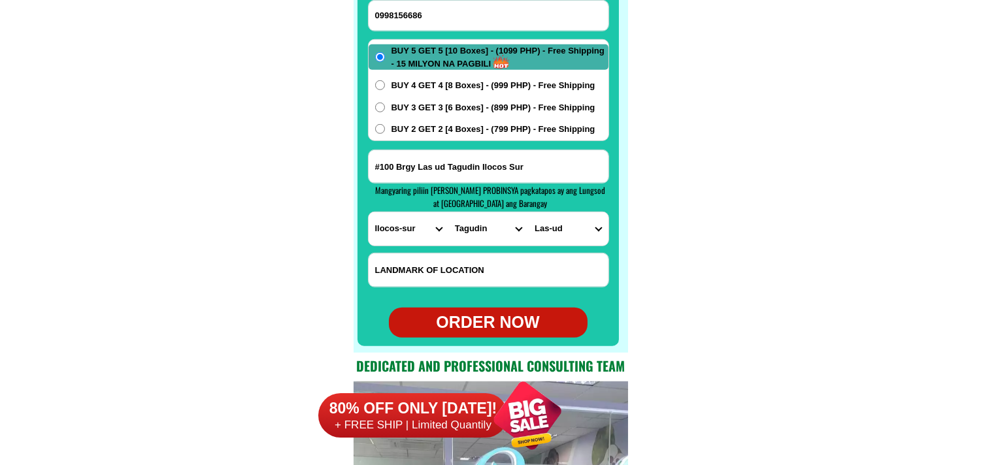
paste input "635970448"
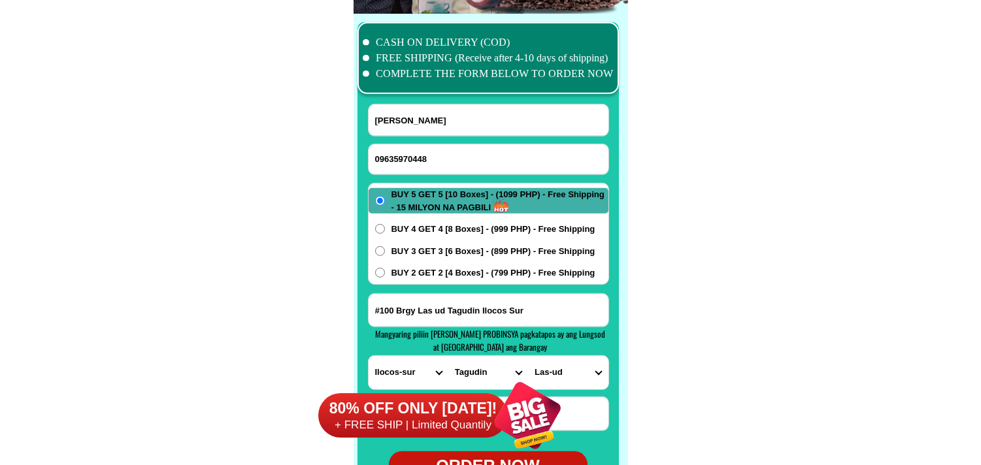
scroll to position [10289, 0]
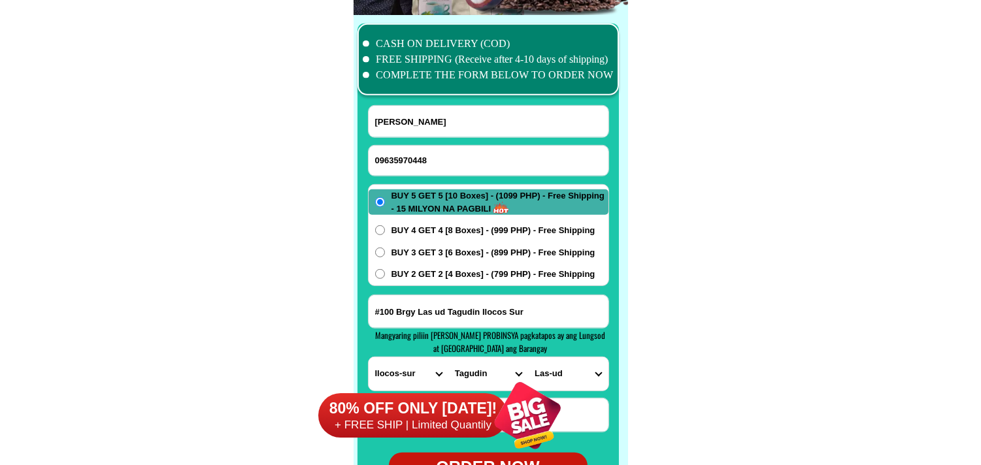
drag, startPoint x: 437, startPoint y: 131, endPoint x: 417, endPoint y: 114, distance: 26.4
click at [435, 132] on input "[PERSON_NAME]" at bounding box center [489, 121] width 240 height 31
paste input "[PERSON_NAME]"
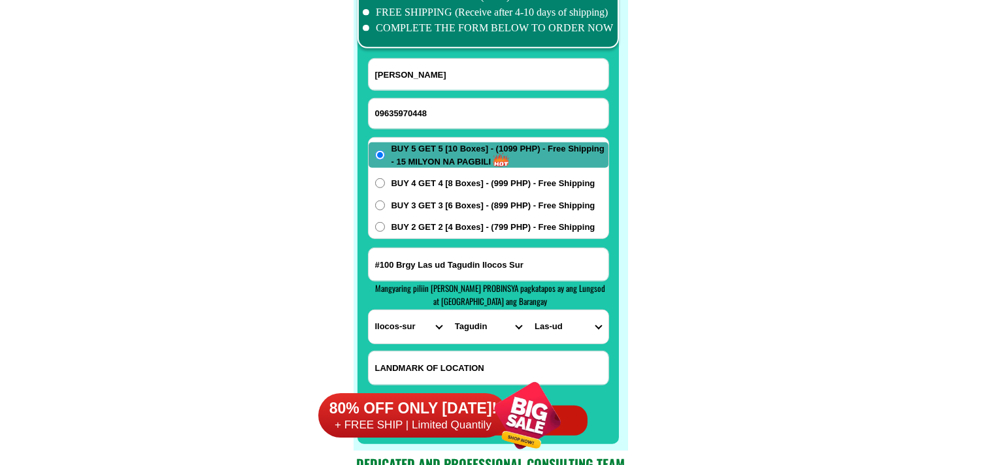
scroll to position [10361, 0]
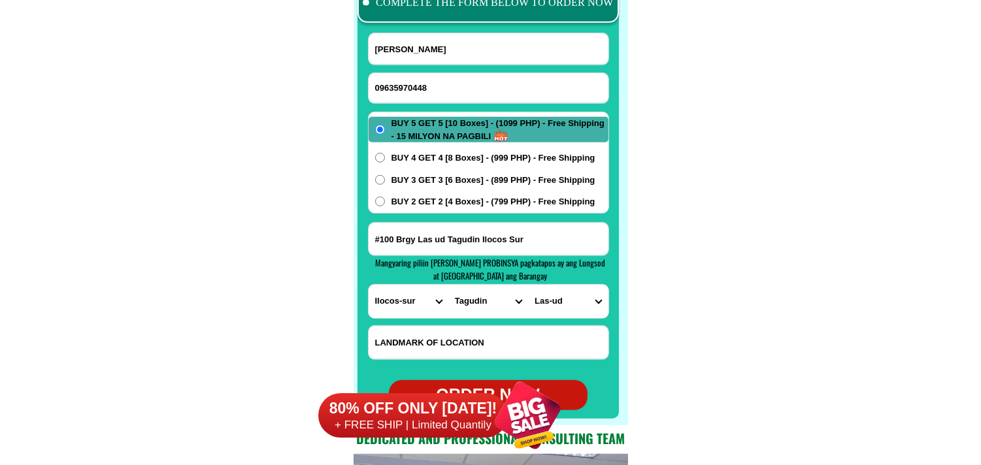
click at [459, 235] on input "#100 Brgy Las ud Tagudin Ilocos Sur" at bounding box center [489, 239] width 240 height 33
paste input "[GEOGRAPHIC_DATA], [GEOGRAPHIC_DATA], [GEOGRAPHIC_DATA]. Or. Near [GEOGRAPHIC_D…"
click at [413, 305] on select "PROVINCE [GEOGRAPHIC_DATA] [GEOGRAPHIC_DATA] [GEOGRAPHIC_DATA] [GEOGRAPHIC_DATA…" at bounding box center [409, 301] width 80 height 33
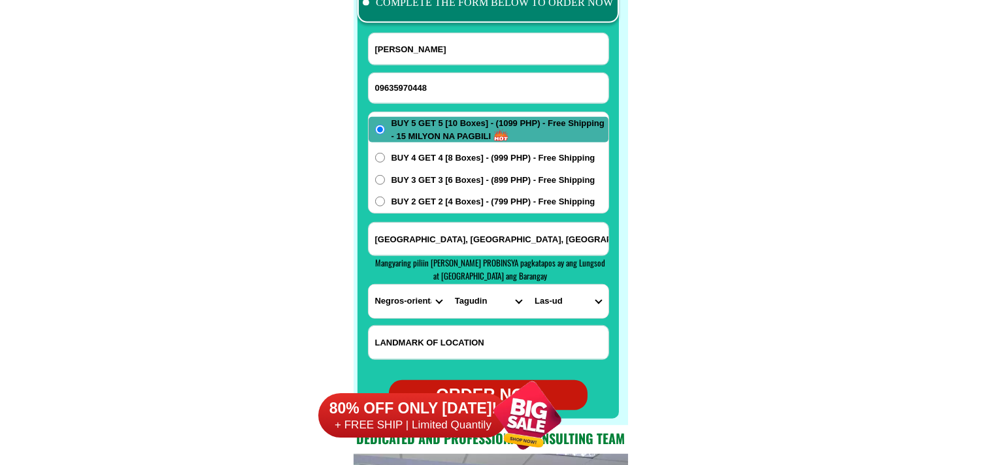
click at [369, 285] on select "PROVINCE [GEOGRAPHIC_DATA] [GEOGRAPHIC_DATA] [GEOGRAPHIC_DATA] [GEOGRAPHIC_DATA…" at bounding box center [409, 301] width 80 height 33
click at [491, 299] on select "CITY [GEOGRAPHIC_DATA]-city [GEOGRAPHIC_DATA]-city [GEOGRAPHIC_DATA]-city [GEOG…" at bounding box center [488, 301] width 80 height 33
click at [448, 285] on select "CITY [GEOGRAPHIC_DATA]-city [GEOGRAPHIC_DATA]-city [GEOGRAPHIC_DATA]-city [GEOG…" at bounding box center [488, 301] width 80 height 33
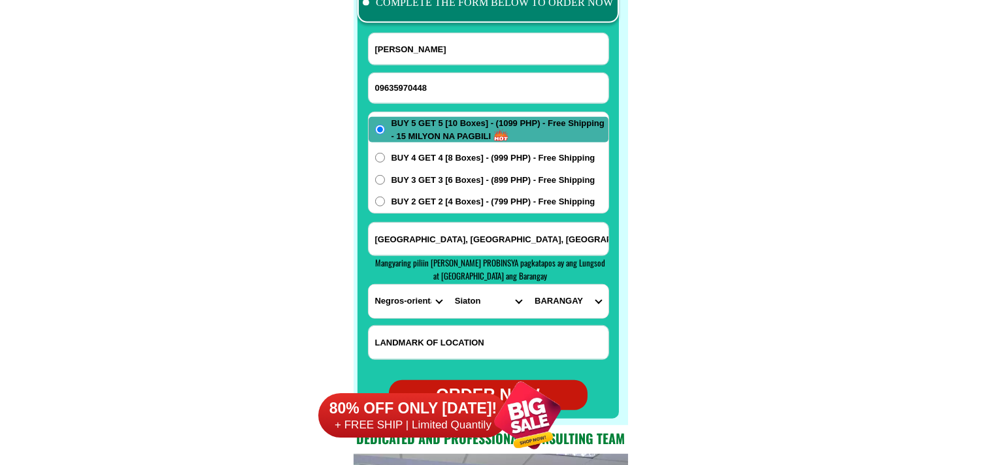
click at [567, 299] on select "BARANGAY Albiga Apoloy Bonawon Bonbonon Cabangahan [GEOGRAPHIC_DATA]-an Caticug…" at bounding box center [568, 301] width 80 height 33
click at [528, 285] on select "BARANGAY Albiga Apoloy Bonawon Bonbonon Cabangahan [GEOGRAPHIC_DATA]-an Caticug…" at bounding box center [568, 301] width 80 height 33
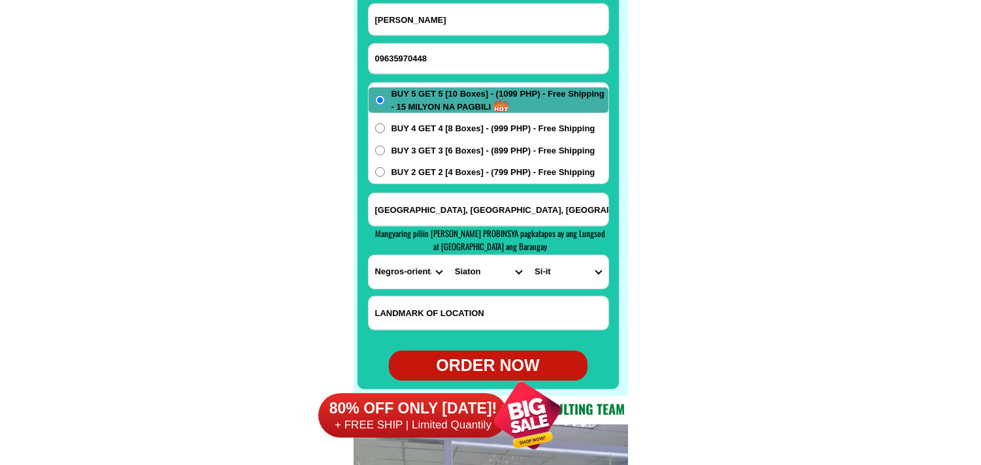
scroll to position [10434, 0]
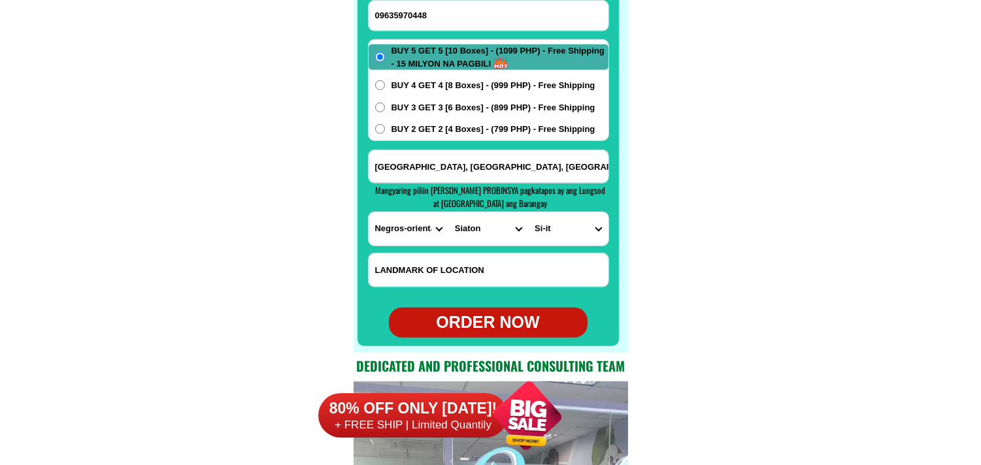
click at [510, 321] on div "ORDER NOW" at bounding box center [488, 322] width 199 height 25
